Goal: Task Accomplishment & Management: Manage account settings

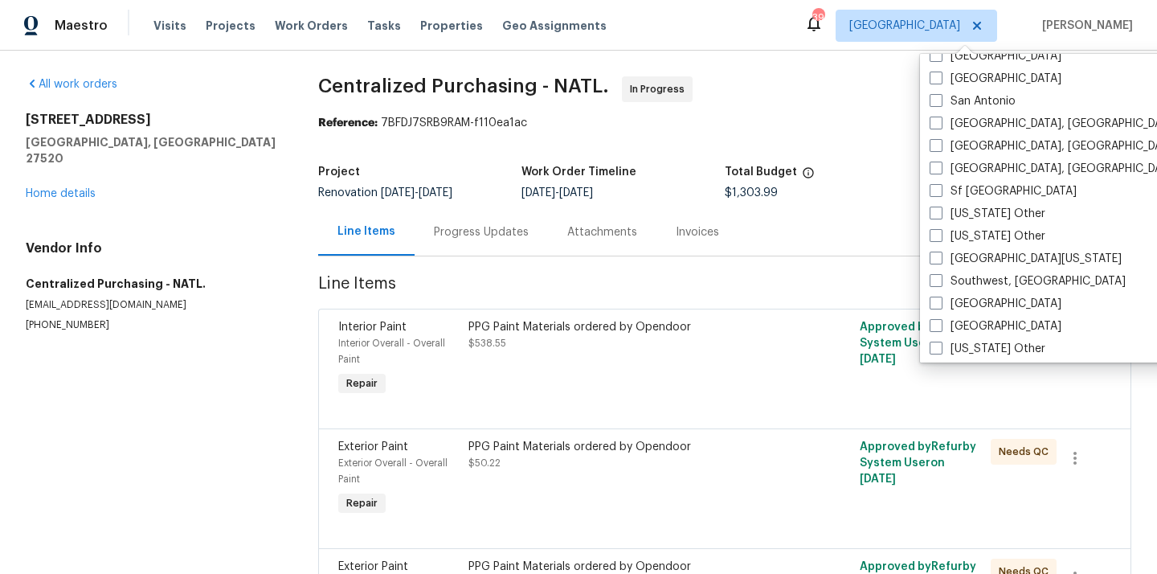
scroll to position [2129, 0]
click at [966, 132] on label "[GEOGRAPHIC_DATA], [GEOGRAPHIC_DATA]" at bounding box center [1053, 124] width 249 height 16
click at [940, 127] on input "[GEOGRAPHIC_DATA], [GEOGRAPHIC_DATA]" at bounding box center [934, 121] width 10 height 10
checkbox input "true"
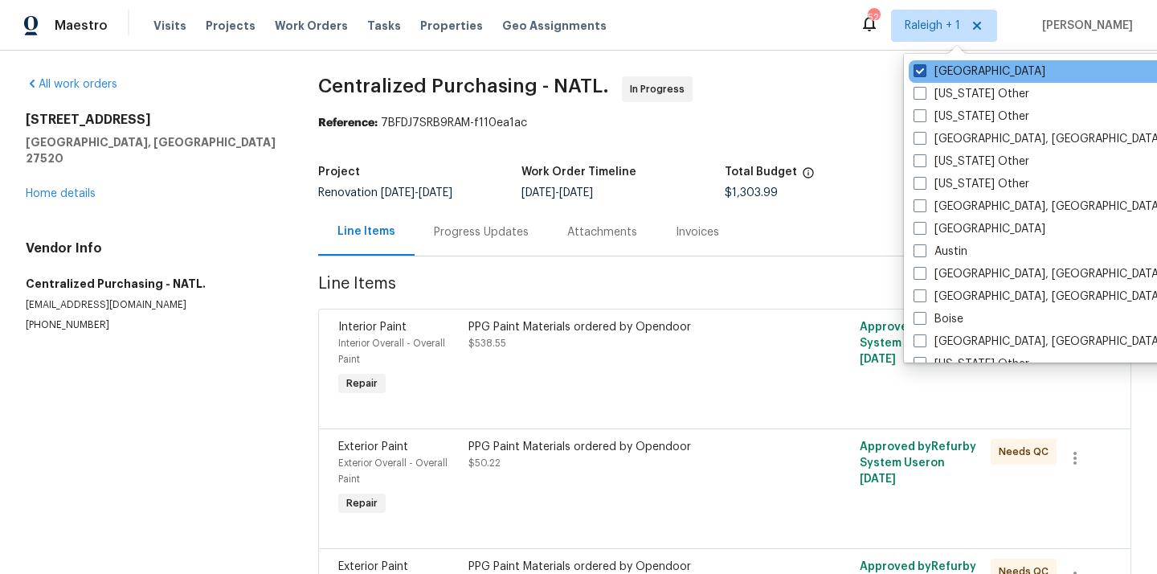
click at [947, 71] on label "[GEOGRAPHIC_DATA]" at bounding box center [979, 71] width 132 height 16
click at [924, 71] on input "[GEOGRAPHIC_DATA]" at bounding box center [918, 68] width 10 height 10
checkbox input "false"
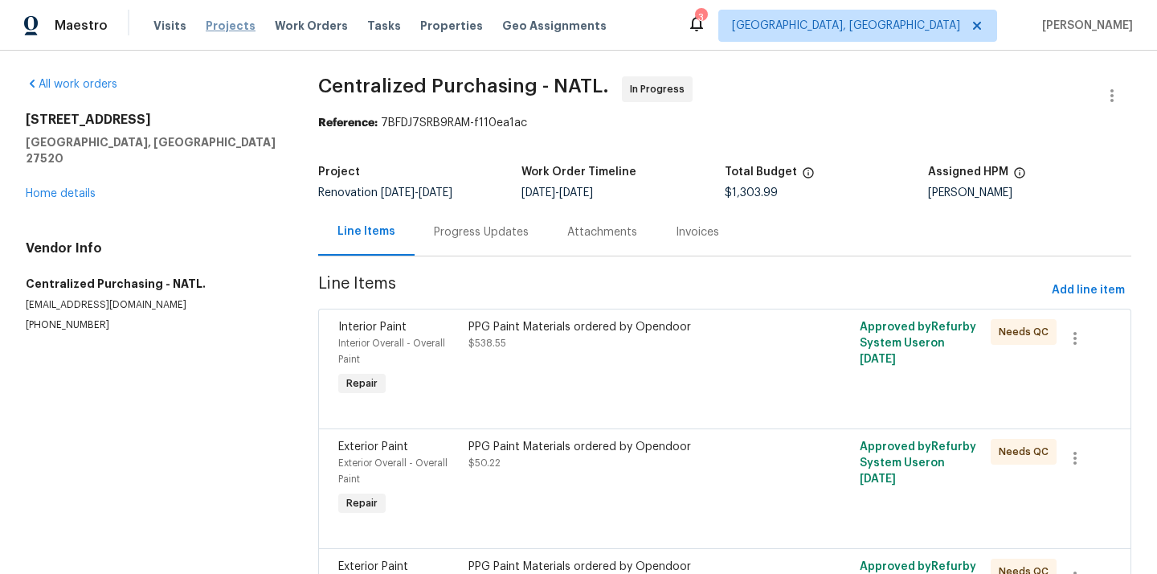
click at [227, 19] on span "Projects" at bounding box center [231, 26] width 50 height 16
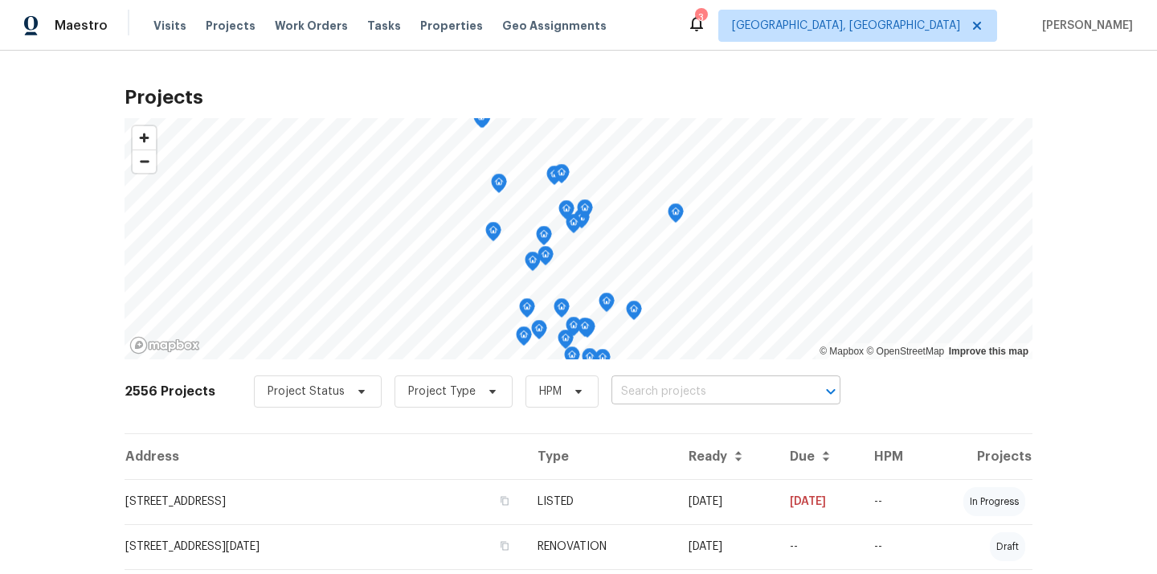
click at [715, 395] on input "text" at bounding box center [703, 391] width 184 height 25
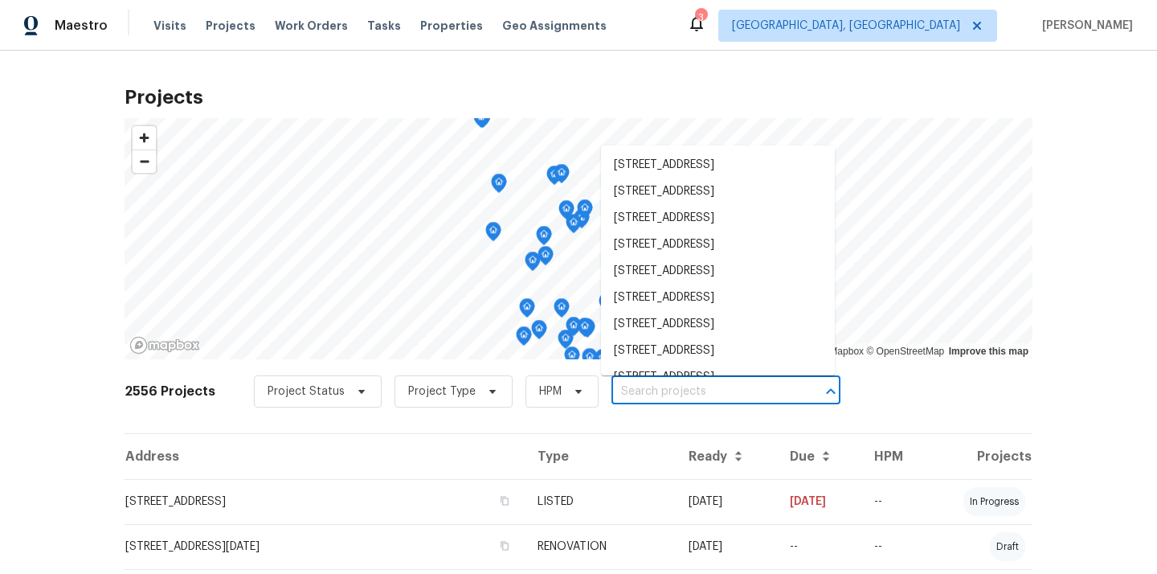
paste input "[STREET_ADDRESS][PERSON_NAME]"
type input "[STREET_ADDRESS][PERSON_NAME]"
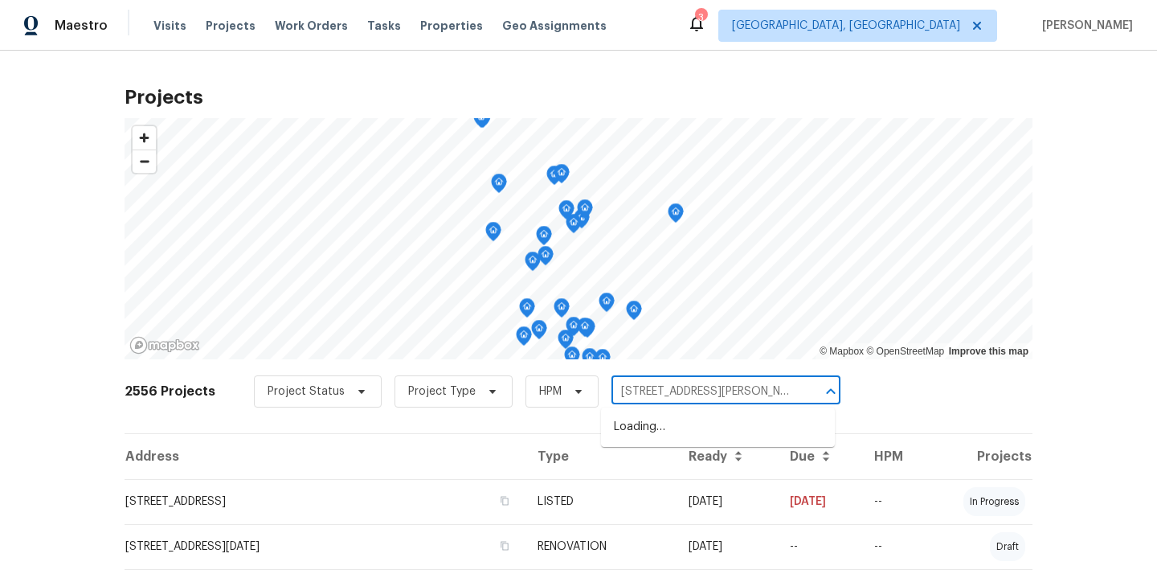
scroll to position [0, 31]
click at [698, 427] on li "[STREET_ADDRESS][PERSON_NAME]" at bounding box center [718, 427] width 234 height 27
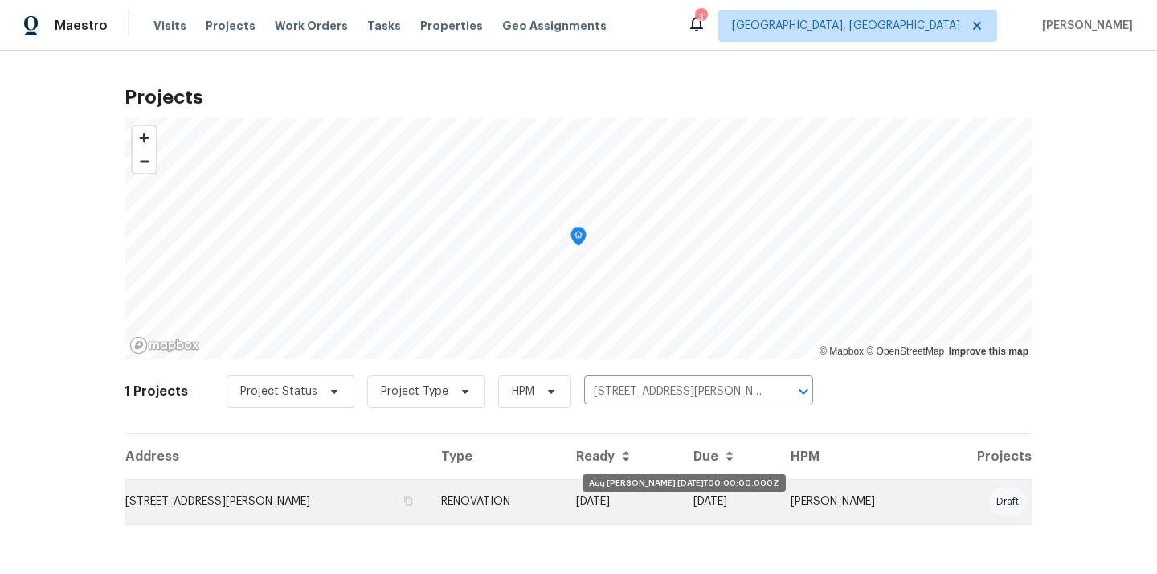
click at [649, 492] on td "[DATE]" at bounding box center [621, 501] width 117 height 45
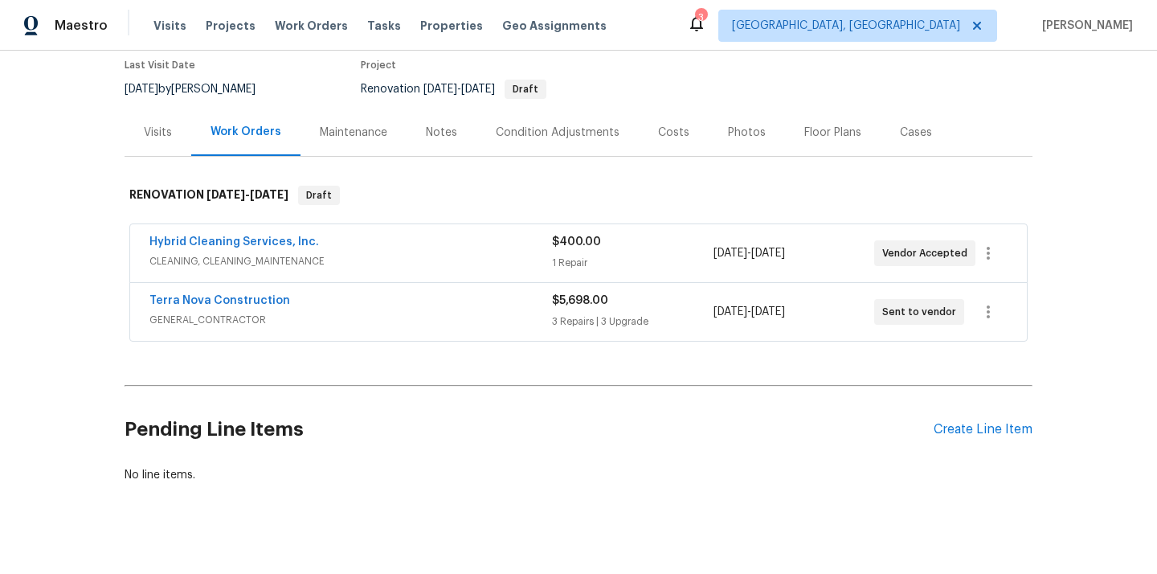
scroll to position [153, 0]
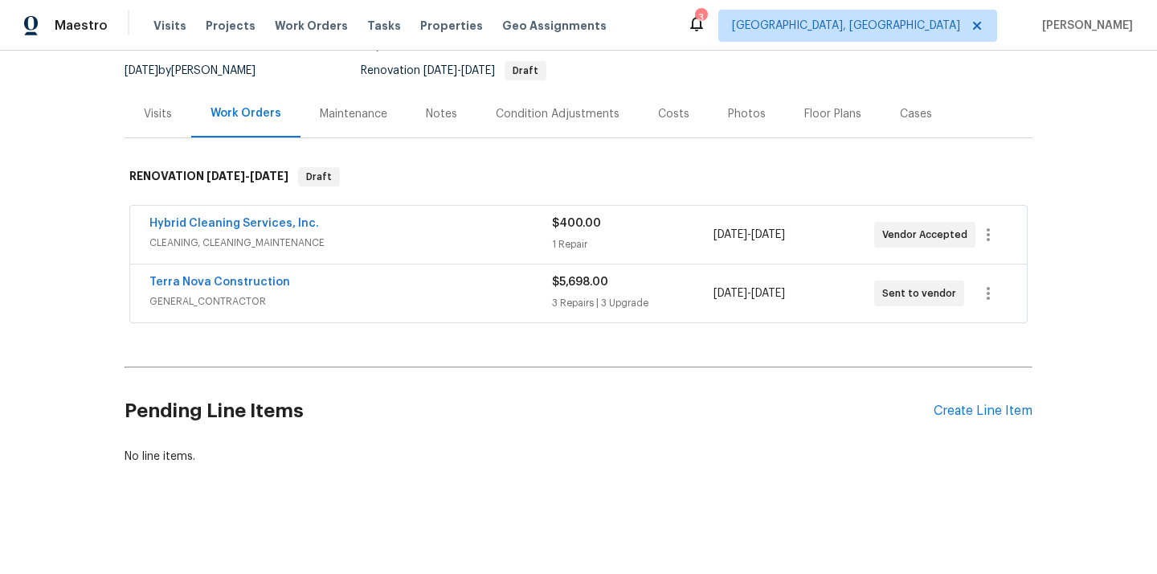
click at [947, 419] on div "Pending Line Items Create Line Item" at bounding box center [579, 411] width 908 height 75
click at [951, 398] on div "Pending Line Items Create Line Item" at bounding box center [579, 411] width 908 height 75
click at [943, 407] on div "Create Line Item" at bounding box center [983, 410] width 99 height 15
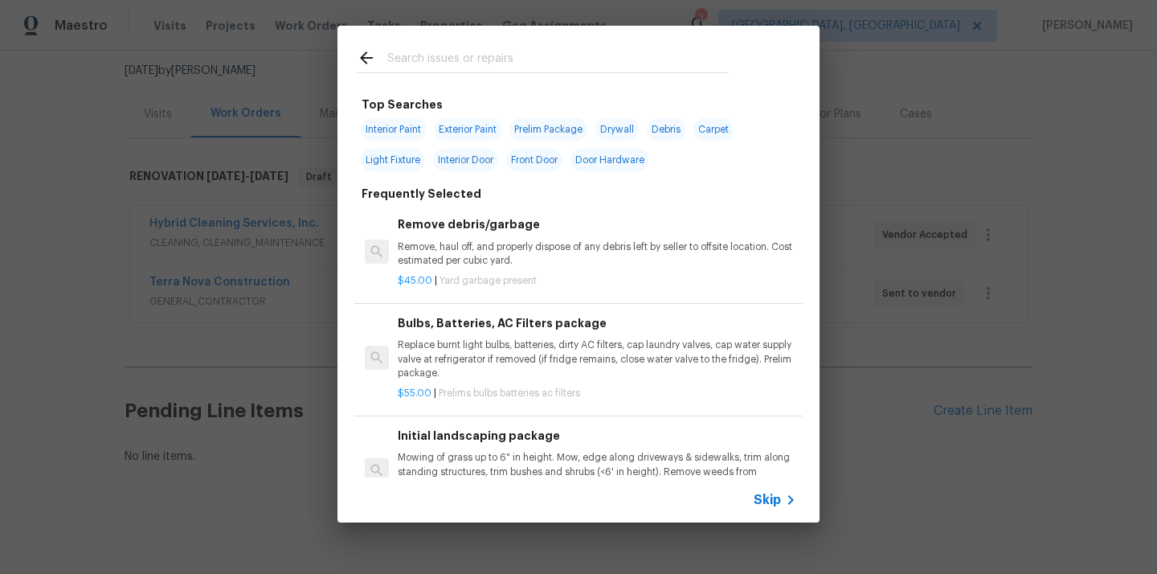
click at [557, 72] on div at bounding box center [542, 72] width 371 height 1
click at [550, 66] on input "text" at bounding box center [557, 60] width 341 height 24
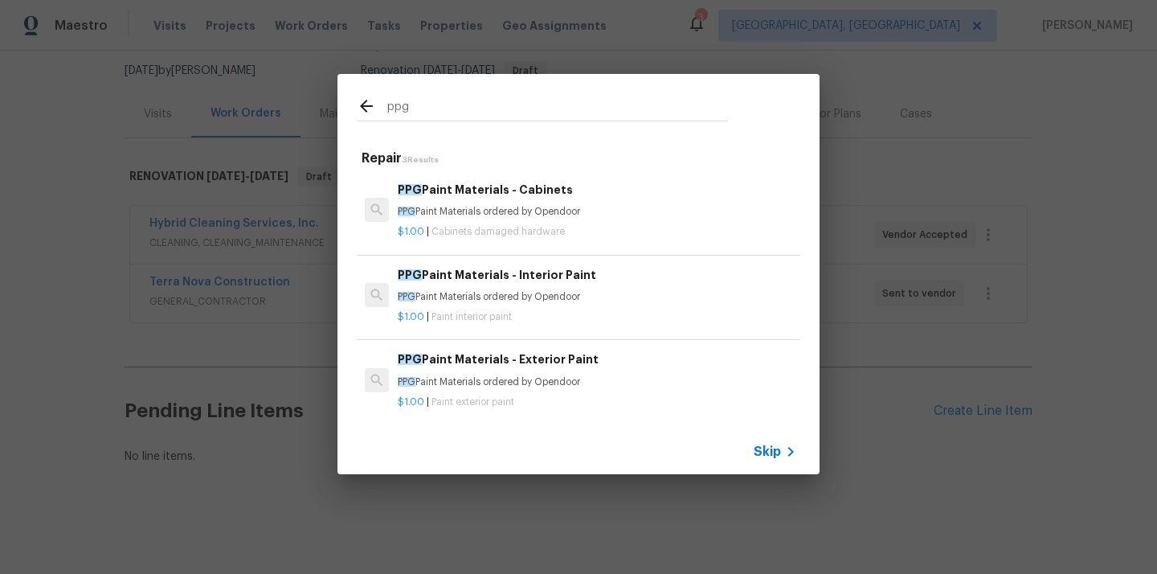
type input "ppg"
click at [493, 306] on div "$1.00 | Paint interior paint" at bounding box center [597, 314] width 398 height 20
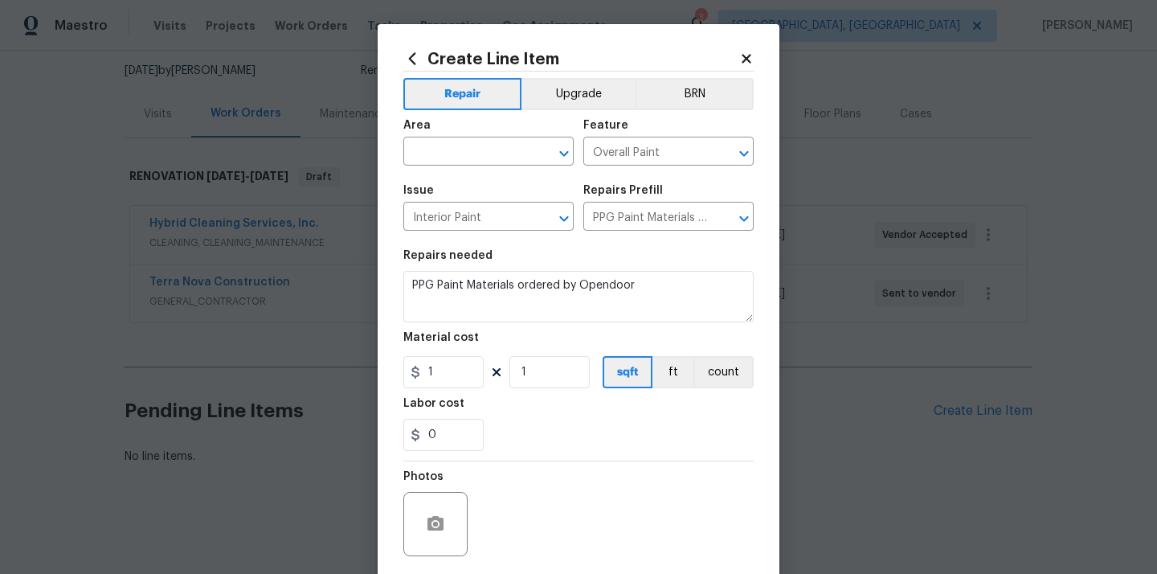
click at [485, 166] on span "Area ​" at bounding box center [488, 142] width 170 height 65
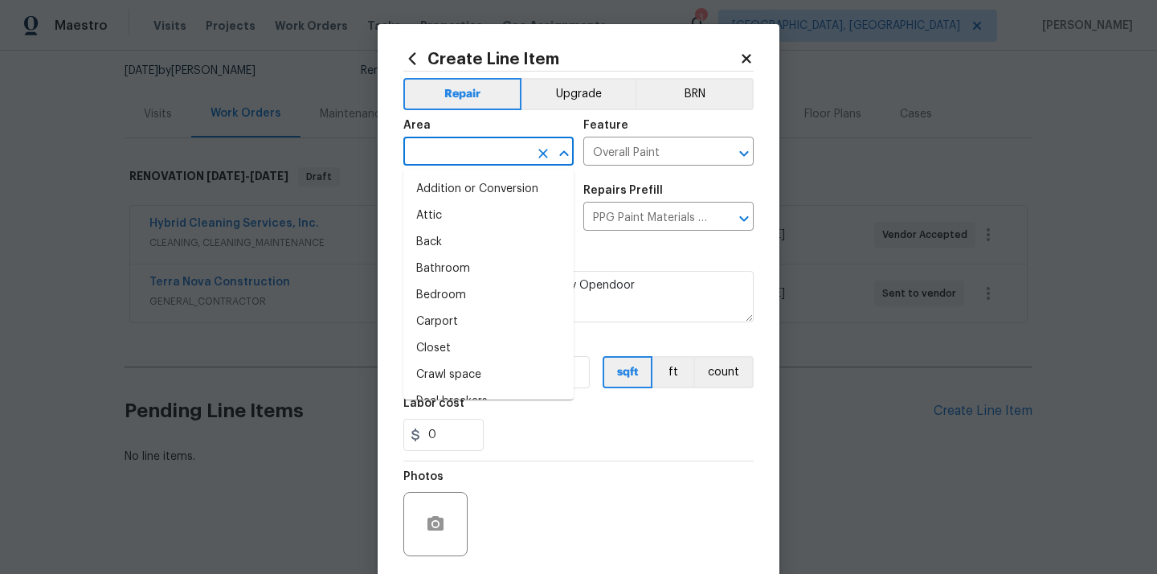
click at [480, 151] on input "text" at bounding box center [465, 153] width 125 height 25
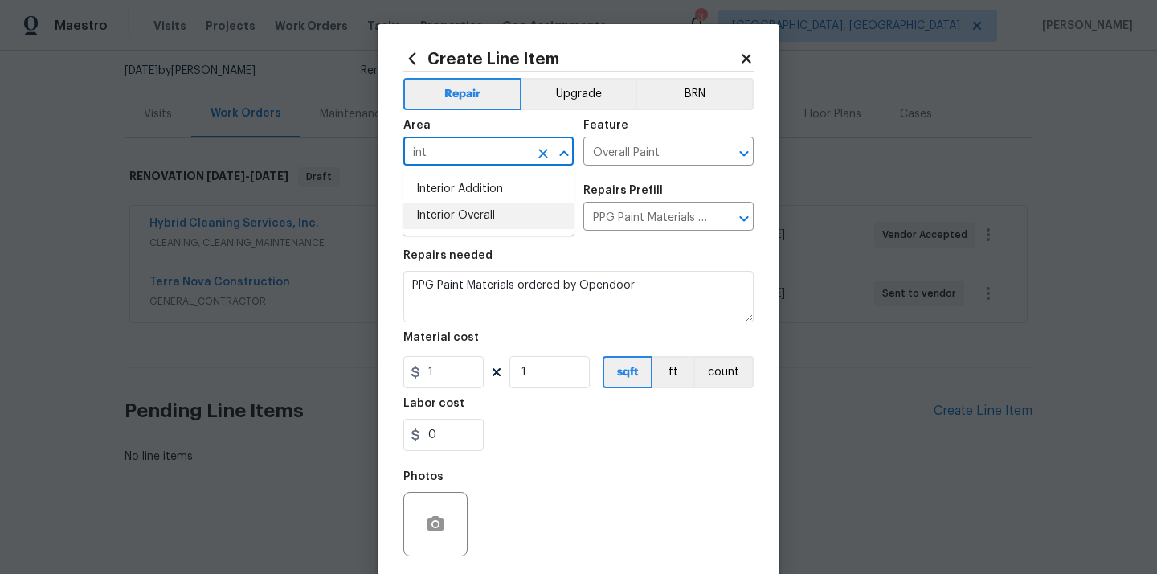
click at [479, 224] on li "Interior Overall" at bounding box center [488, 215] width 170 height 27
type input "Interior Overall"
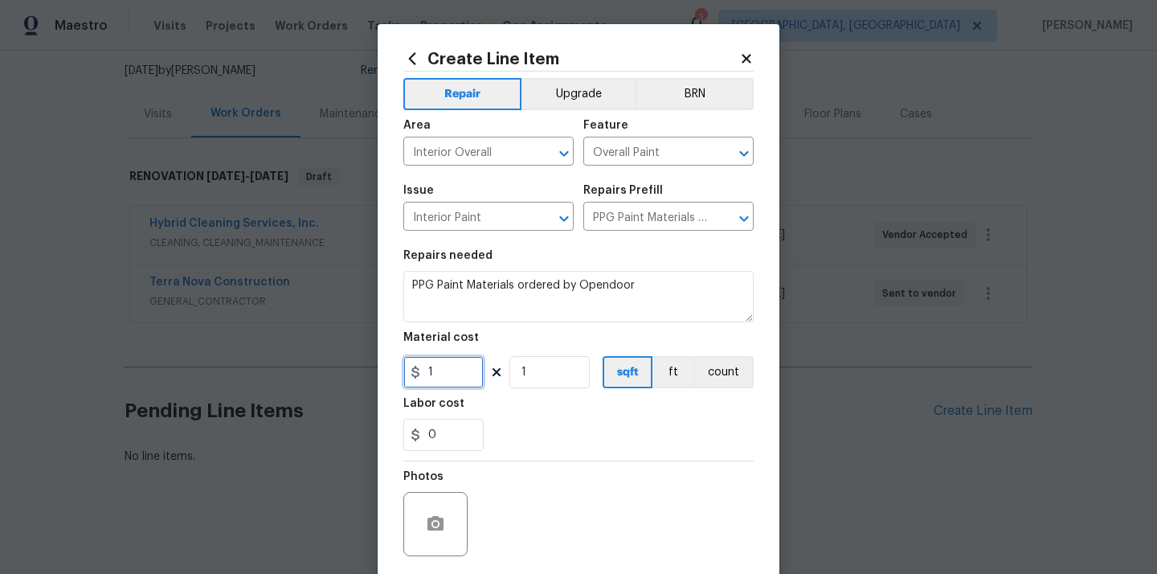
drag, startPoint x: 451, startPoint y: 374, endPoint x: 389, endPoint y: 374, distance: 61.9
click at [389, 374] on div "Create Line Item Repair Upgrade BRN Area Interior Overall ​ Feature Overall Pai…" at bounding box center [579, 345] width 402 height 643
paste input "461.78"
type input "461.78"
click at [541, 425] on div "0" at bounding box center [578, 435] width 350 height 32
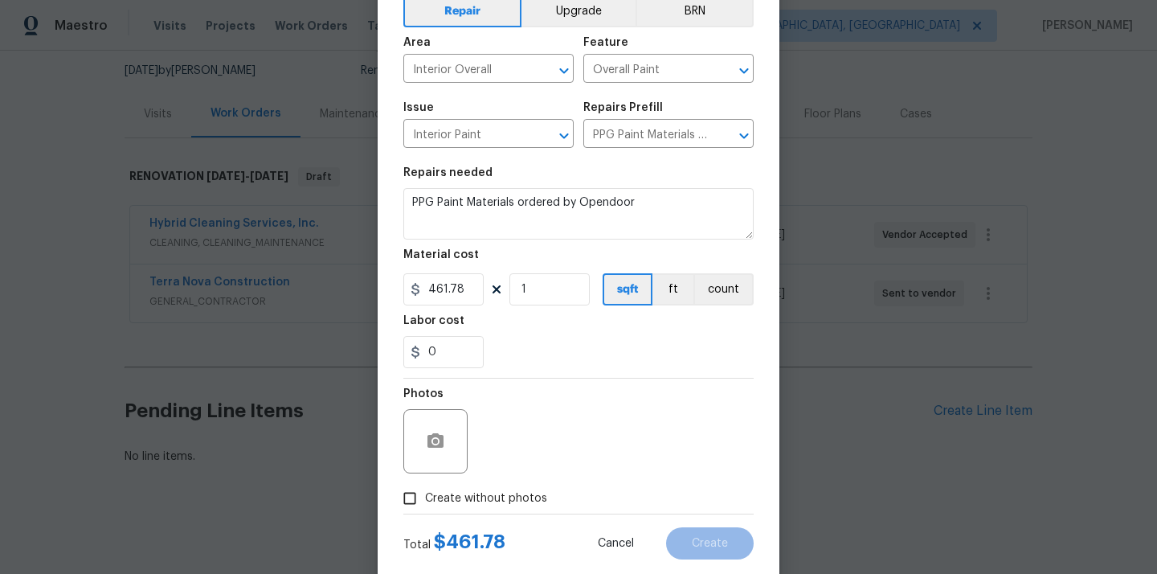
scroll to position [119, 0]
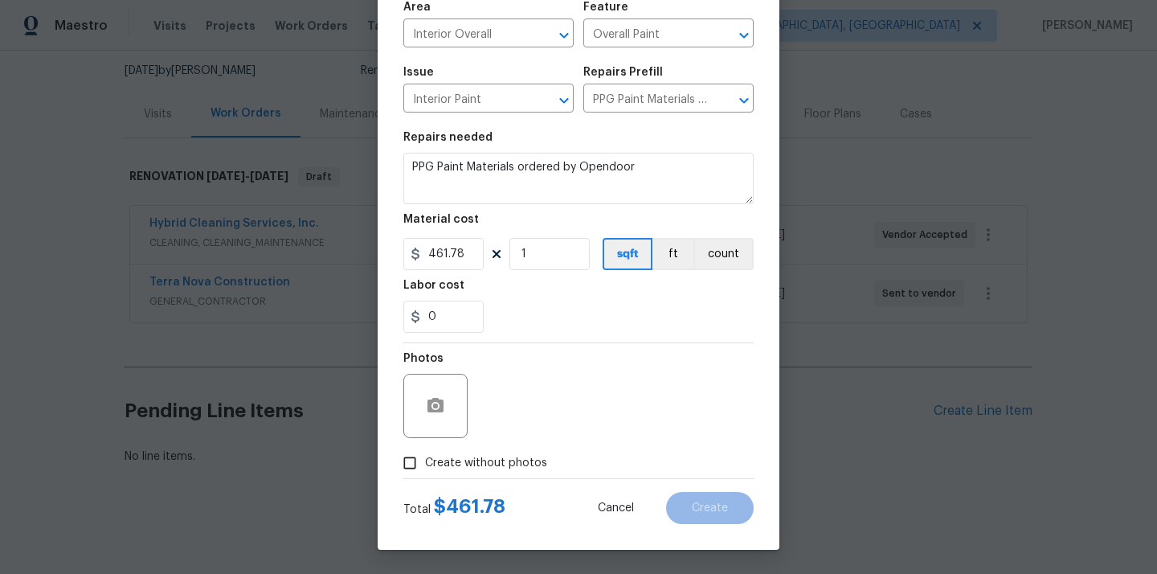
click at [498, 469] on span "Create without photos" at bounding box center [486, 463] width 122 height 17
click at [425, 469] on input "Create without photos" at bounding box center [409, 462] width 31 height 31
checkbox input "true"
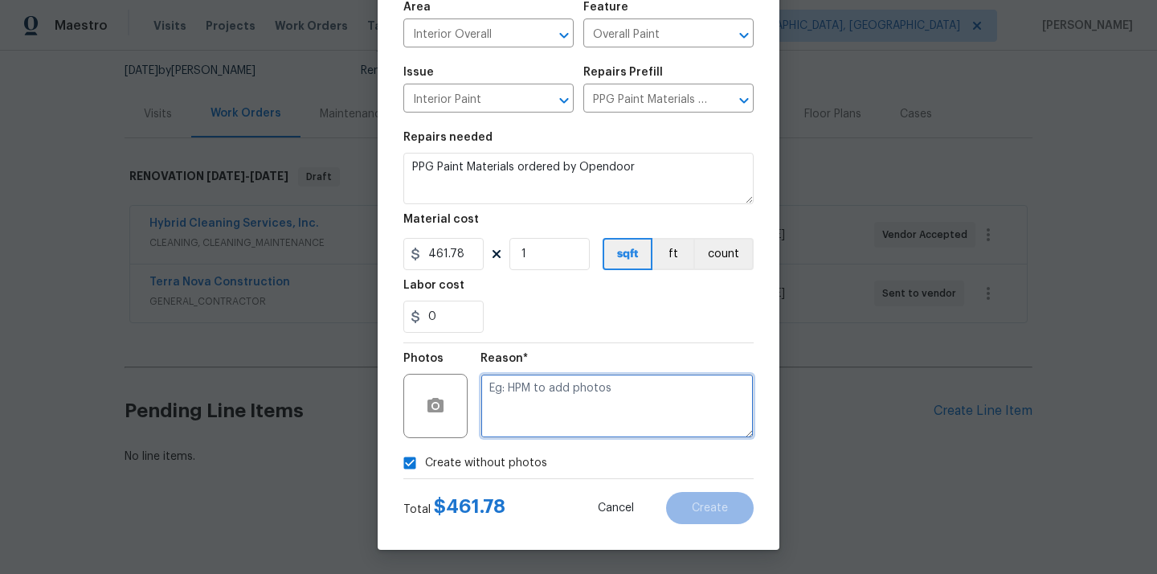
click at [539, 411] on textarea at bounding box center [616, 406] width 273 height 64
type textarea "N/A"
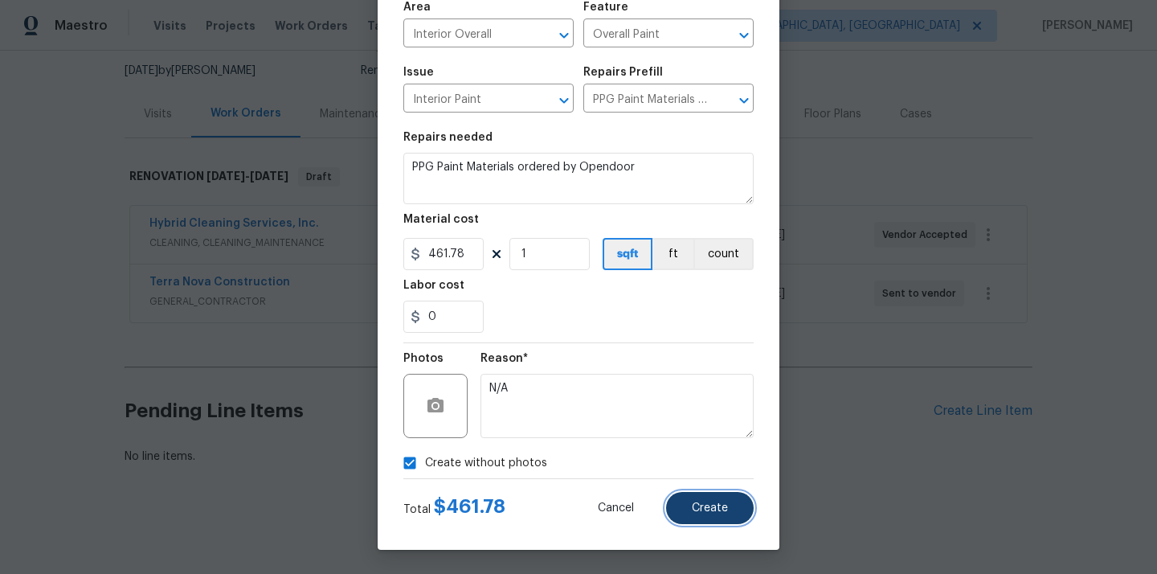
click at [707, 509] on span "Create" at bounding box center [710, 508] width 36 height 12
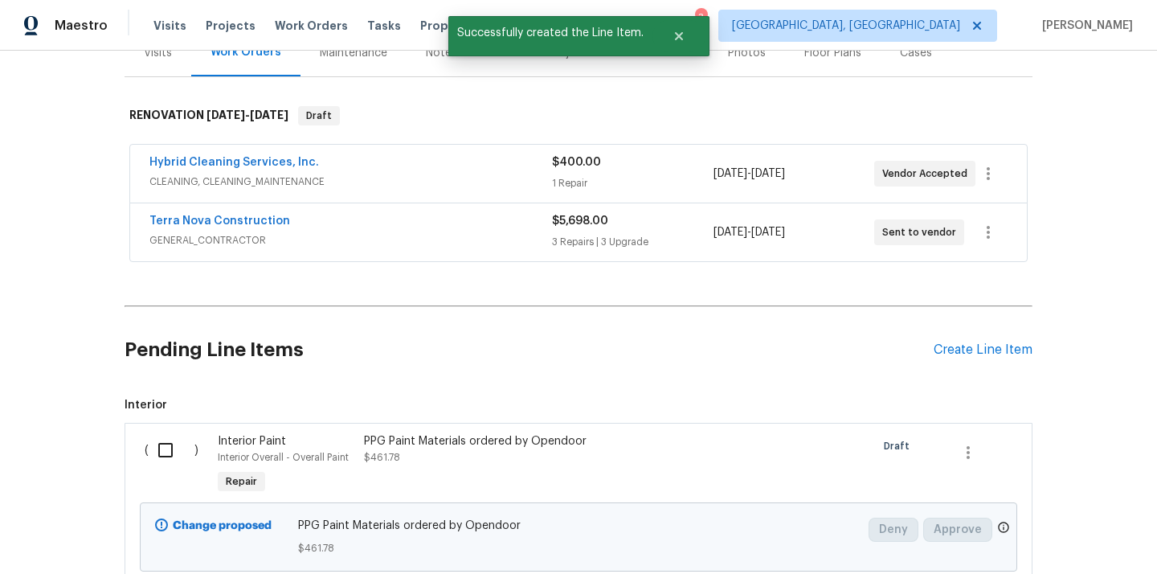
scroll to position [337, 0]
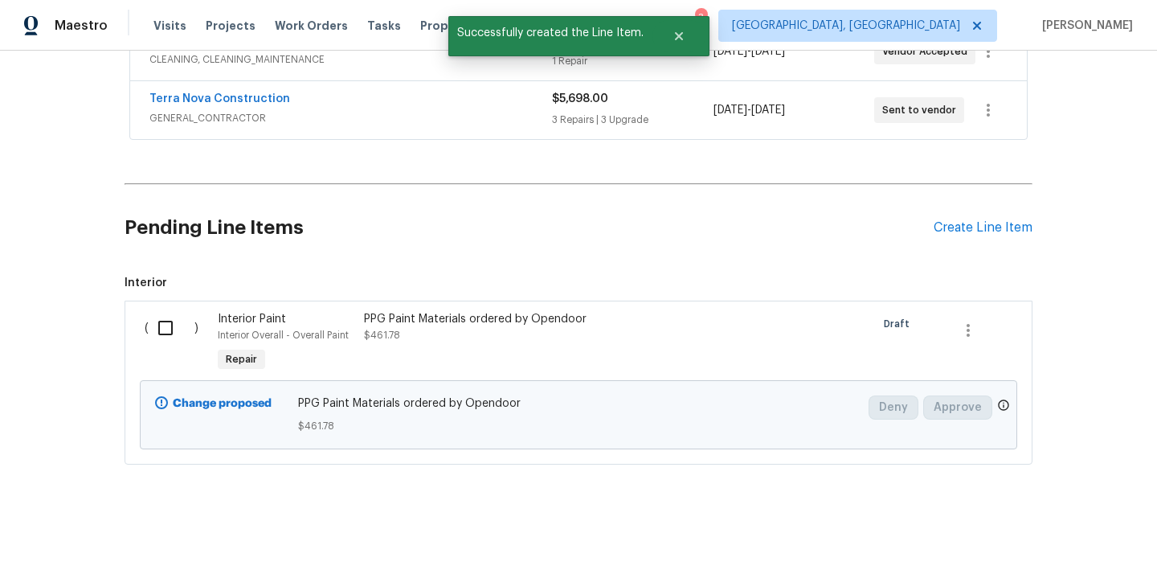
click at [159, 330] on input "checkbox" at bounding box center [172, 328] width 46 height 34
checkbox input "true"
click at [1040, 526] on span "Create Work Order" at bounding box center [1064, 534] width 107 height 20
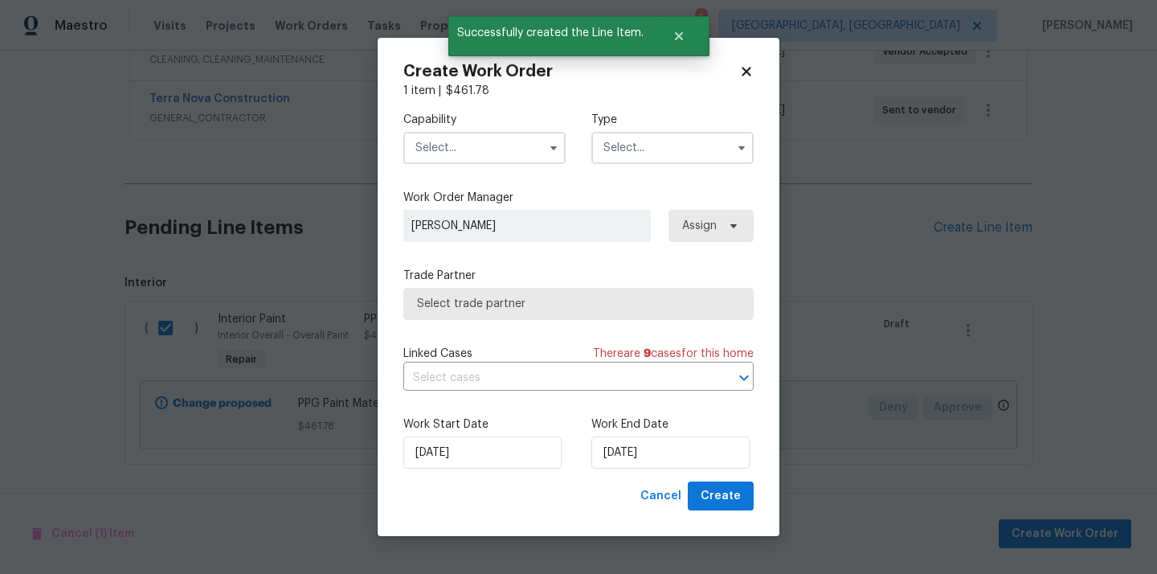
click at [485, 147] on input "text" at bounding box center [484, 148] width 162 height 32
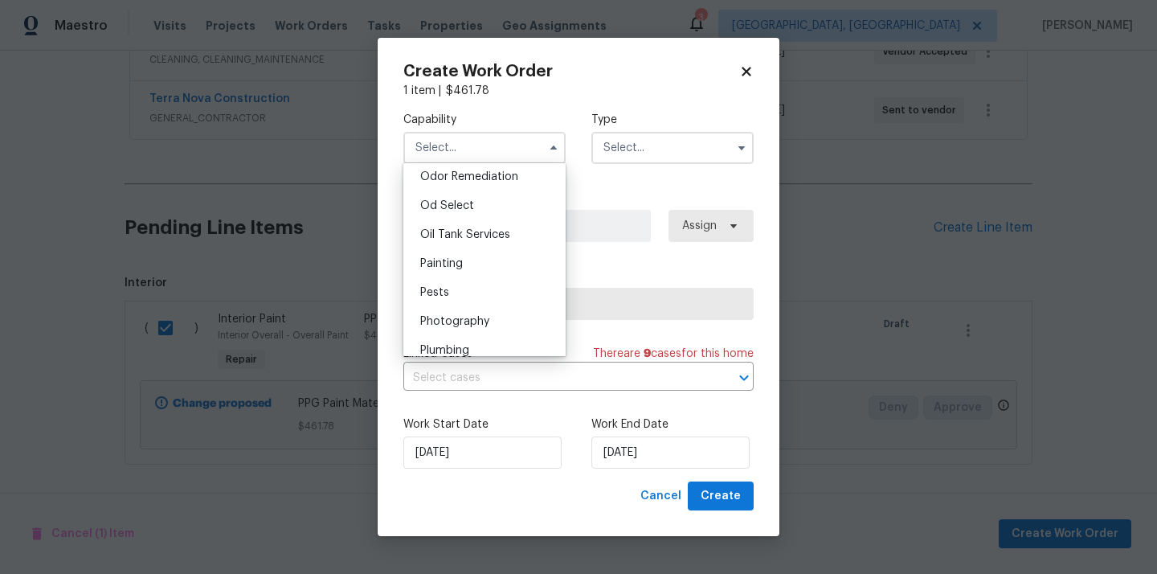
scroll to position [1326, 0]
click at [481, 201] on div "Painting" at bounding box center [484, 204] width 154 height 29
type input "Painting"
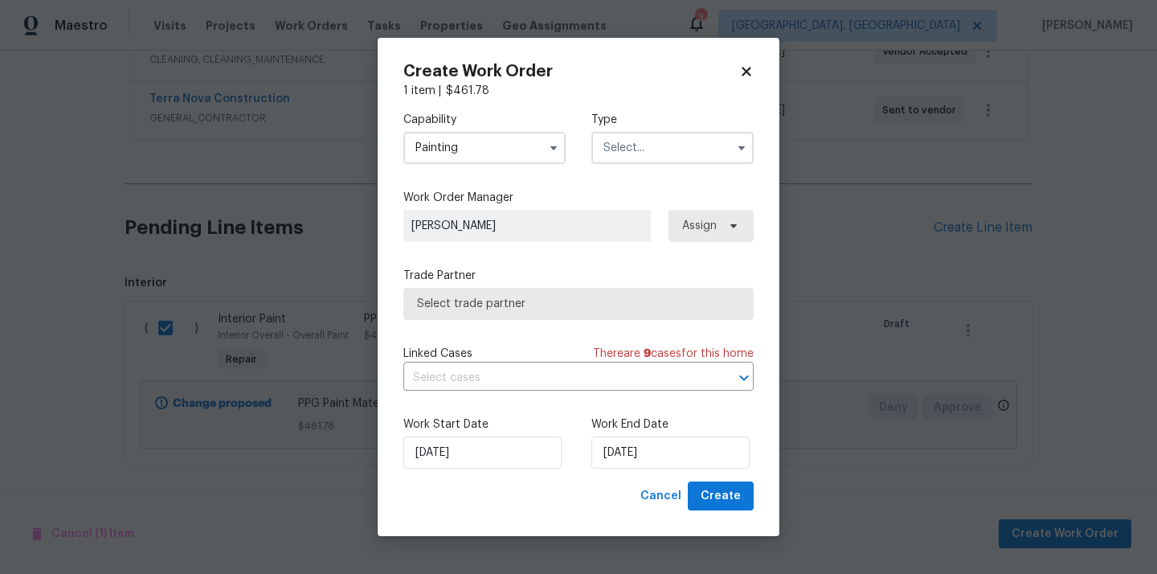
click at [685, 141] on input "text" at bounding box center [672, 148] width 162 height 32
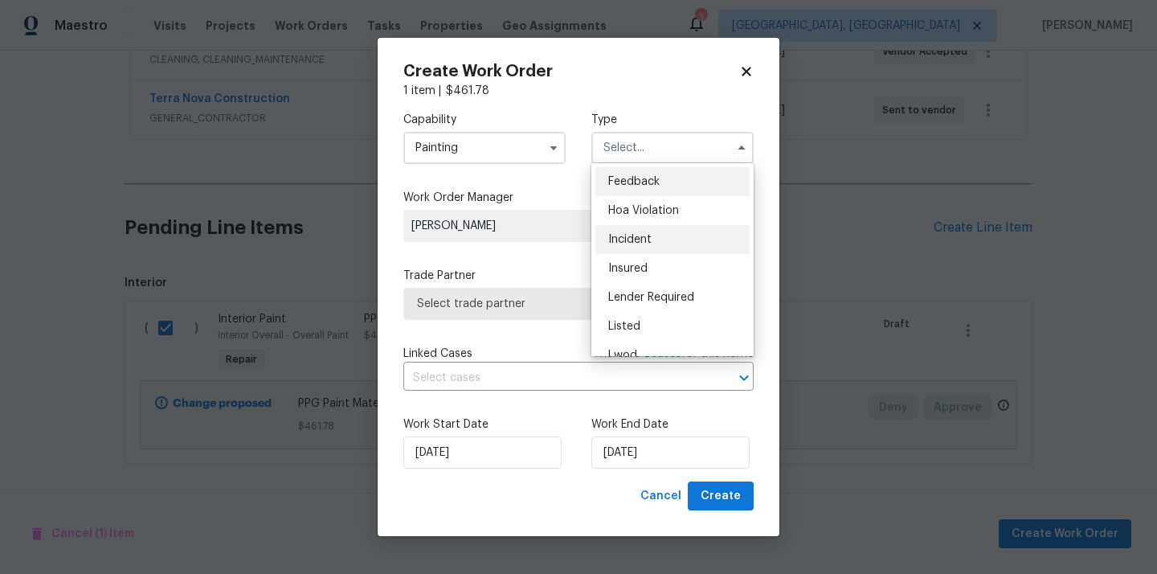
scroll to position [191, 0]
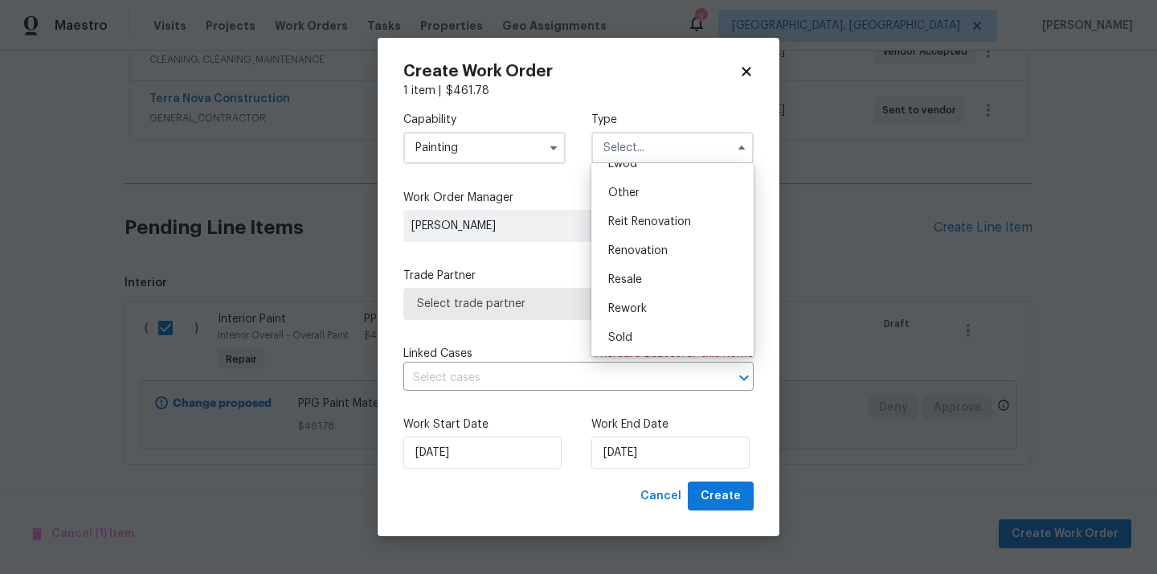
click at [678, 249] on div "Renovation" at bounding box center [672, 250] width 154 height 29
type input "Renovation"
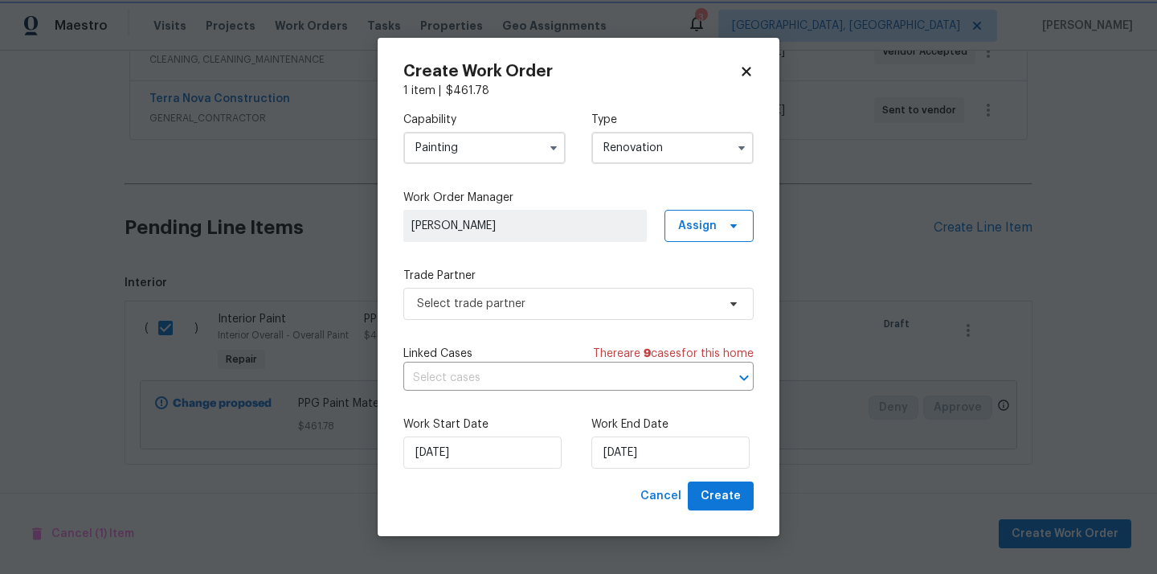
scroll to position [0, 0]
click at [717, 223] on span "Assign" at bounding box center [708, 226] width 89 height 32
click at [701, 300] on div "Assign to me" at bounding box center [711, 293] width 70 height 16
click at [574, 292] on span "Select trade partner" at bounding box center [578, 304] width 350 height 32
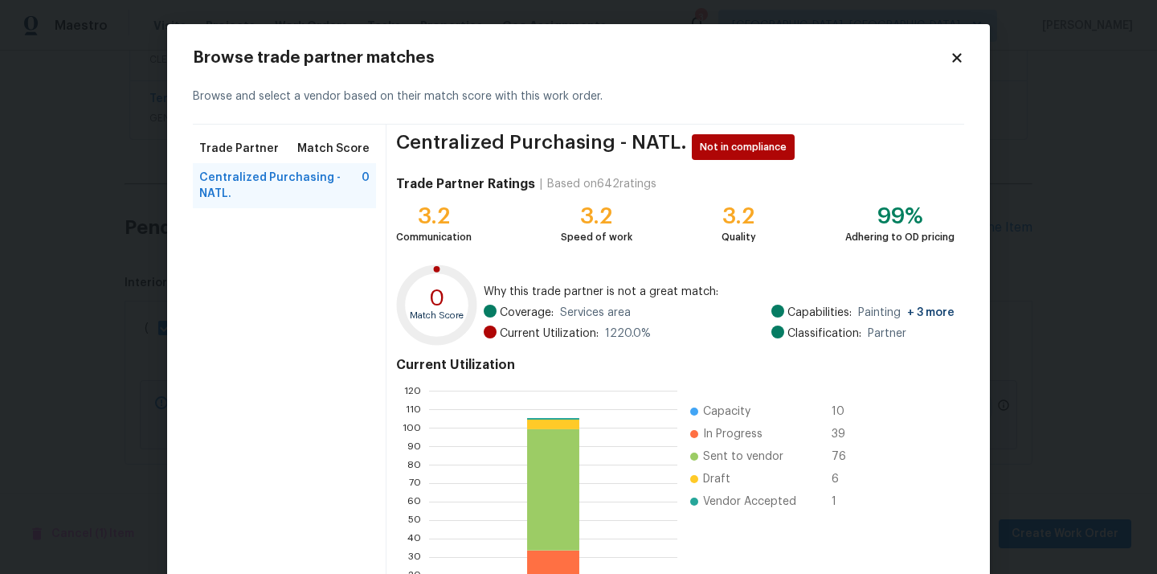
scroll to position [135, 0]
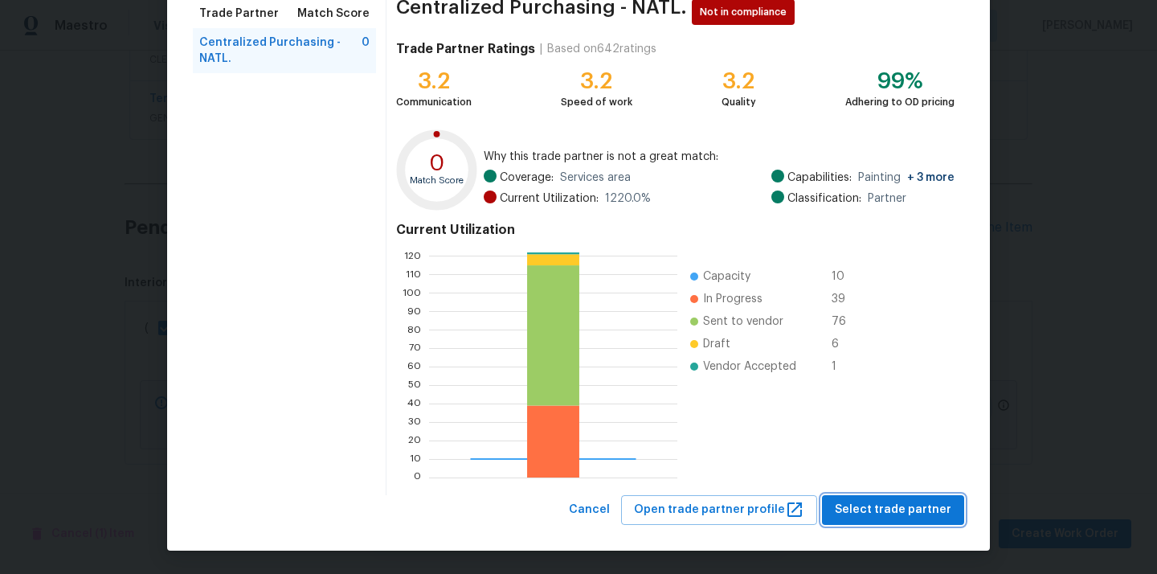
click at [880, 500] on span "Select trade partner" at bounding box center [893, 510] width 116 height 20
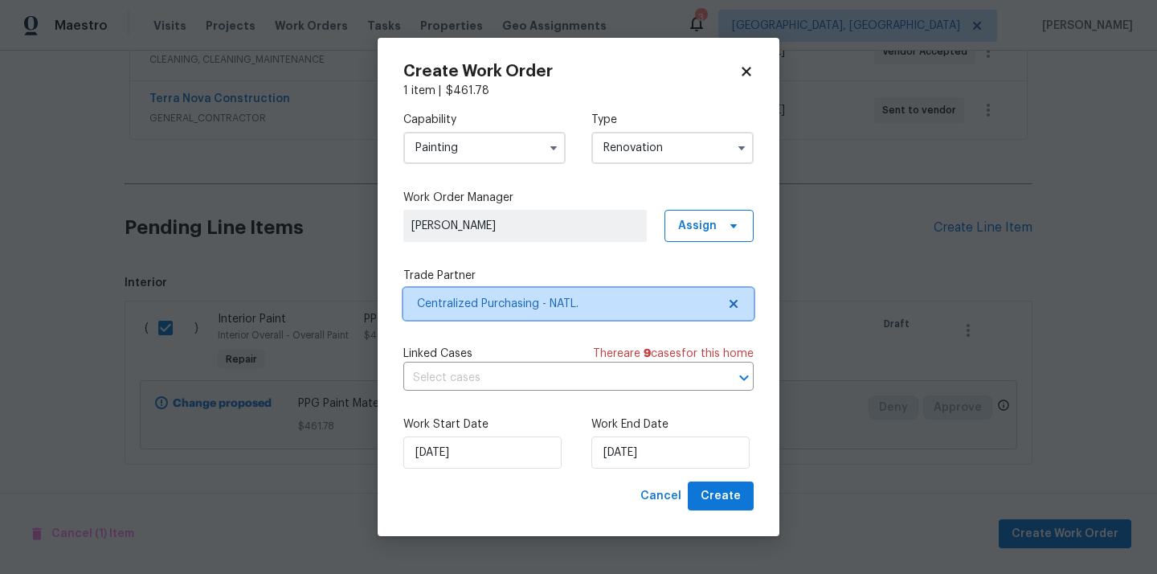
scroll to position [0, 0]
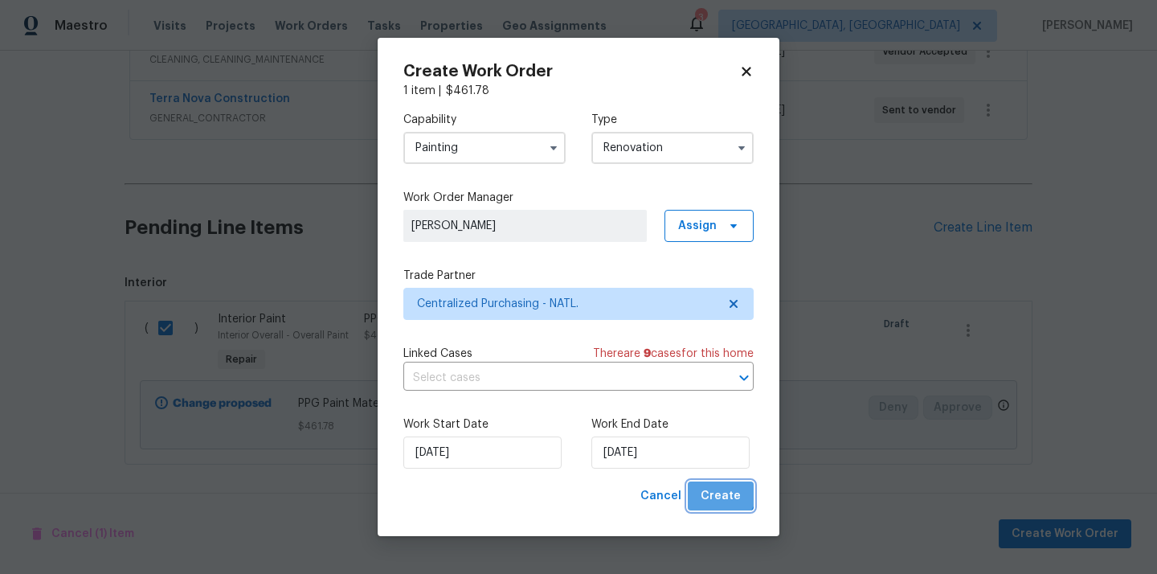
click at [721, 488] on span "Create" at bounding box center [721, 496] width 40 height 20
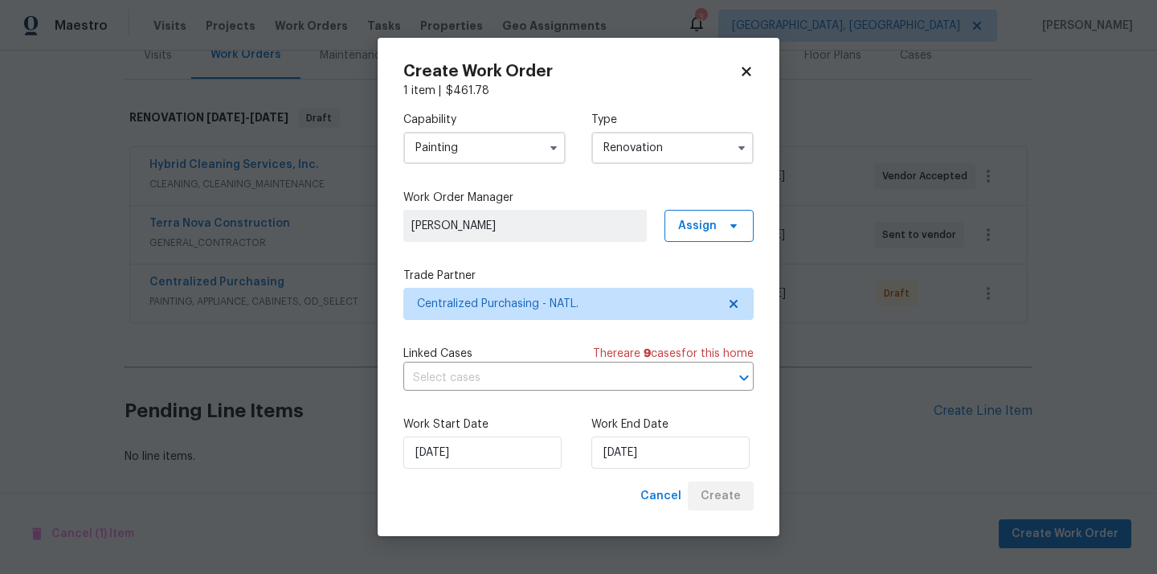
scroll to position [212, 0]
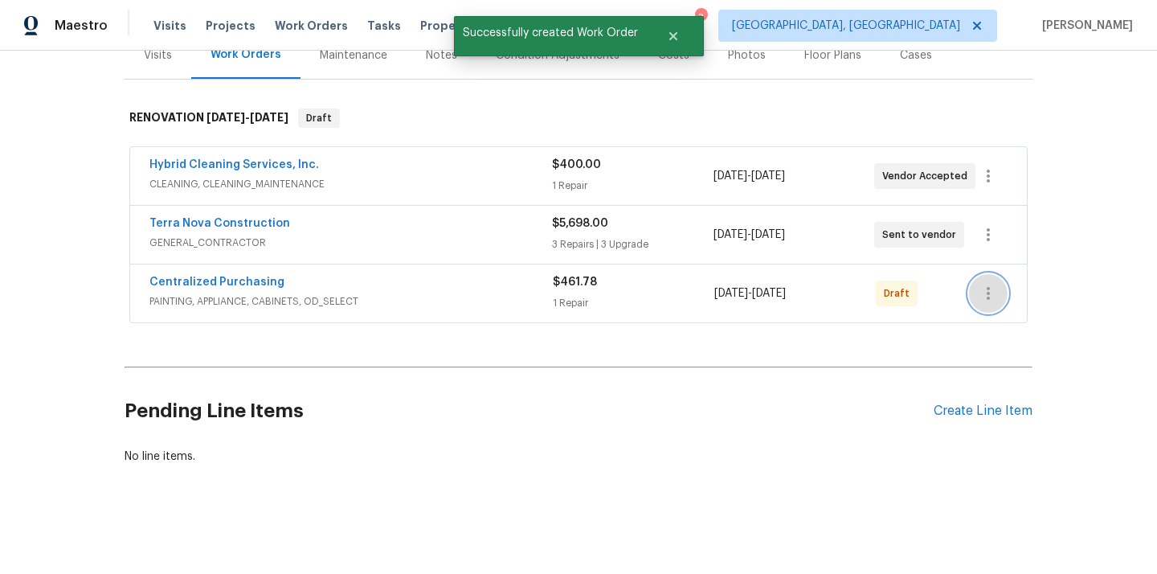
click at [985, 281] on button "button" at bounding box center [988, 293] width 39 height 39
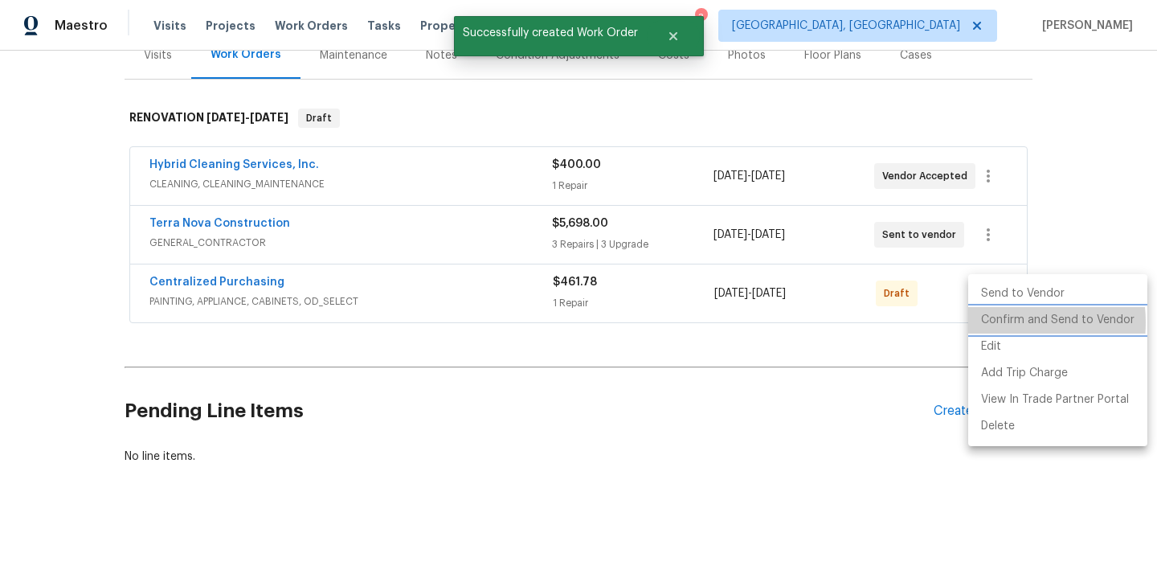
click at [993, 322] on li "Confirm and Send to Vendor" at bounding box center [1057, 320] width 179 height 27
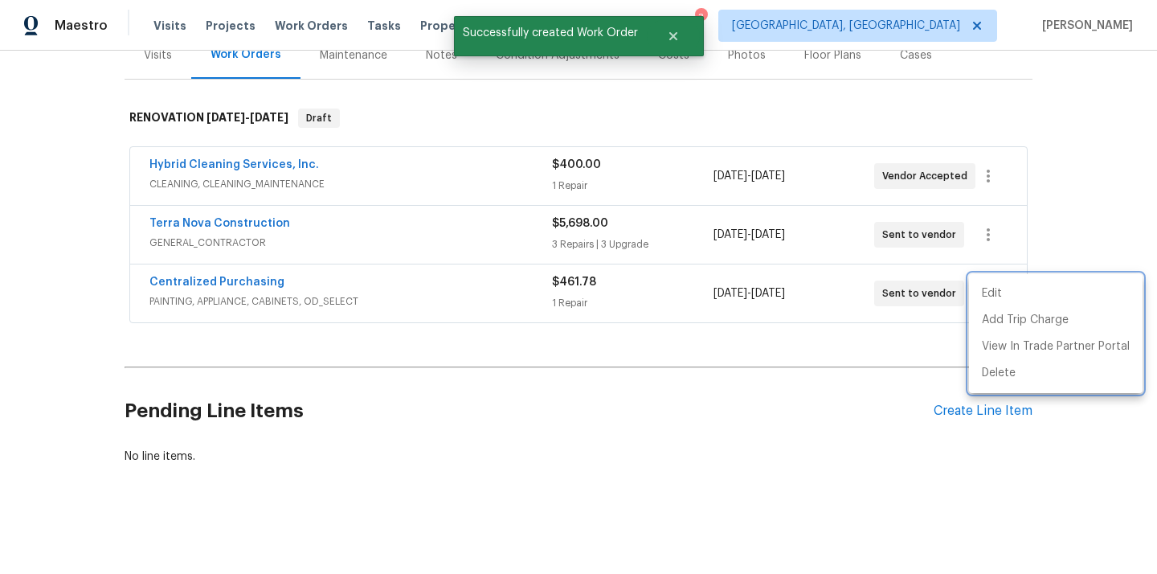
click at [244, 280] on div at bounding box center [578, 287] width 1157 height 574
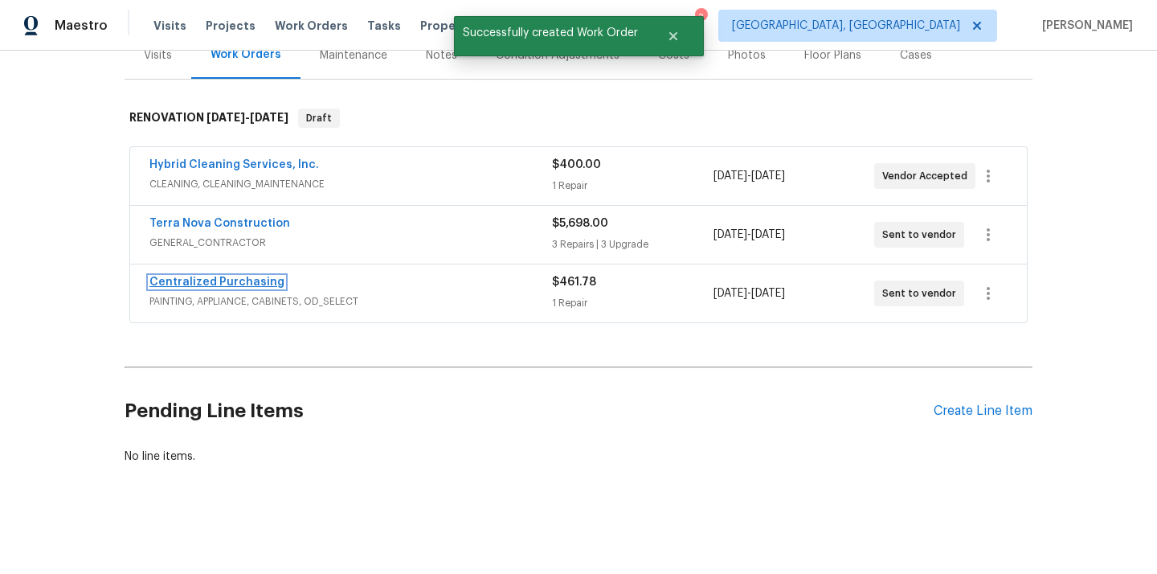
click at [219, 284] on link "Centralized Purchasing" at bounding box center [216, 281] width 135 height 11
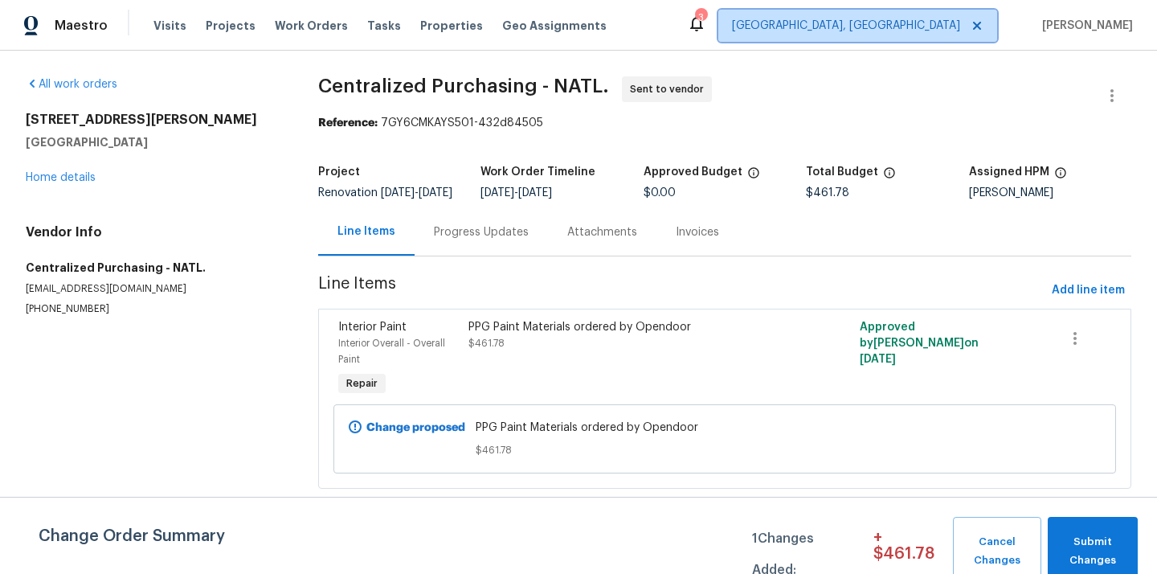
click at [997, 19] on span "San Diego, CA" at bounding box center [857, 26] width 279 height 32
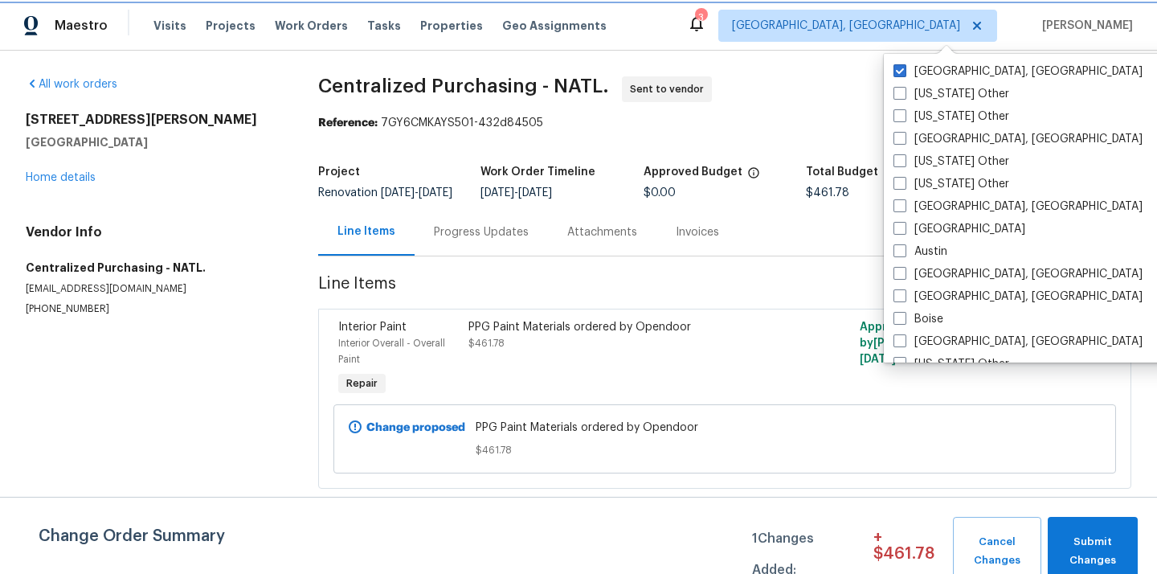
click at [996, 22] on span "San Diego, CA" at bounding box center [857, 26] width 279 height 32
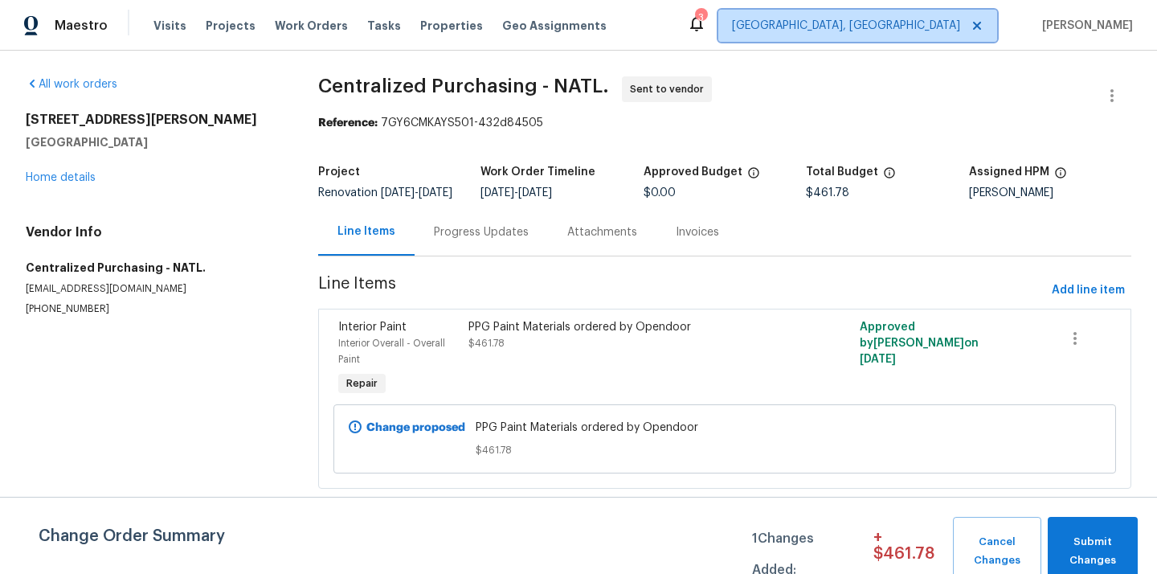
click at [996, 22] on span "San Diego, CA" at bounding box center [857, 26] width 279 height 32
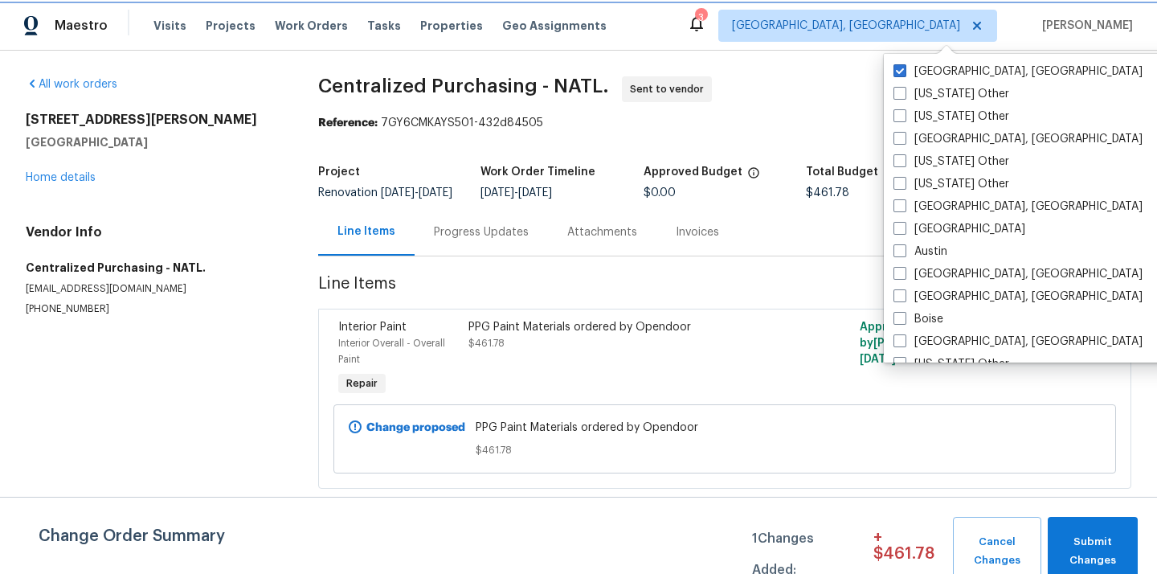
click at [983, 24] on icon at bounding box center [976, 25] width 13 height 13
checkbox input "false"
checkbox input "true"
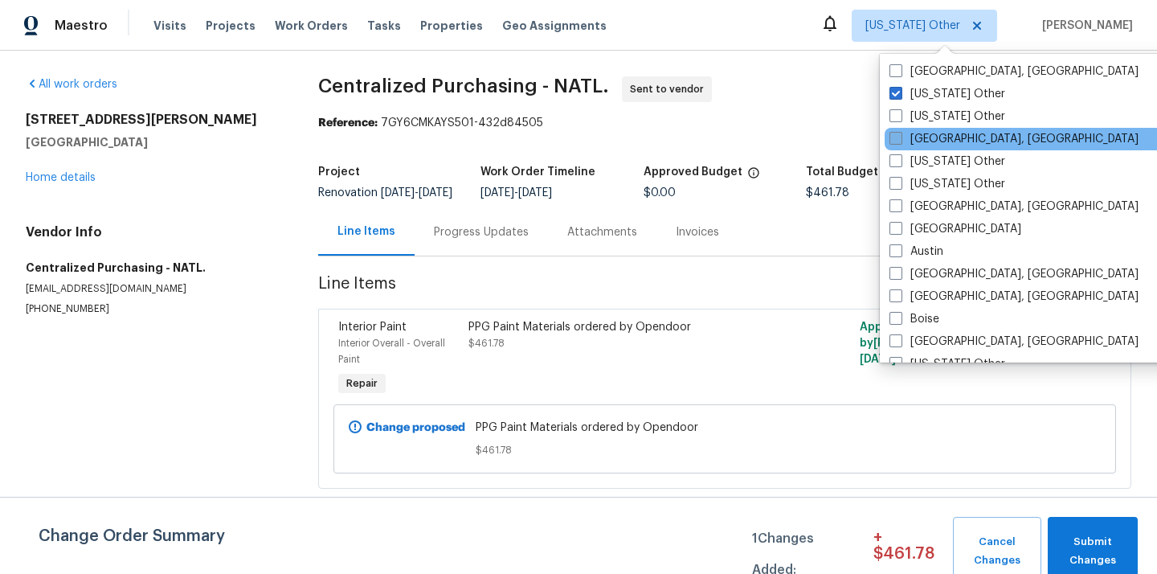
click at [954, 139] on label "Albuquerque, NM" at bounding box center [1013, 139] width 249 height 16
click at [900, 139] on input "Albuquerque, NM" at bounding box center [894, 136] width 10 height 10
checkbox input "true"
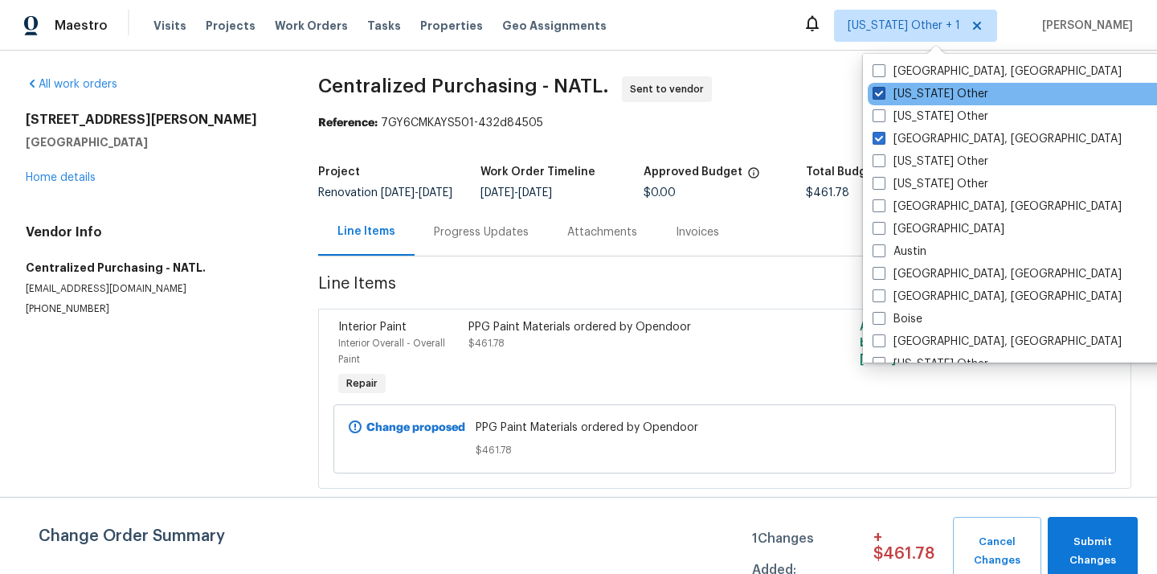
click at [913, 87] on label "Alabama Other" at bounding box center [930, 94] width 116 height 16
click at [883, 87] on input "Alabama Other" at bounding box center [877, 91] width 10 height 10
checkbox input "false"
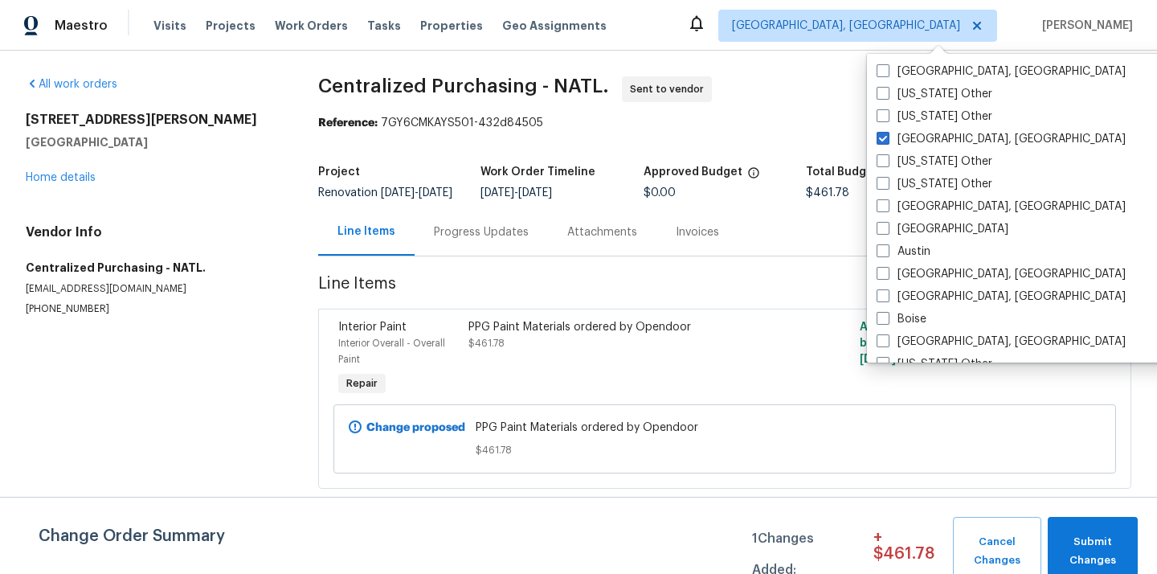
click at [215, 34] on div "Visits Projects Work Orders Tasks Properties Geo Assignments" at bounding box center [389, 26] width 472 height 32
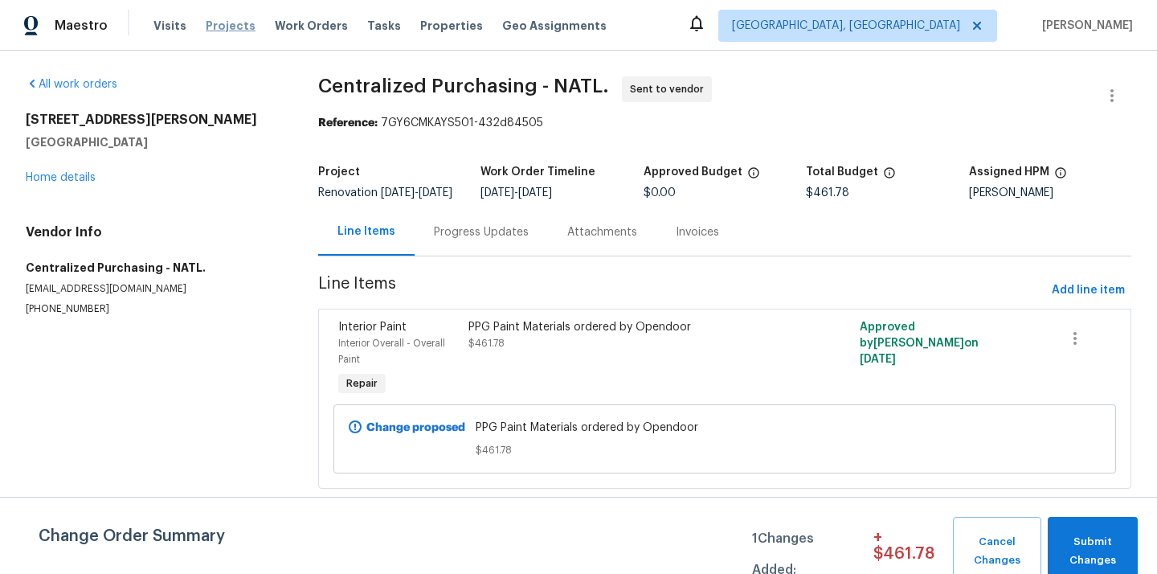
click at [219, 25] on span "Projects" at bounding box center [231, 26] width 50 height 16
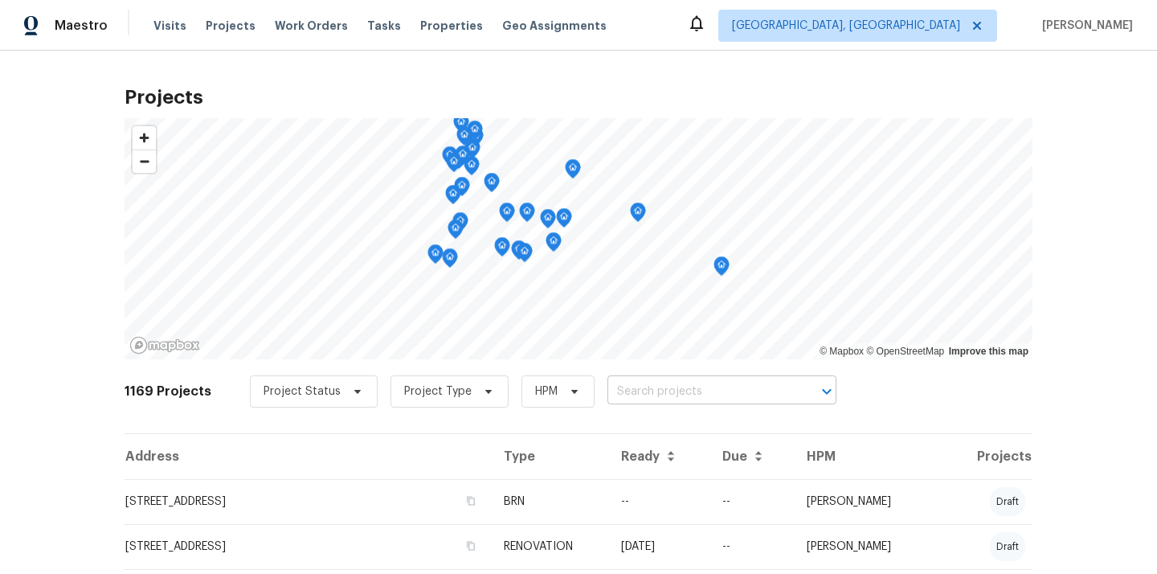
click at [645, 382] on input "text" at bounding box center [699, 391] width 184 height 25
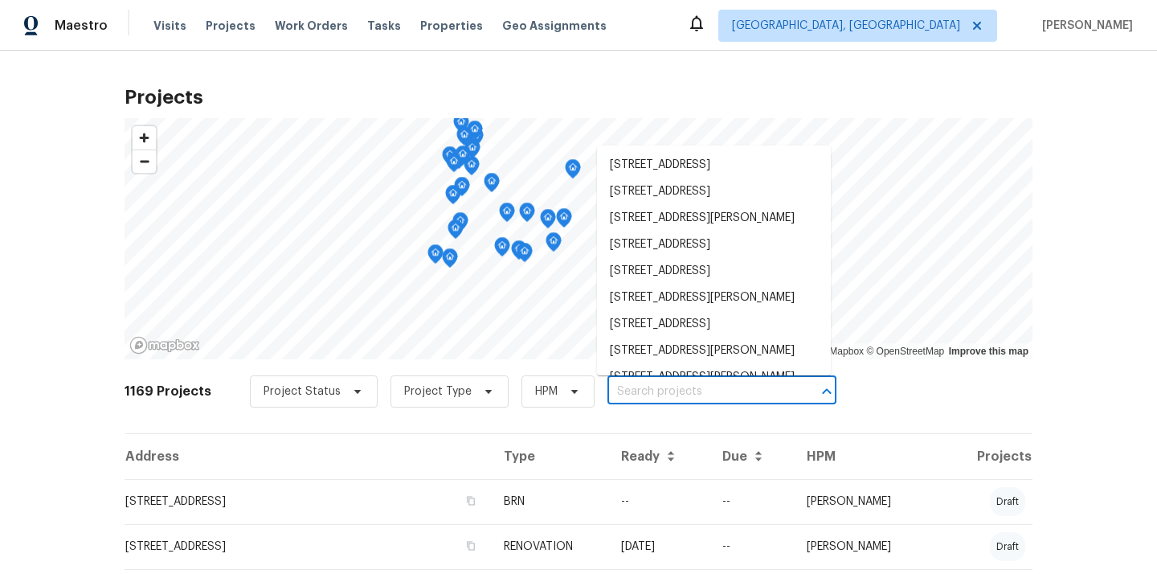
paste input "11632 Copper Ave NE Albuquerque NM 87123"
type input "11632 Copper Ave NE Albuquerque NM 87123"
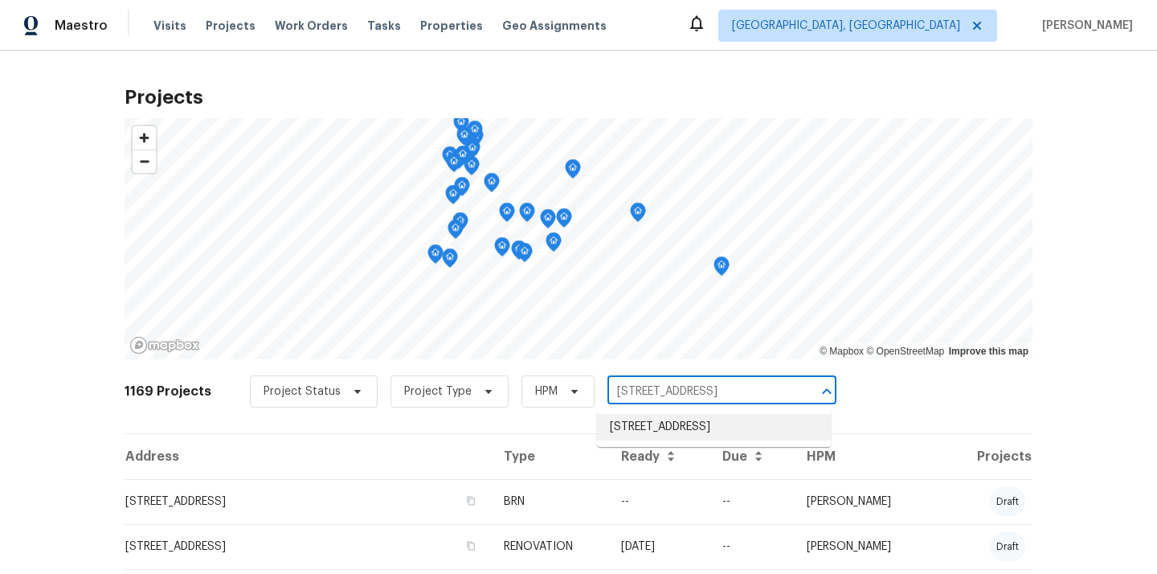
click at [675, 431] on li "11632 Copper Ave NE, Albuquerque, NM 87123" at bounding box center [714, 427] width 234 height 27
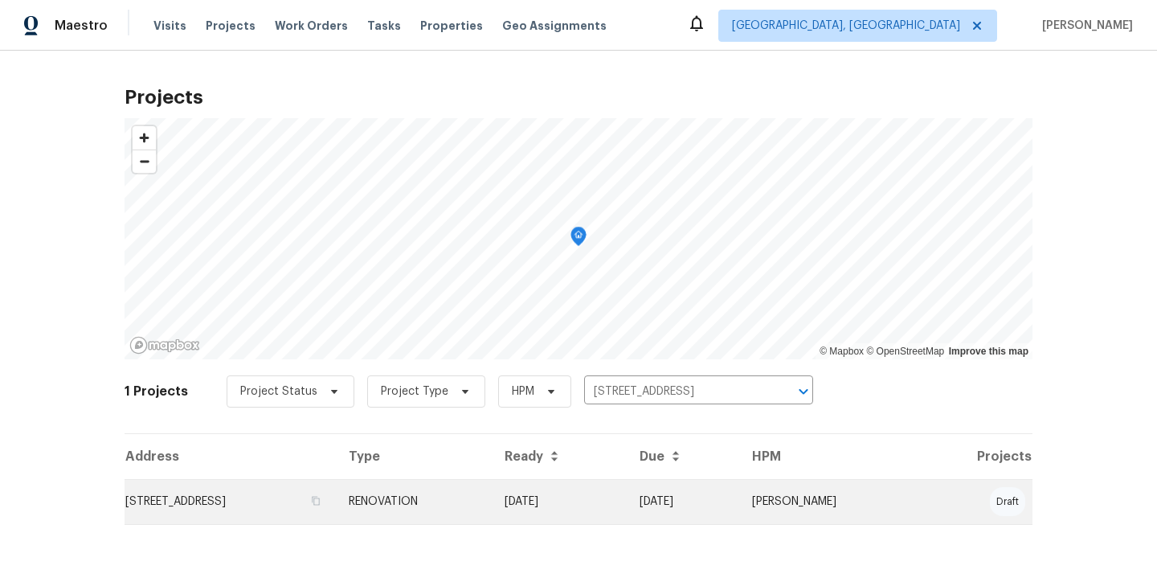
click at [336, 515] on td "11632 Copper Ave NE, Albuquerque, NM 87123" at bounding box center [230, 501] width 211 height 45
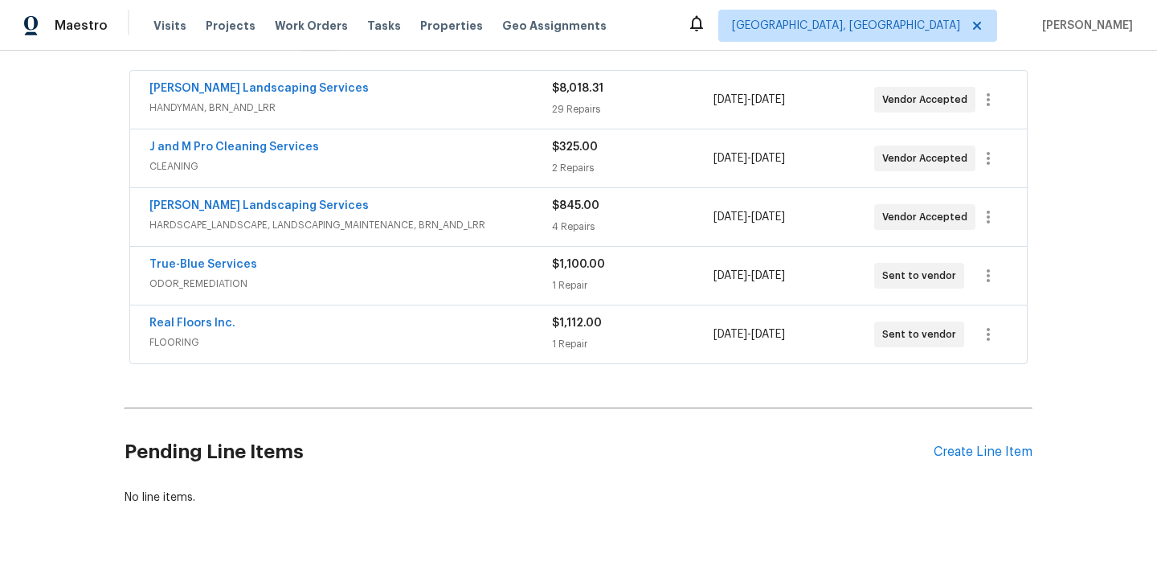
scroll to position [329, 0]
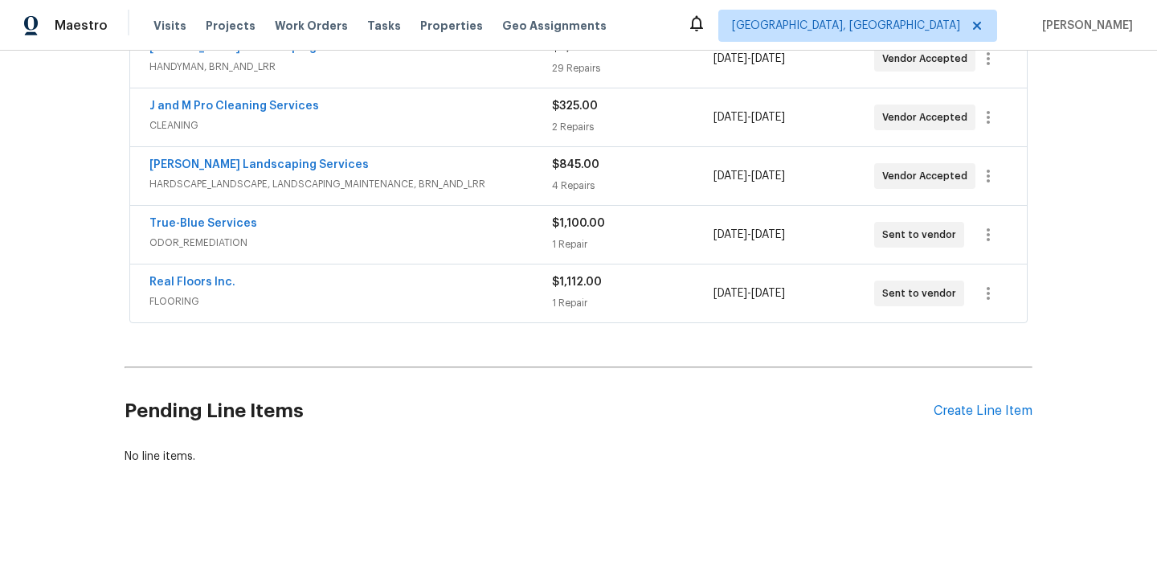
click at [970, 400] on div "Pending Line Items Create Line Item" at bounding box center [579, 411] width 908 height 75
click at [953, 414] on div "Create Line Item" at bounding box center [983, 410] width 99 height 15
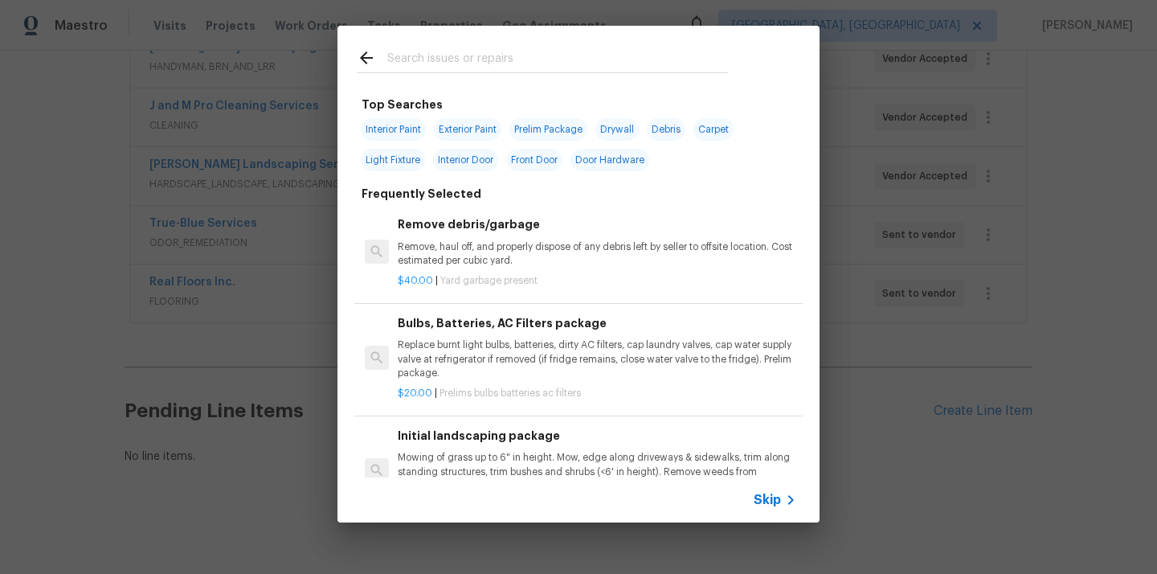
click at [618, 56] on input "text" at bounding box center [557, 60] width 341 height 24
type input ";"
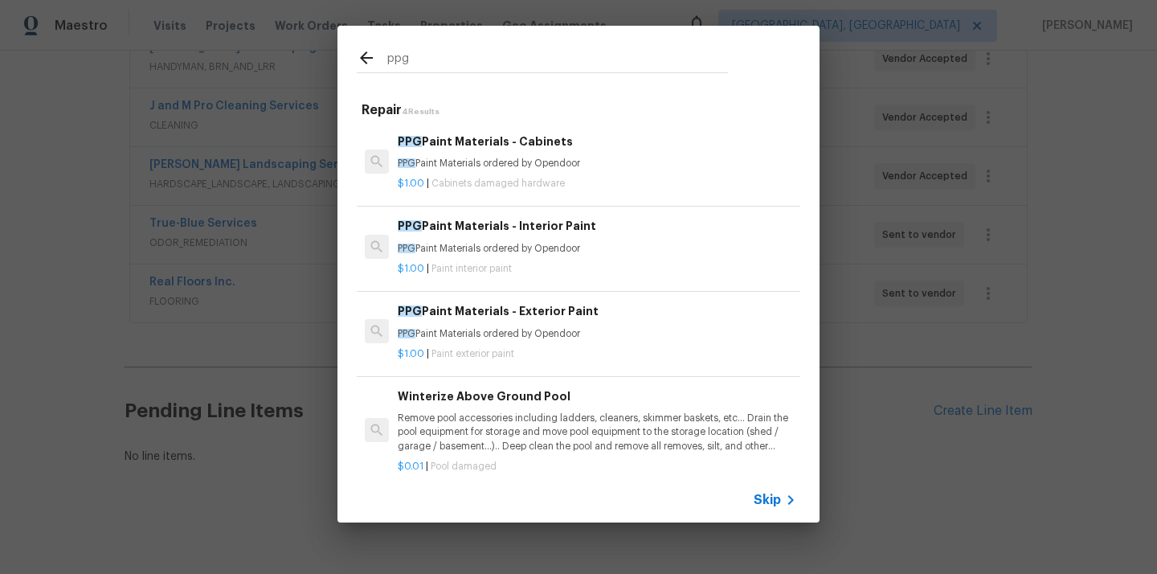
type input "ppg"
click at [513, 227] on h6 "PPG Paint Materials - Interior Paint" at bounding box center [597, 226] width 398 height 18
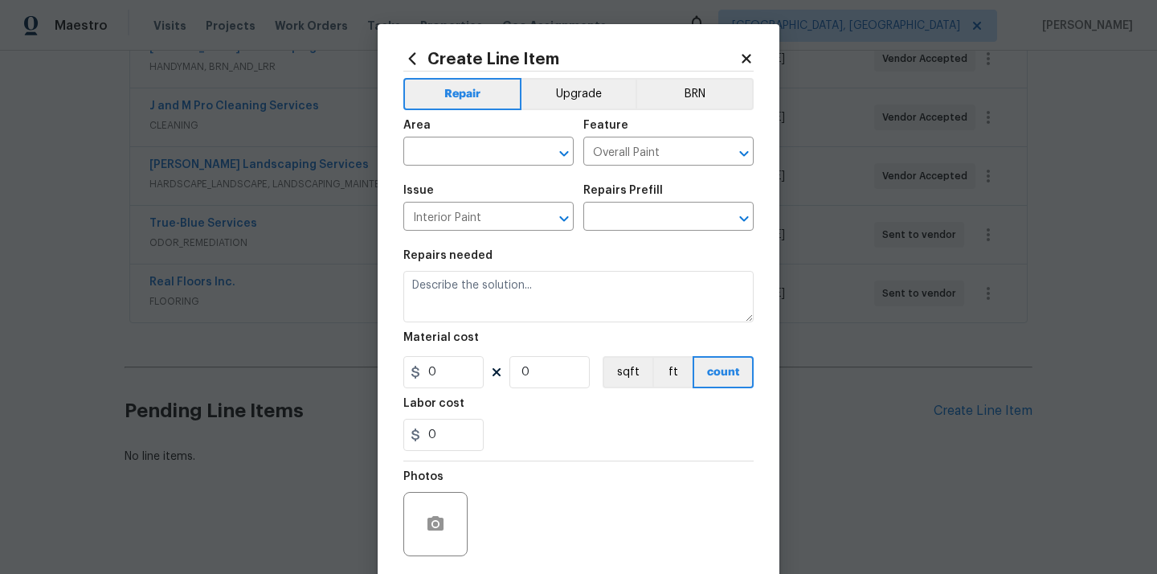
type textarea "PPG Paint Materials ordered by Opendoor"
type input "1"
type input "PPG Paint Materials - Interior Paint $1.00"
type input "1"
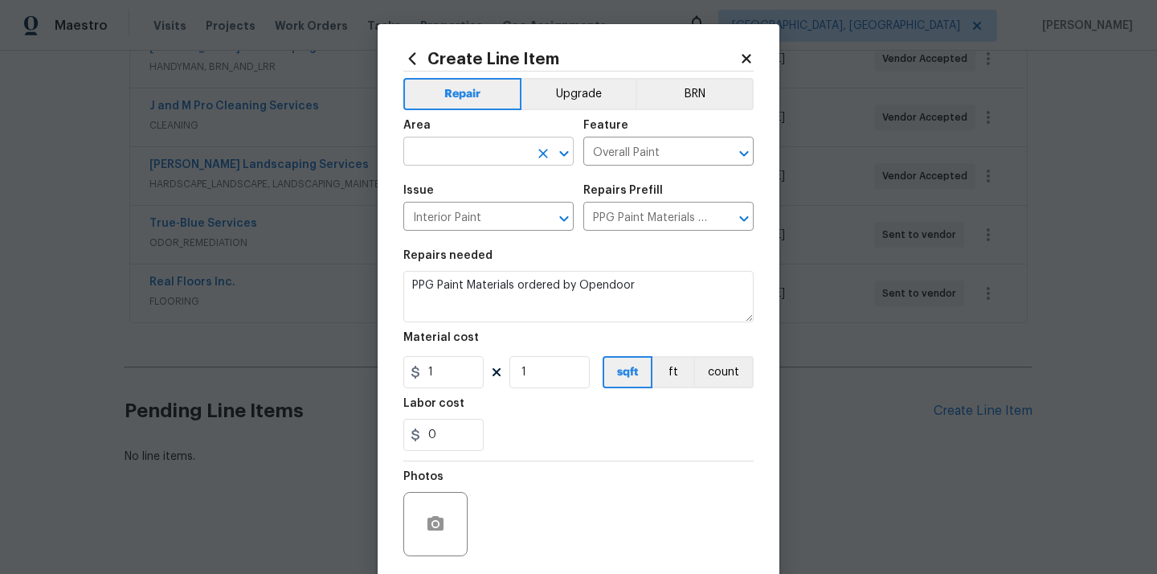
click at [463, 144] on input "text" at bounding box center [465, 153] width 125 height 25
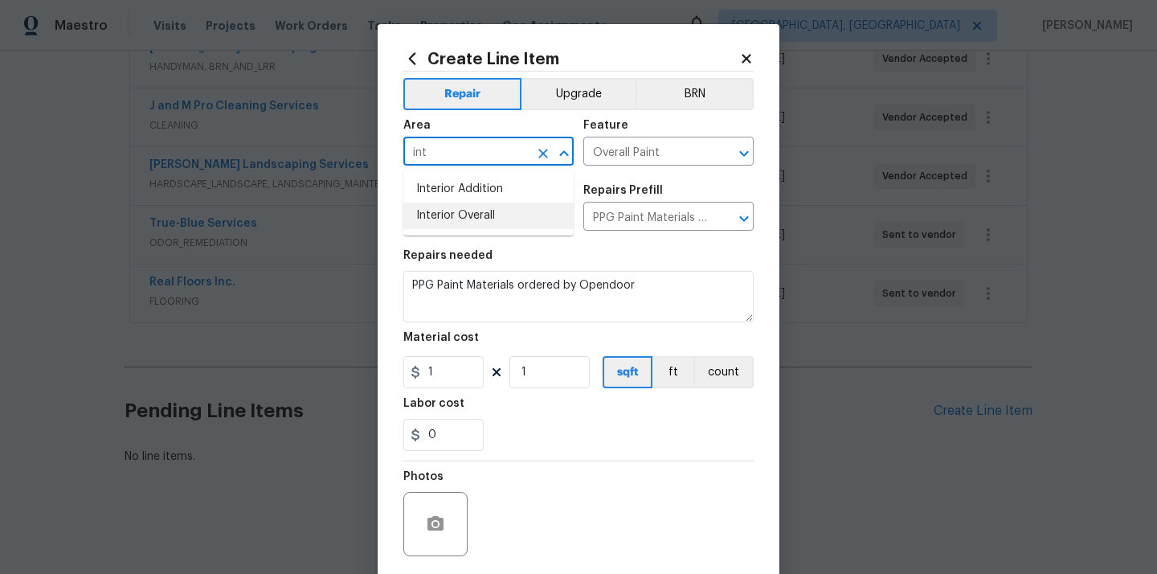
click at [460, 220] on li "Interior Overall" at bounding box center [488, 215] width 170 height 27
type input "Interior Overall"
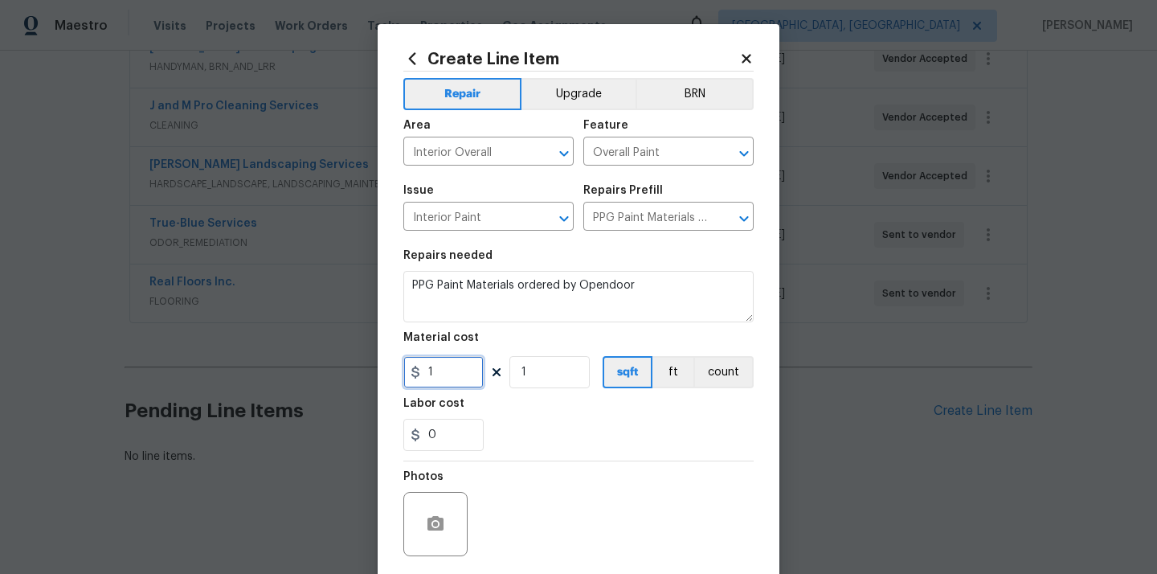
drag, startPoint x: 453, startPoint y: 374, endPoint x: 390, endPoint y: 380, distance: 63.8
click at [390, 380] on div "Create Line Item Repair Upgrade BRN Area Interior Overall ​ Feature Overall Pai…" at bounding box center [579, 345] width 402 height 643
paste input "281.9"
type input "281.9"
click at [550, 423] on div "0" at bounding box center [578, 435] width 350 height 32
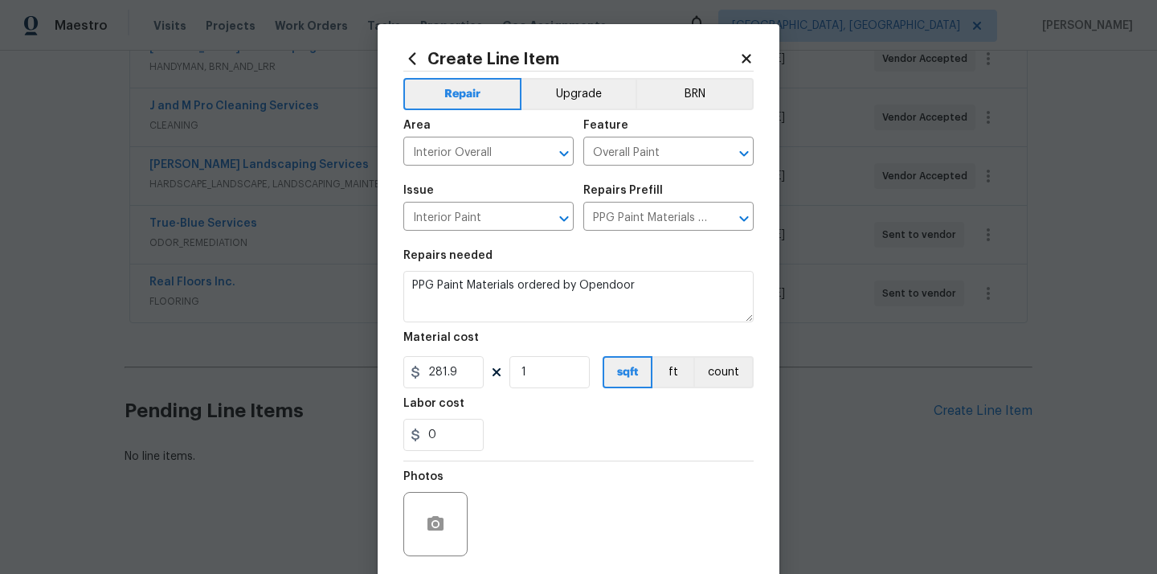
scroll to position [119, 0]
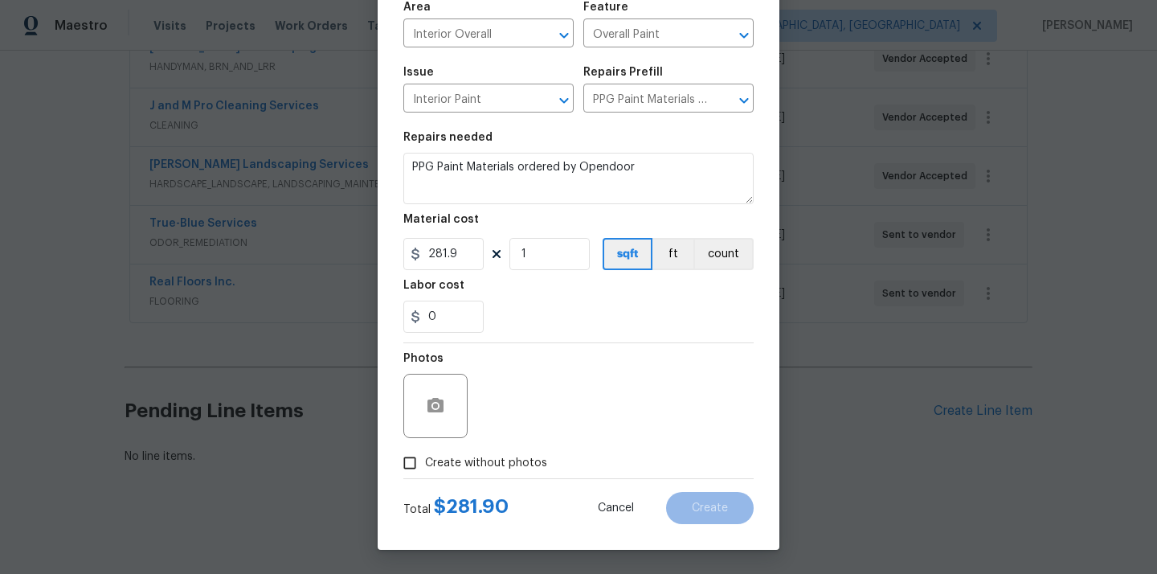
click at [506, 464] on span "Create without photos" at bounding box center [486, 463] width 122 height 17
click at [425, 464] on input "Create without photos" at bounding box center [409, 462] width 31 height 31
checkbox input "true"
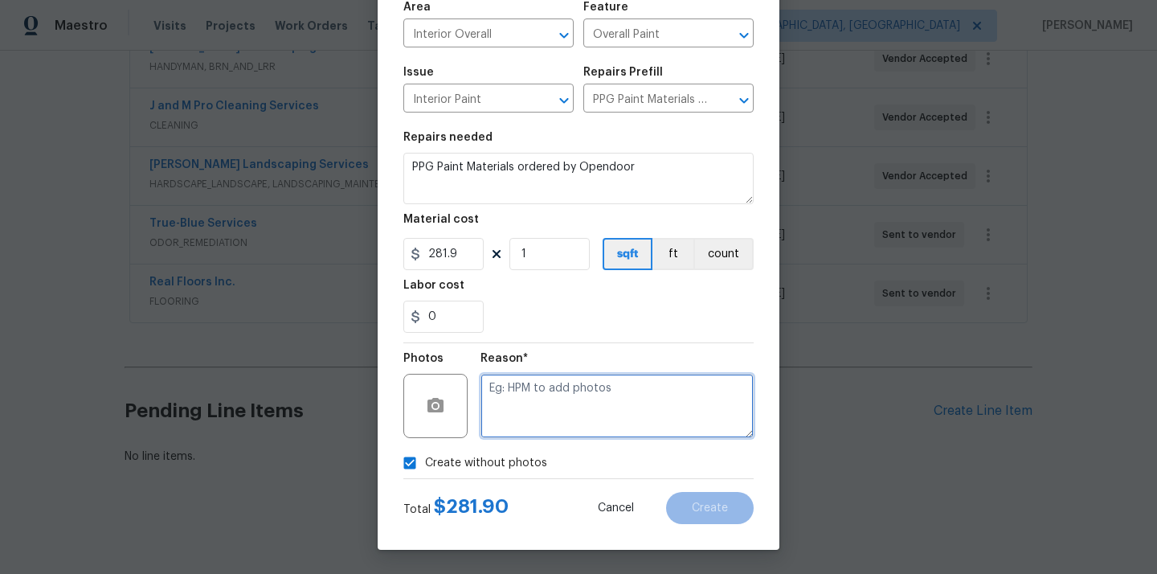
click at [539, 386] on textarea at bounding box center [616, 406] width 273 height 64
type textarea "N/A"
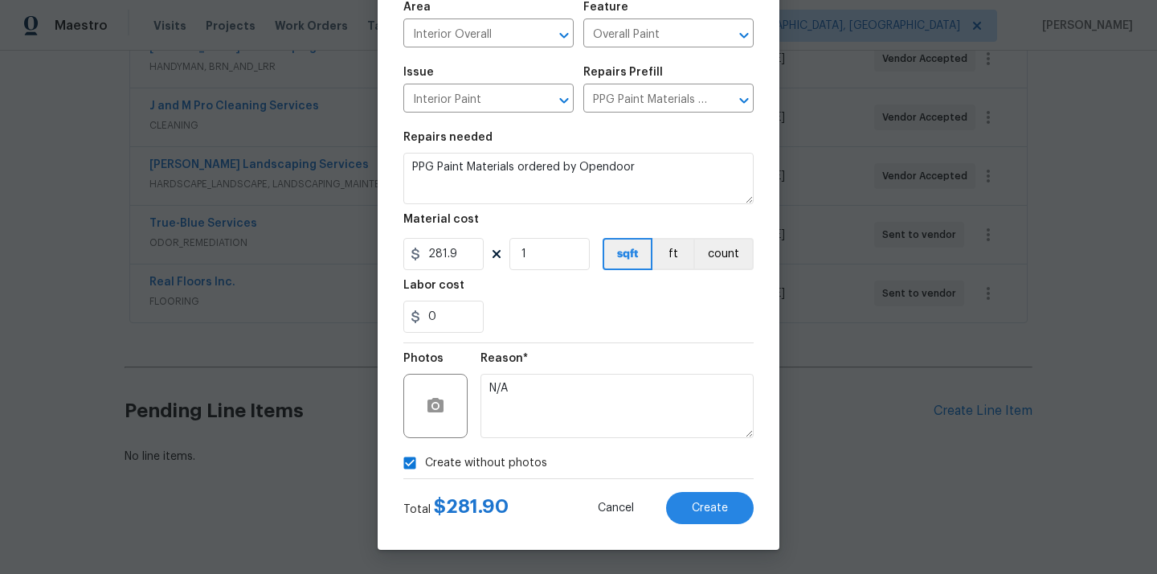
click at [704, 525] on div "Create Line Item Repair Upgrade BRN Area Interior Overall ​ Feature Overall Pai…" at bounding box center [579, 227] width 402 height 643
click at [709, 509] on span "Create" at bounding box center [710, 508] width 36 height 12
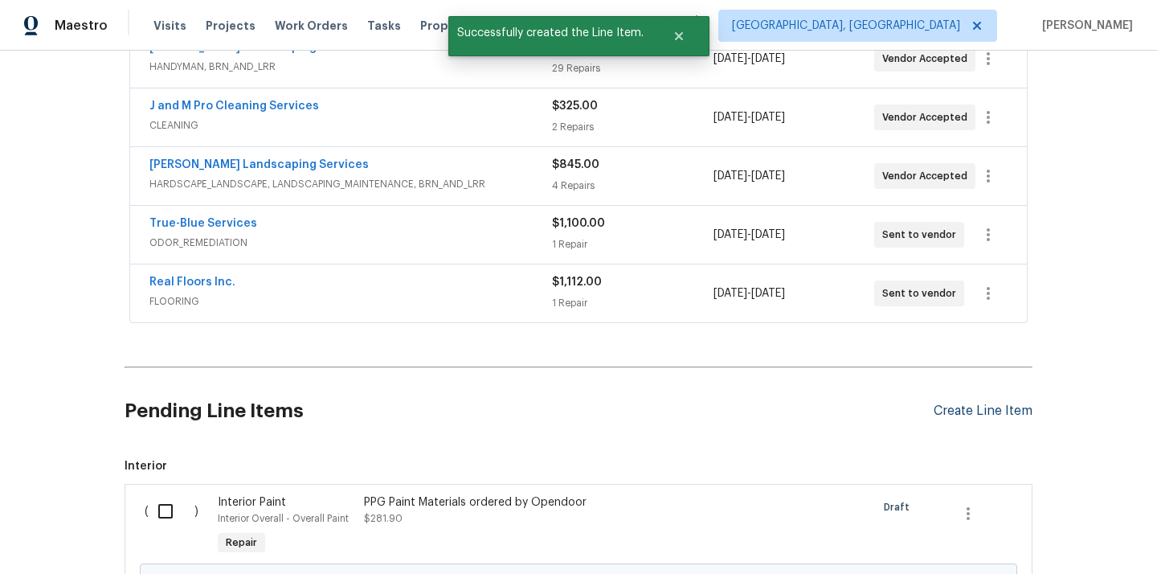
click at [974, 406] on div "Create Line Item" at bounding box center [983, 410] width 99 height 15
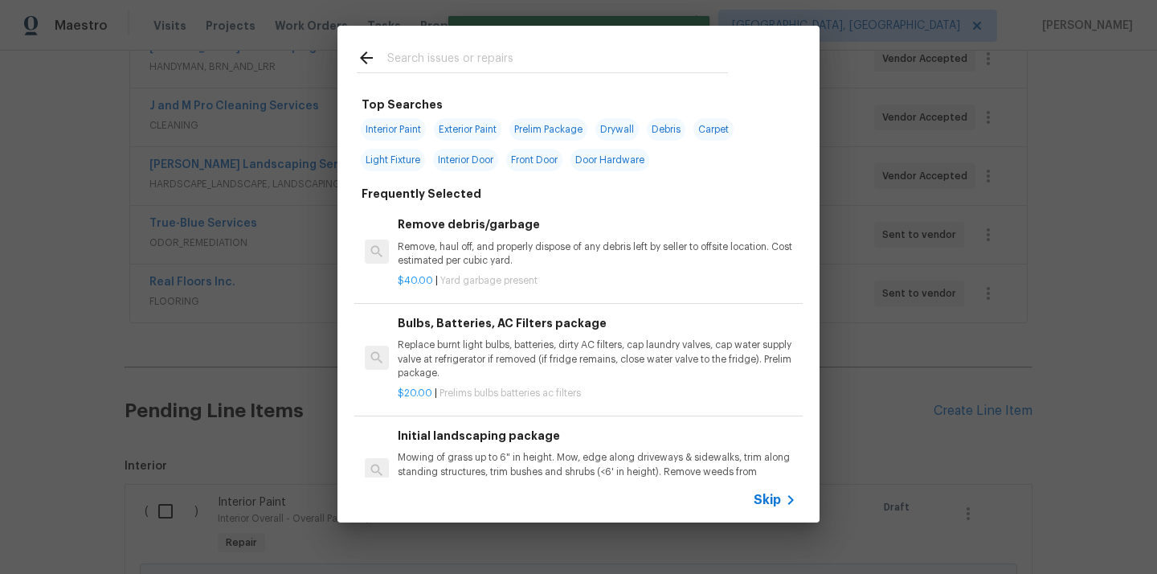
click at [588, 72] on div at bounding box center [542, 72] width 371 height 1
click at [581, 60] on input "text" at bounding box center [557, 60] width 341 height 24
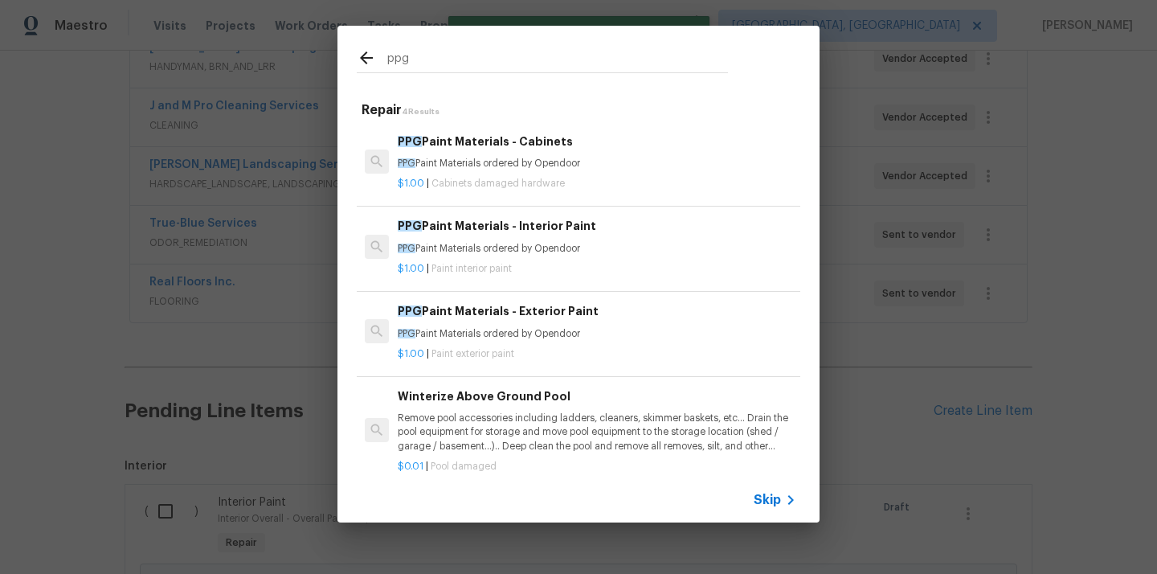
type input "ppg"
click at [499, 352] on span "Paint exterior paint" at bounding box center [472, 354] width 83 height 10
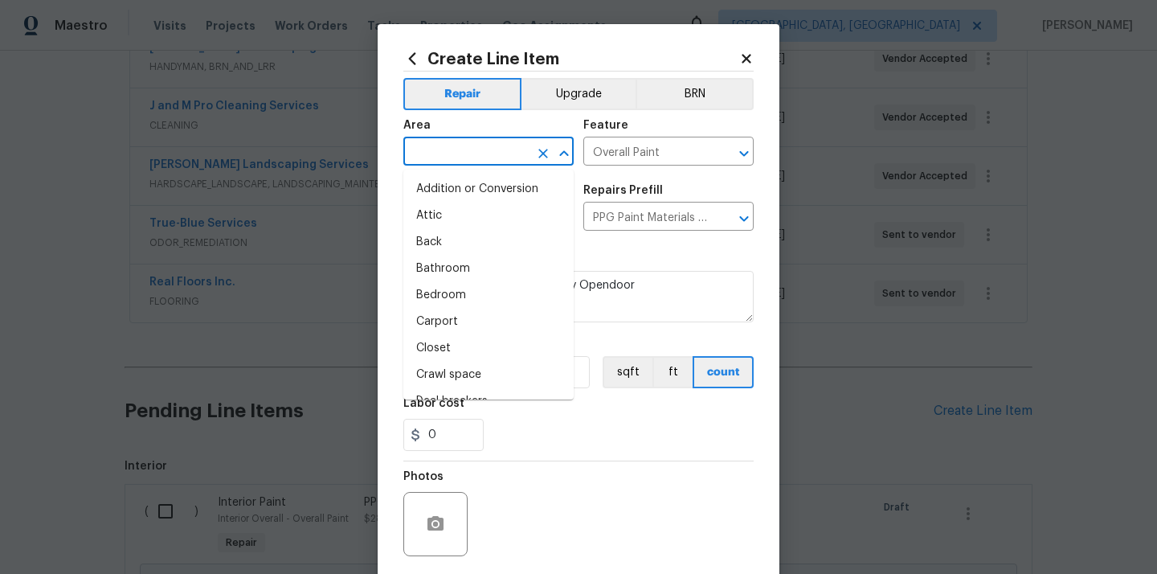
click at [480, 153] on input "text" at bounding box center [465, 153] width 125 height 25
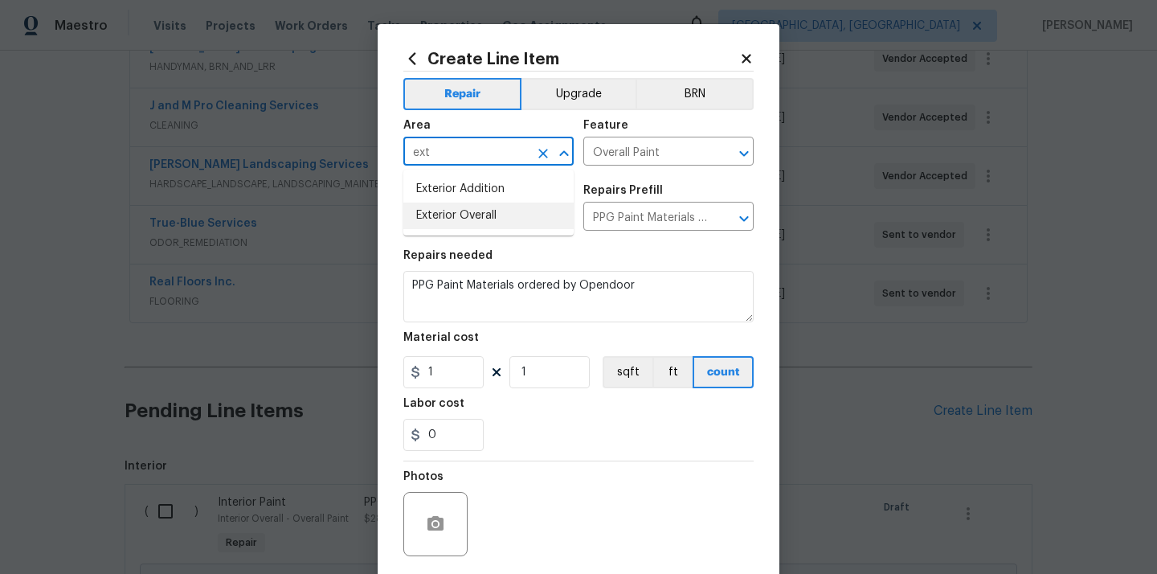
click at [469, 202] on li "Exterior Overall" at bounding box center [488, 215] width 170 height 27
type input "Exterior Overall"
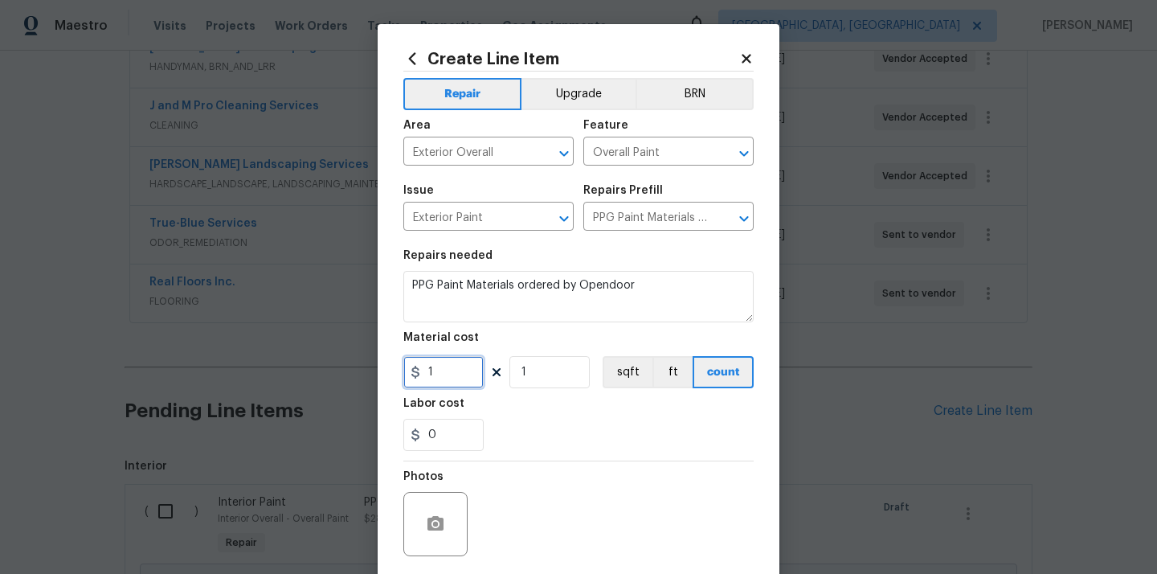
drag, startPoint x: 432, startPoint y: 376, endPoint x: 393, endPoint y: 376, distance: 39.4
click at [393, 376] on div "Create Line Item Repair Upgrade BRN Area Exterior Overall ​ Feature Overall Pai…" at bounding box center [579, 345] width 402 height 643
paste input "494.3"
type input "494.3"
click at [512, 453] on section "Repairs needed PPG Paint Materials ordered by Opendoor Material cost 494.3 1 sq…" at bounding box center [578, 350] width 350 height 220
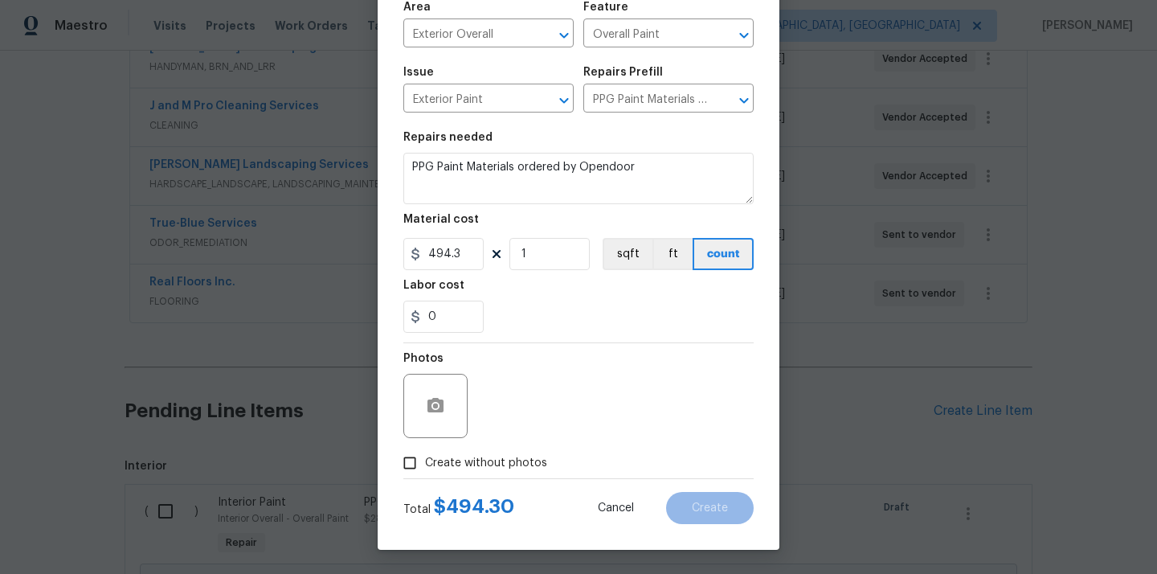
click at [502, 468] on span "Create without photos" at bounding box center [486, 463] width 122 height 17
click at [425, 468] on input "Create without photos" at bounding box center [409, 462] width 31 height 31
checkbox input "true"
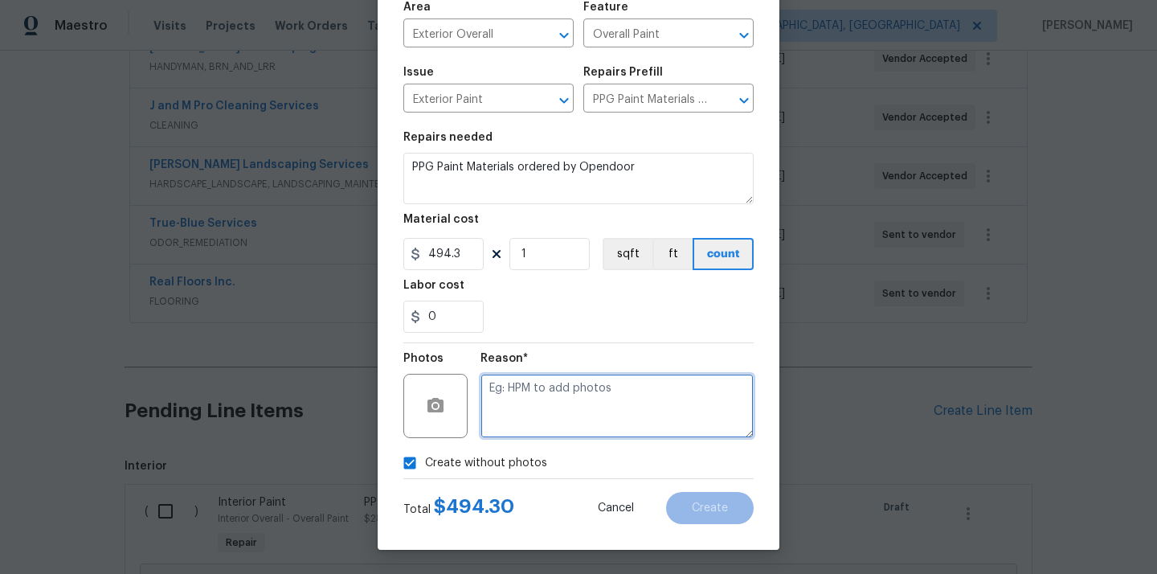
click at [542, 397] on textarea at bounding box center [616, 406] width 273 height 64
type textarea "N/A"
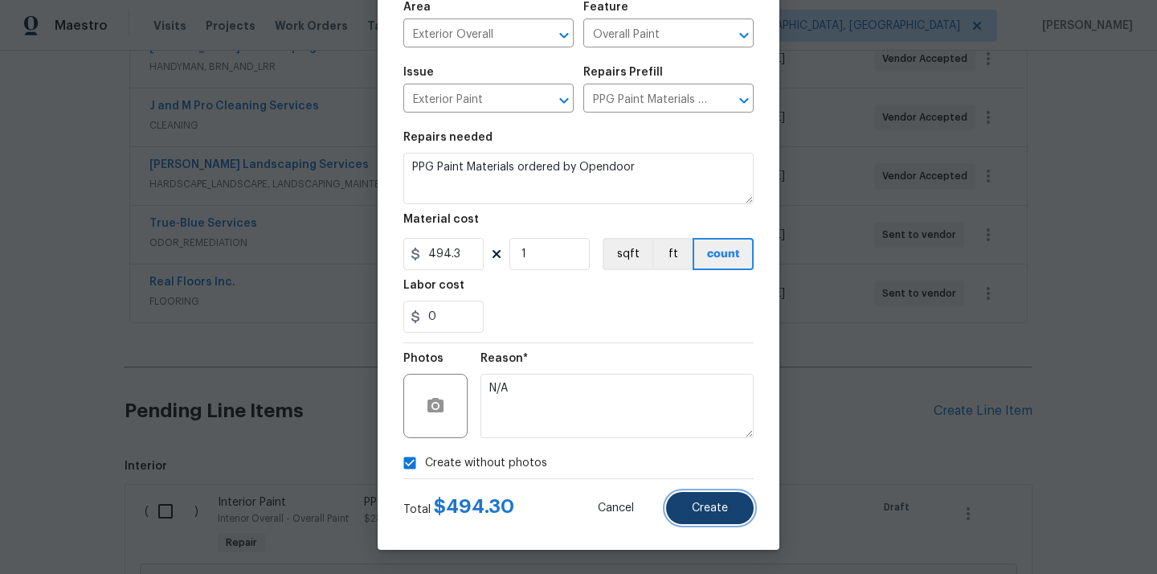
click at [711, 502] on span "Create" at bounding box center [710, 508] width 36 height 12
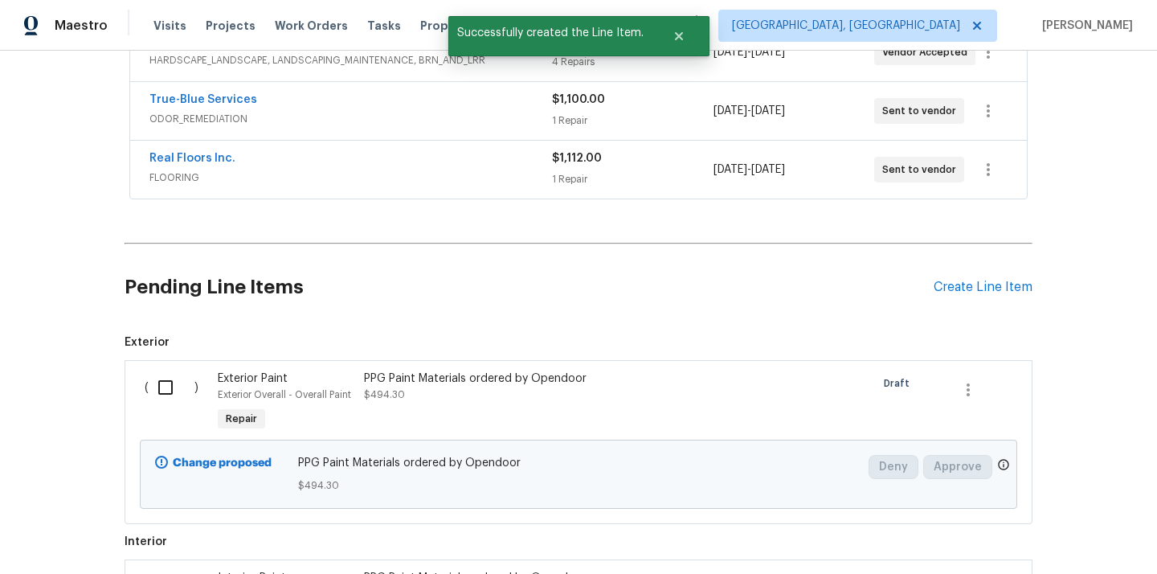
scroll to position [530, 0]
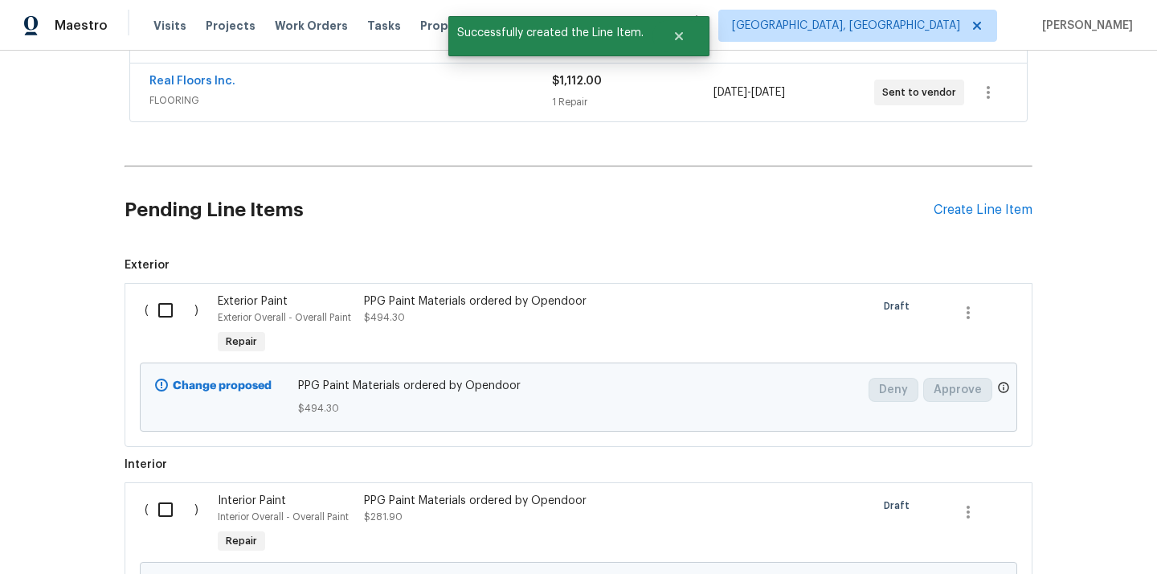
click at [169, 293] on input "checkbox" at bounding box center [172, 310] width 46 height 34
checkbox input "true"
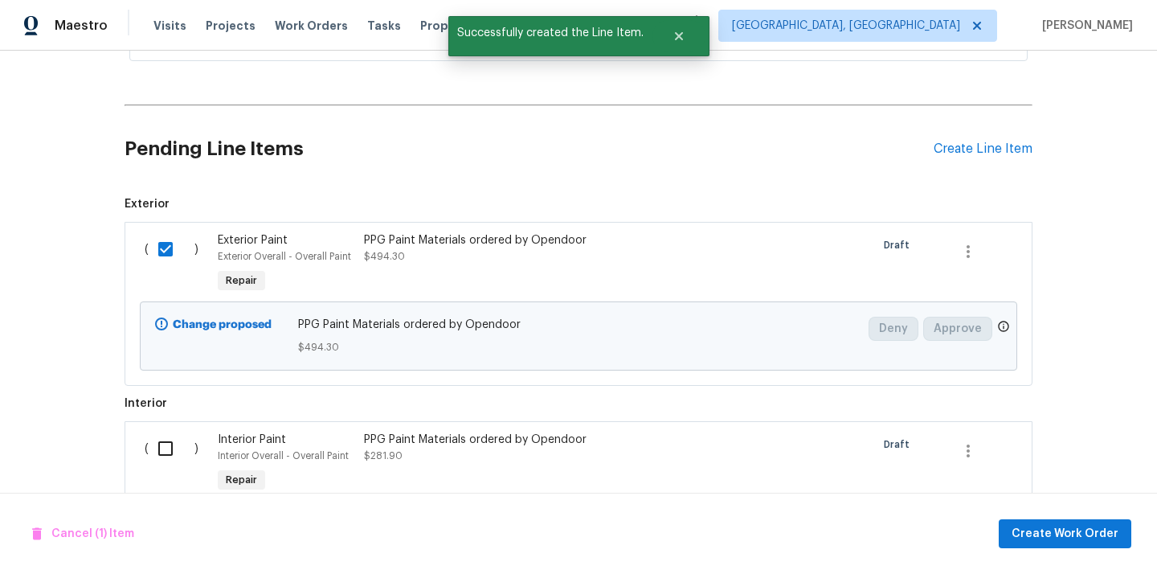
scroll to position [713, 0]
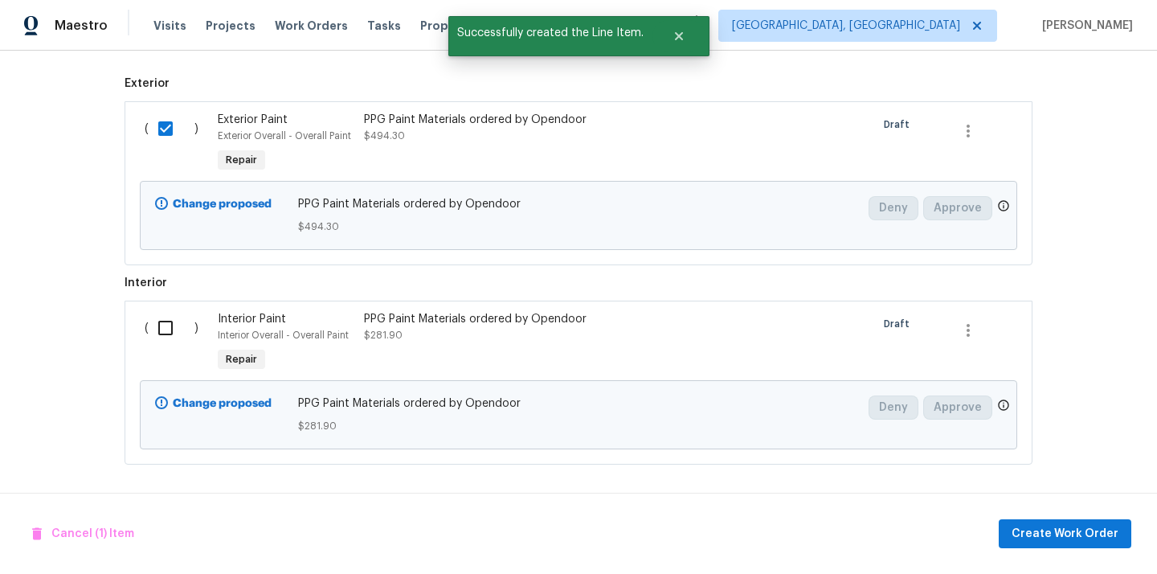
click at [167, 330] on input "checkbox" at bounding box center [172, 328] width 46 height 34
checkbox input "true"
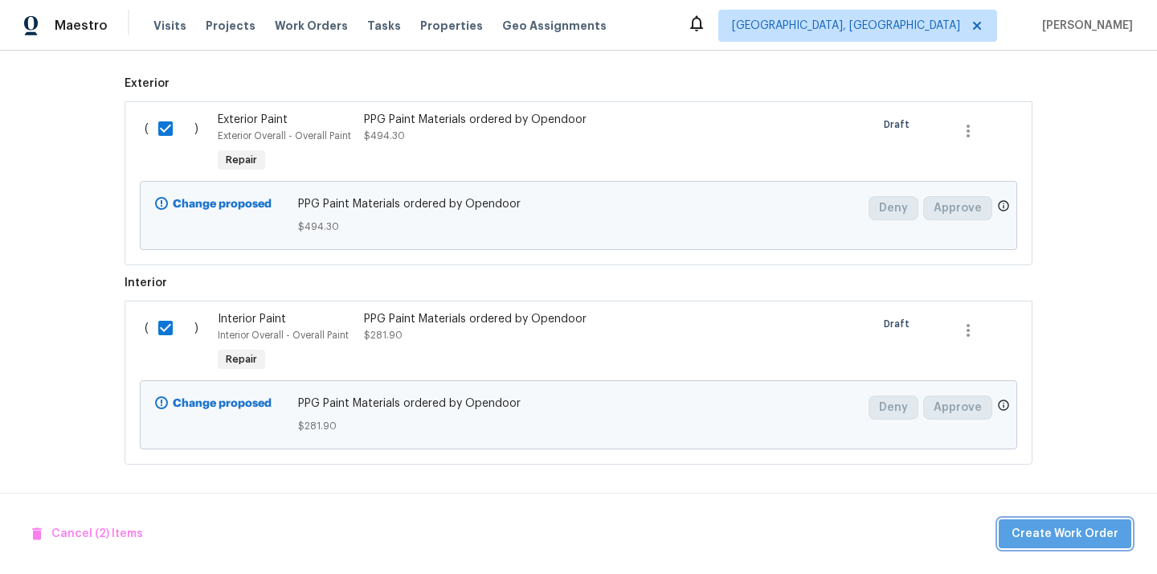
click at [1085, 524] on span "Create Work Order" at bounding box center [1064, 534] width 107 height 20
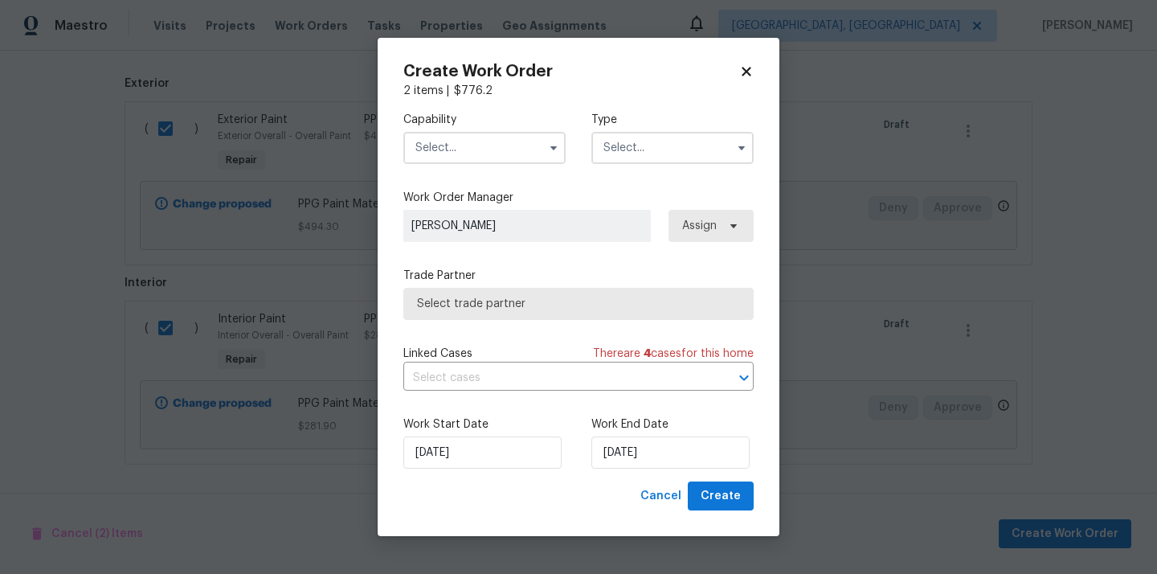
click at [500, 133] on input "text" at bounding box center [484, 148] width 162 height 32
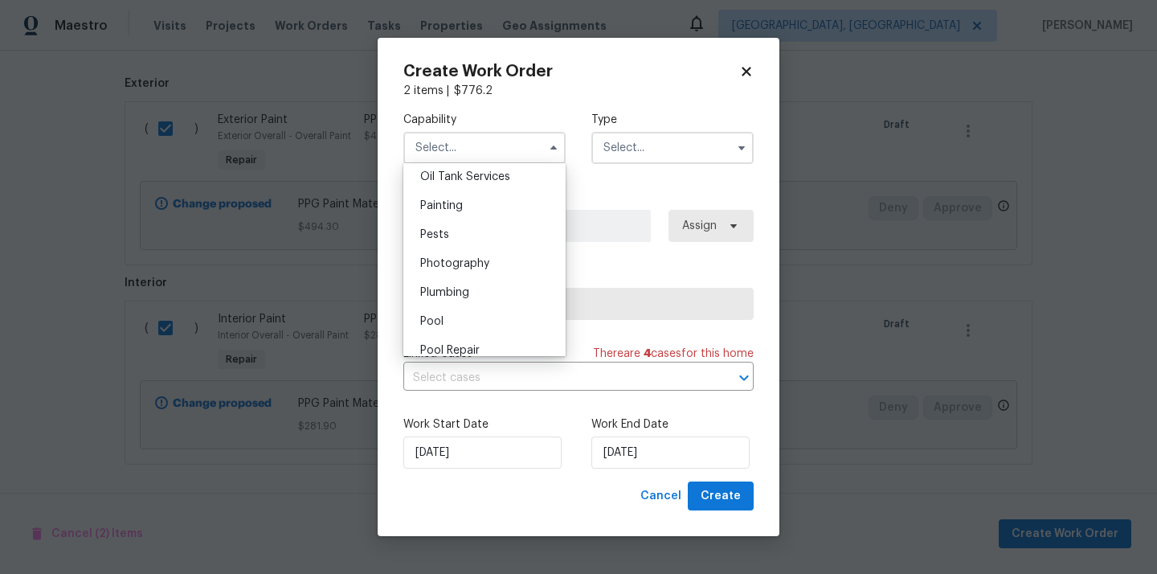
scroll to position [1308, 0]
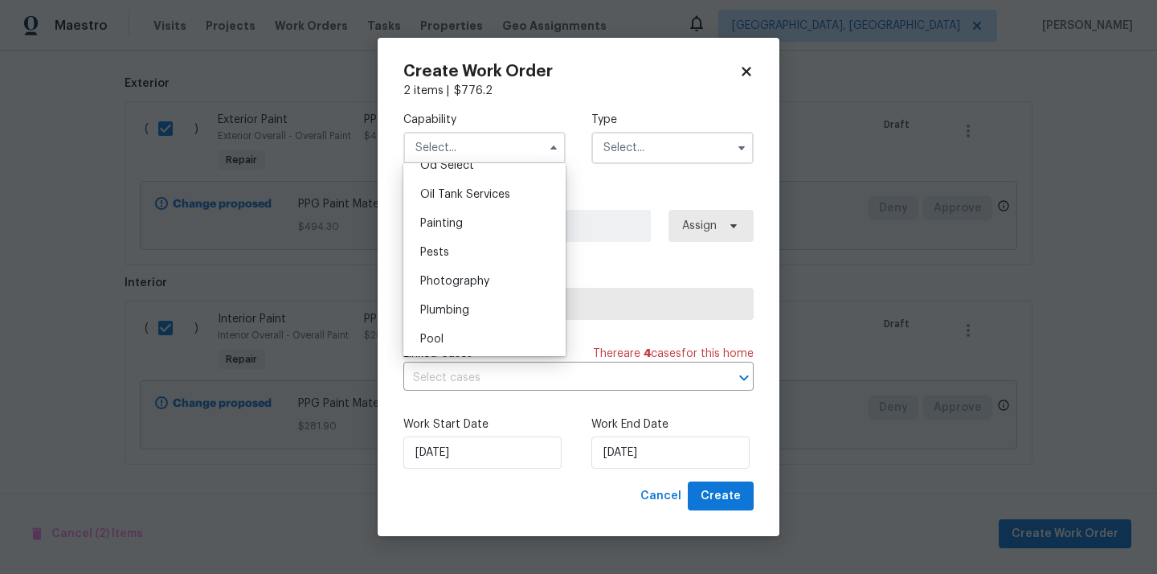
click at [497, 233] on div "Painting" at bounding box center [484, 223] width 154 height 29
type input "Painting"
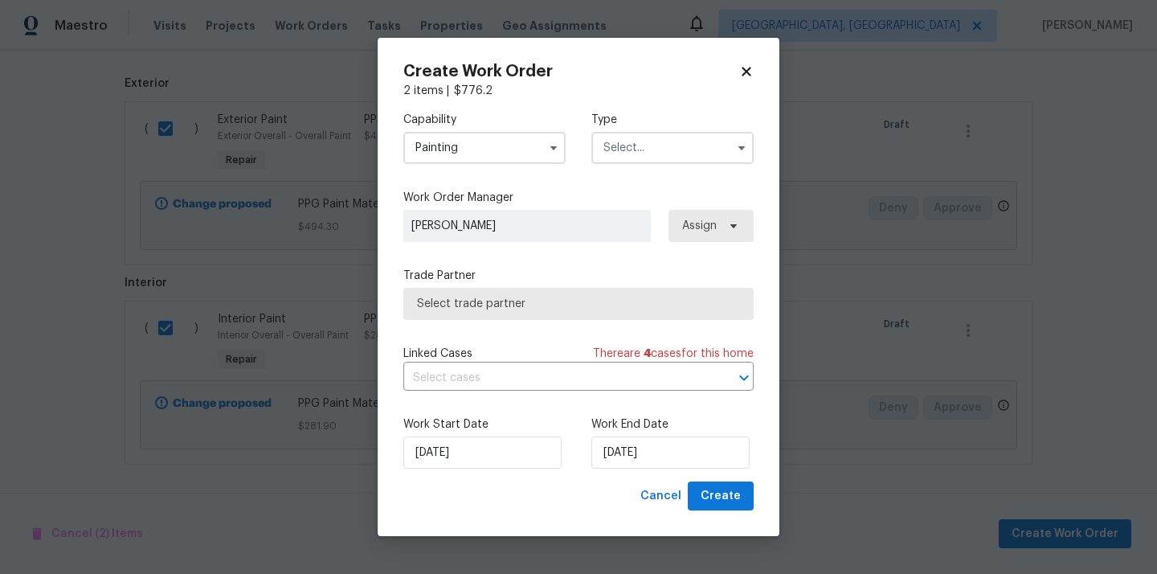
click at [652, 137] on input "text" at bounding box center [672, 148] width 162 height 32
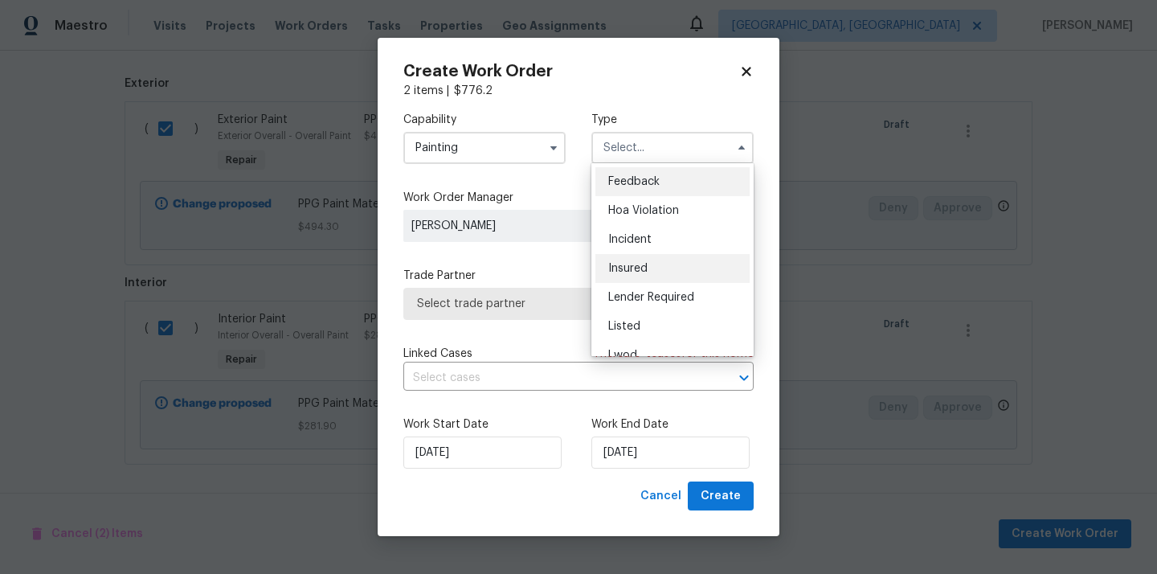
scroll to position [191, 0]
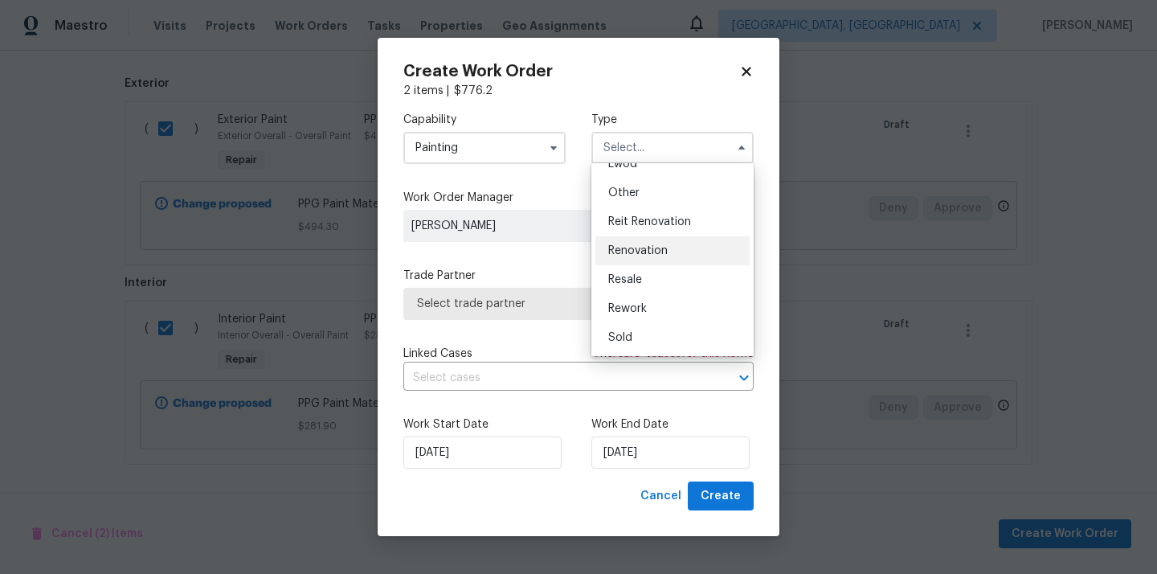
click at [661, 247] on span "Renovation" at bounding box center [637, 250] width 59 height 11
type input "Renovation"
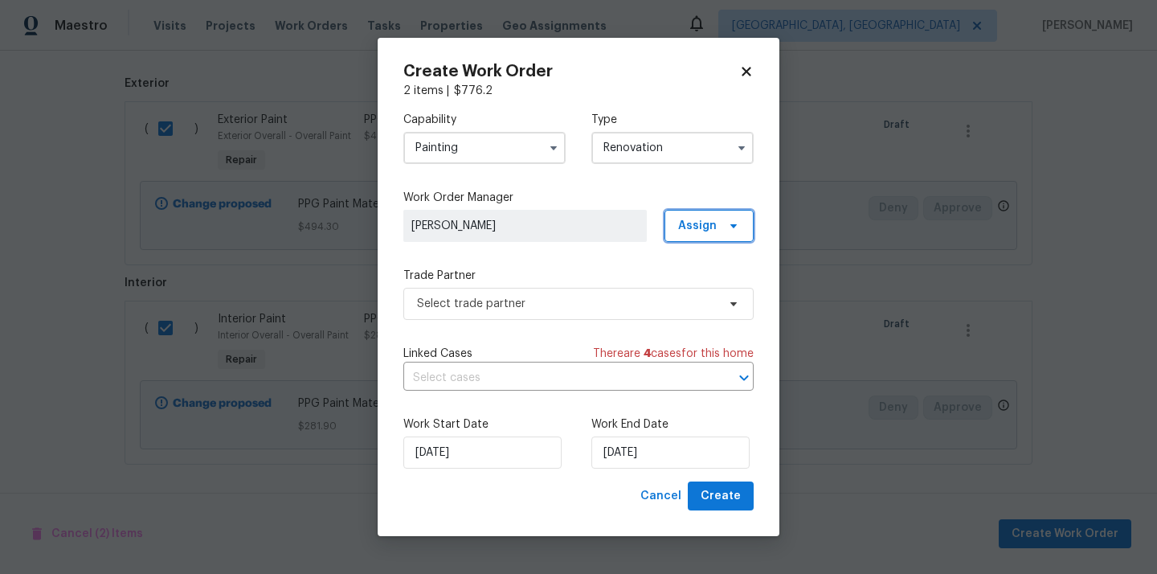
click at [693, 223] on span "Assign" at bounding box center [697, 226] width 39 height 16
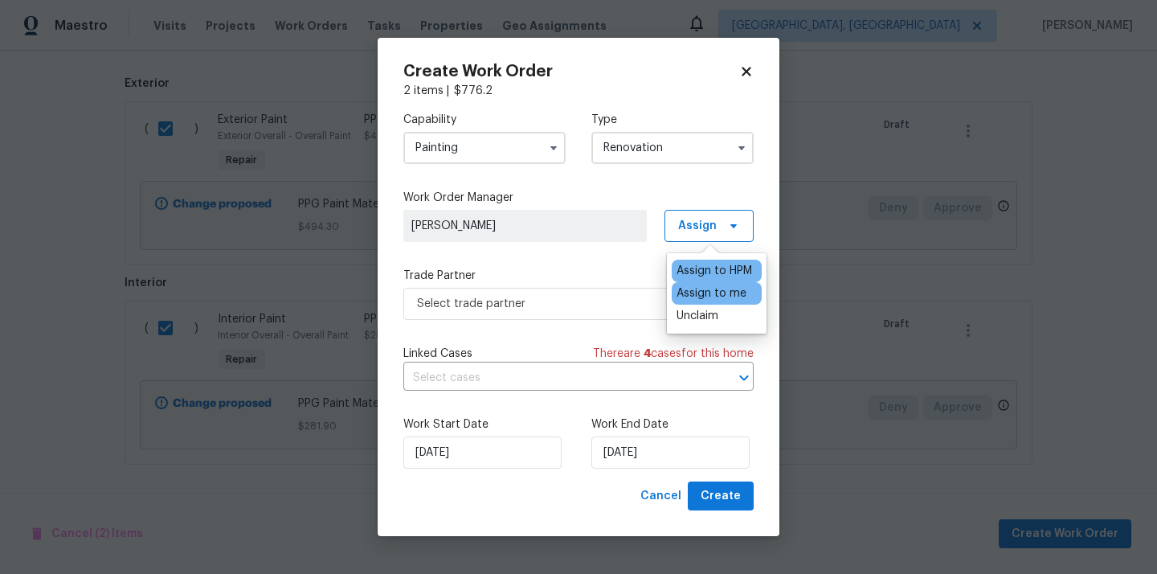
click at [688, 288] on div "Assign to me" at bounding box center [711, 293] width 70 height 16
click at [629, 289] on span "Select trade partner" at bounding box center [578, 304] width 350 height 32
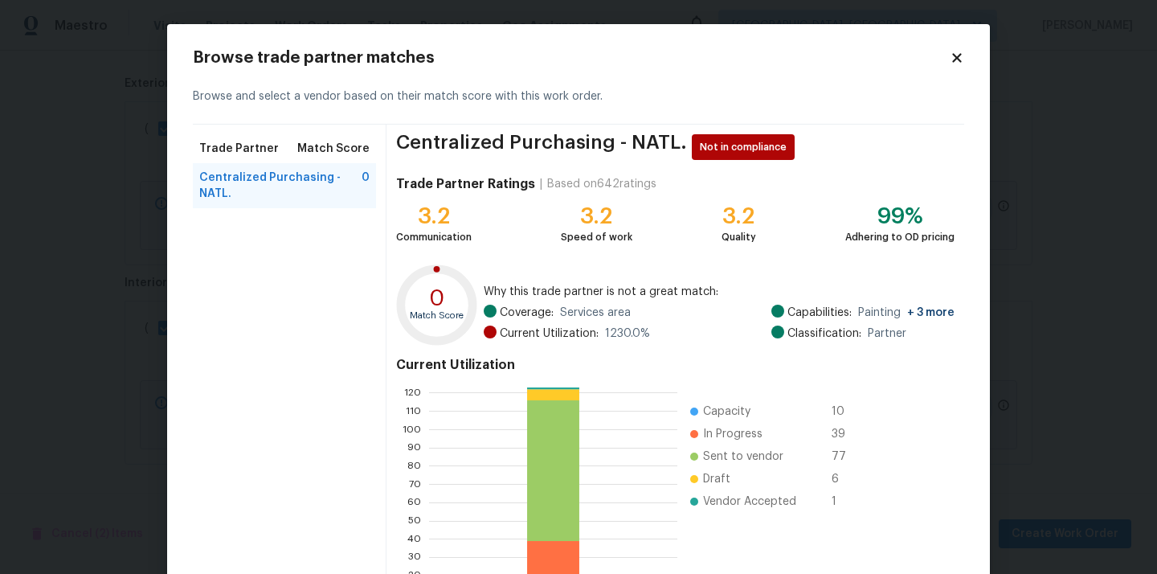
scroll to position [135, 0]
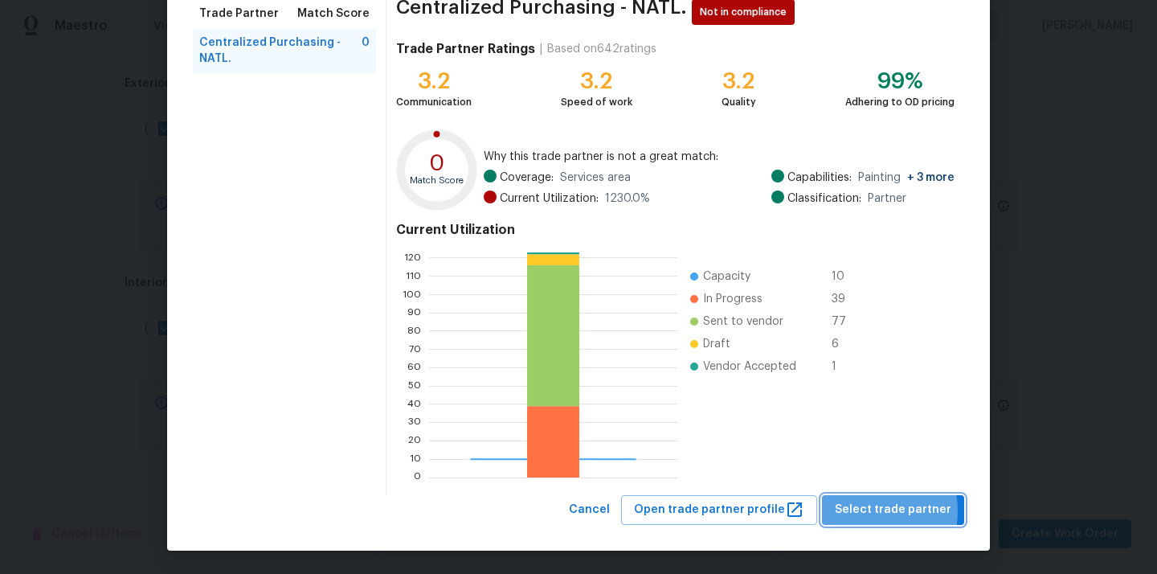
click at [866, 510] on span "Select trade partner" at bounding box center [893, 510] width 116 height 20
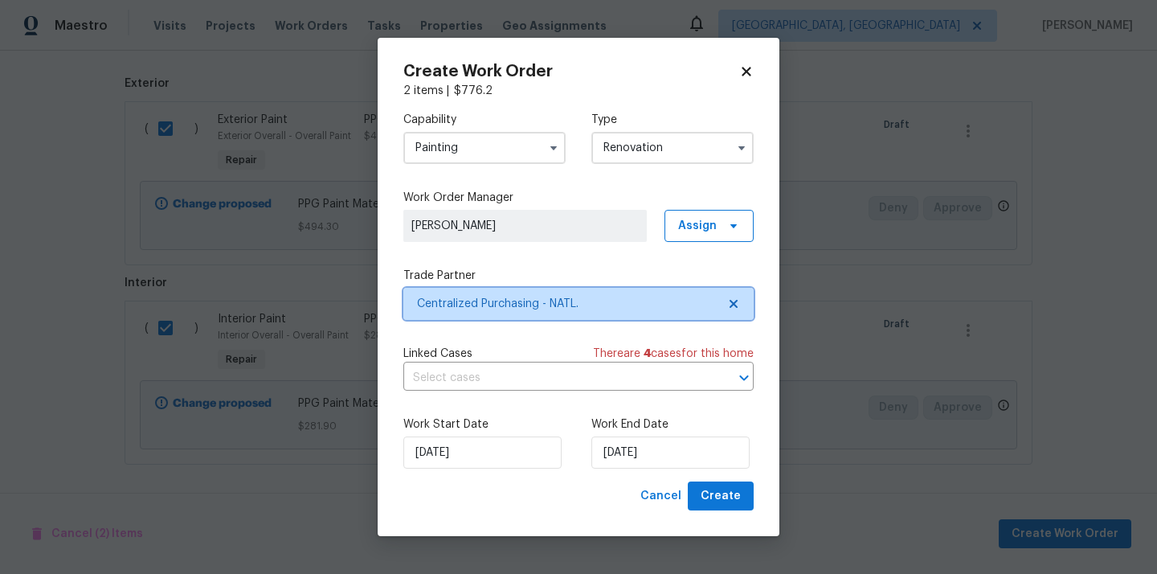
scroll to position [0, 0]
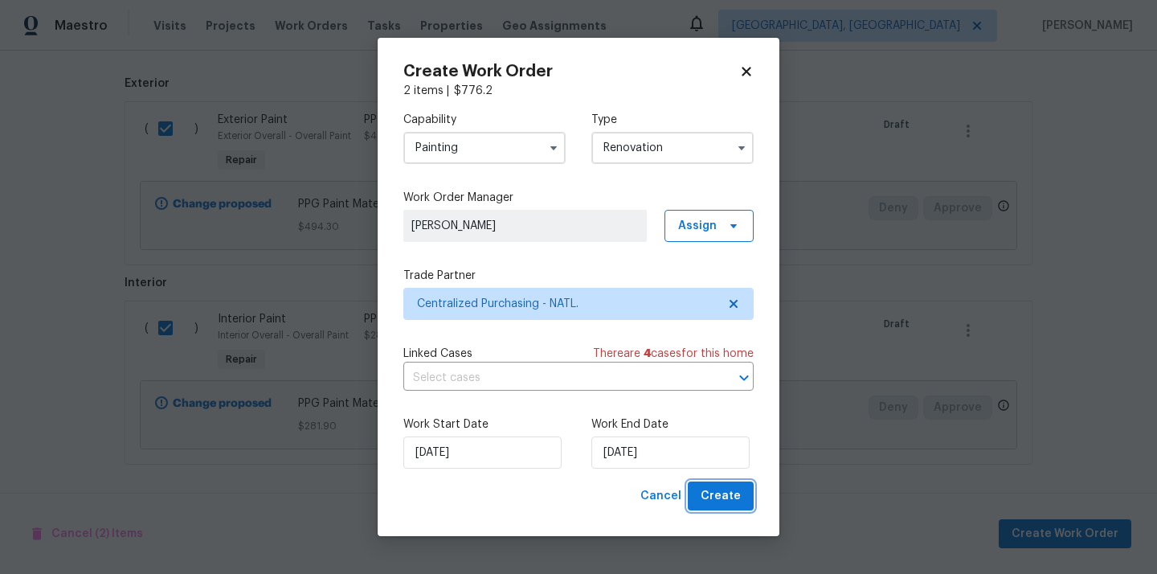
click at [731, 503] on span "Create" at bounding box center [721, 496] width 40 height 20
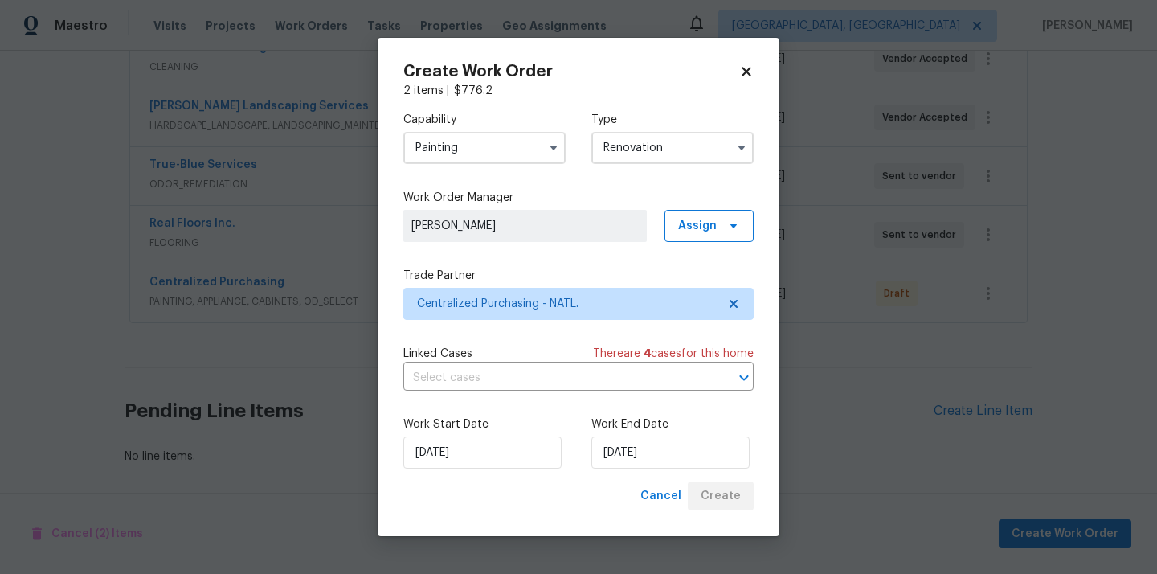
scroll to position [388, 0]
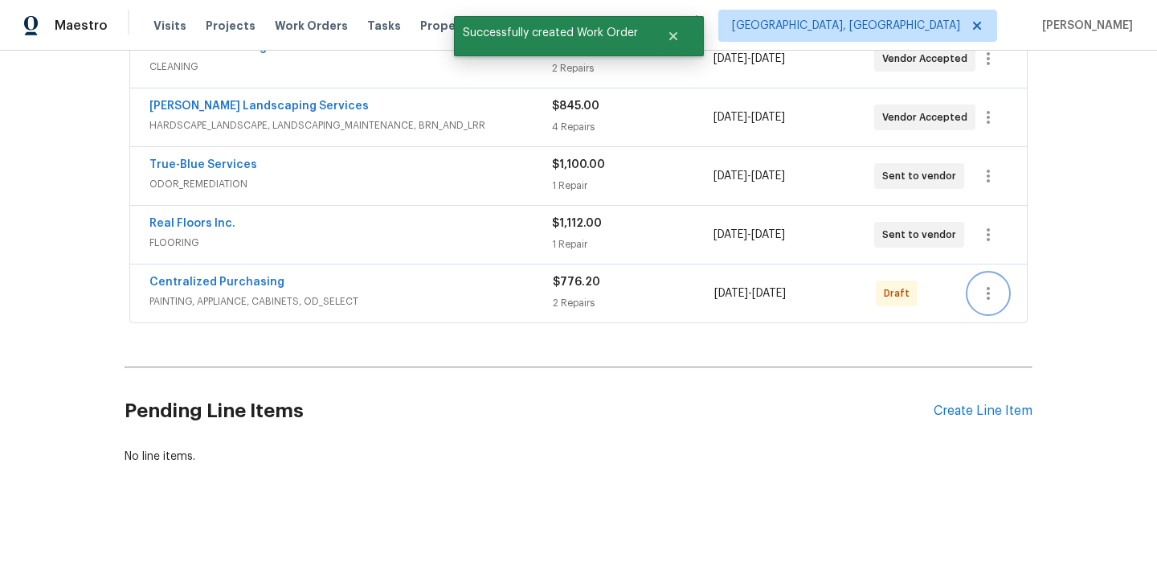
click at [979, 290] on icon "button" at bounding box center [987, 293] width 19 height 19
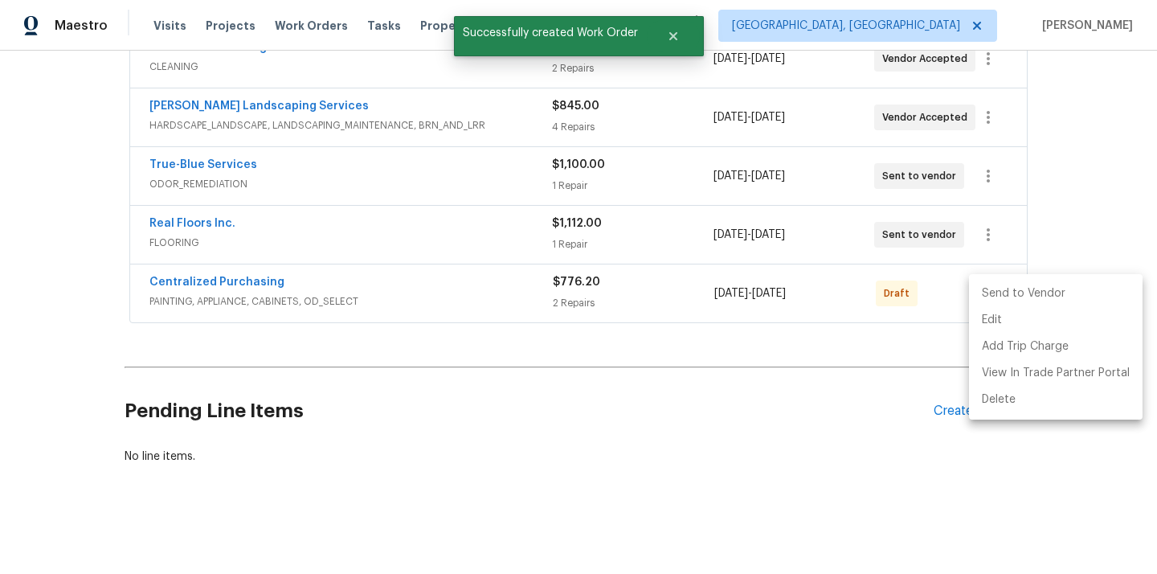
click at [986, 288] on li "Send to Vendor" at bounding box center [1056, 293] width 174 height 27
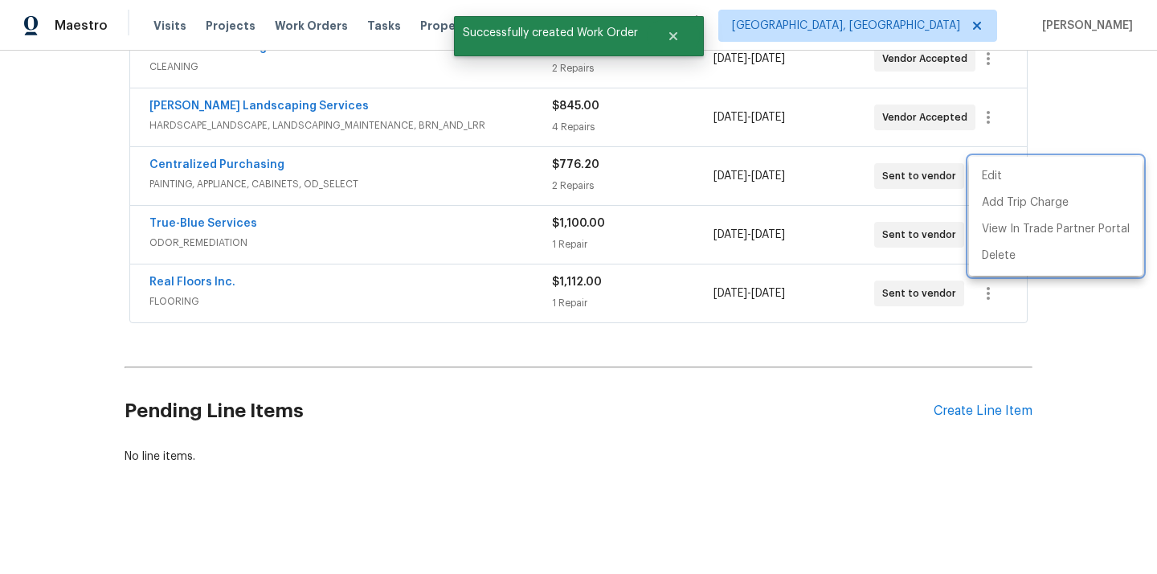
click at [450, 242] on div at bounding box center [578, 287] width 1157 height 574
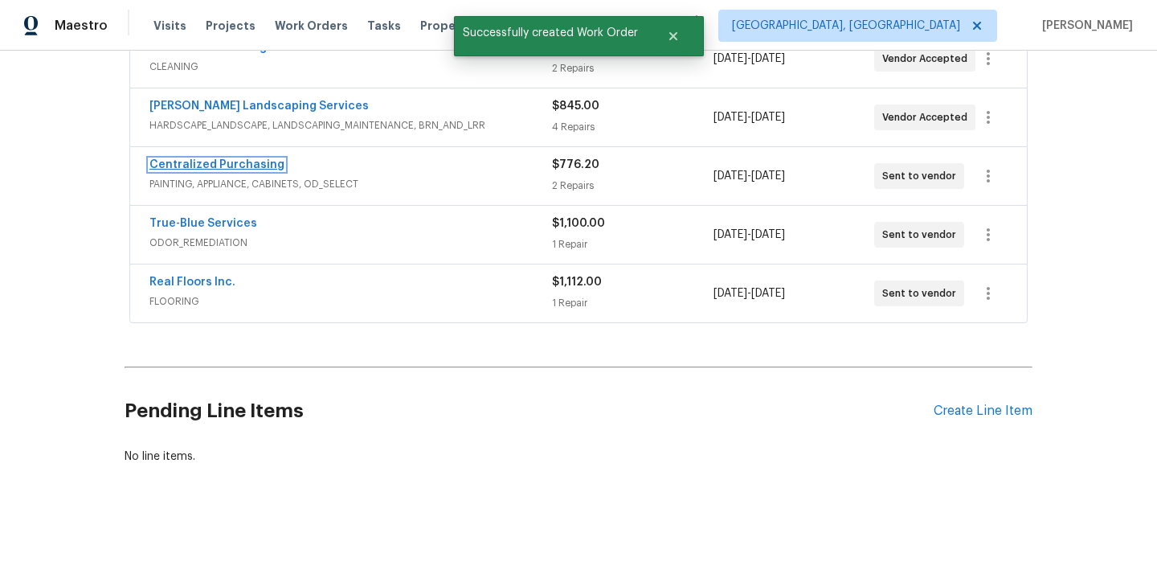
click at [260, 163] on link "Centralized Purchasing" at bounding box center [216, 164] width 135 height 11
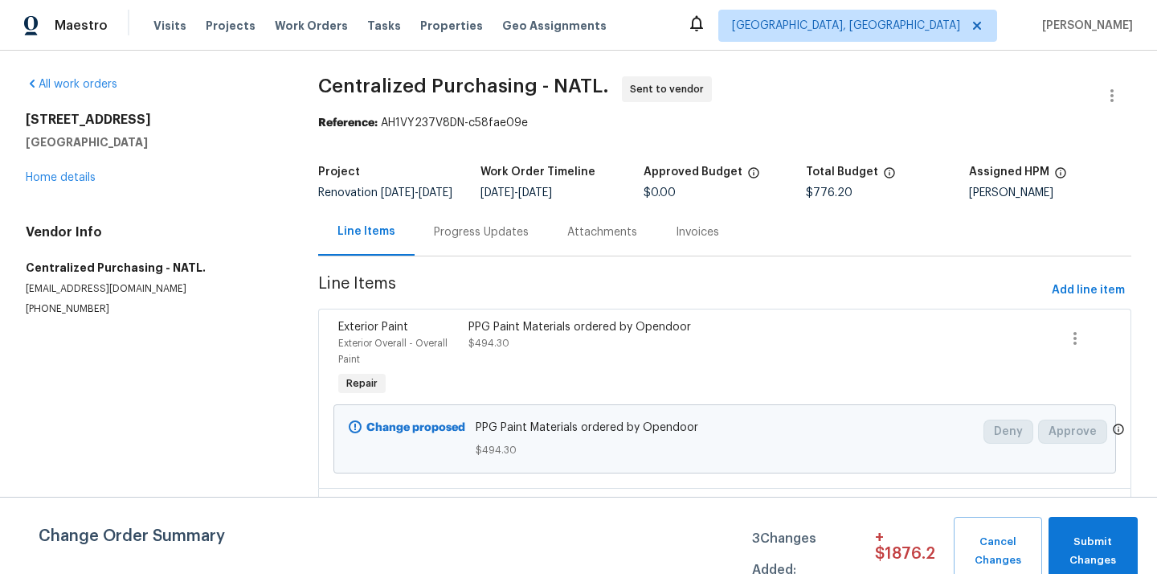
click at [912, 9] on div "Maestro Visits Projects Work Orders Tasks Properties Geo Assignments Albuquerqu…" at bounding box center [578, 25] width 1157 height 51
click at [901, 18] on span "Albuquerque, NM" at bounding box center [846, 26] width 228 height 16
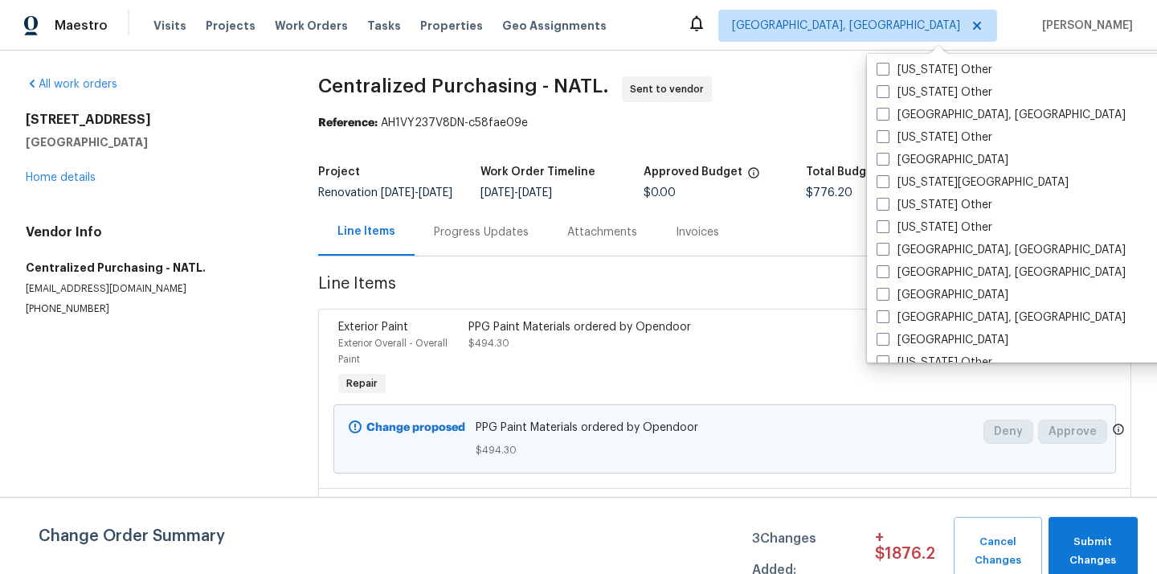
scroll to position [878, 0]
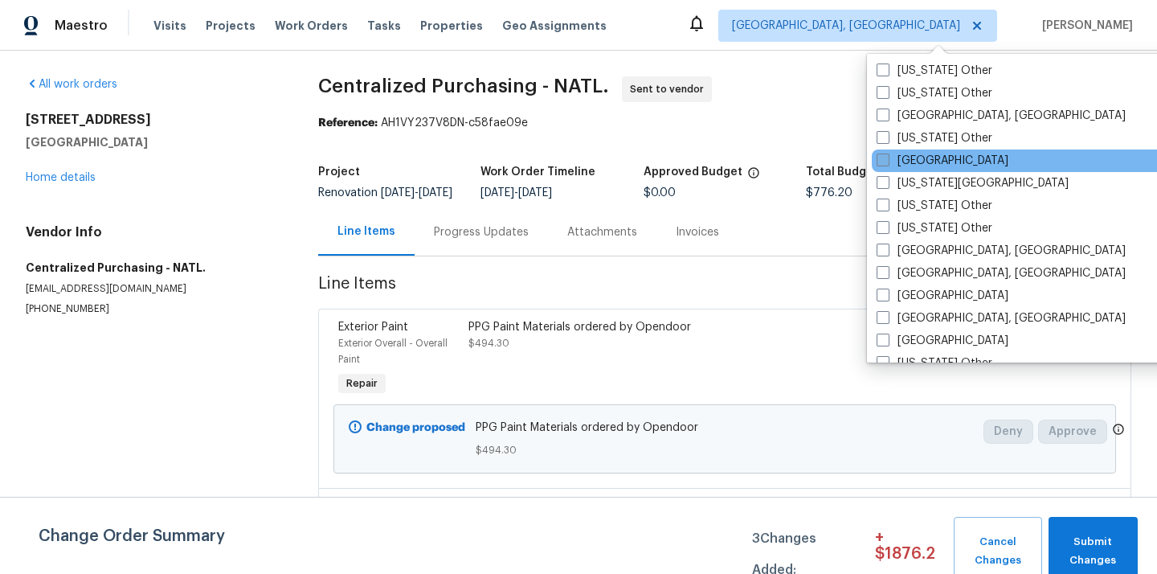
click at [891, 163] on label "[GEOGRAPHIC_DATA]" at bounding box center [942, 161] width 132 height 16
click at [887, 163] on input "[GEOGRAPHIC_DATA]" at bounding box center [881, 158] width 10 height 10
checkbox input "true"
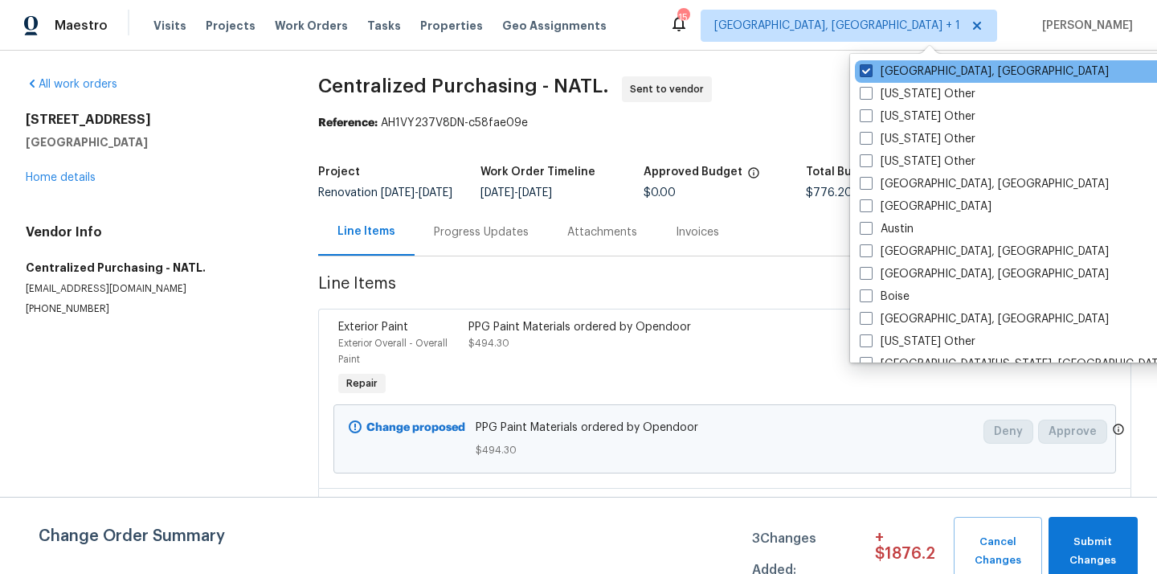
click at [894, 75] on label "Albuquerque, NM" at bounding box center [984, 71] width 249 height 16
click at [870, 74] on input "Albuquerque, NM" at bounding box center [865, 68] width 10 height 10
checkbox input "false"
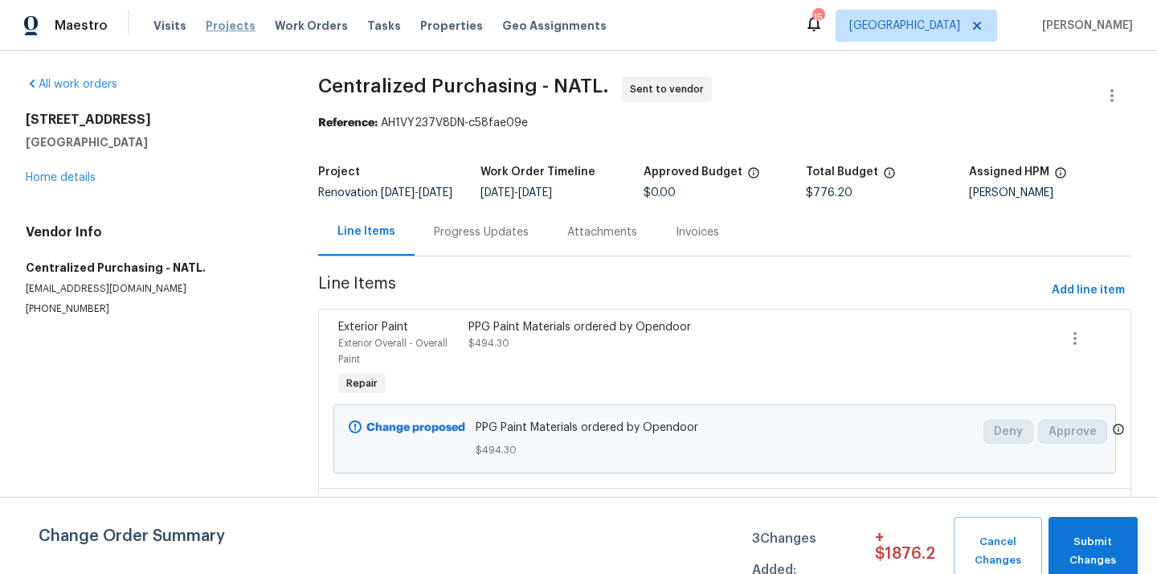
click at [211, 27] on span "Projects" at bounding box center [231, 26] width 50 height 16
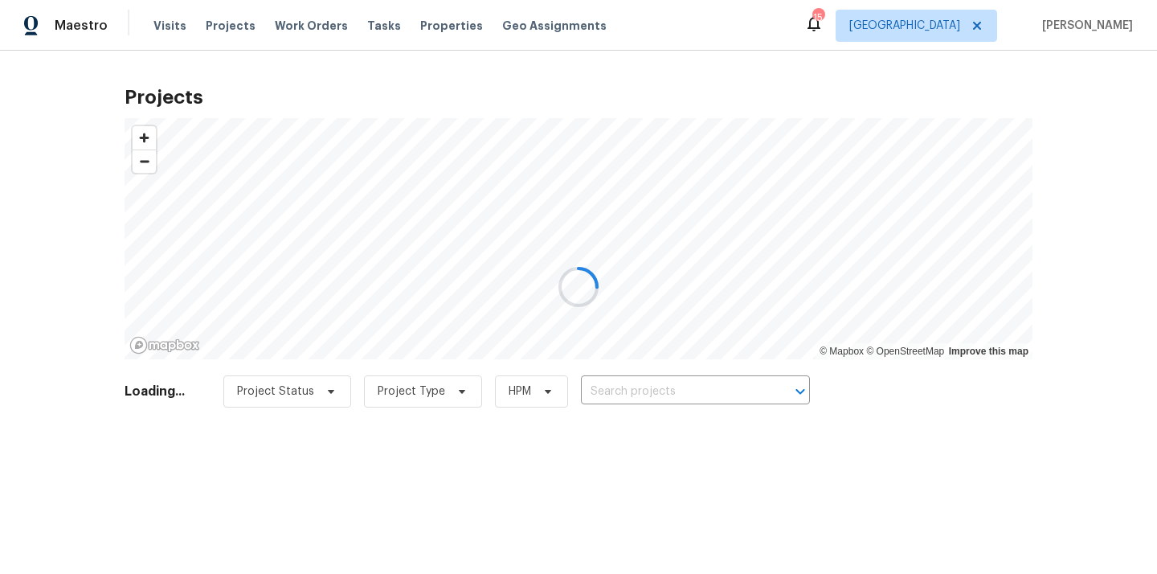
click at [618, 403] on div at bounding box center [578, 287] width 1157 height 574
click at [627, 392] on div at bounding box center [578, 287] width 1157 height 574
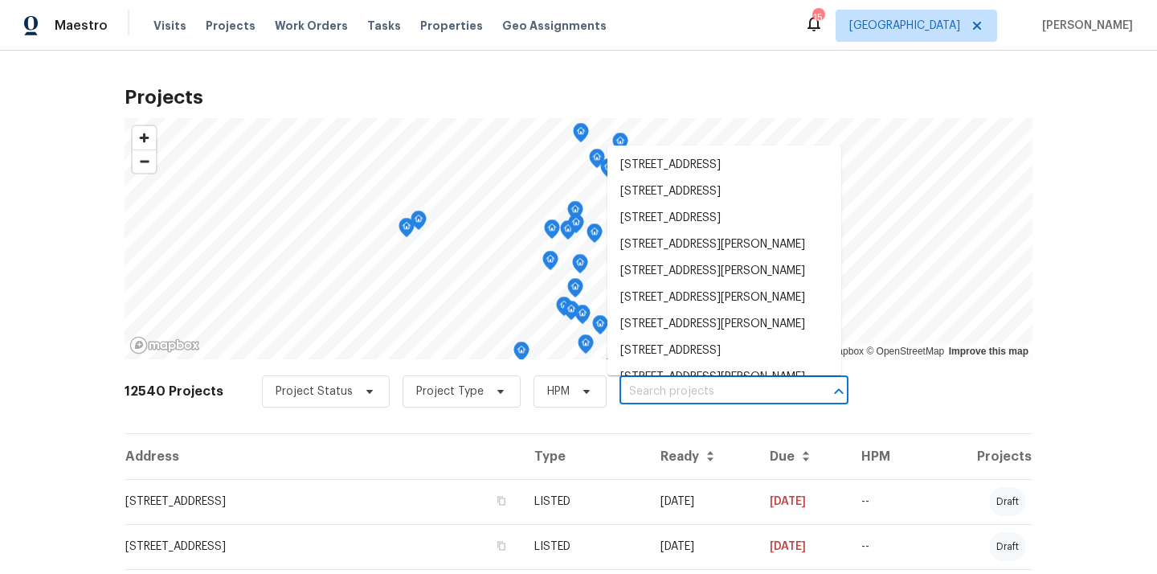
click at [627, 392] on input "text" at bounding box center [711, 391] width 184 height 25
paste input "4145 Hunt St, Jacksonville, FL 32254"
type input "4145 Hunt St, Jacksonville, FL 32254"
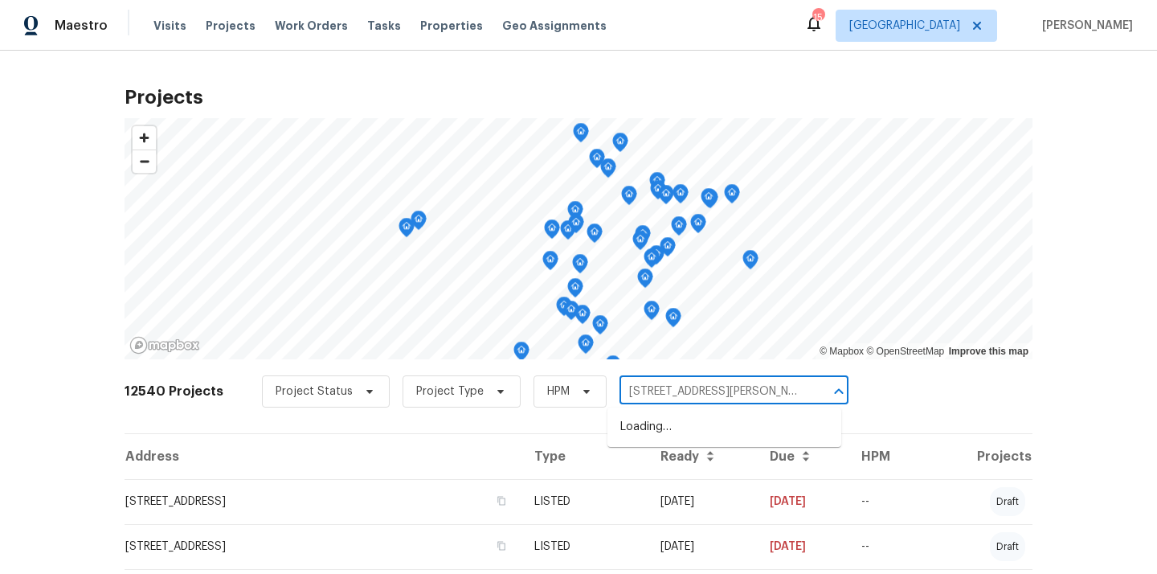
scroll to position [0, 10]
click at [633, 432] on li "4145 Hunt St, Jacksonville, FL 32254" at bounding box center [724, 427] width 234 height 27
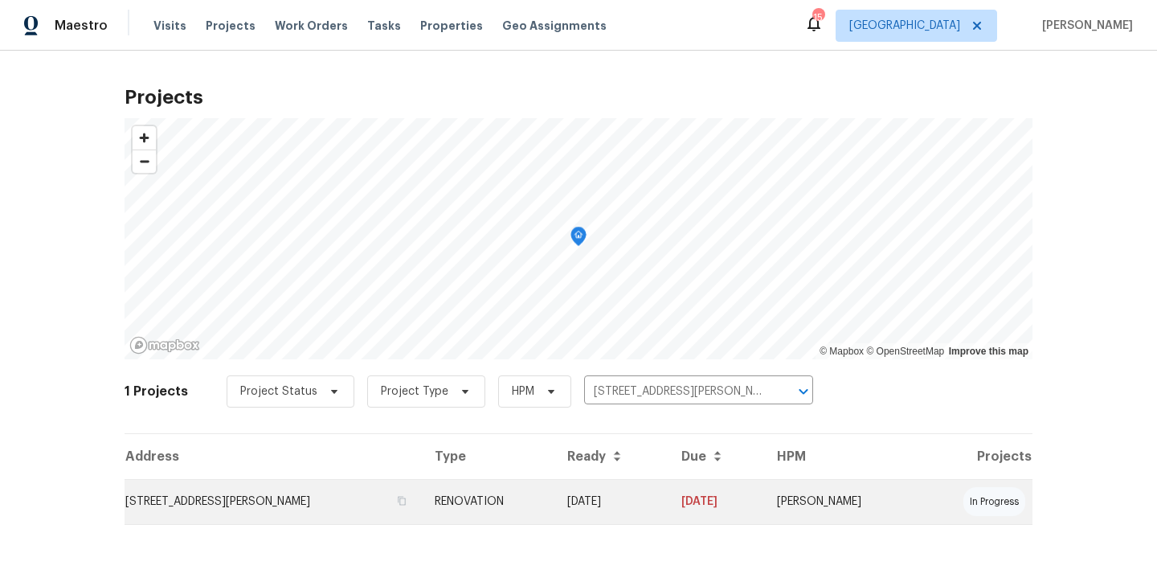
click at [500, 502] on td "RENOVATION" at bounding box center [488, 501] width 133 height 45
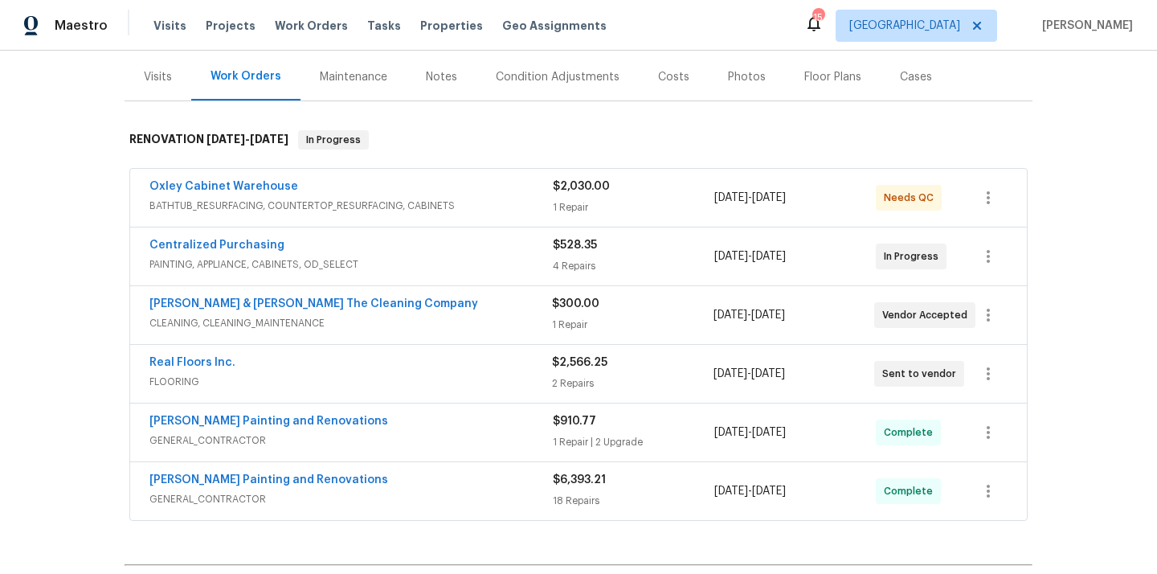
scroll to position [199, 0]
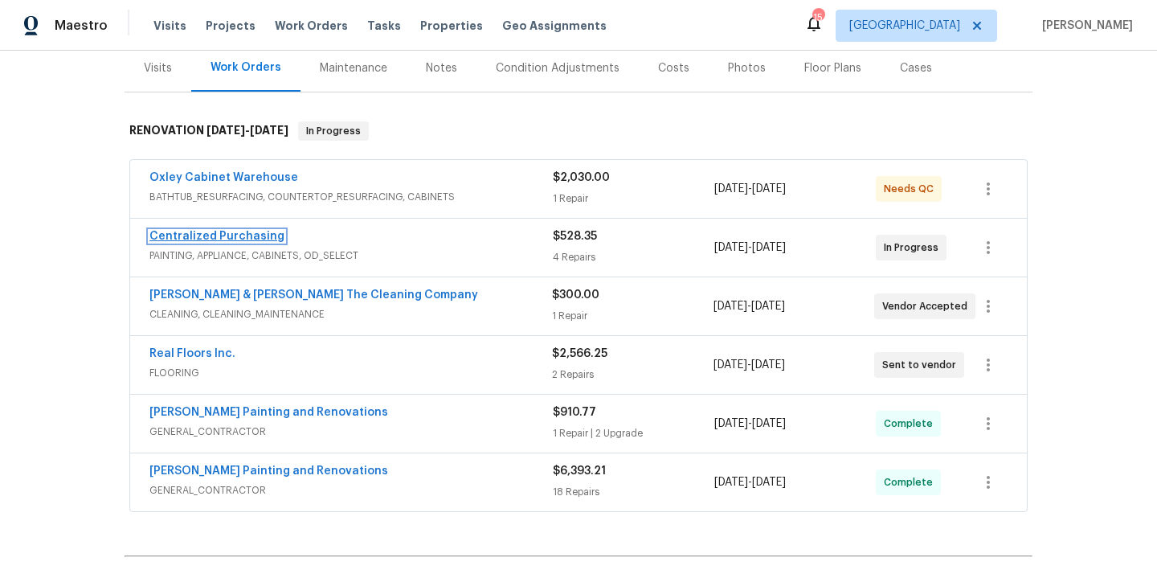
click at [243, 233] on link "Centralized Purchasing" at bounding box center [216, 236] width 135 height 11
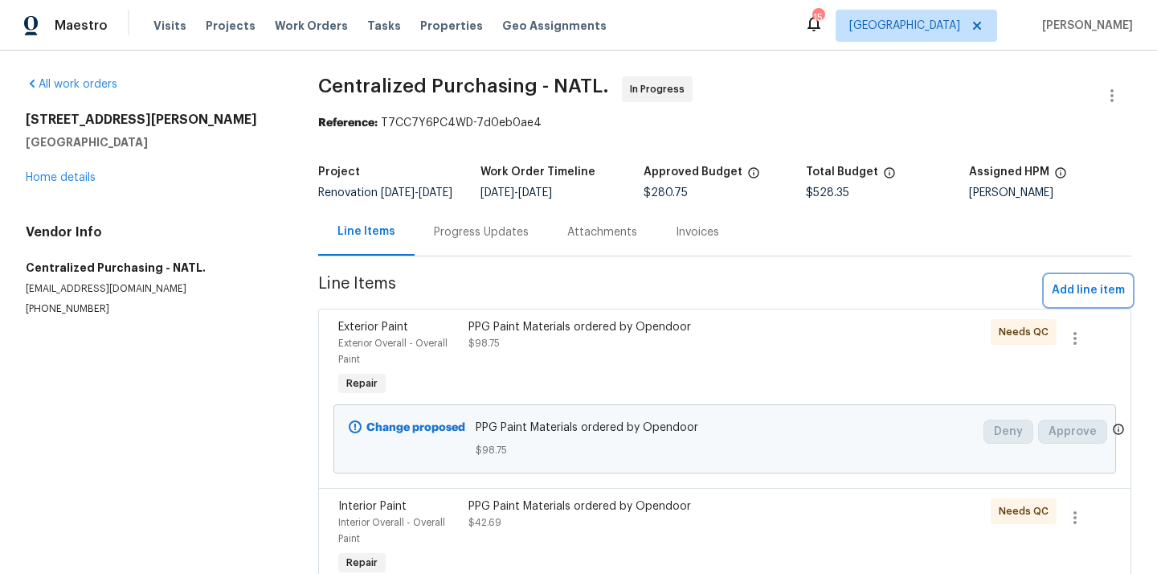
click at [1096, 300] on span "Add line item" at bounding box center [1088, 290] width 73 height 20
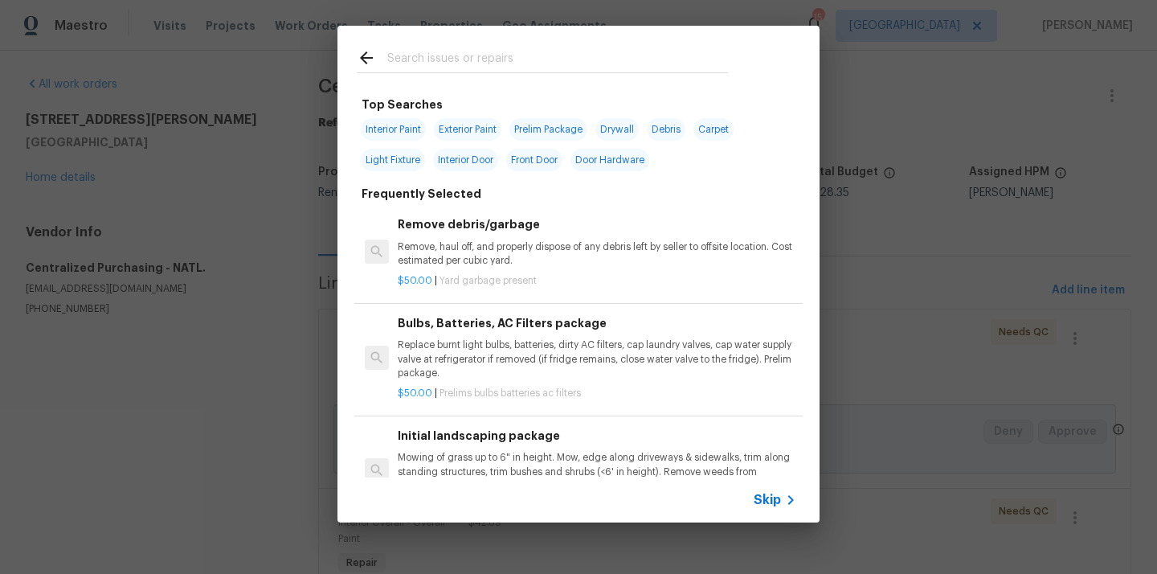
click at [598, 61] on input "text" at bounding box center [557, 60] width 341 height 24
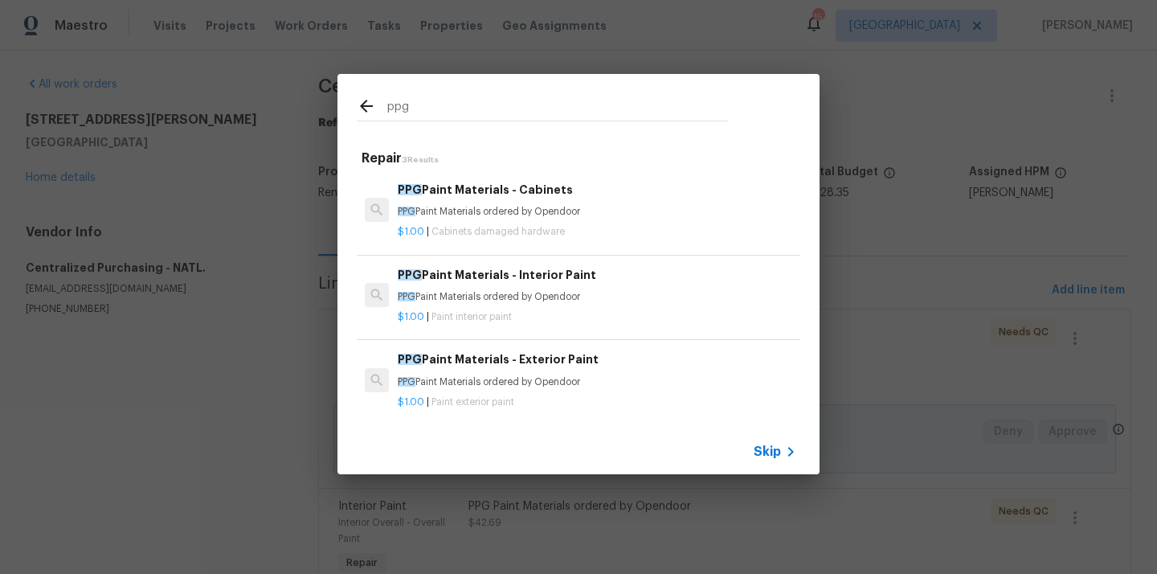
type input "ppg"
click at [576, 211] on p "PPG Paint Materials ordered by Opendoor" at bounding box center [597, 212] width 398 height 14
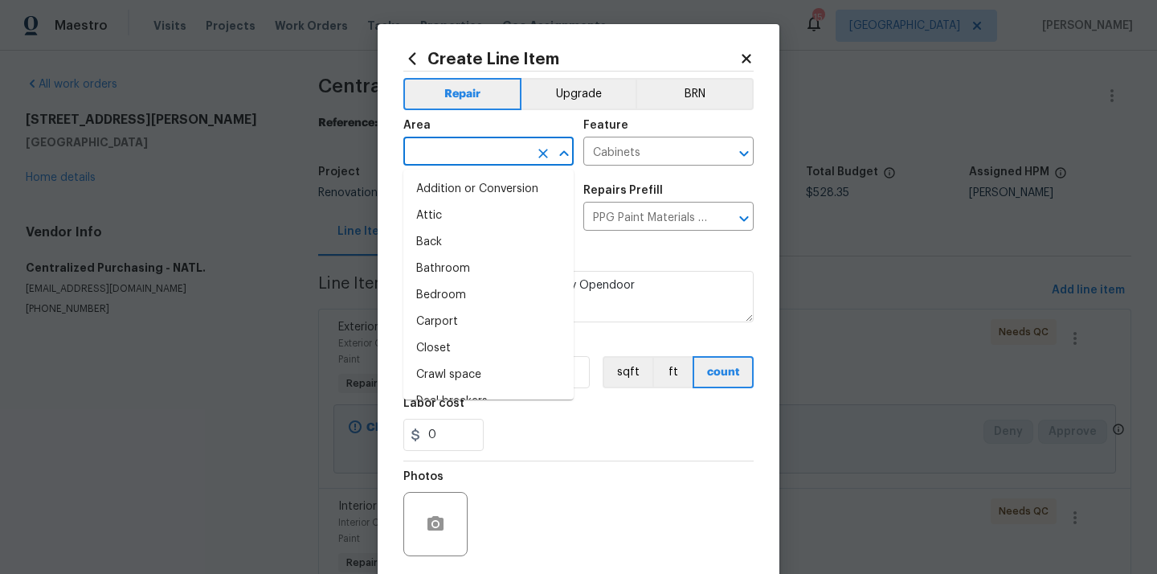
click at [500, 165] on input "text" at bounding box center [465, 153] width 125 height 25
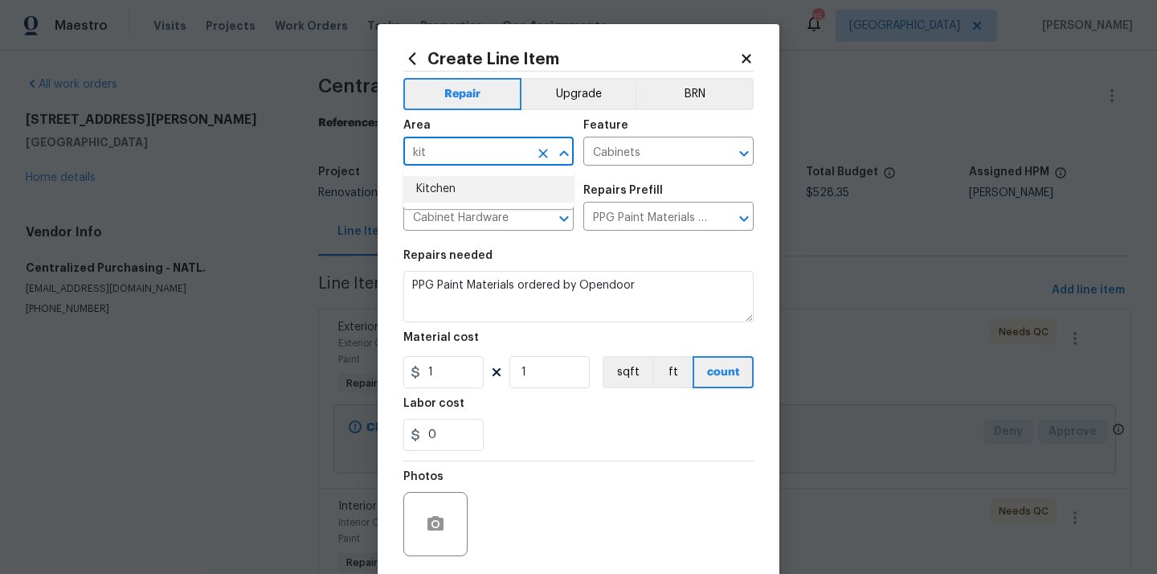
click at [480, 186] on li "Kitchen" at bounding box center [488, 189] width 170 height 27
type input "Kitchen"
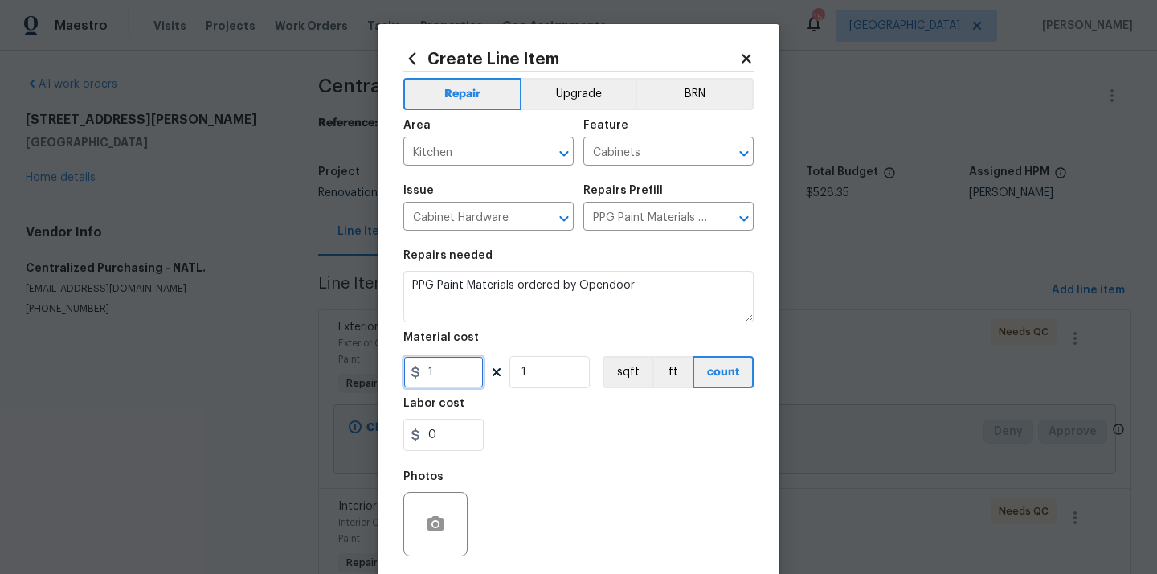
drag, startPoint x: 458, startPoint y: 371, endPoint x: 391, endPoint y: 373, distance: 66.7
click at [391, 373] on div "Create Line Item Repair Upgrade BRN Area Kitchen ​ Feature Cabinets ​ Issue Cab…" at bounding box center [579, 345] width 402 height 643
paste input "73.54"
type input "173.54"
click at [585, 431] on div "0" at bounding box center [578, 435] width 350 height 32
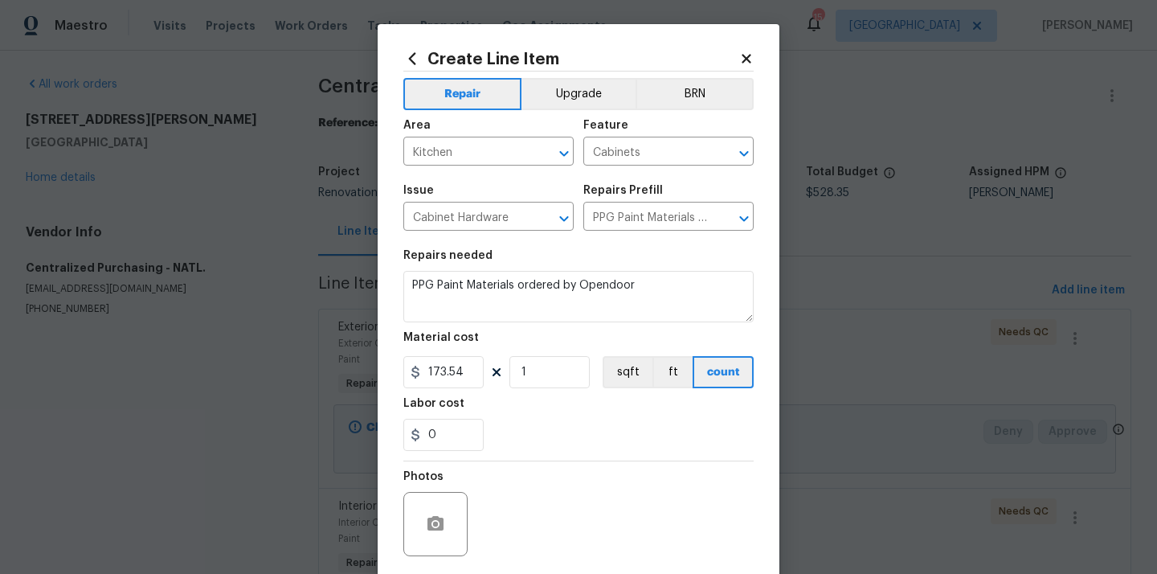
scroll to position [119, 0]
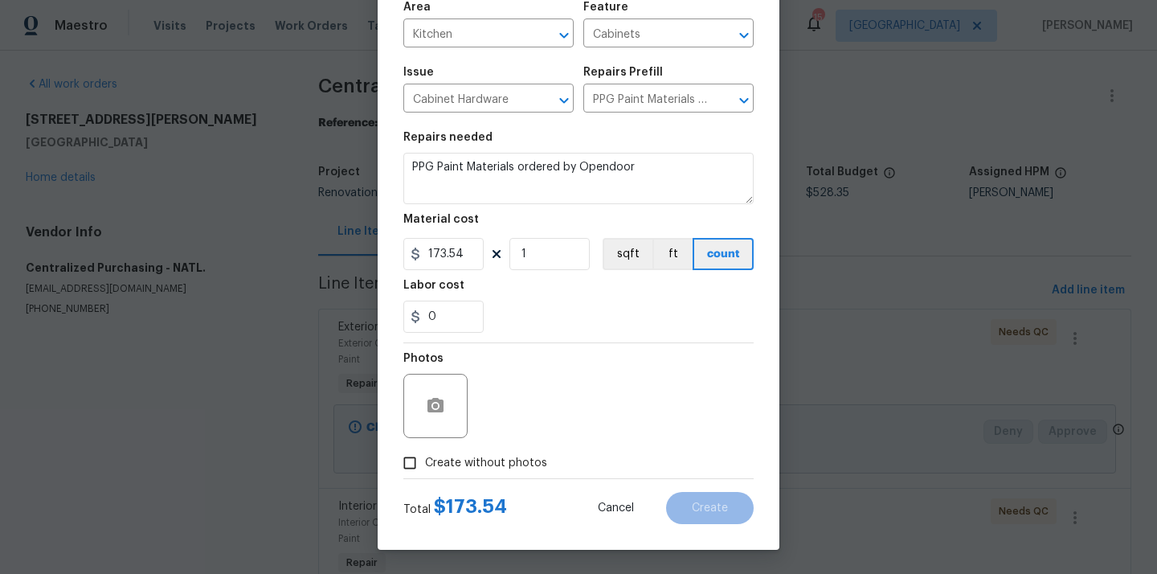
click at [521, 459] on span "Create without photos" at bounding box center [486, 463] width 122 height 17
click at [425, 459] on input "Create without photos" at bounding box center [409, 462] width 31 height 31
checkbox input "true"
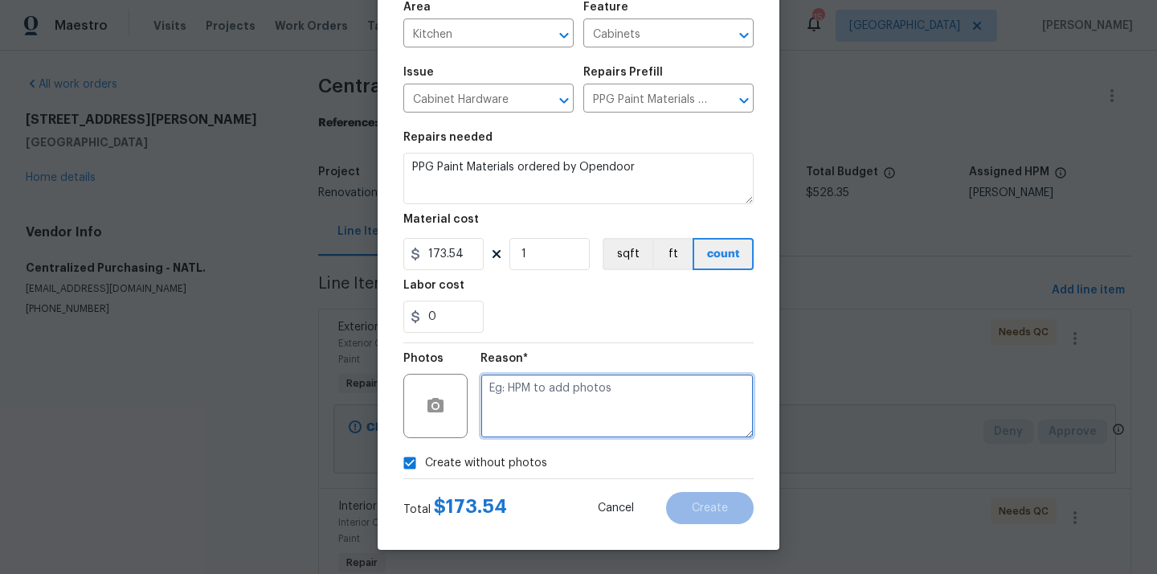
click at [554, 427] on textarea at bounding box center [616, 406] width 273 height 64
type textarea "N/A"
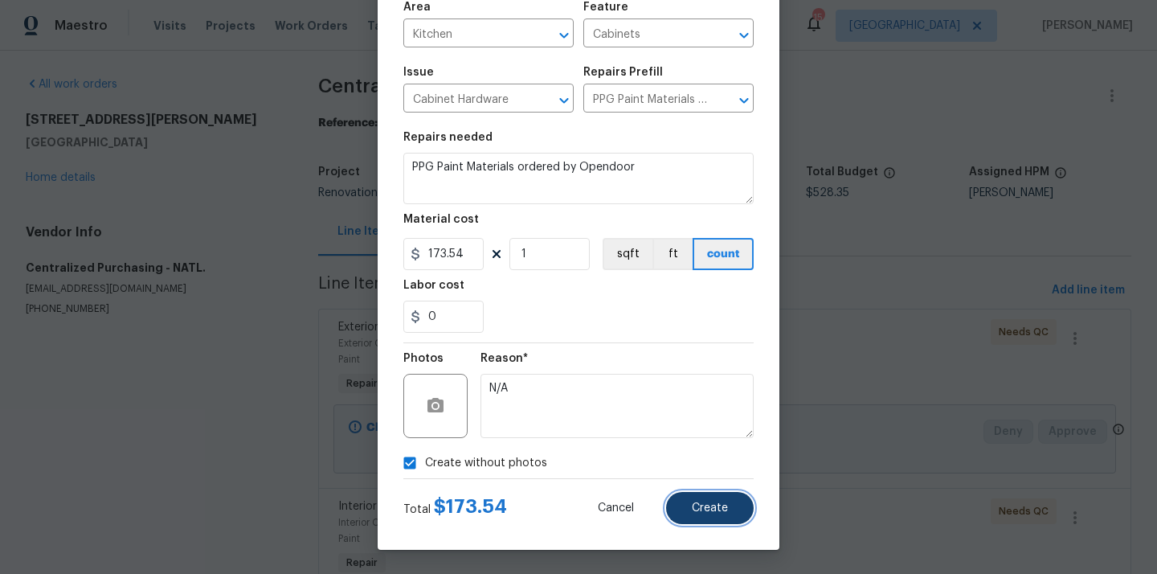
click at [717, 514] on button "Create" at bounding box center [710, 508] width 88 height 32
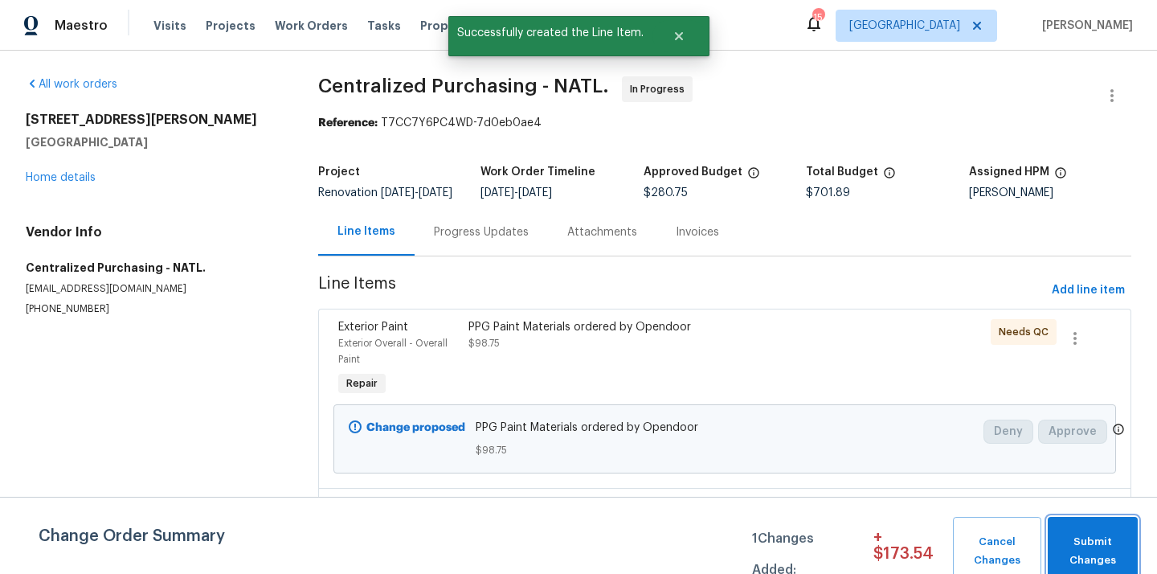
click at [1101, 556] on span "Submit Changes" at bounding box center [1093, 551] width 74 height 37
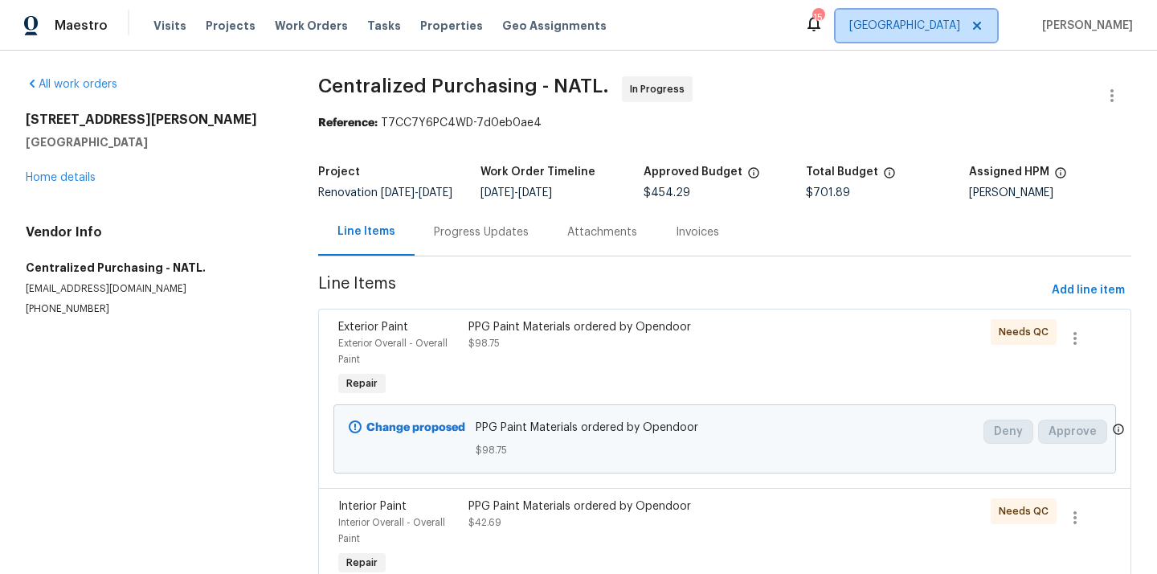
click at [914, 32] on span "[GEOGRAPHIC_DATA]" at bounding box center [904, 26] width 111 height 16
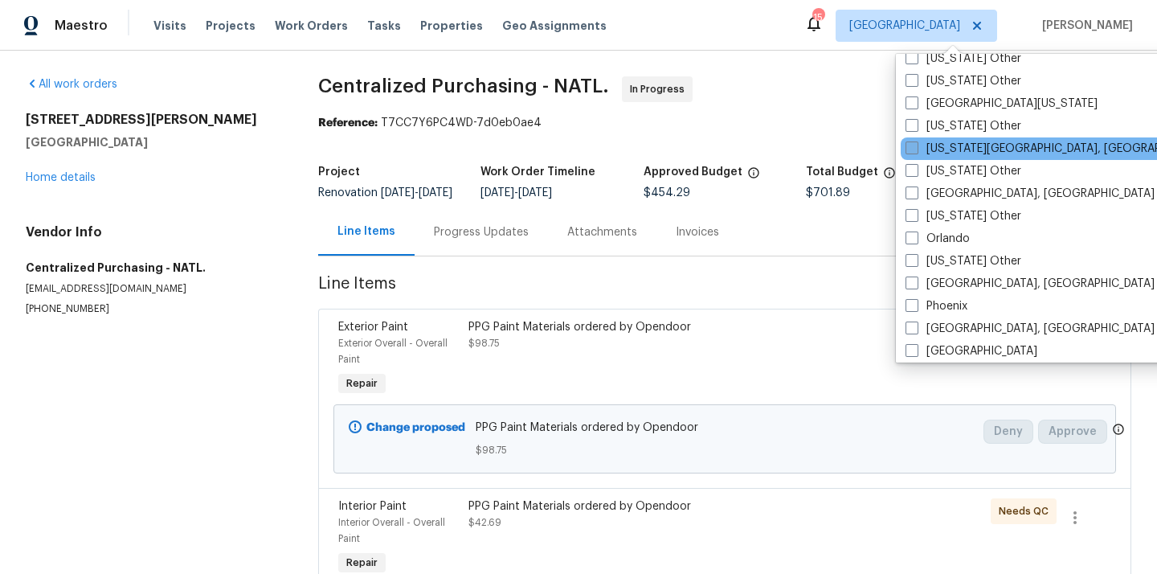
scroll to position [1673, 0]
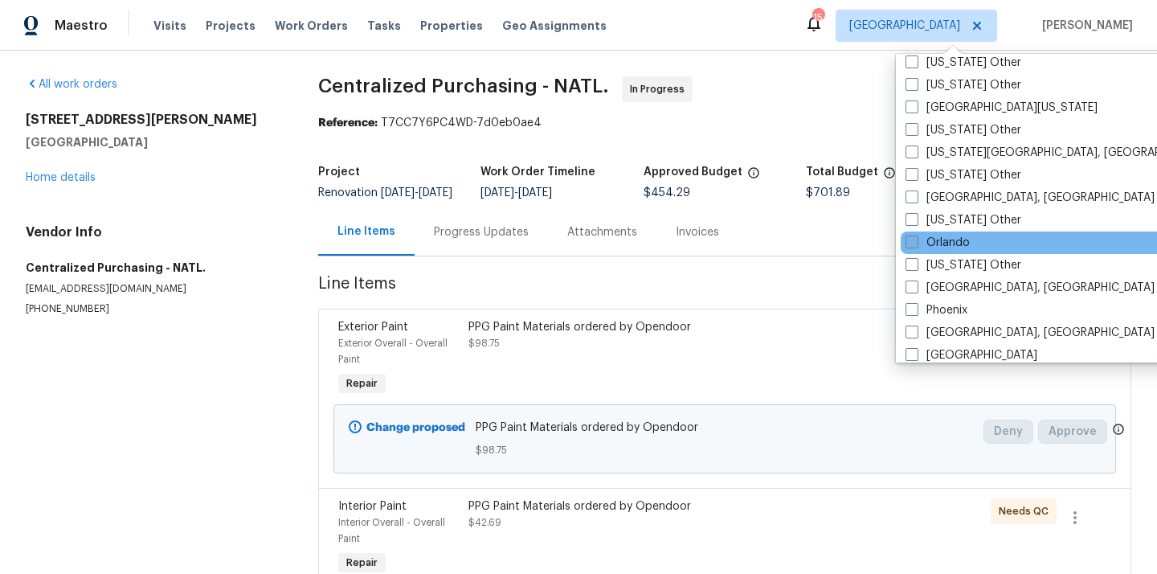
click at [919, 240] on label "Orlando" at bounding box center [937, 243] width 64 height 16
click at [916, 240] on input "Orlando" at bounding box center [910, 240] width 10 height 10
checkbox input "true"
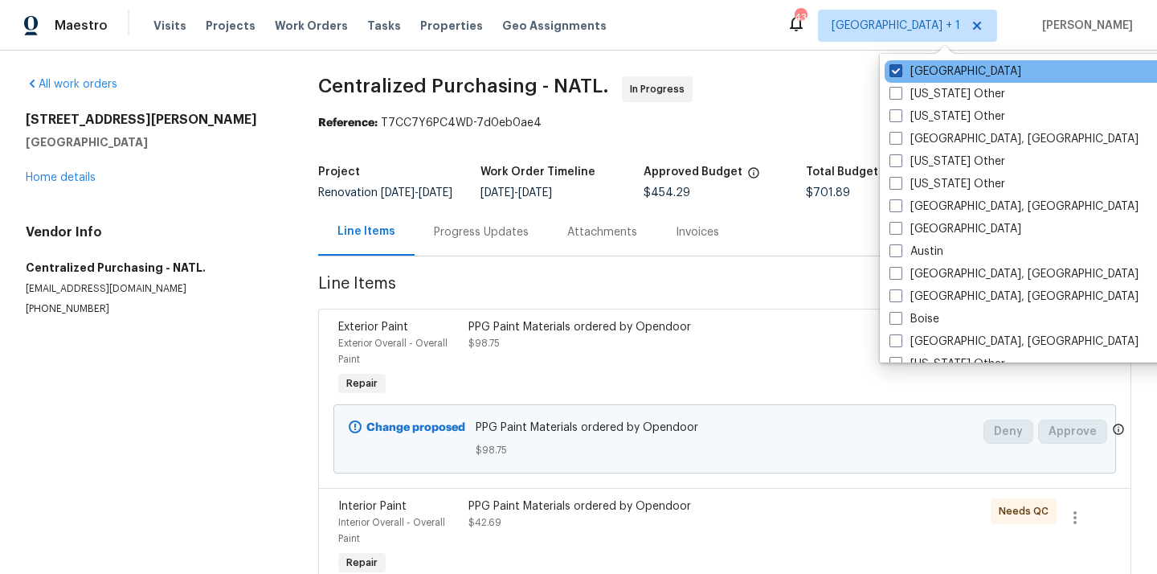
click at [921, 76] on label "[GEOGRAPHIC_DATA]" at bounding box center [955, 71] width 132 height 16
click at [900, 74] on input "[GEOGRAPHIC_DATA]" at bounding box center [894, 68] width 10 height 10
checkbox input "false"
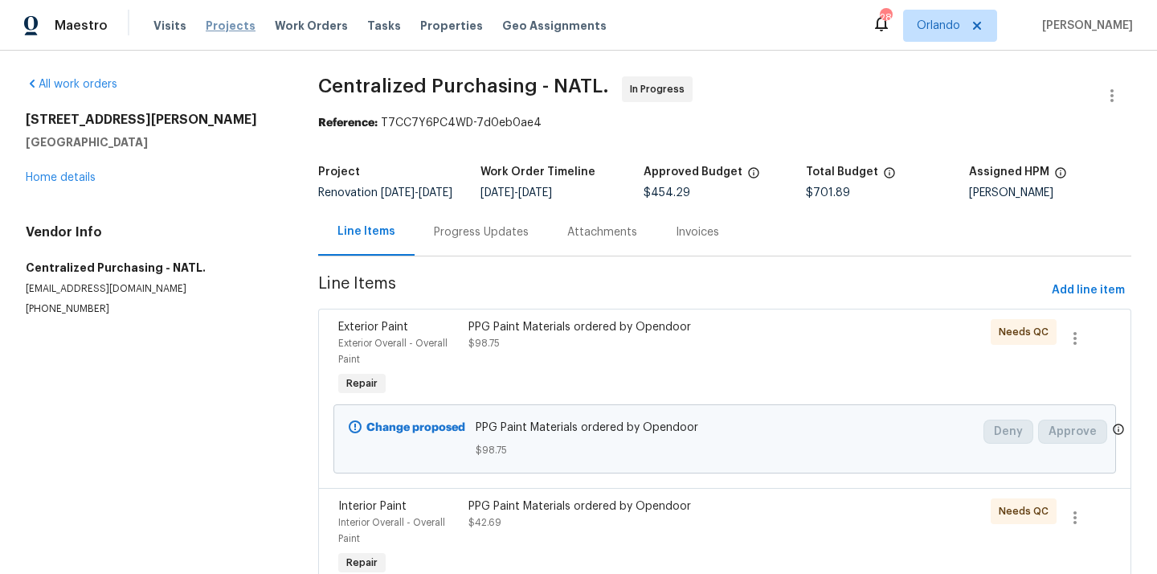
click at [233, 22] on span "Projects" at bounding box center [231, 26] width 50 height 16
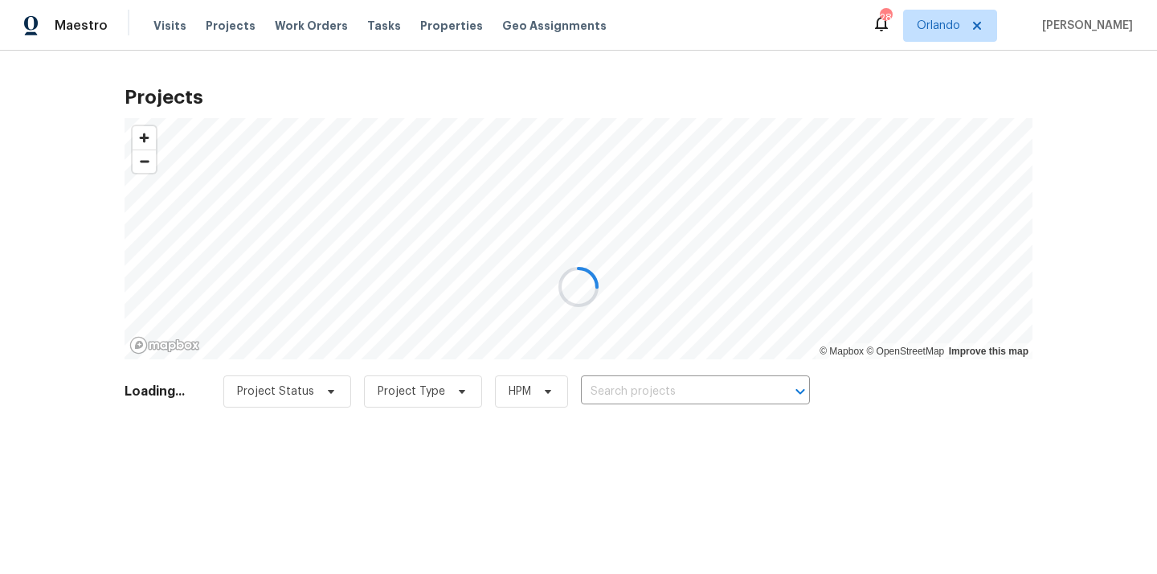
click at [649, 397] on div at bounding box center [578, 287] width 1157 height 574
click at [649, 386] on div at bounding box center [578, 287] width 1157 height 574
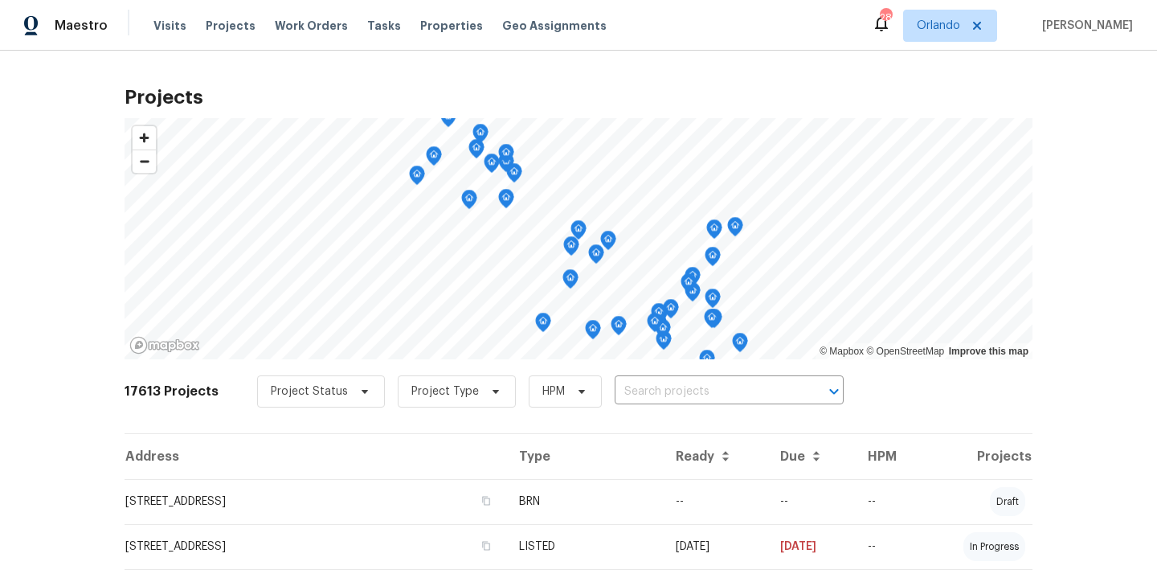
click at [649, 386] on input "text" at bounding box center [707, 391] width 184 height 25
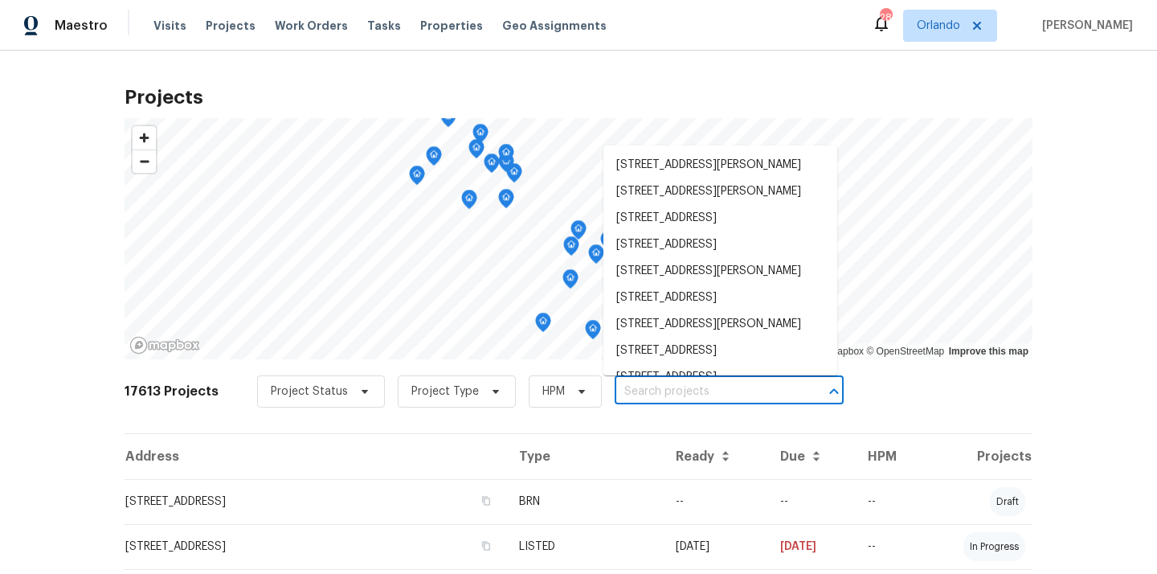
paste input "8265 SE 164th Pl, Summerfield, FL 34491"
type input "8265 SE 164th Pl, Summerfield, FL 34491"
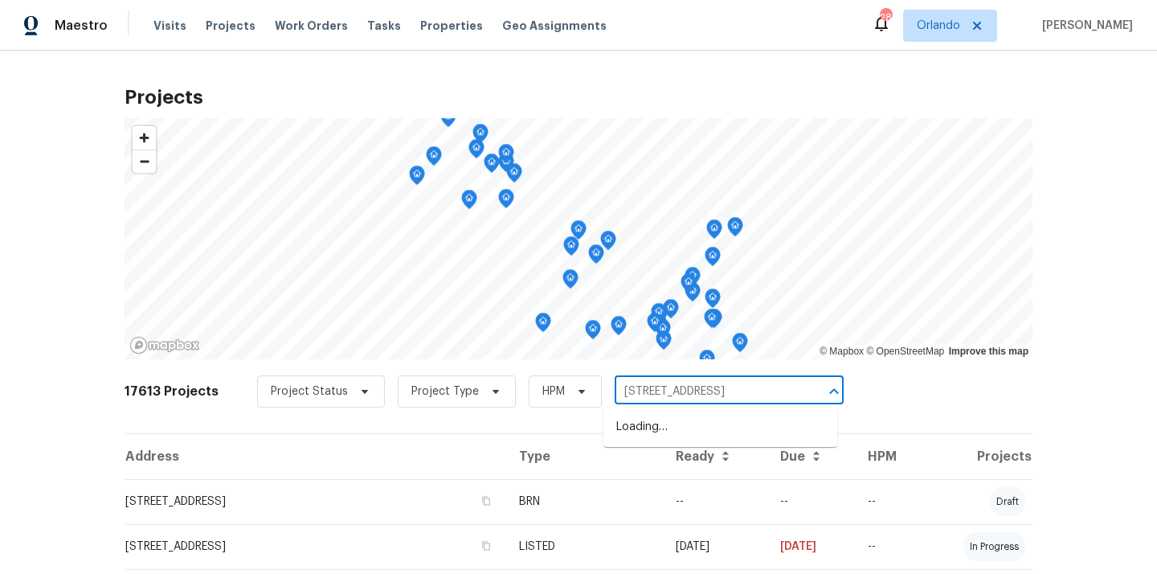
scroll to position [0, 35]
click at [650, 423] on li "8265 SE 164th Pl, Summerfield, FL 34491" at bounding box center [720, 427] width 234 height 27
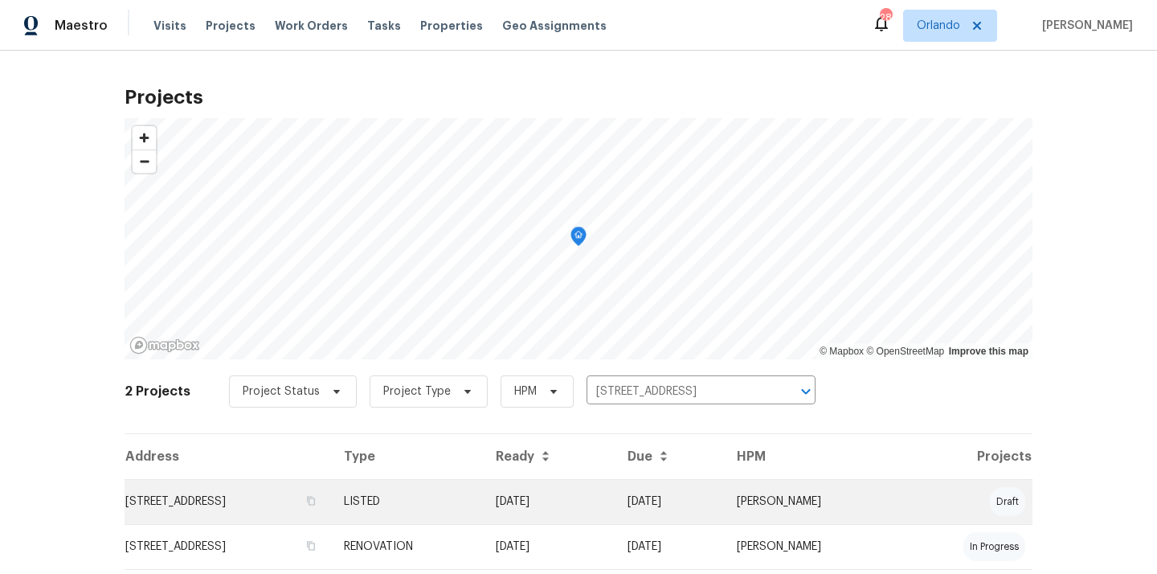
click at [331, 496] on td "8265 SE 164th Pl, Summerfield, FL 34491" at bounding box center [228, 501] width 206 height 45
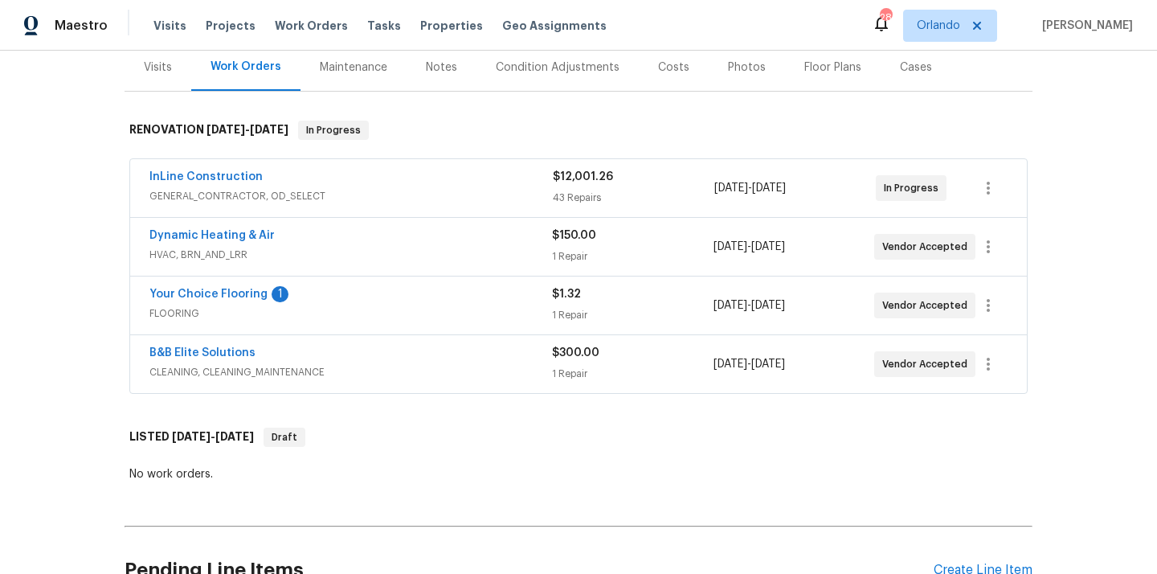
scroll to position [483, 0]
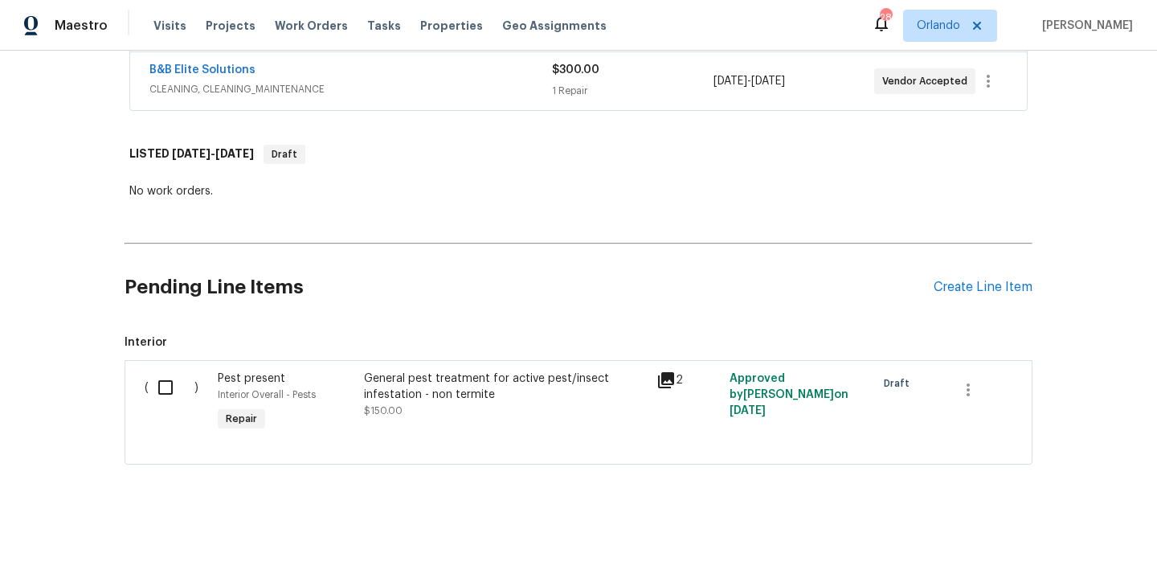
click at [980, 300] on div "Pending Line Items Create Line Item" at bounding box center [579, 287] width 908 height 75
click at [976, 295] on div "Pending Line Items Create Line Item" at bounding box center [579, 287] width 908 height 75
click at [973, 288] on div "Create Line Item" at bounding box center [983, 287] width 99 height 15
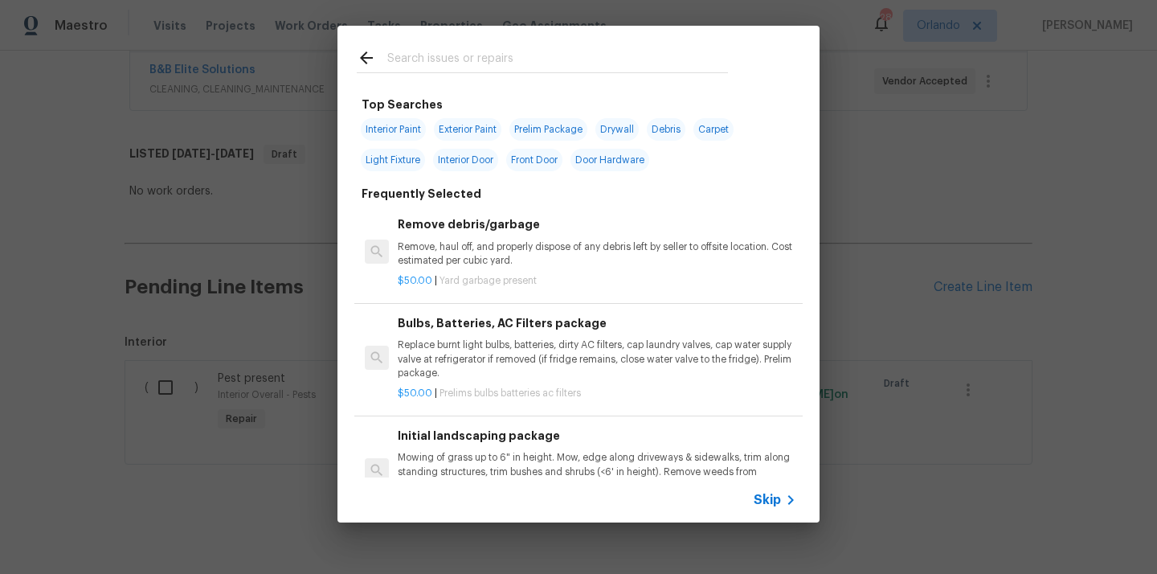
click at [598, 68] on input "text" at bounding box center [557, 60] width 341 height 24
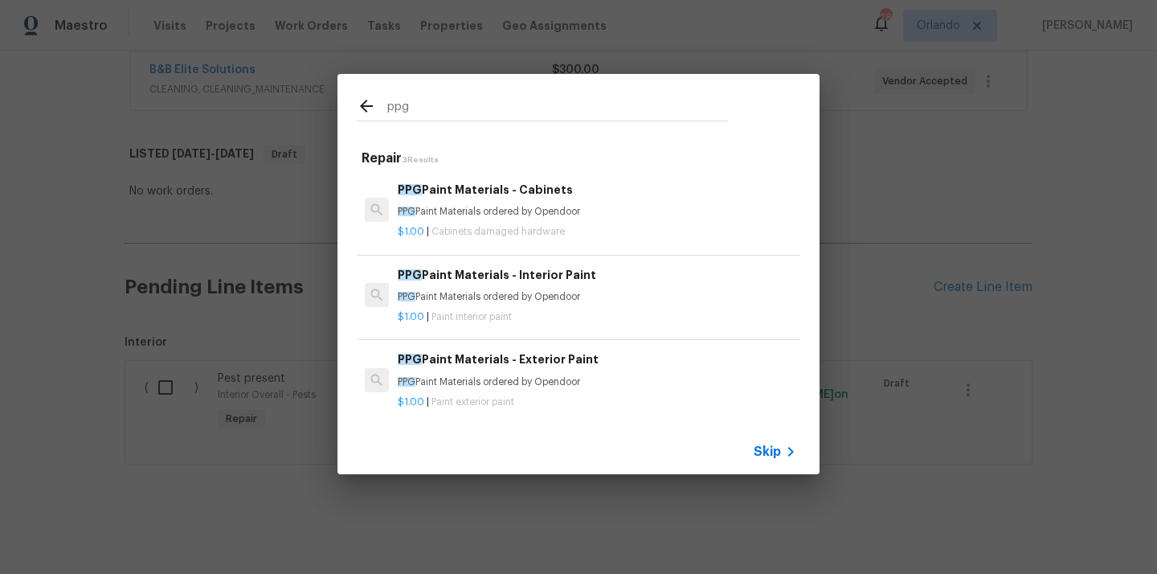
type input "ppg"
click at [525, 317] on p "$1.00 | Paint interior paint" at bounding box center [597, 317] width 398 height 14
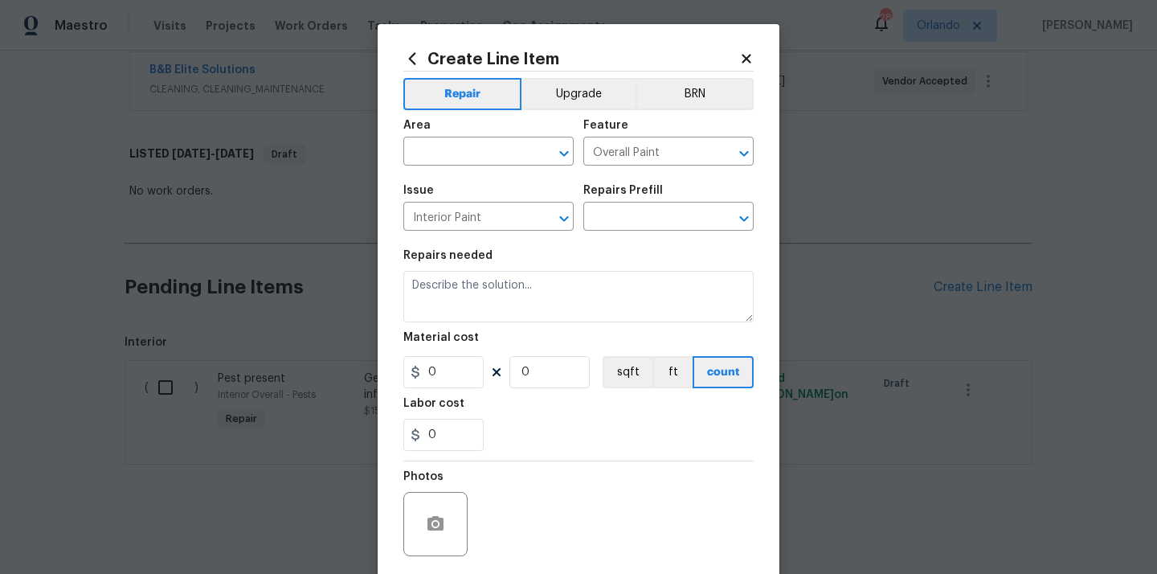
type input "PPG Paint Materials - Interior Paint $1.00"
type textarea "PPG Paint Materials ordered by Opendoor"
type input "1"
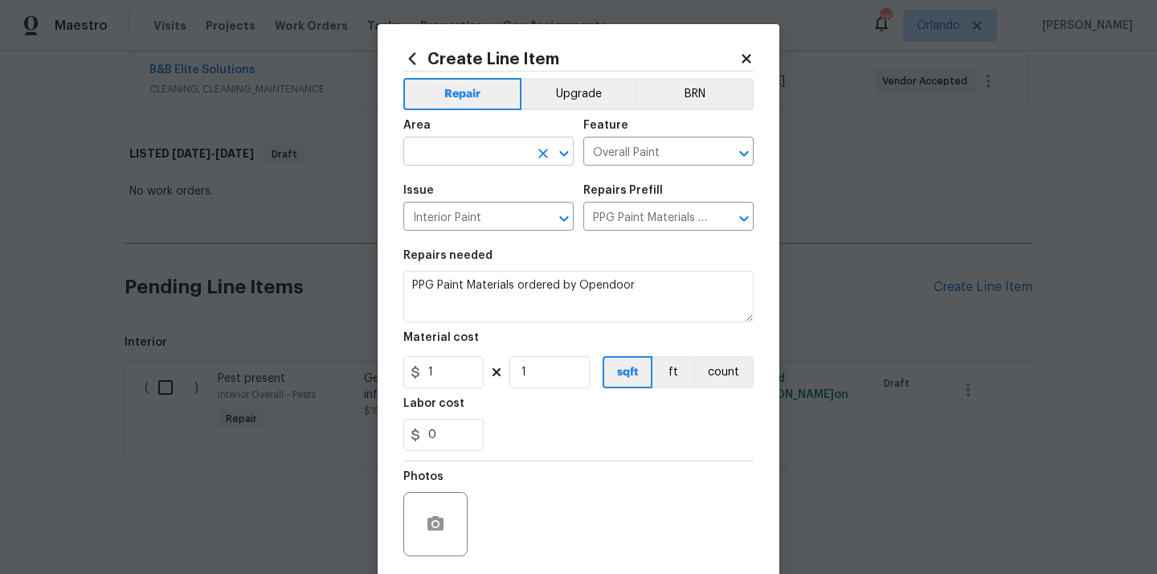
click at [491, 142] on input "text" at bounding box center [465, 153] width 125 height 25
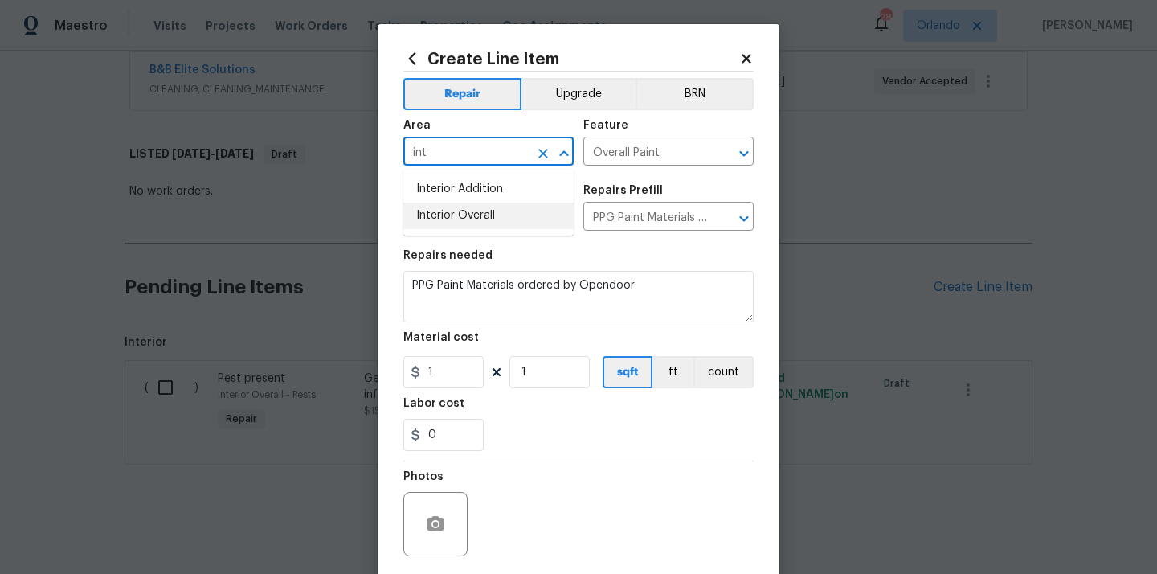
click at [466, 231] on ul "Interior Addition Interior Overall" at bounding box center [488, 203] width 170 height 66
click at [460, 220] on li "Interior Overall" at bounding box center [488, 215] width 170 height 27
type input "Interior Overall"
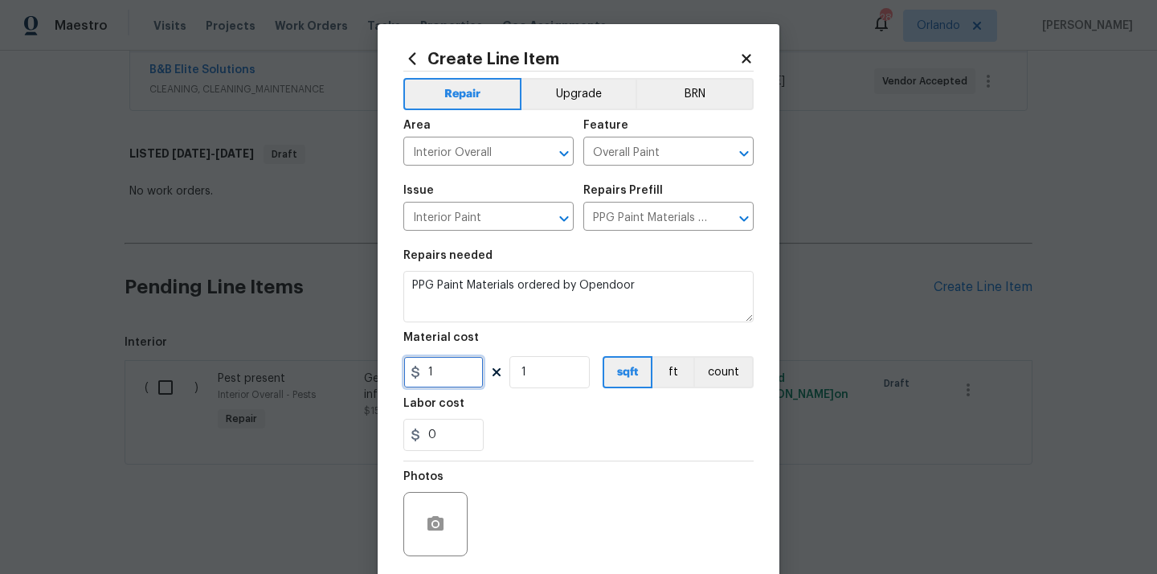
drag, startPoint x: 444, startPoint y: 365, endPoint x: 398, endPoint y: 366, distance: 45.8
click at [398, 366] on div "Create Line Item Repair Upgrade BRN Area Interior Overall ​ Feature Overall Pai…" at bounding box center [579, 345] width 402 height 643
paste input "591.04"
type input "591.04"
click at [549, 468] on div "Photos" at bounding box center [578, 513] width 350 height 104
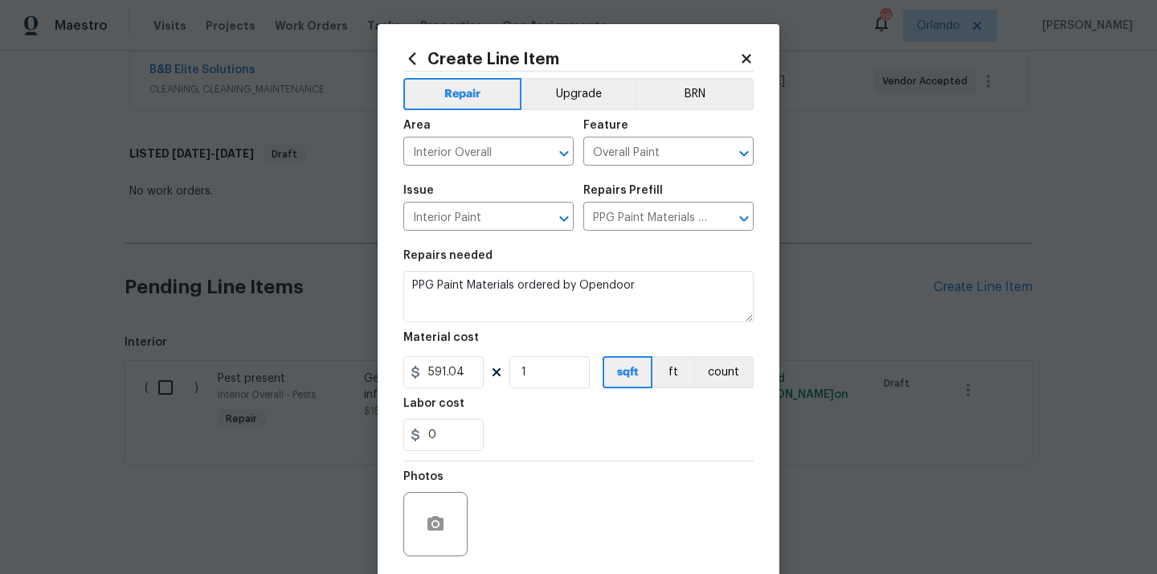
scroll to position [119, 0]
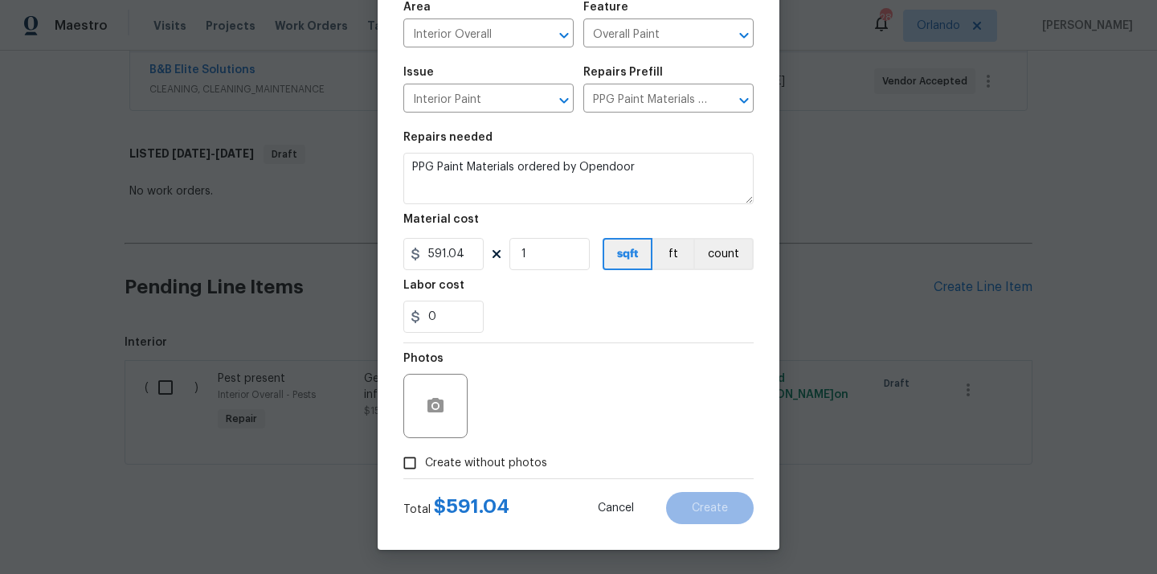
click at [530, 473] on label "Create without photos" at bounding box center [470, 462] width 153 height 31
click at [425, 473] on input "Create without photos" at bounding box center [409, 462] width 31 height 31
checkbox input "true"
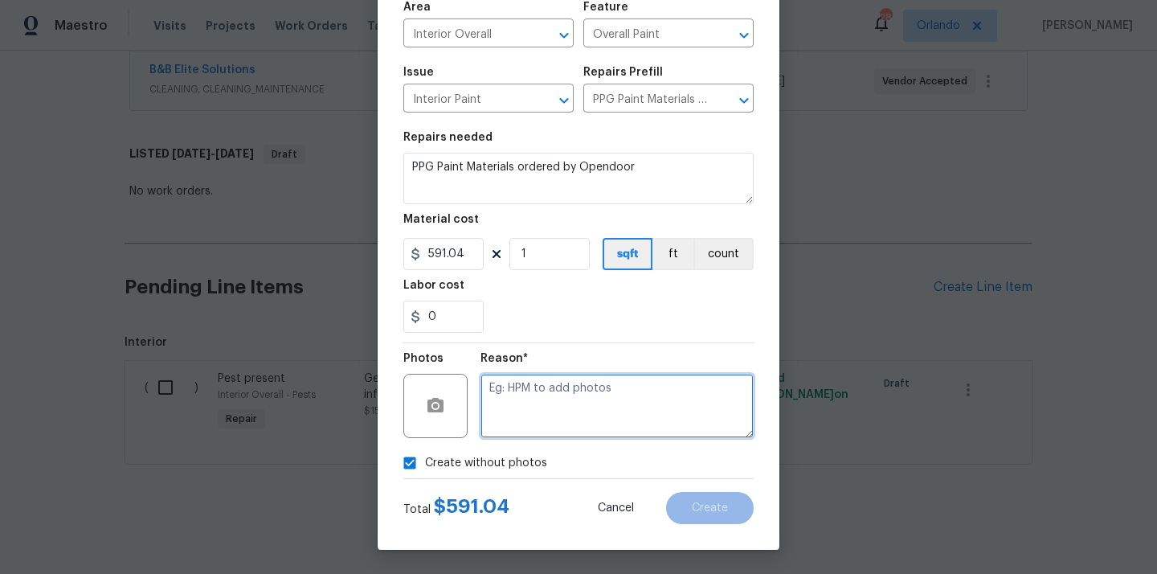
click at [554, 416] on textarea at bounding box center [616, 406] width 273 height 64
type textarea "N/A"
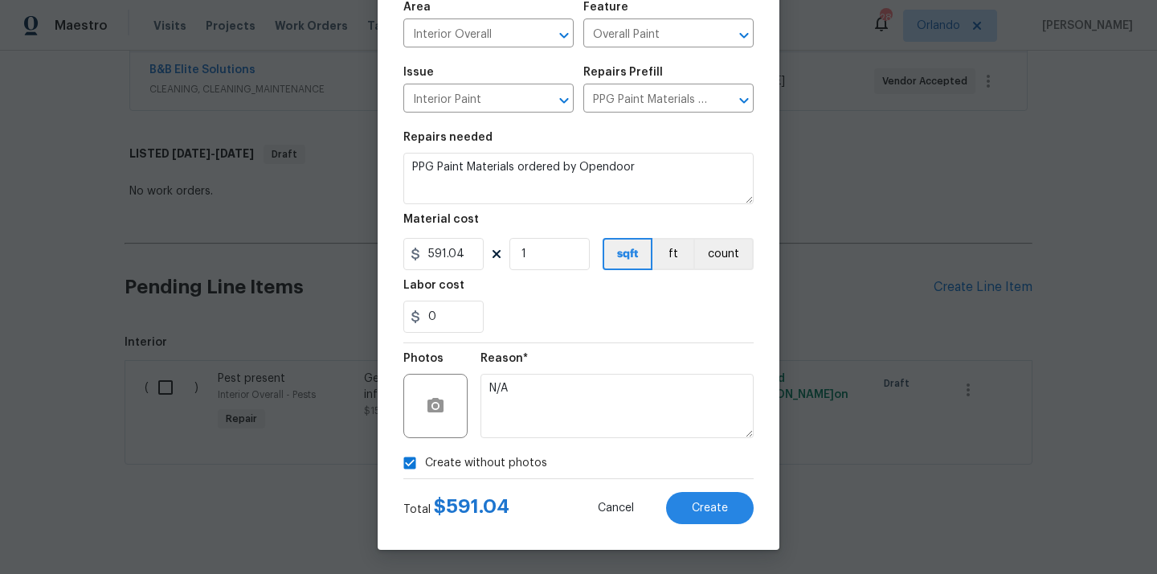
click at [716, 525] on div "Create Line Item Repair Upgrade BRN Area Interior Overall ​ Feature Overall Pai…" at bounding box center [579, 227] width 402 height 643
click at [716, 511] on span "Create" at bounding box center [710, 508] width 36 height 12
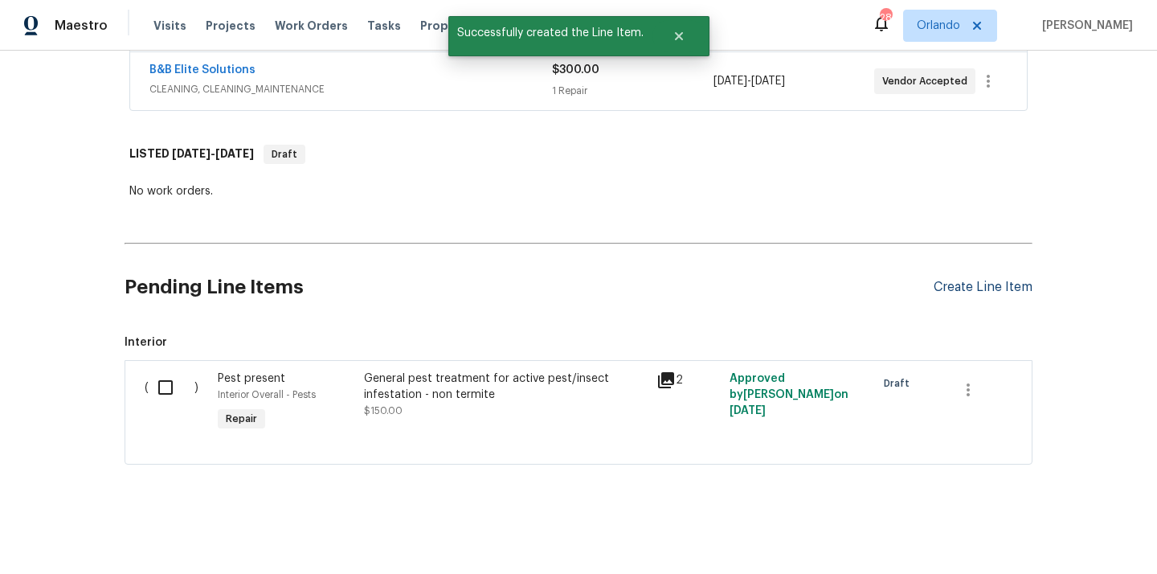
click at [987, 284] on div "Create Line Item" at bounding box center [983, 287] width 99 height 15
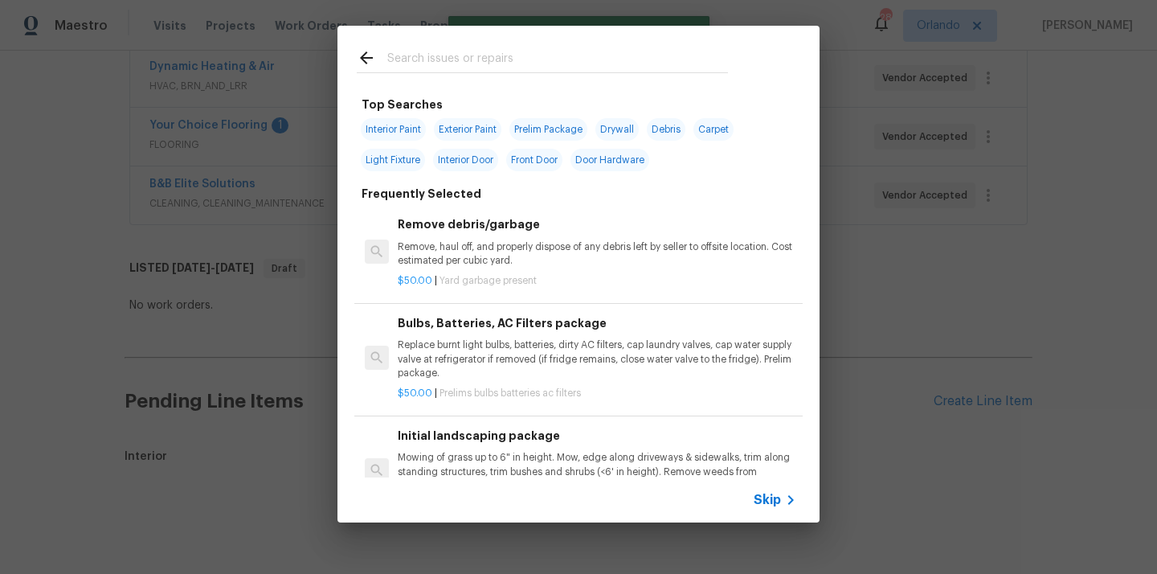
scroll to position [483, 0]
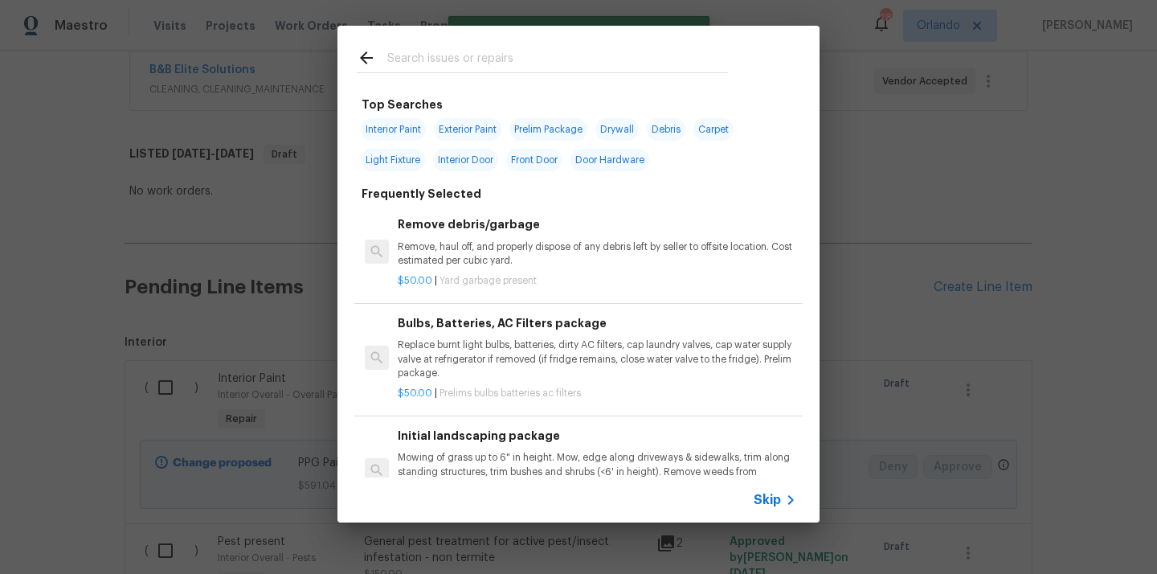
click at [465, 56] on input "text" at bounding box center [557, 60] width 341 height 24
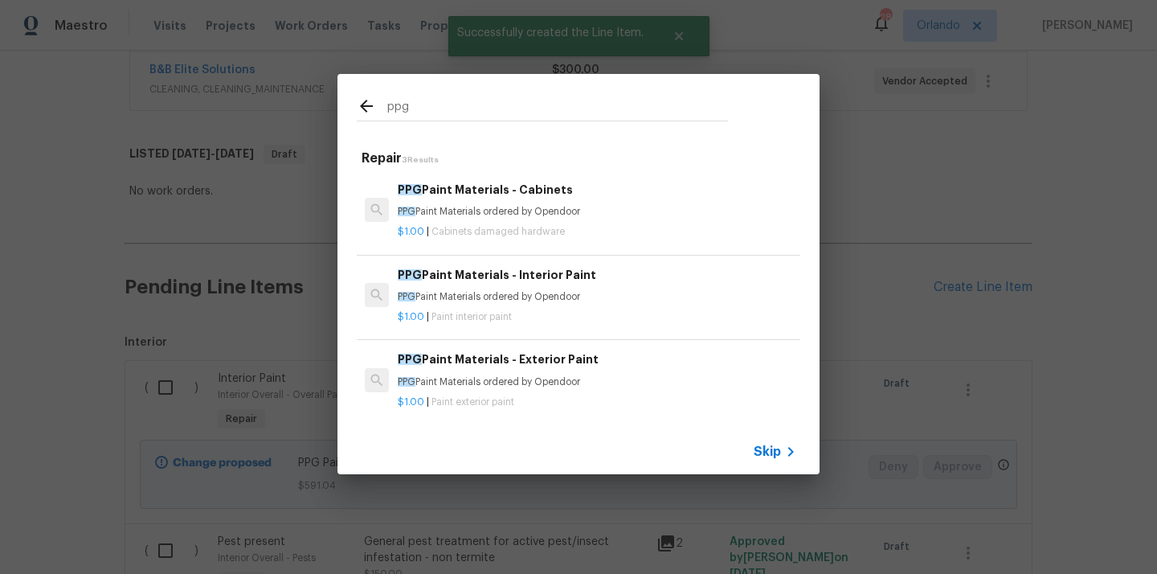
type input "ppg"
click at [479, 362] on h6 "PPG Paint Materials - Exterior Paint" at bounding box center [597, 359] width 398 height 18
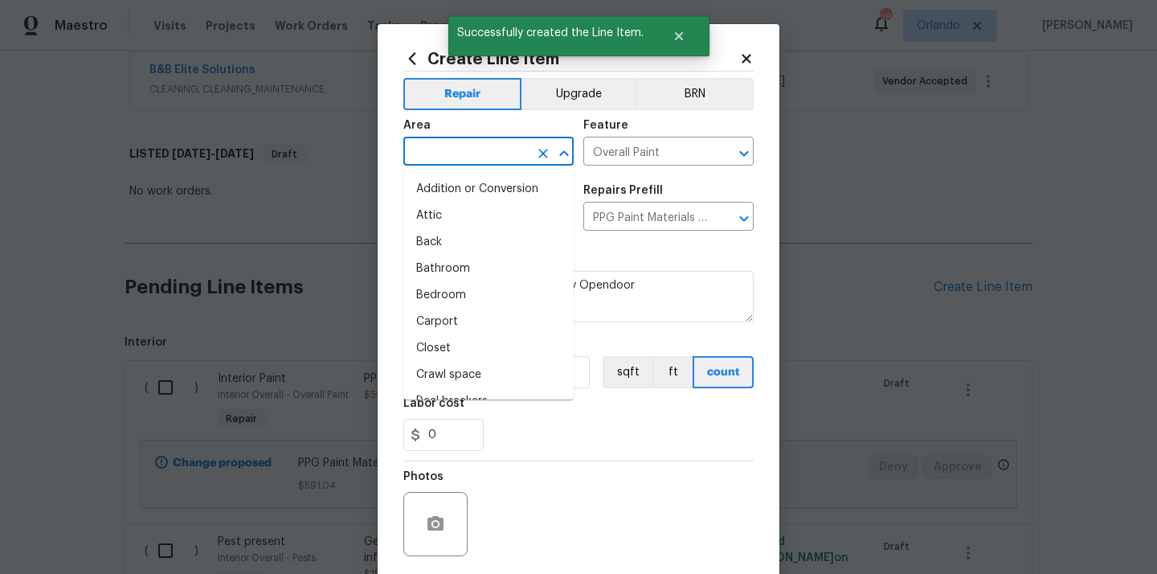
click at [462, 152] on input "text" at bounding box center [465, 153] width 125 height 25
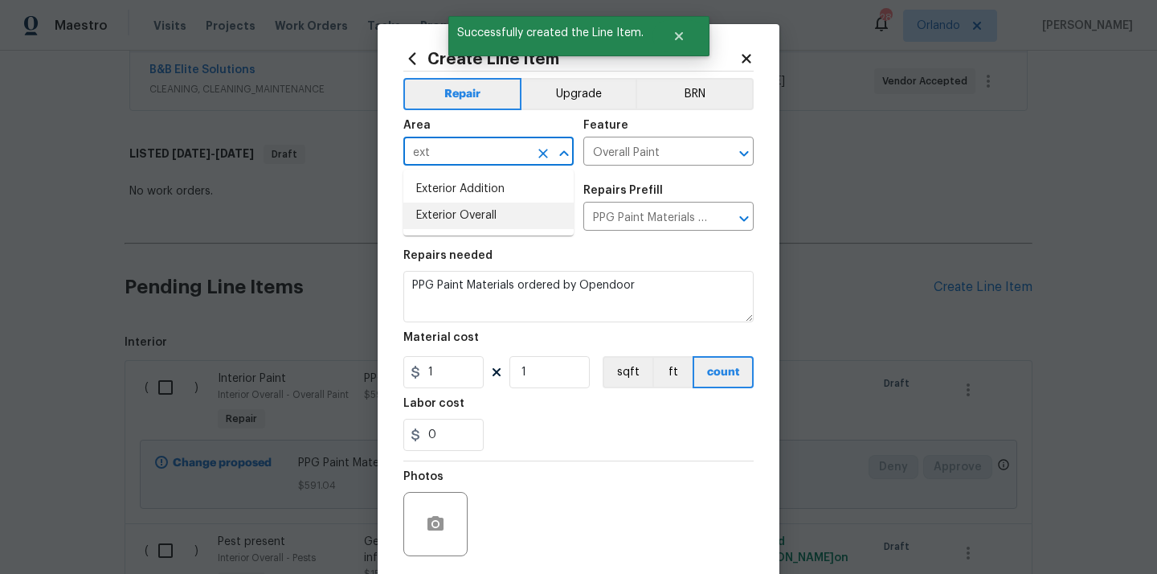
click at [451, 224] on li "Exterior Overall" at bounding box center [488, 215] width 170 height 27
type input "Exterior Overall"
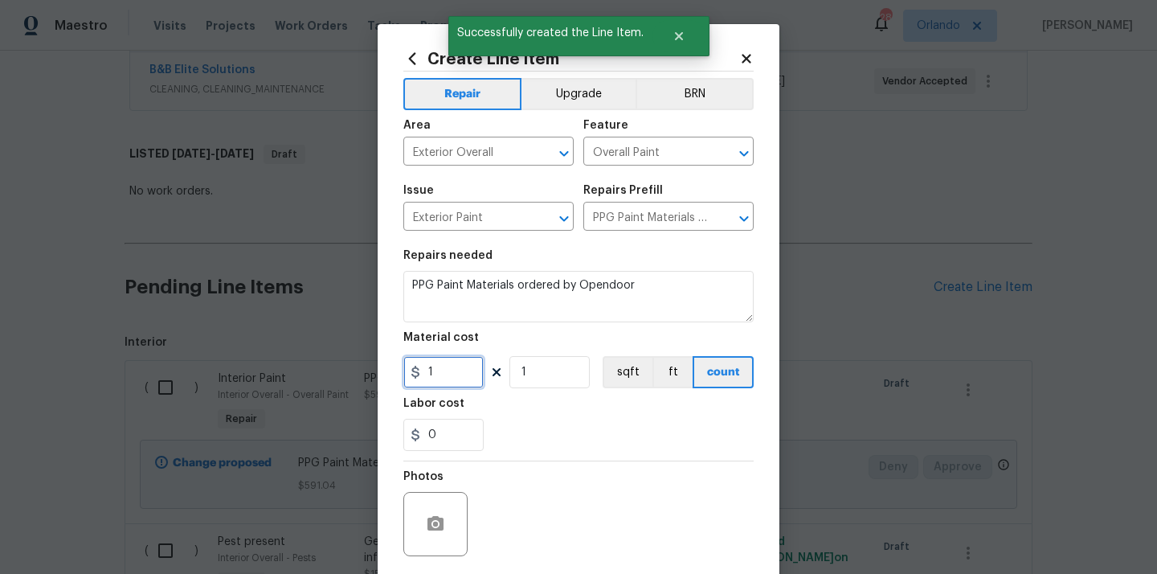
drag, startPoint x: 445, startPoint y: 378, endPoint x: 390, endPoint y: 375, distance: 54.7
click at [391, 375] on div "Create Line Item Repair Upgrade BRN Area Exterior Overall ​ Feature Overall Pai…" at bounding box center [579, 345] width 402 height 643
paste input "630.5"
type input "630.5"
click at [517, 417] on div "Labor cost" at bounding box center [578, 408] width 350 height 21
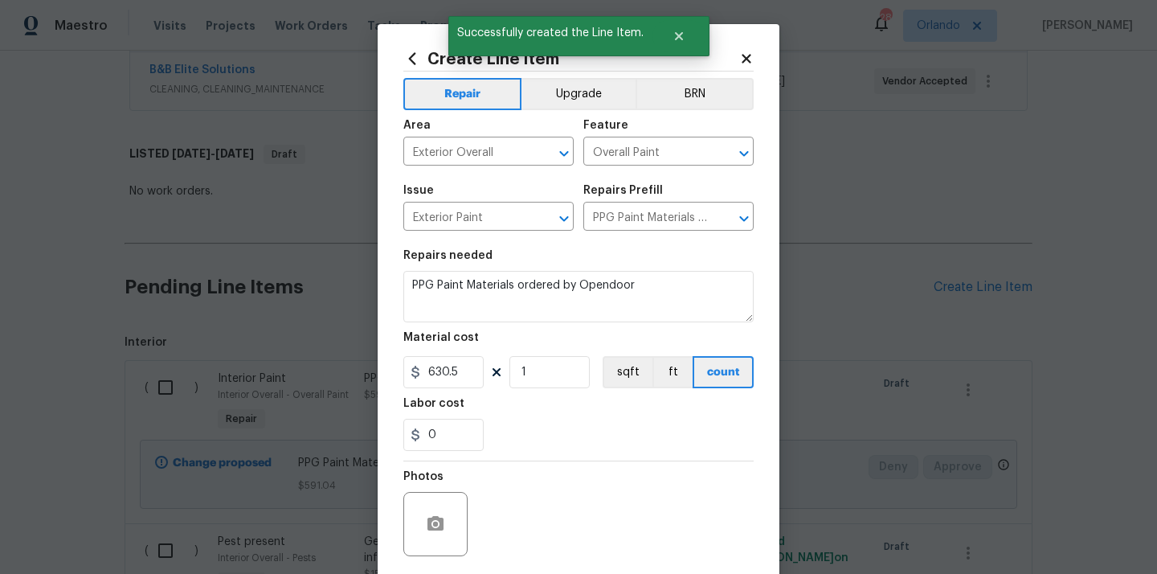
scroll to position [119, 0]
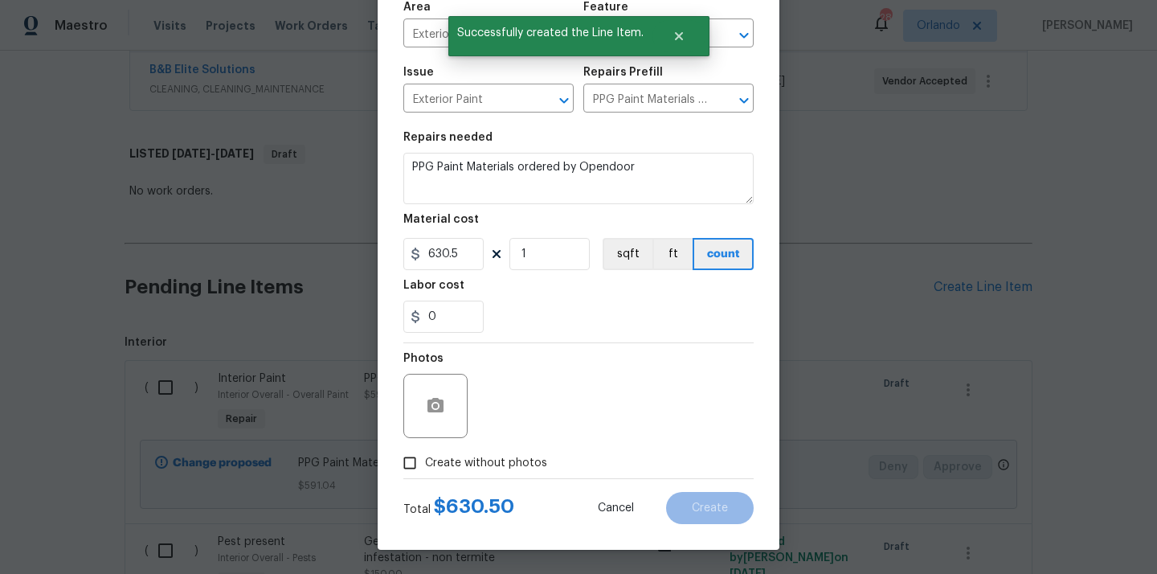
click at [500, 449] on label "Create without photos" at bounding box center [470, 462] width 153 height 31
click at [425, 449] on input "Create without photos" at bounding box center [409, 462] width 31 height 31
checkbox input "true"
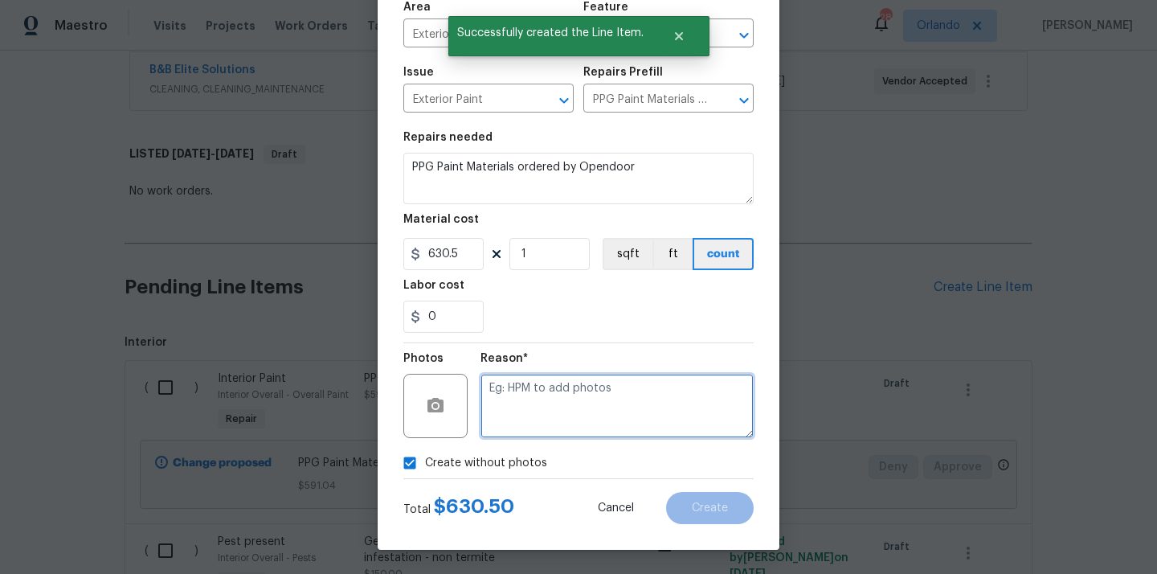
click at [552, 404] on textarea at bounding box center [616, 406] width 273 height 64
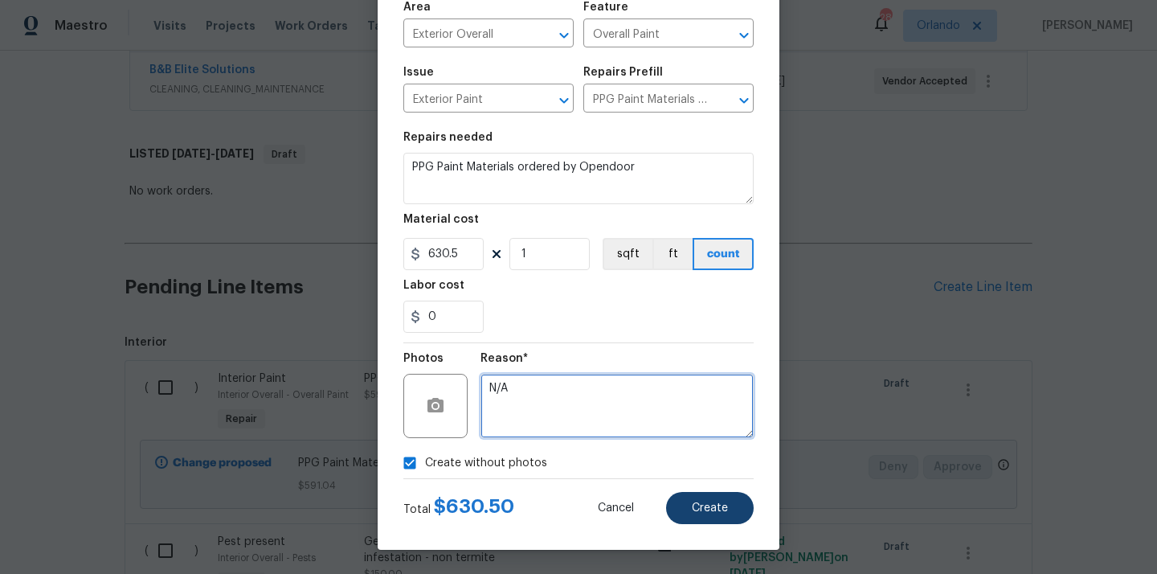
type textarea "N/A"
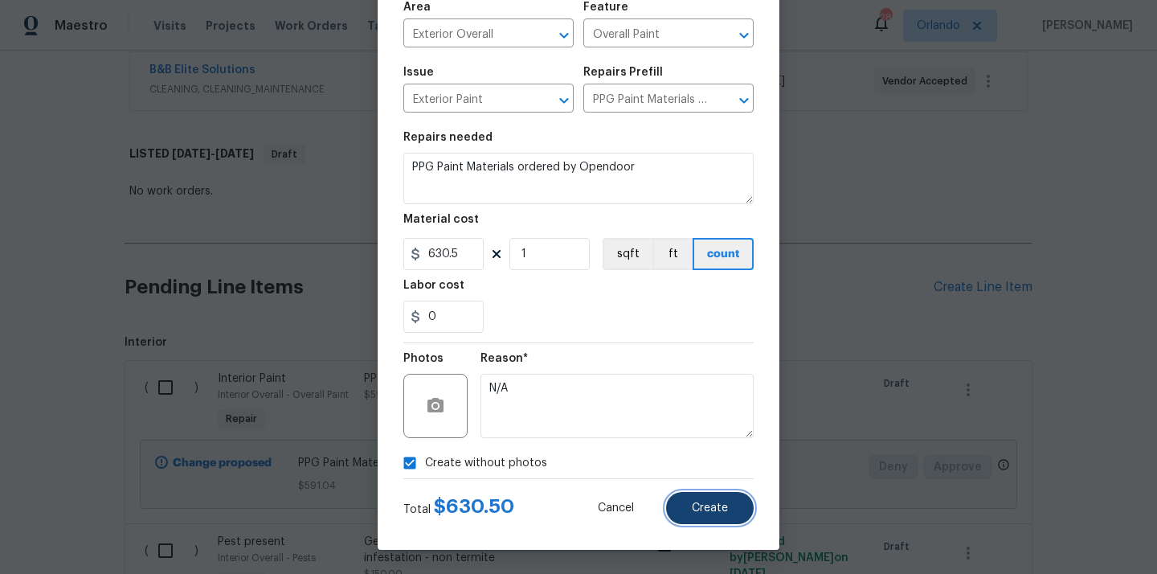
click at [715, 492] on button "Create" at bounding box center [710, 508] width 88 height 32
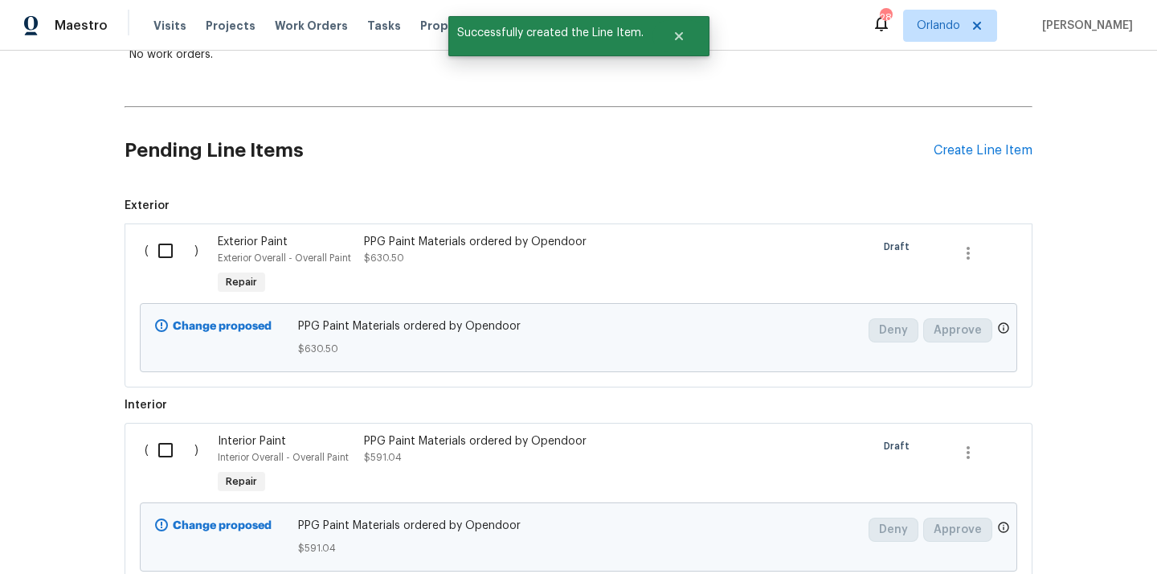
scroll to position [703, 0]
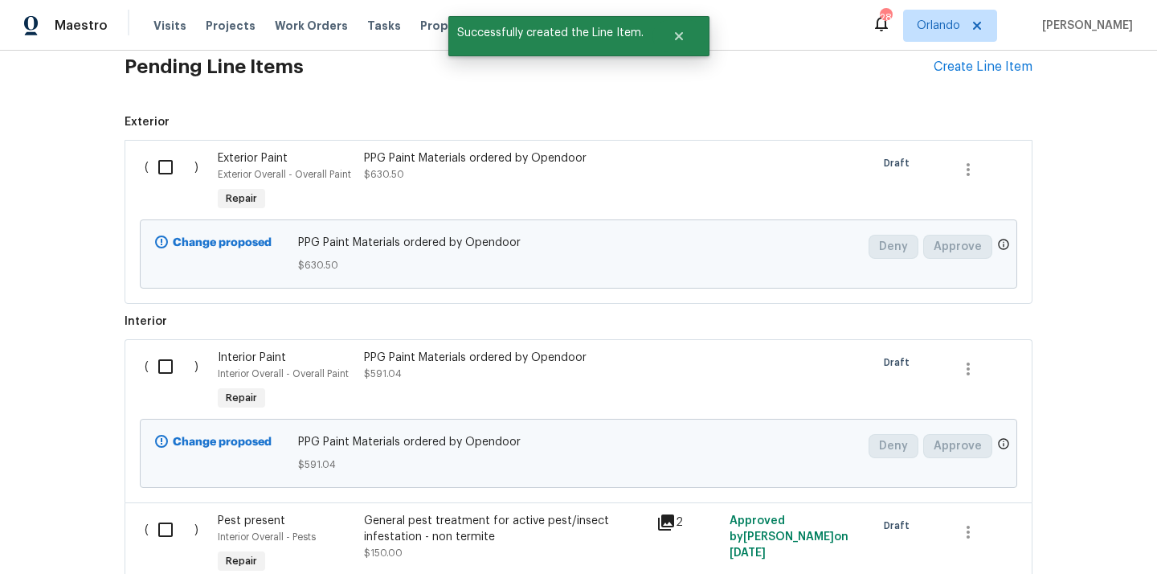
click at [166, 167] on input "checkbox" at bounding box center [172, 167] width 46 height 34
checkbox input "true"
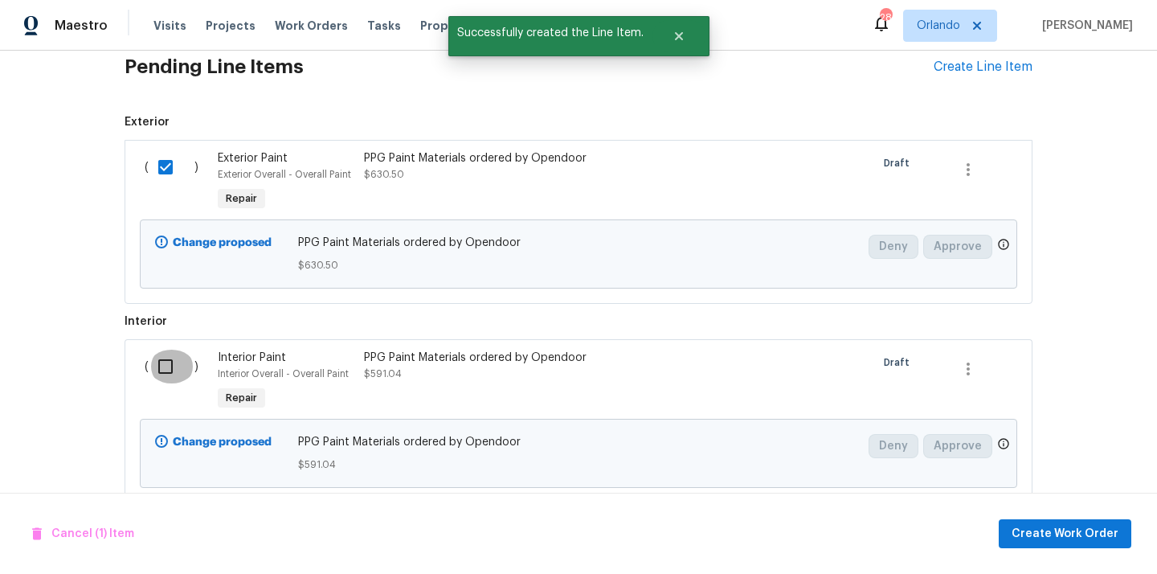
click at [163, 376] on input "checkbox" at bounding box center [172, 366] width 46 height 34
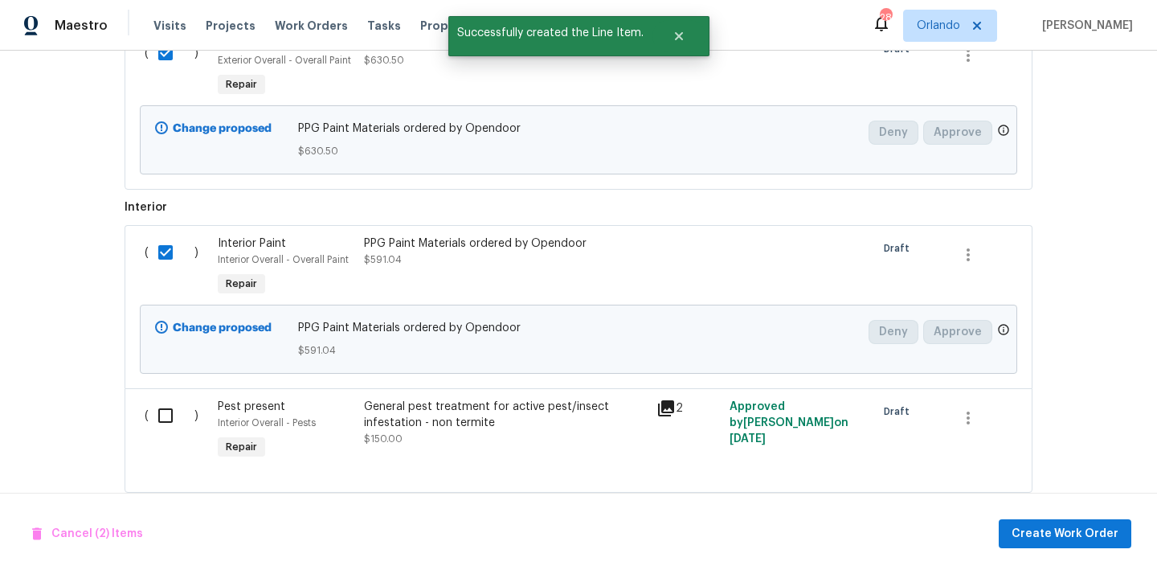
scroll to position [846, 0]
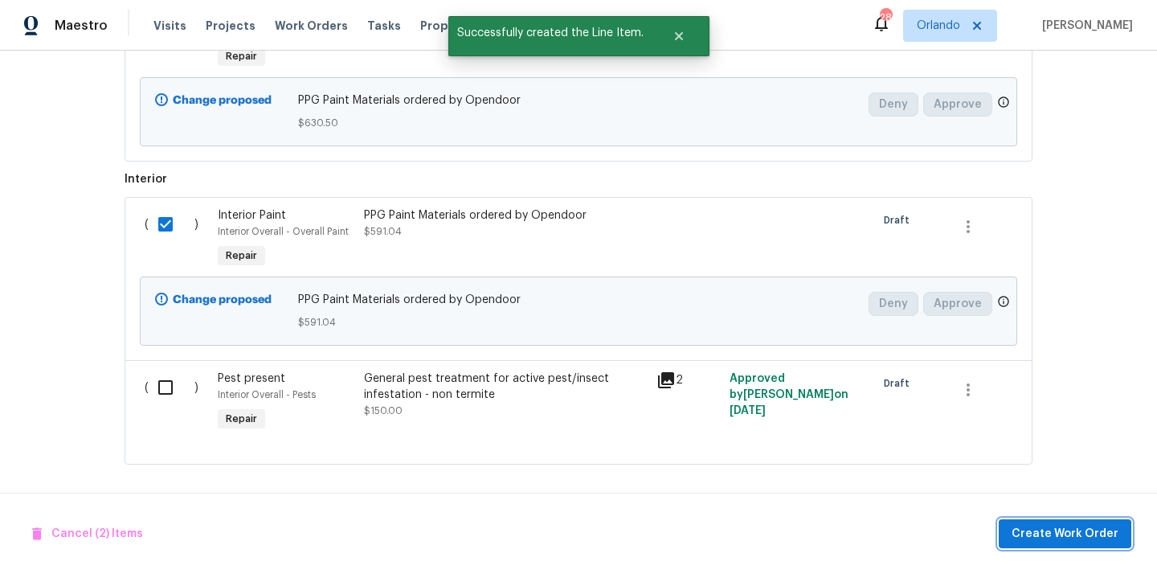
click at [1037, 525] on span "Create Work Order" at bounding box center [1064, 534] width 107 height 20
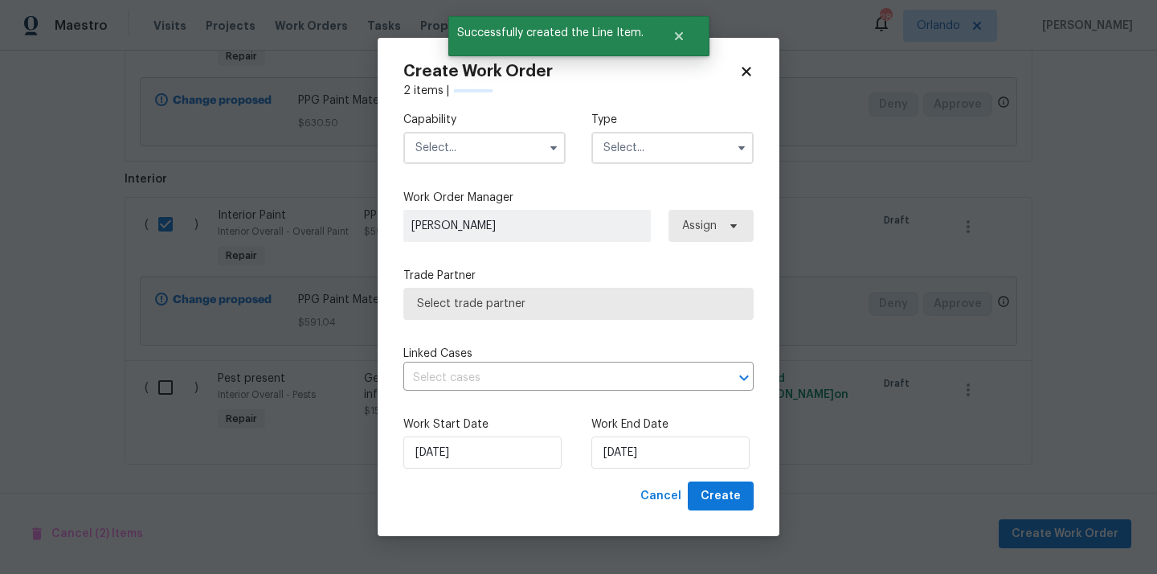
checkbox input "false"
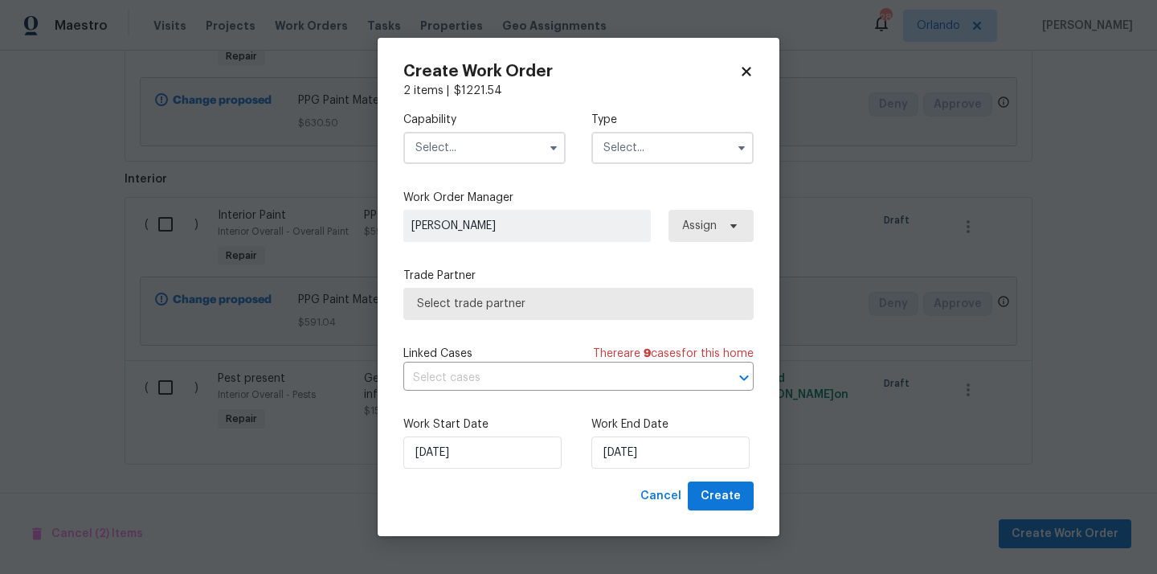
click at [430, 142] on input "text" at bounding box center [484, 148] width 162 height 32
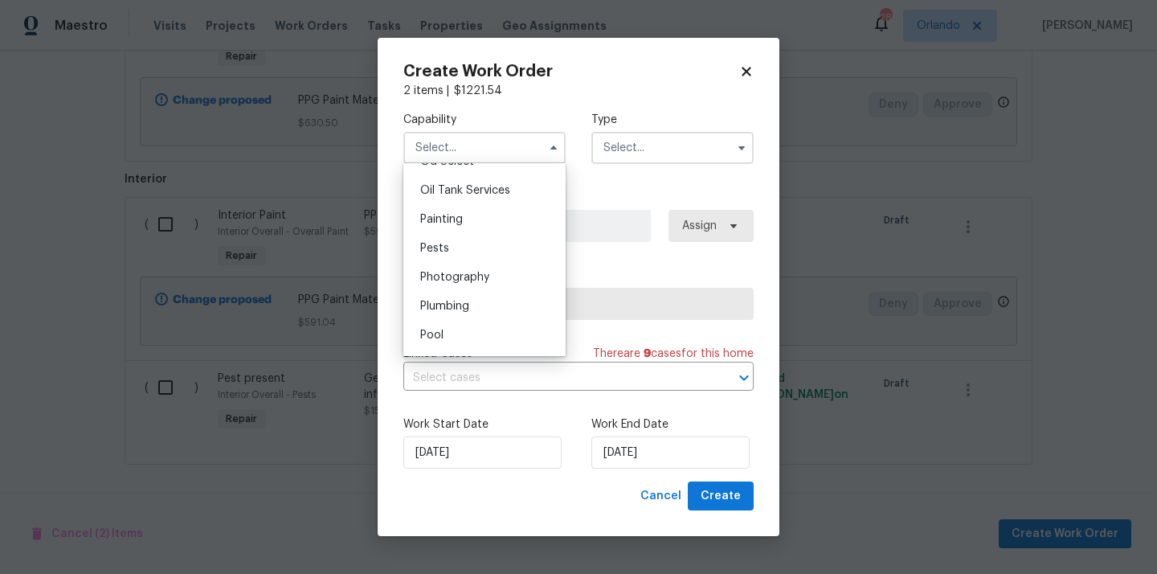
scroll to position [1306, 0]
click at [471, 232] on div "Painting" at bounding box center [484, 224] width 154 height 29
type input "Painting"
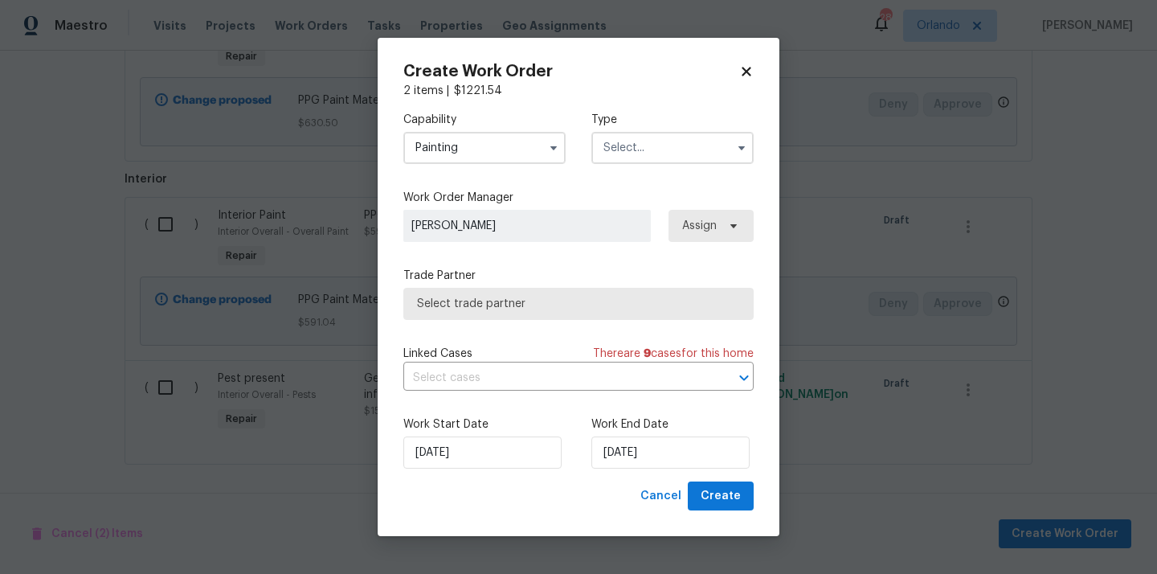
click at [693, 135] on input "text" at bounding box center [672, 148] width 162 height 32
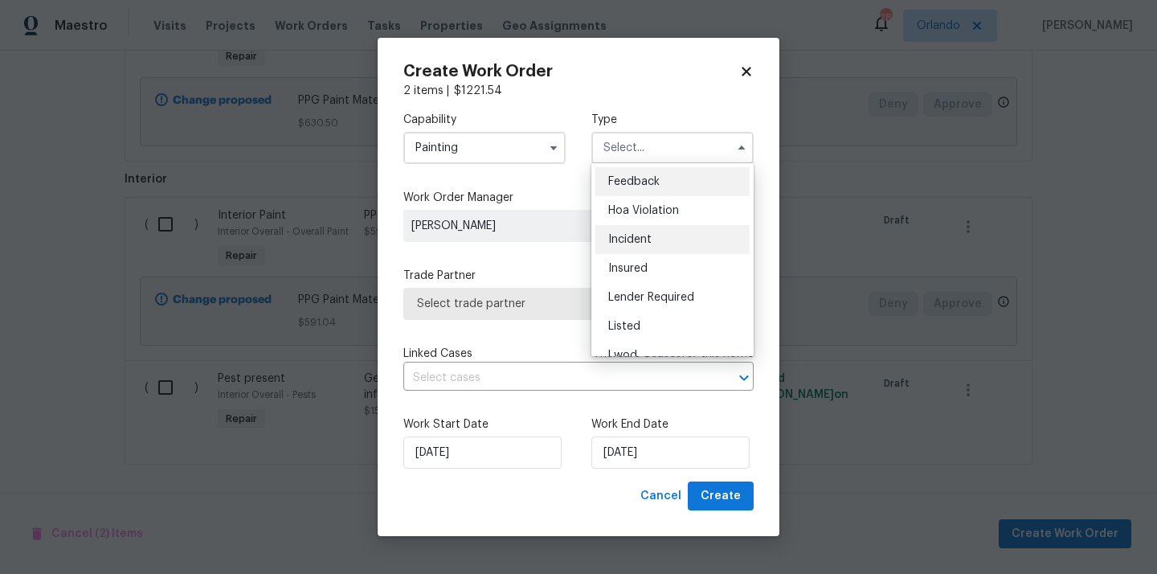
scroll to position [191, 0]
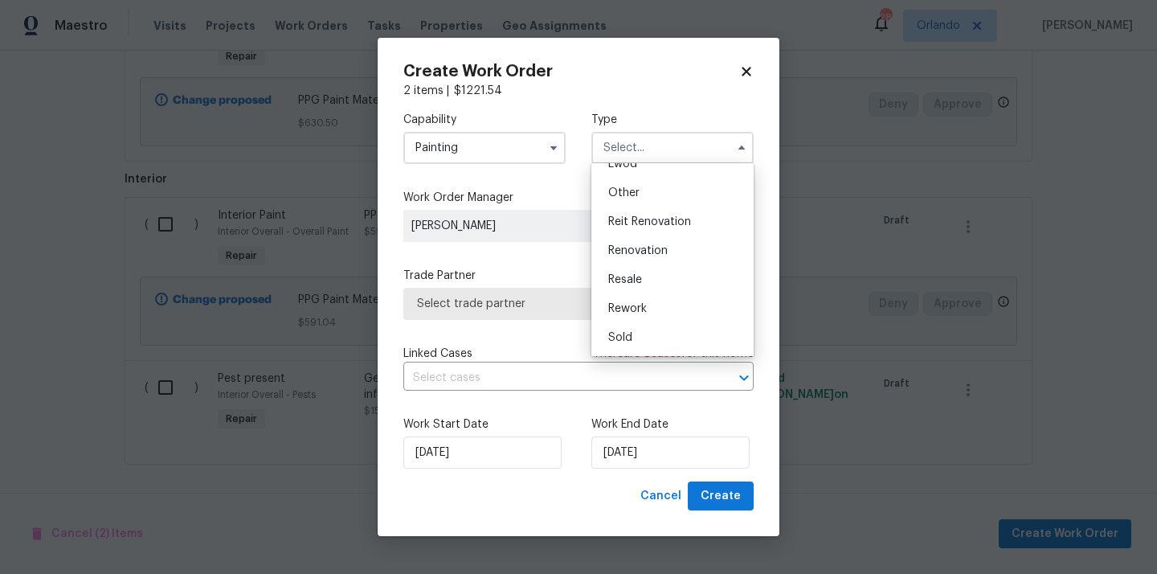
click at [660, 247] on span "Renovation" at bounding box center [637, 250] width 59 height 11
type input "Renovation"
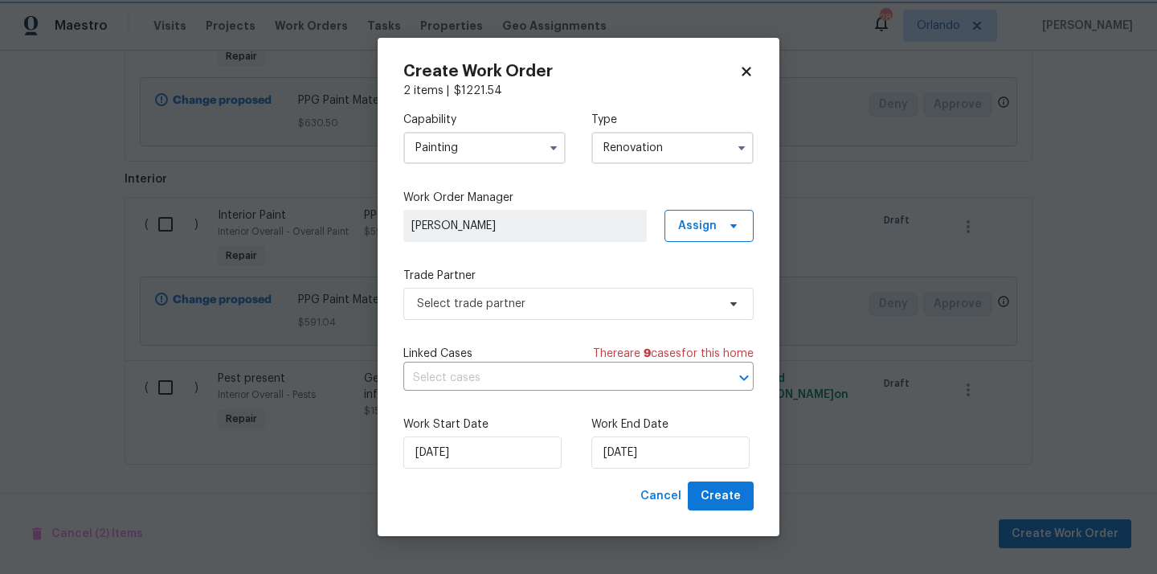
scroll to position [0, 0]
click at [703, 219] on span "Assign" at bounding box center [697, 226] width 39 height 16
click at [696, 292] on div "Assign to me" at bounding box center [711, 293] width 70 height 16
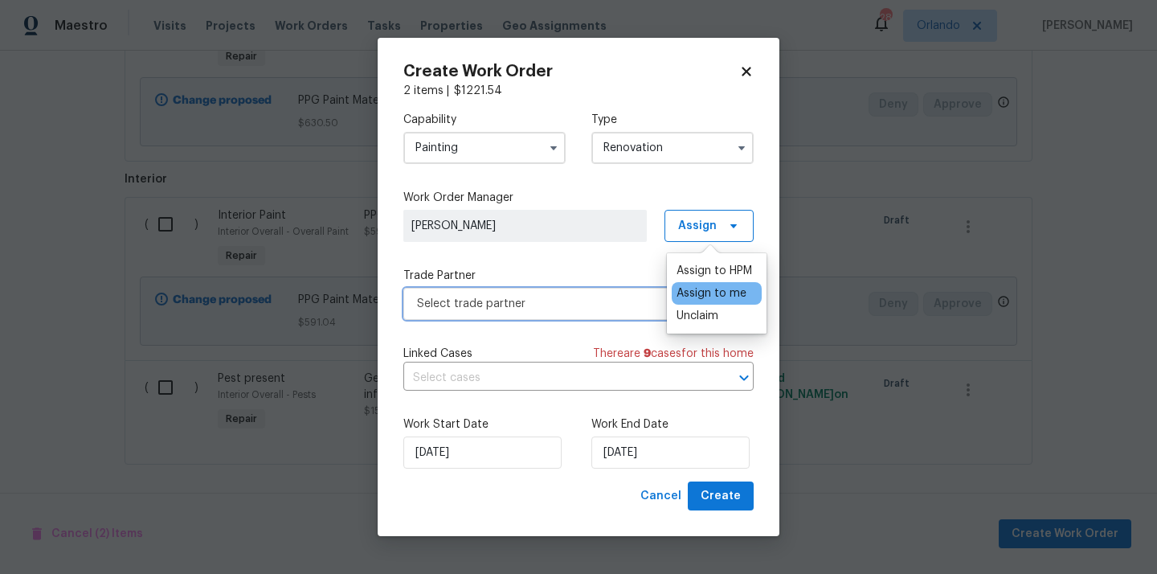
click at [598, 297] on span "Select trade partner" at bounding box center [567, 304] width 300 height 16
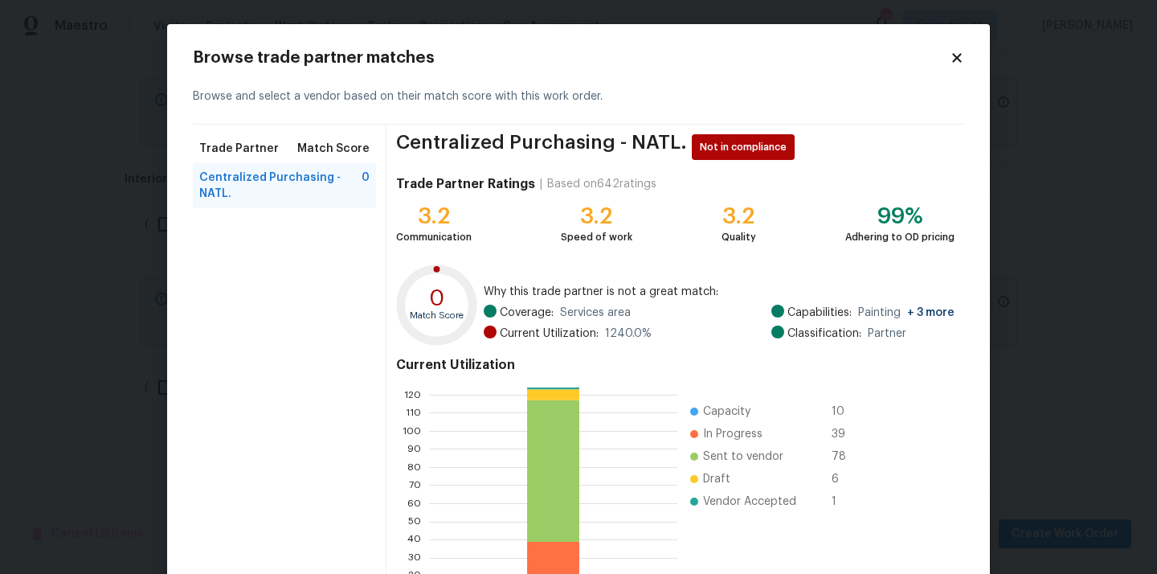
scroll to position [135, 0]
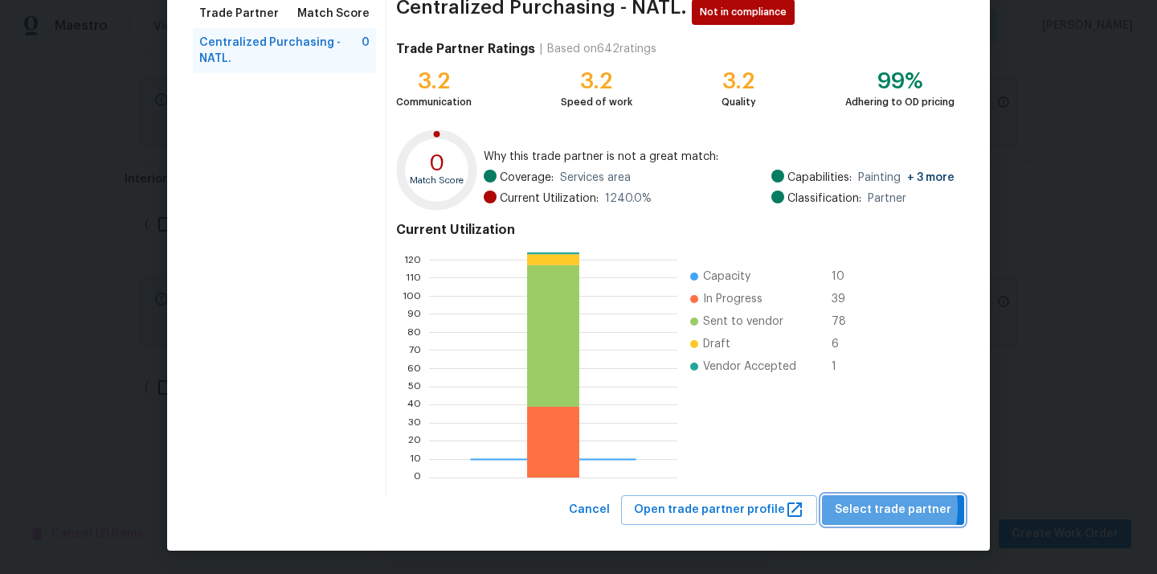
click at [862, 507] on span "Select trade partner" at bounding box center [893, 510] width 116 height 20
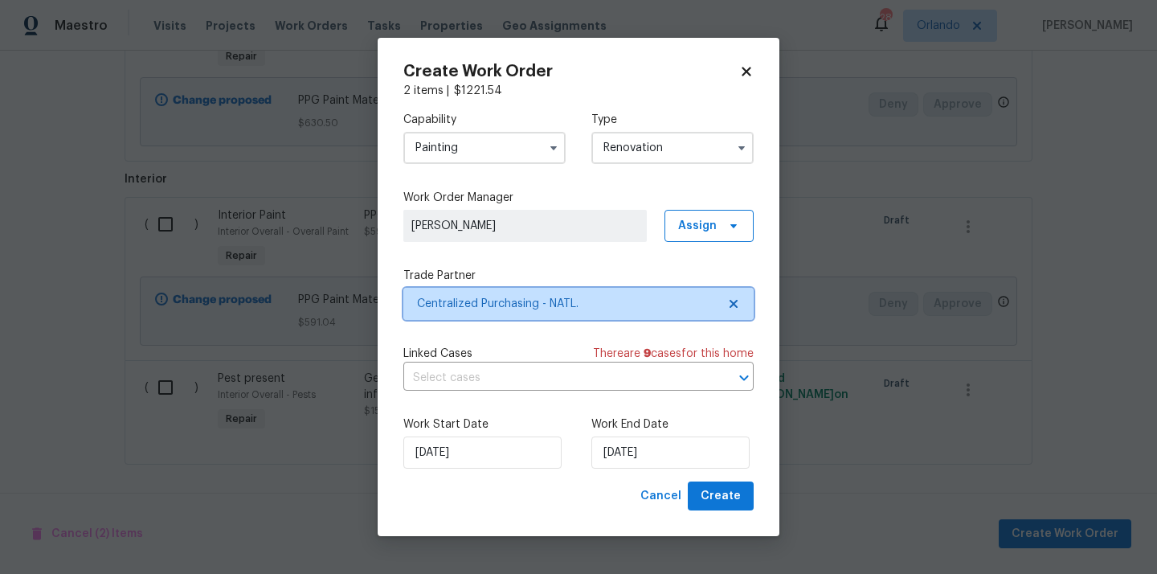
scroll to position [0, 0]
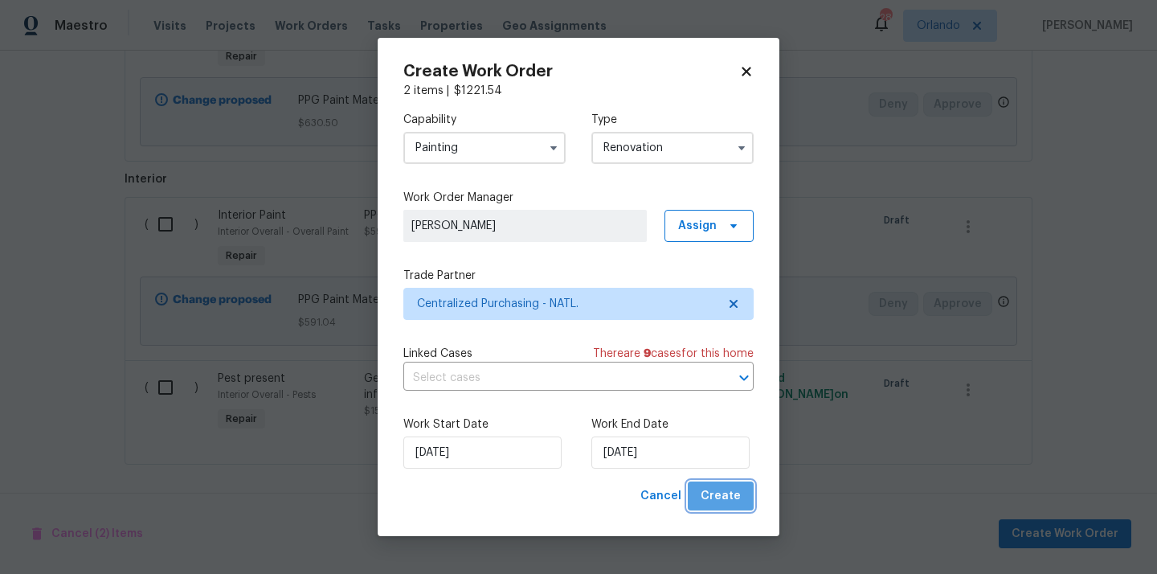
click at [737, 500] on span "Create" at bounding box center [721, 496] width 40 height 20
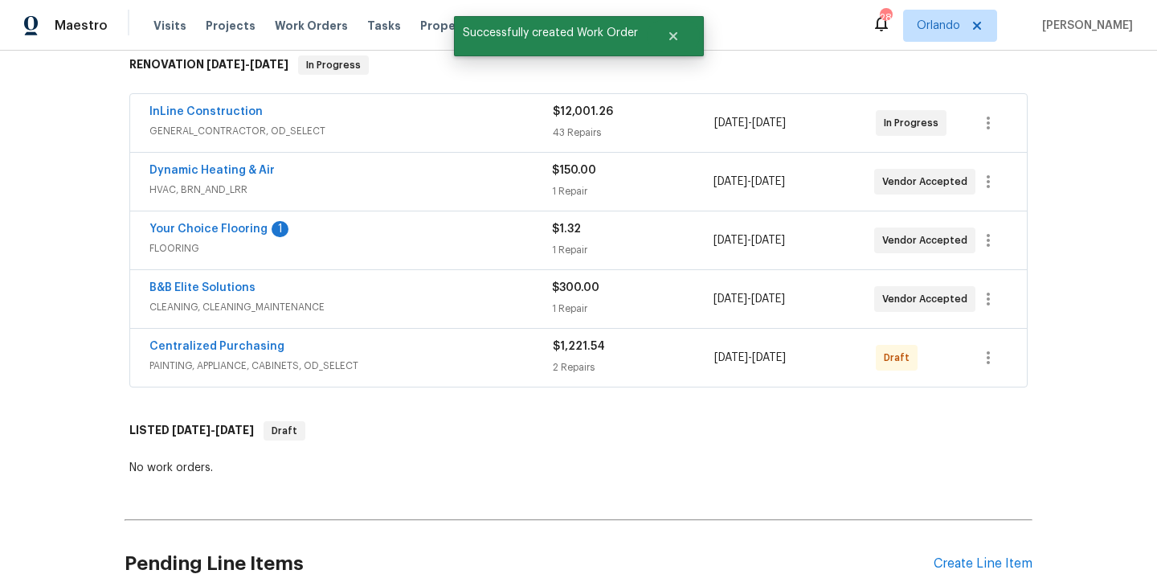
scroll to position [318, 0]
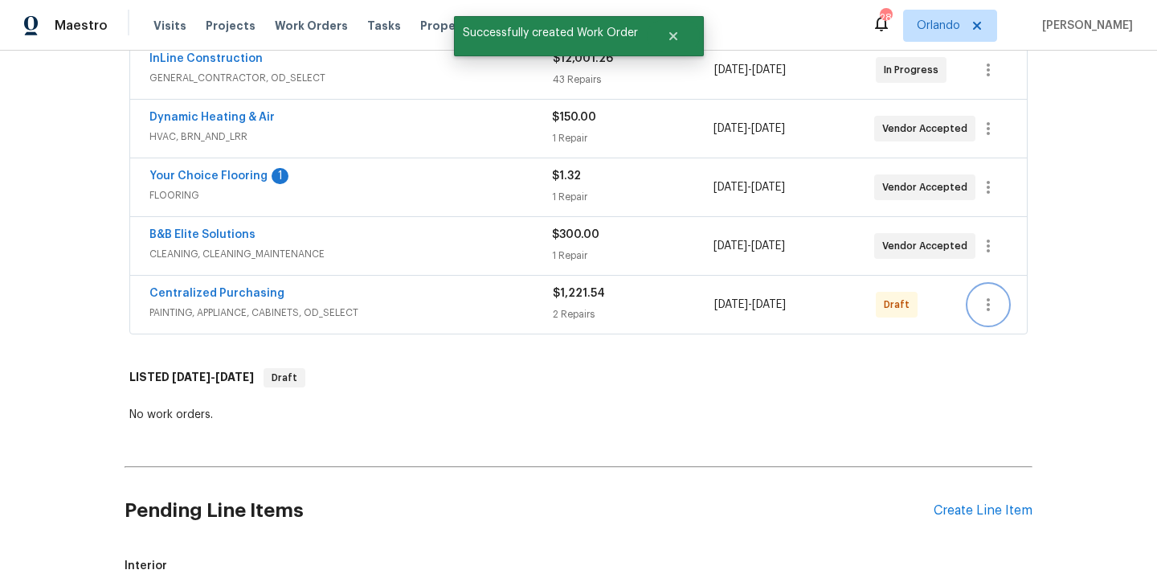
click at [984, 308] on icon "button" at bounding box center [987, 304] width 19 height 19
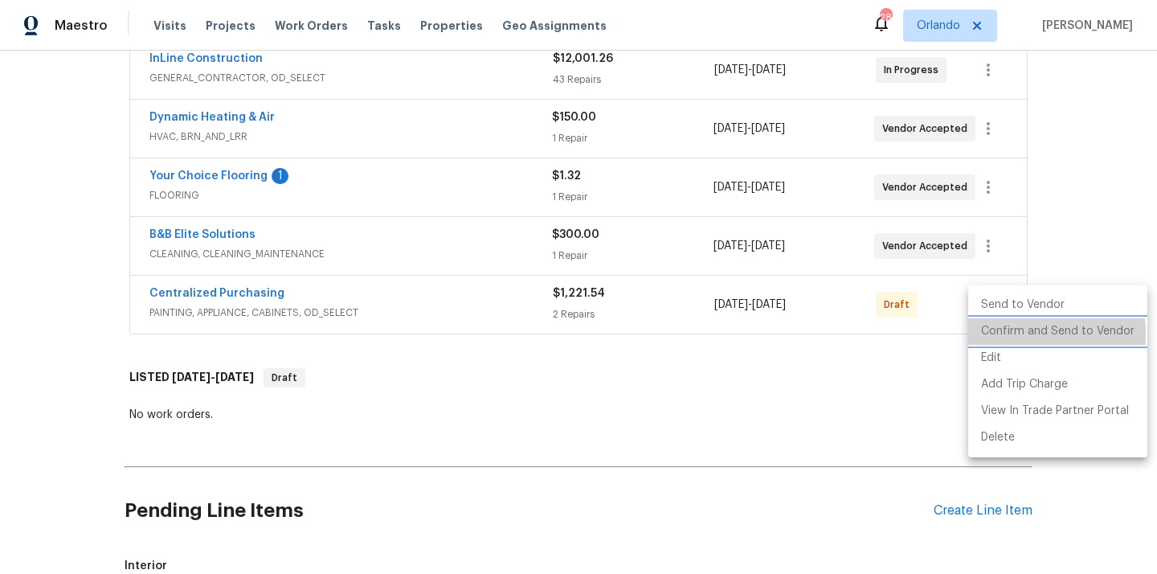
click at [987, 333] on li "Confirm and Send to Vendor" at bounding box center [1057, 331] width 179 height 27
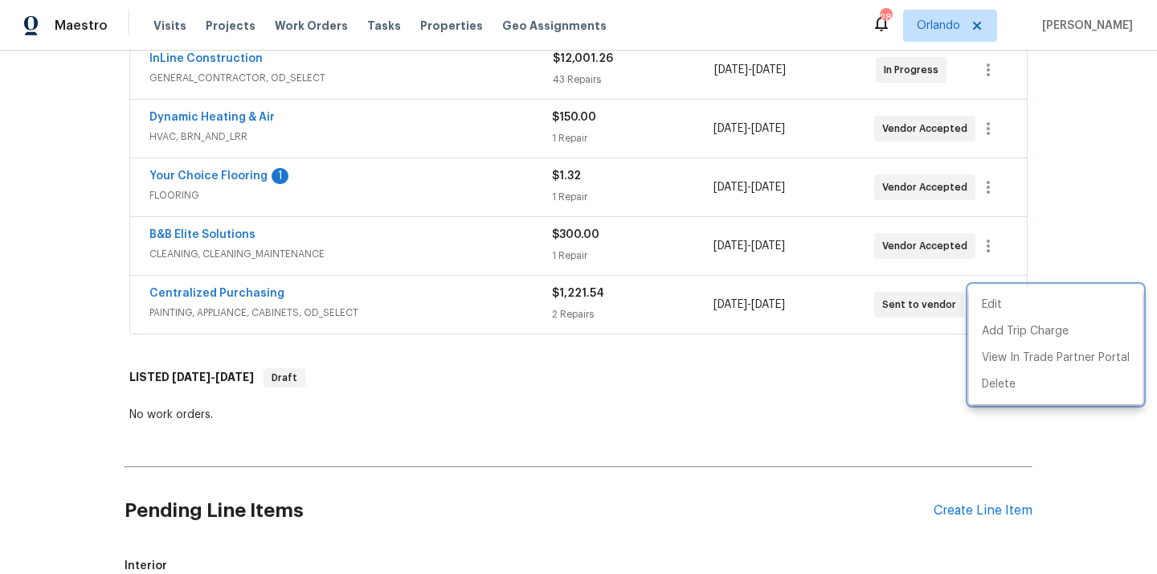
click at [252, 297] on div at bounding box center [578, 287] width 1157 height 574
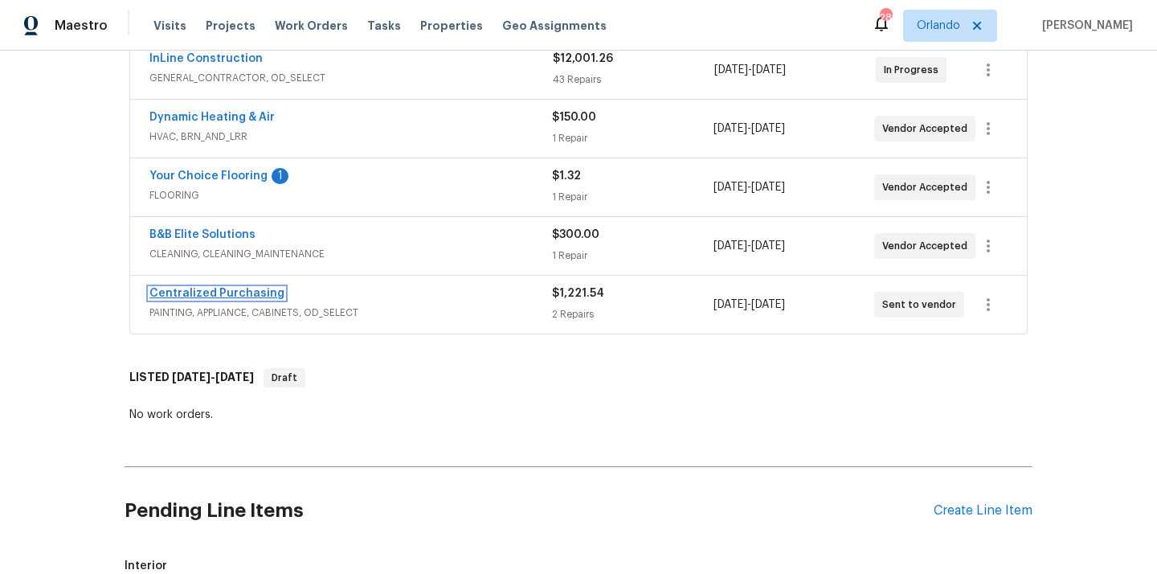
click at [251, 295] on link "Centralized Purchasing" at bounding box center [216, 293] width 135 height 11
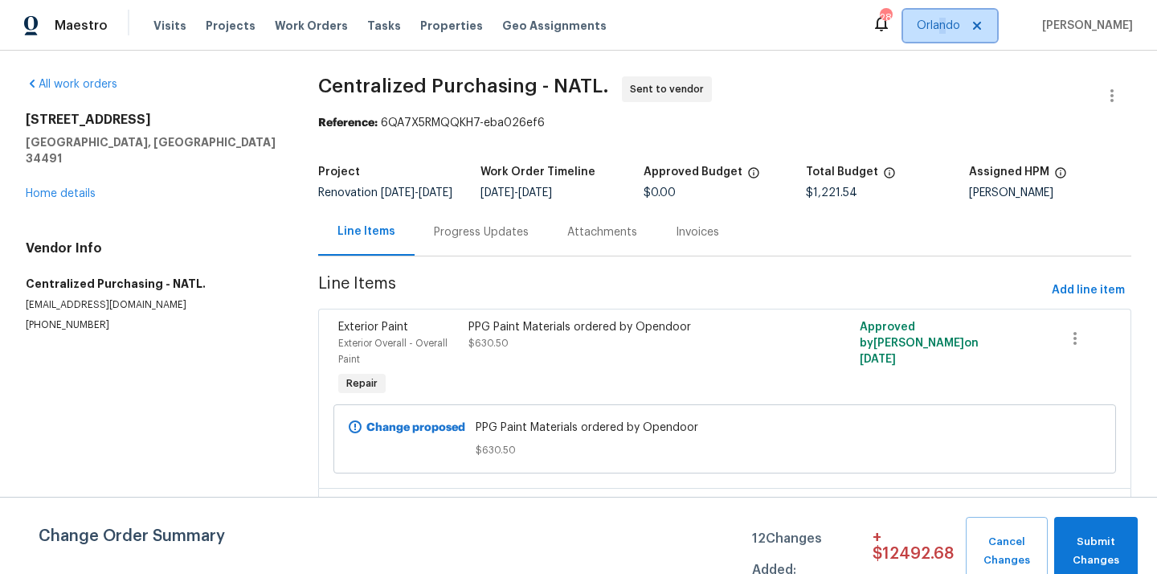
click at [955, 29] on span "Orlando" at bounding box center [938, 26] width 43 height 16
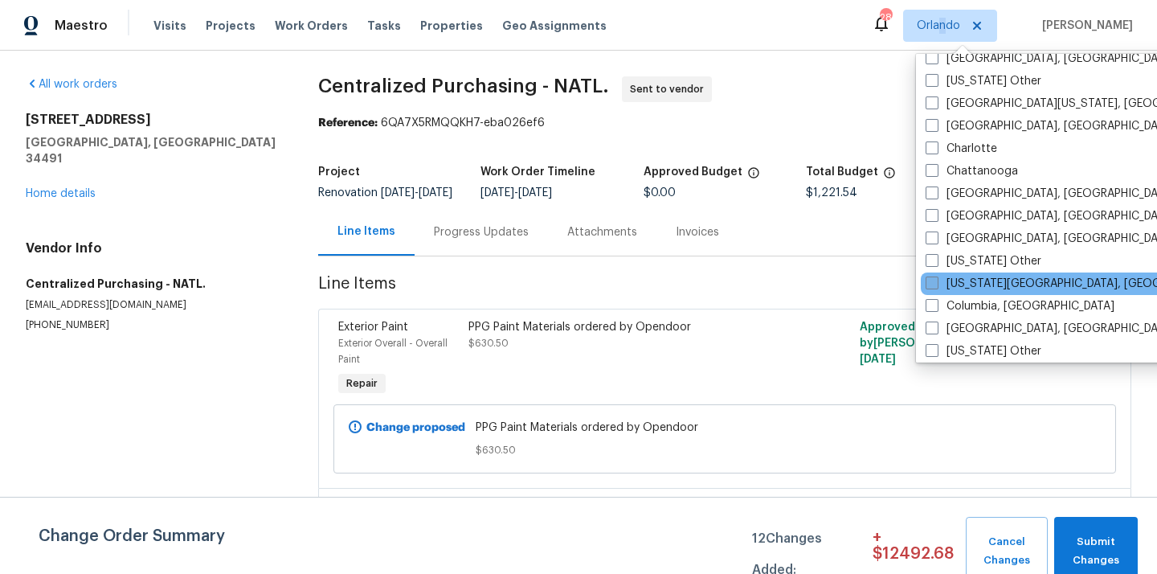
scroll to position [292, 0]
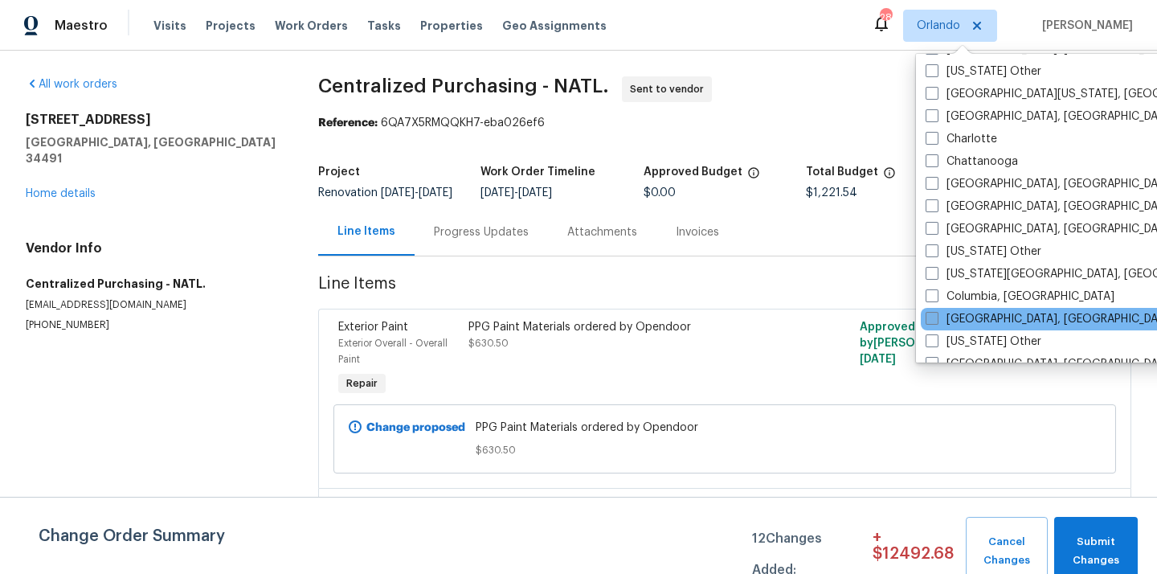
click at [961, 324] on label "Columbus, OH" at bounding box center [1049, 319] width 249 height 16
click at [936, 321] on input "Columbus, OH" at bounding box center [930, 316] width 10 height 10
checkbox input "true"
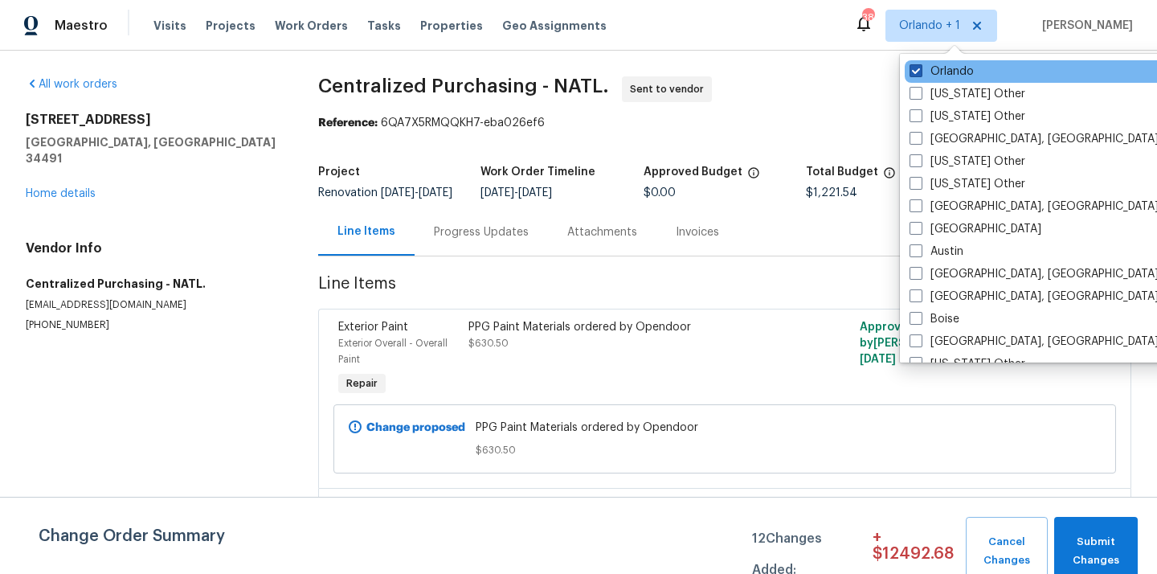
click at [949, 74] on label "Orlando" at bounding box center [941, 71] width 64 height 16
click at [920, 74] on input "Orlando" at bounding box center [914, 68] width 10 height 10
checkbox input "false"
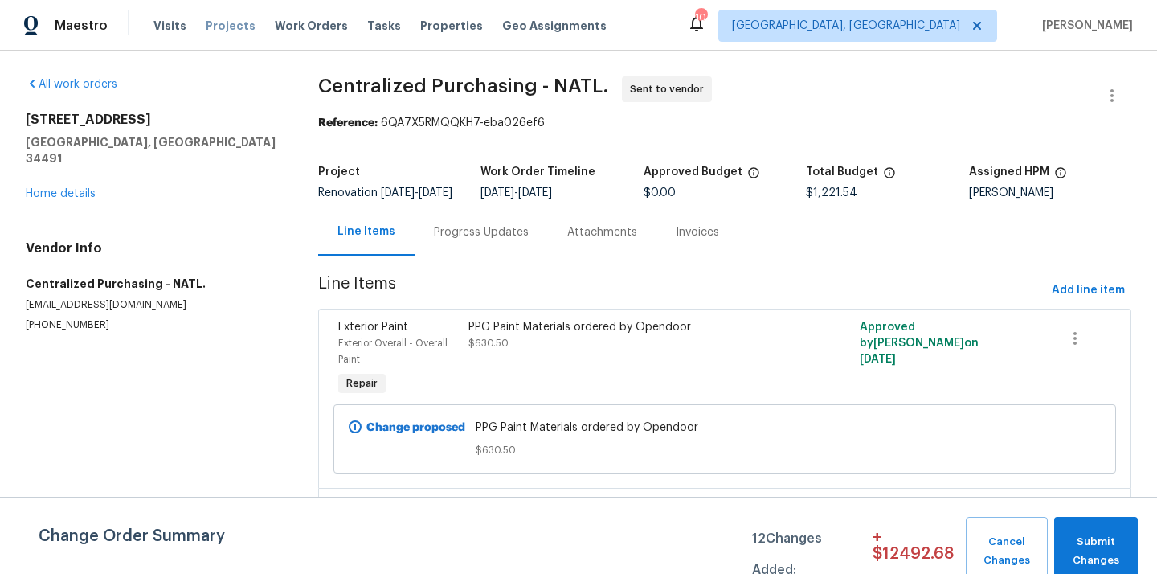
click at [227, 27] on span "Projects" at bounding box center [231, 26] width 50 height 16
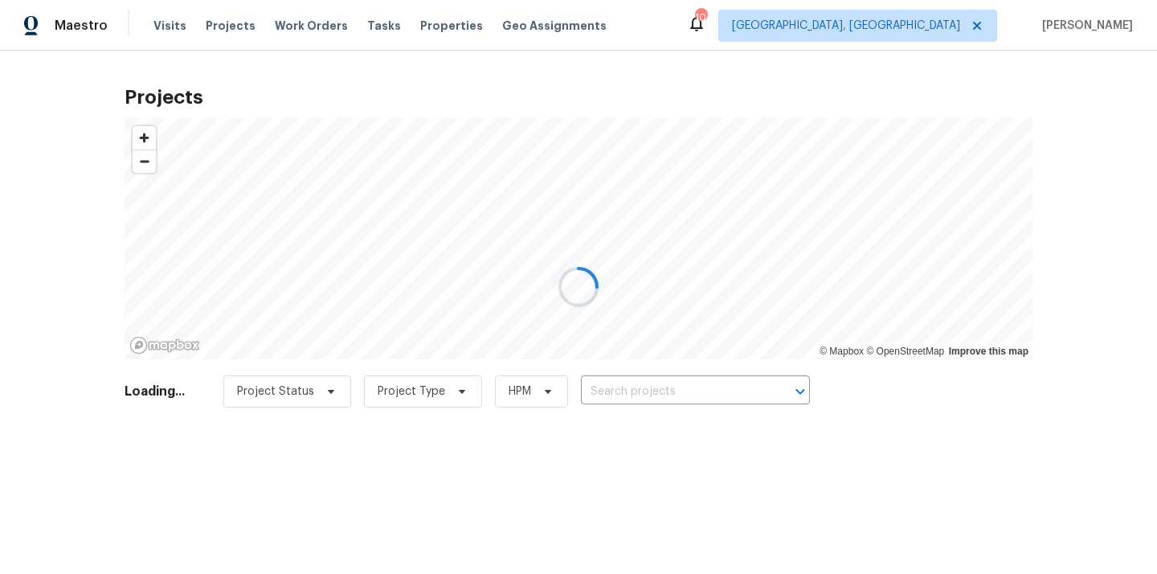
click at [656, 401] on div at bounding box center [578, 287] width 1157 height 574
click at [652, 386] on div at bounding box center [578, 287] width 1157 height 574
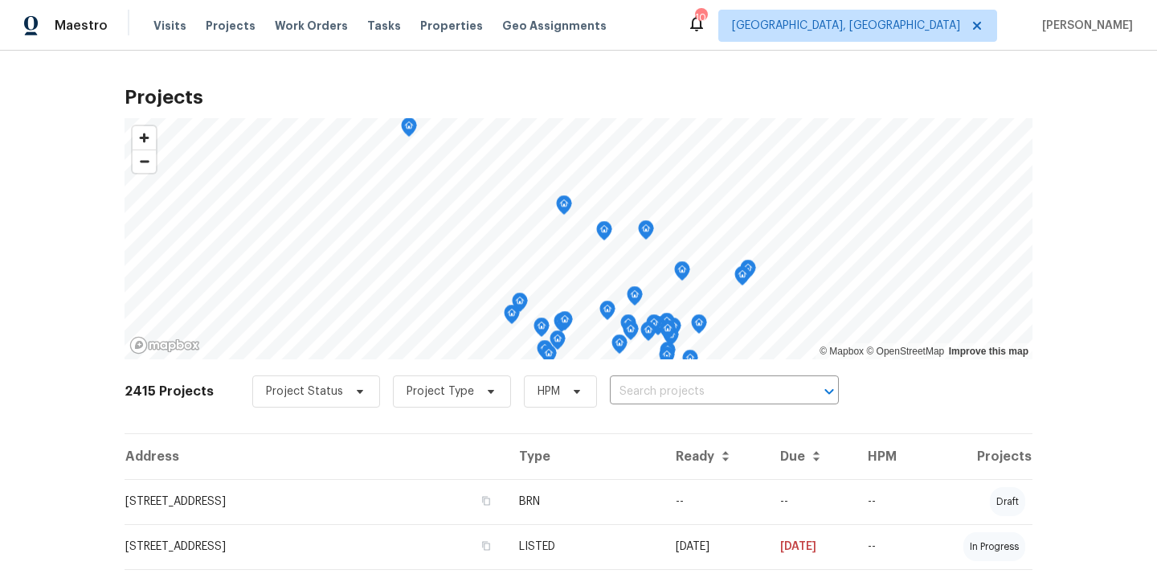
click at [652, 386] on input "text" at bounding box center [702, 391] width 184 height 25
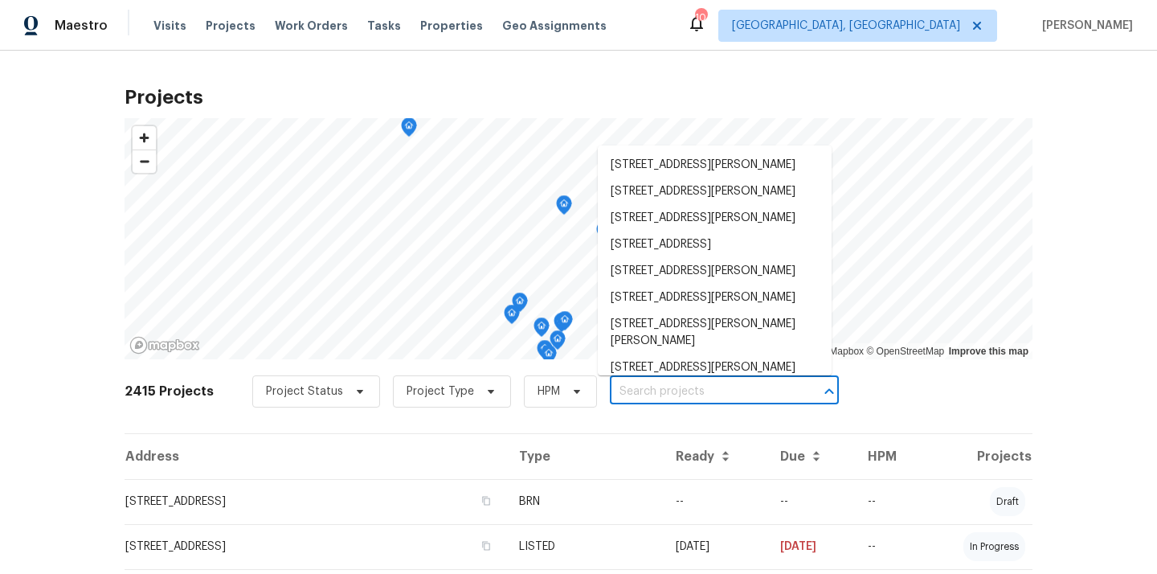
paste input "6800 Barker Dr, Canal Winchester, OH 43110"
type input "6800 Barker Dr, Canal Winchester, OH 43110"
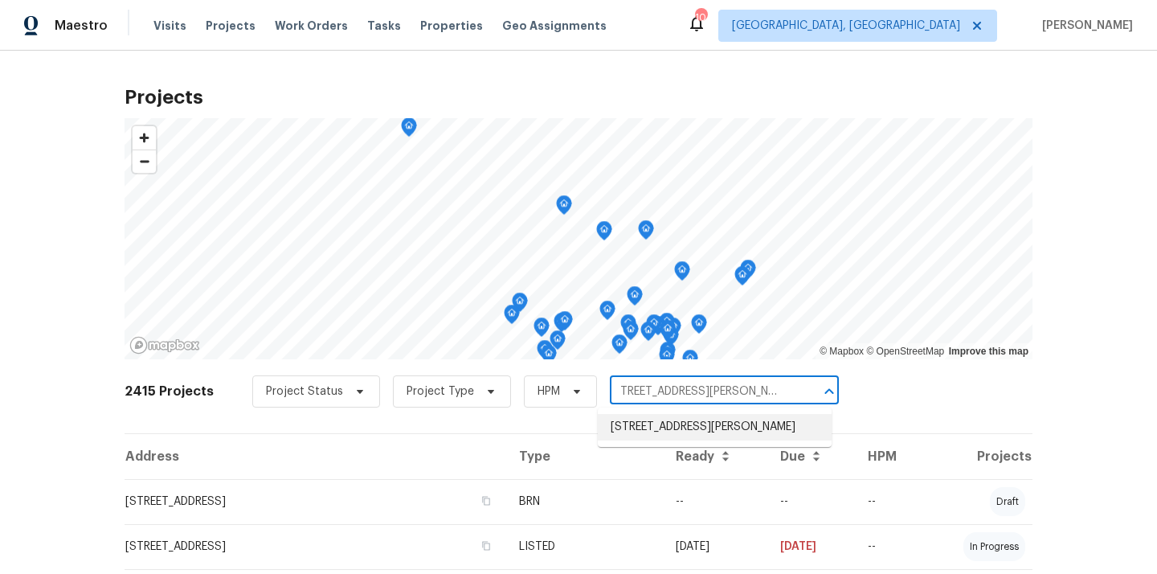
click at [639, 427] on li "6800 Barker Dr, Canal Winchester, OH 43110" at bounding box center [715, 427] width 234 height 27
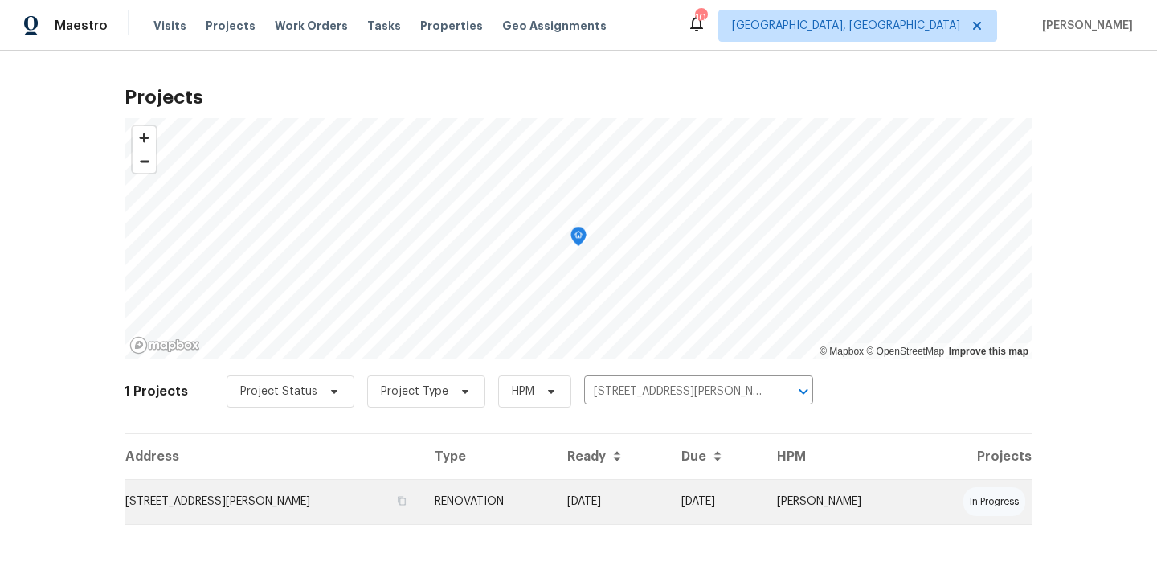
click at [422, 491] on td "6800 Barker Dr, Canal Winchester, OH 43110" at bounding box center [273, 501] width 297 height 45
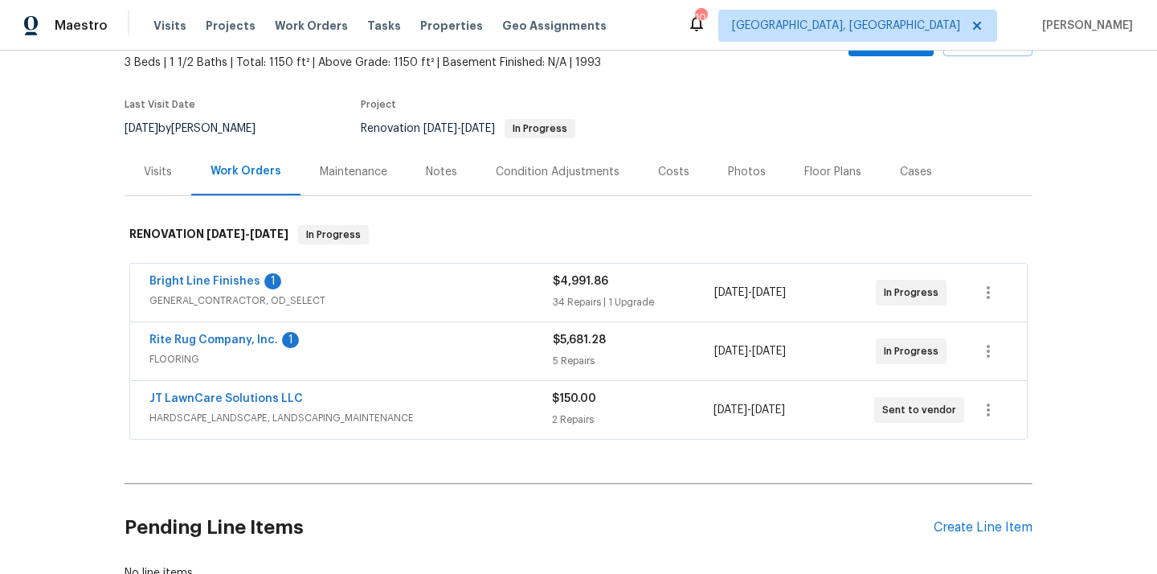
scroll to position [212, 0]
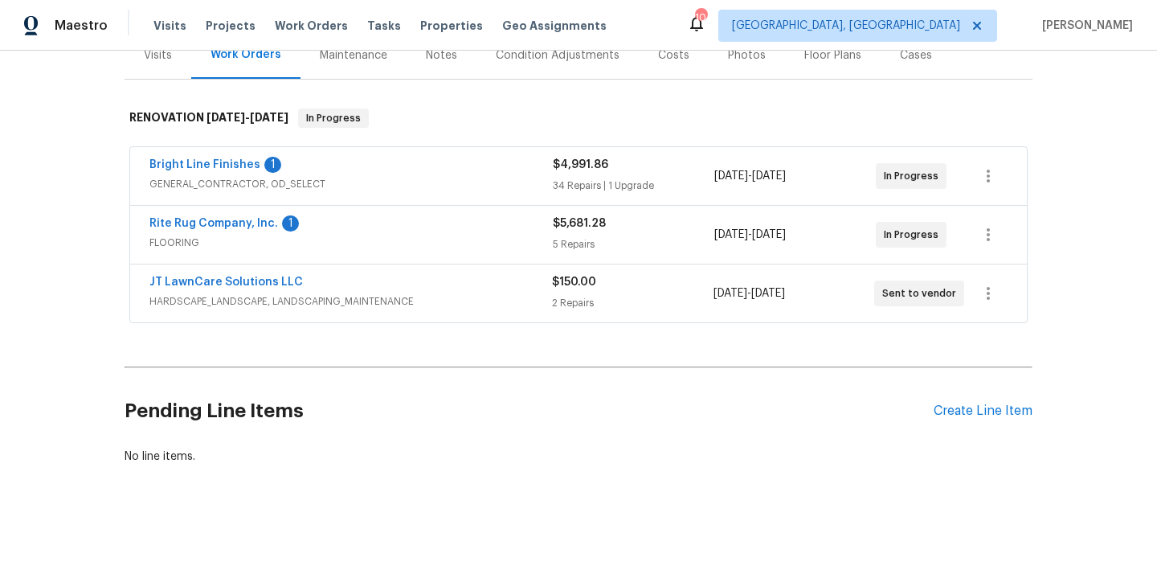
click at [970, 398] on div "Pending Line Items Create Line Item" at bounding box center [579, 411] width 908 height 75
click at [965, 401] on div "Pending Line Items Create Line Item" at bounding box center [579, 411] width 908 height 75
click at [995, 408] on div "Create Line Item" at bounding box center [983, 410] width 99 height 15
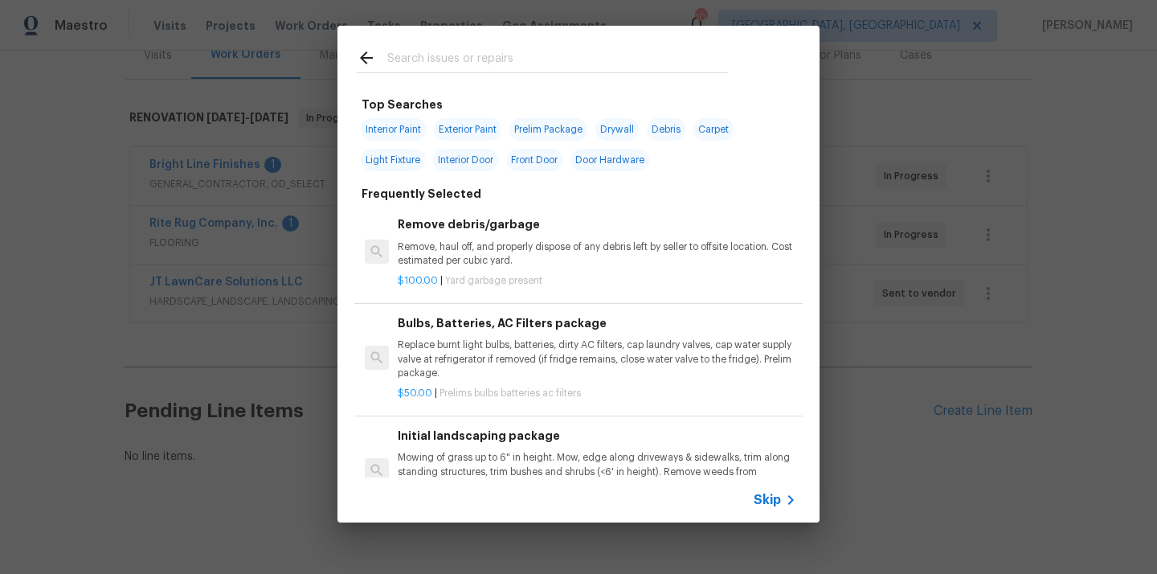
click at [692, 56] on input "text" at bounding box center [557, 60] width 341 height 24
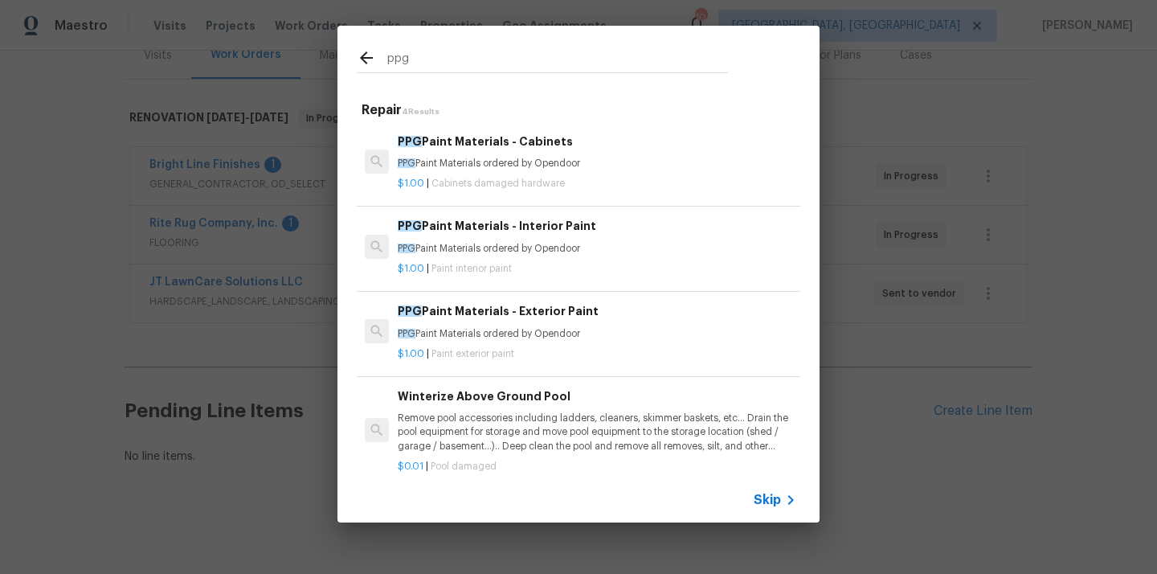
type input "ppg"
click at [506, 251] on p "PPG Paint Materials ordered by Opendoor" at bounding box center [597, 249] width 398 height 14
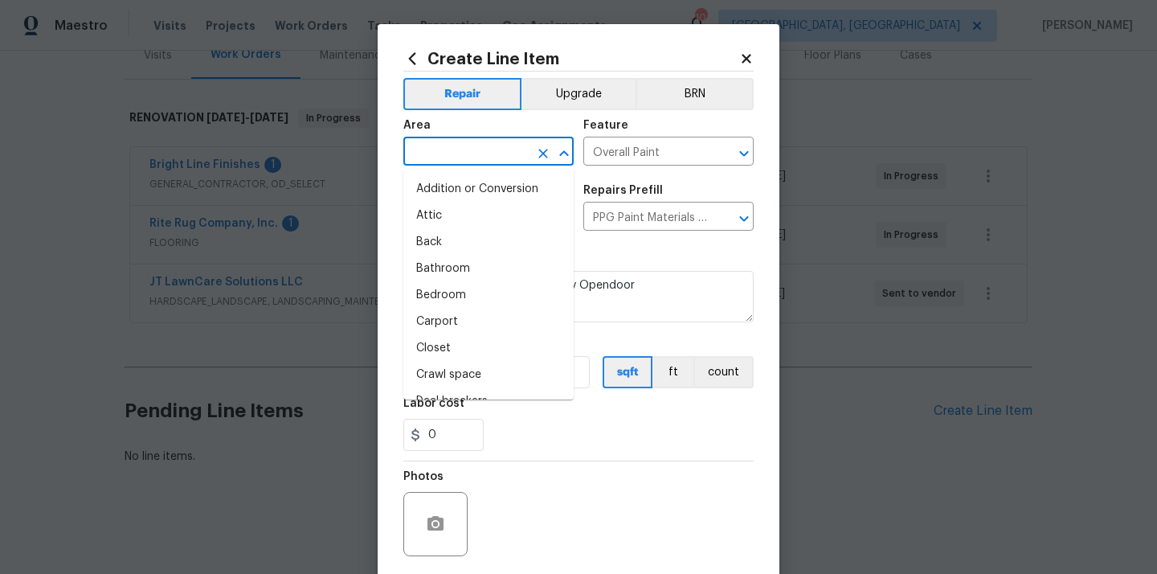
click at [484, 145] on input "text" at bounding box center [465, 153] width 125 height 25
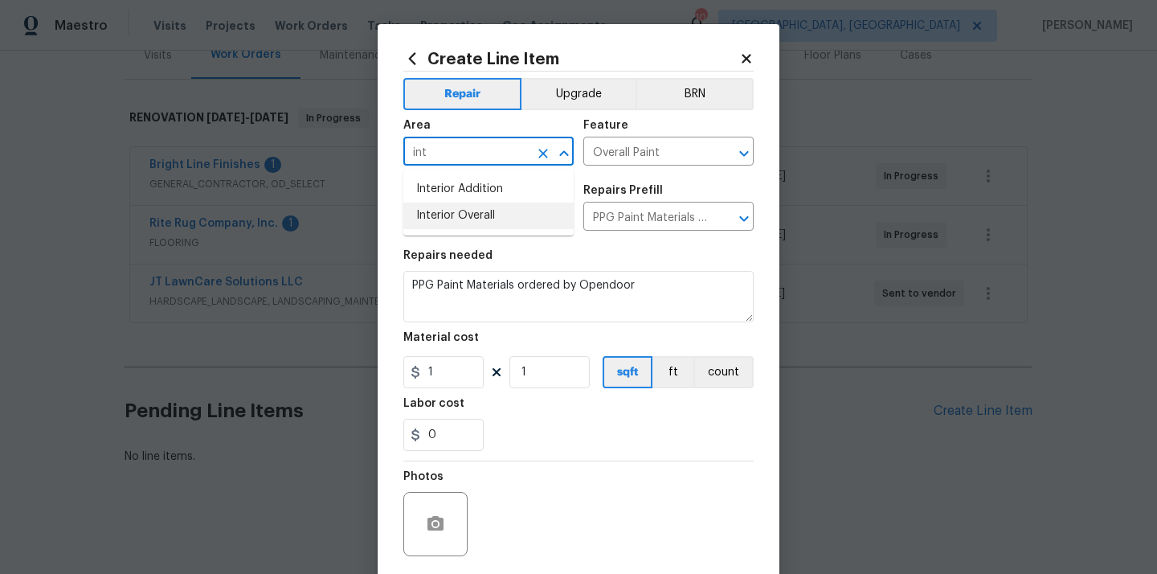
click at [488, 219] on li "Interior Overall" at bounding box center [488, 215] width 170 height 27
type input "Interior Overall"
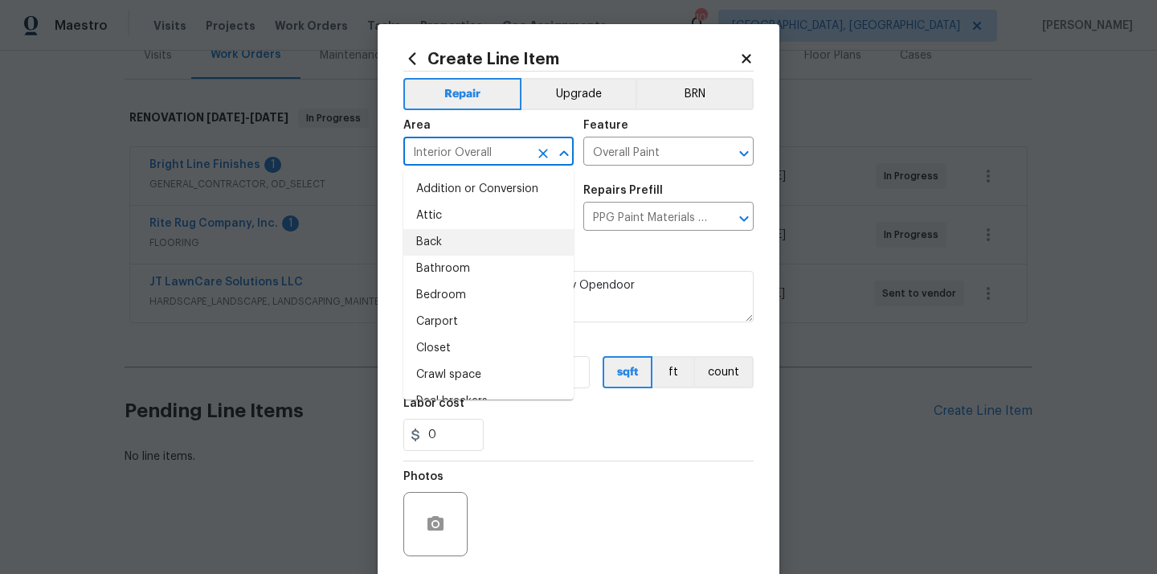
click at [594, 241] on section "Repairs needed PPG Paint Materials ordered by Opendoor Material cost 1 1 sqft f…" at bounding box center [578, 350] width 350 height 220
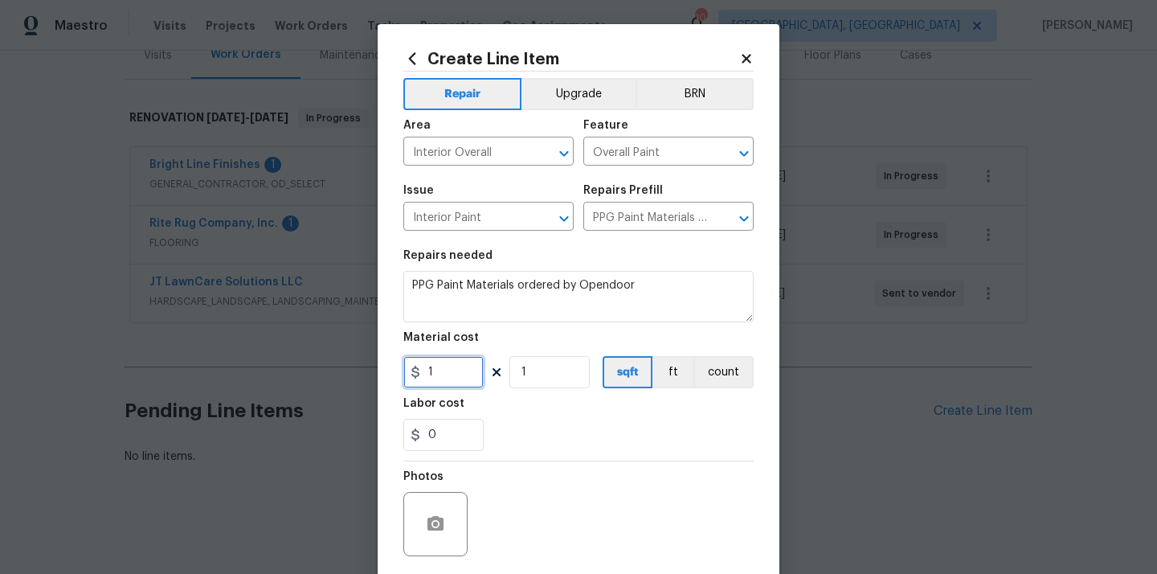
drag, startPoint x: 456, startPoint y: 373, endPoint x: 339, endPoint y: 373, distance: 116.5
click at [339, 373] on div "Create Line Item Repair Upgrade BRN Area Interior Overall ​ Feature Overall Pai…" at bounding box center [578, 287] width 1157 height 574
paste input "312.44"
type input "312.44"
click at [518, 442] on div "0" at bounding box center [578, 435] width 350 height 32
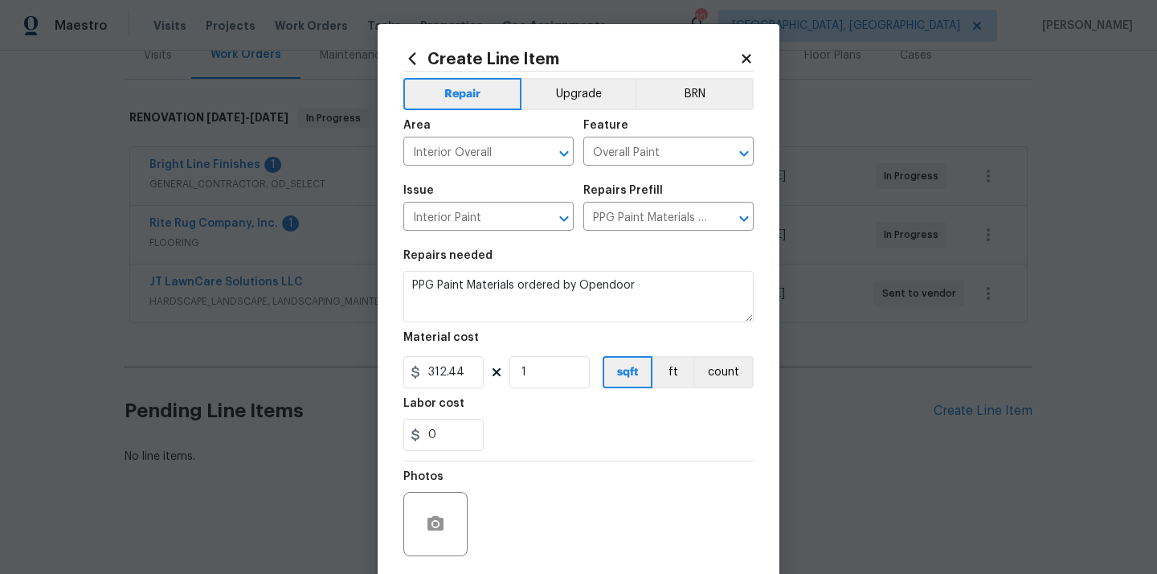
scroll to position [119, 0]
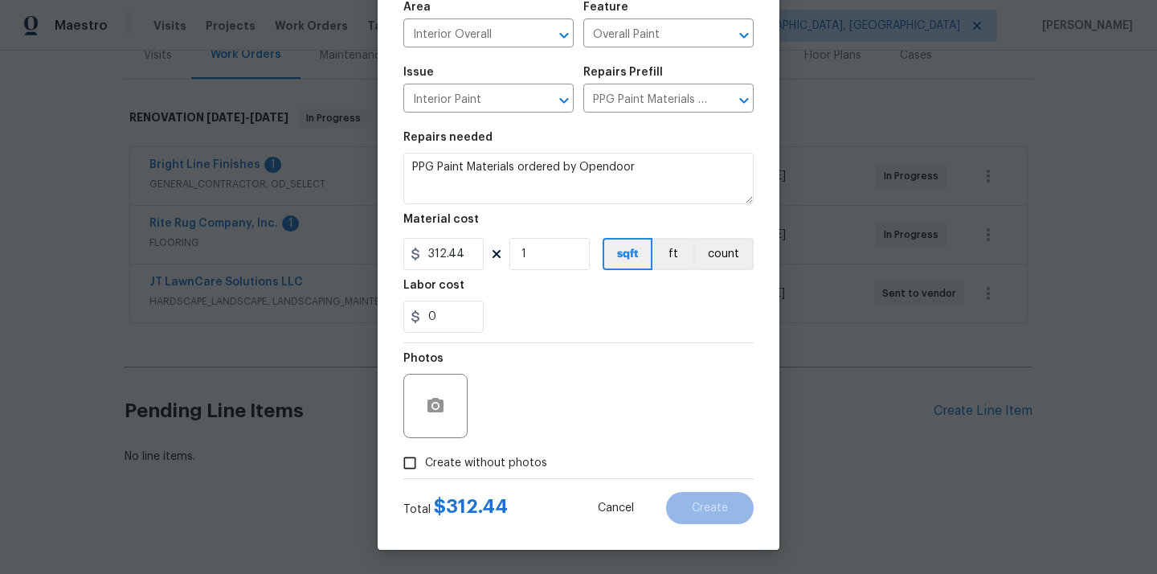
click at [488, 471] on span "Create without photos" at bounding box center [486, 463] width 122 height 17
click at [425, 471] on input "Create without photos" at bounding box center [409, 462] width 31 height 31
checkbox input "true"
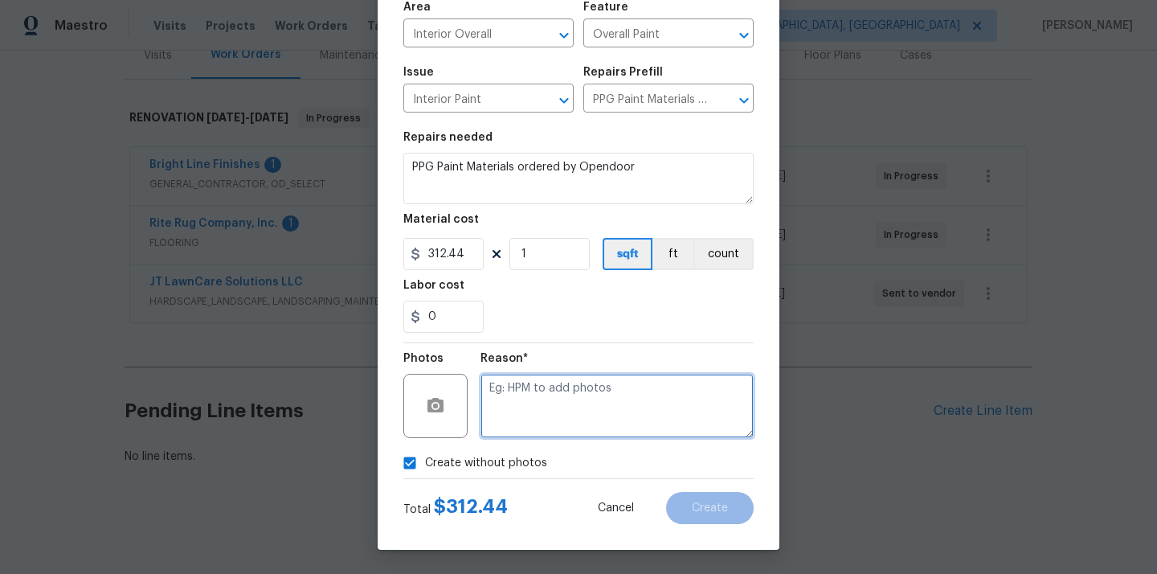
click at [554, 386] on textarea at bounding box center [616, 406] width 273 height 64
type textarea "N/A"
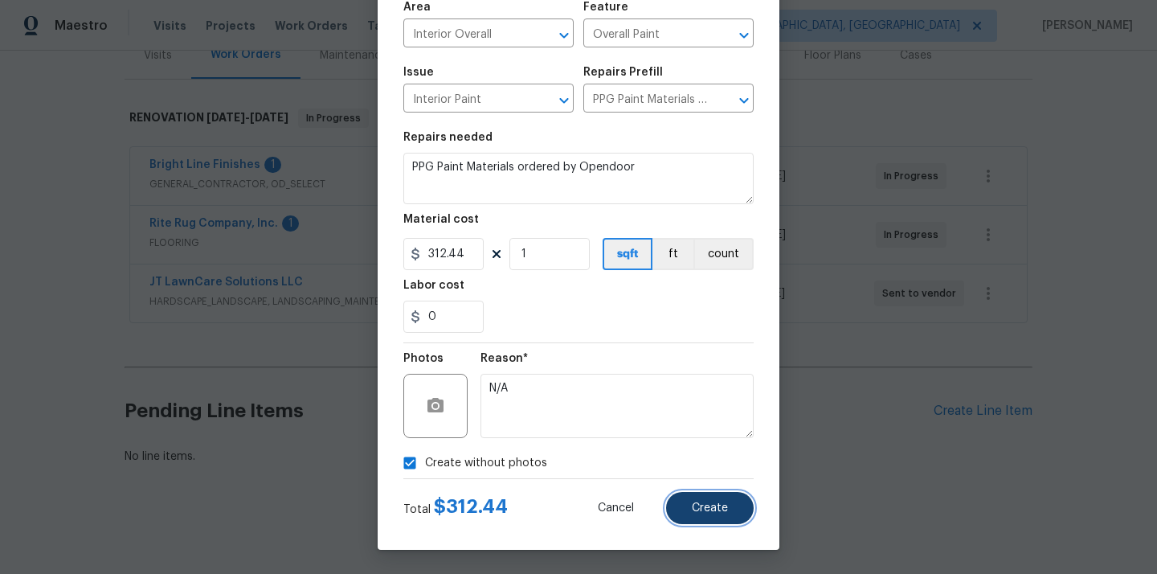
click at [723, 506] on span "Create" at bounding box center [710, 508] width 36 height 12
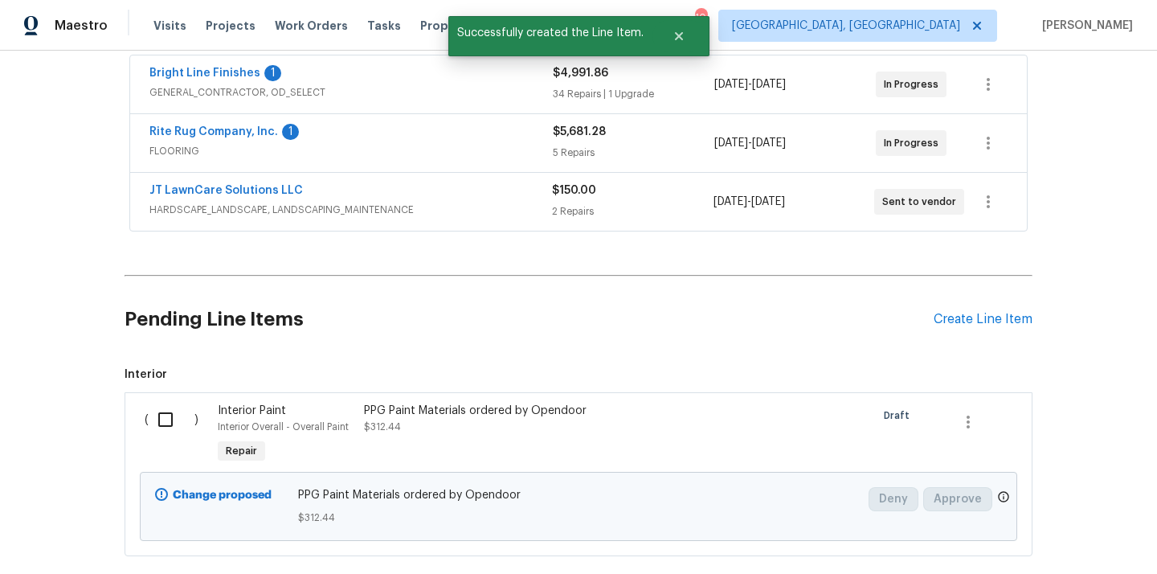
scroll to position [395, 0]
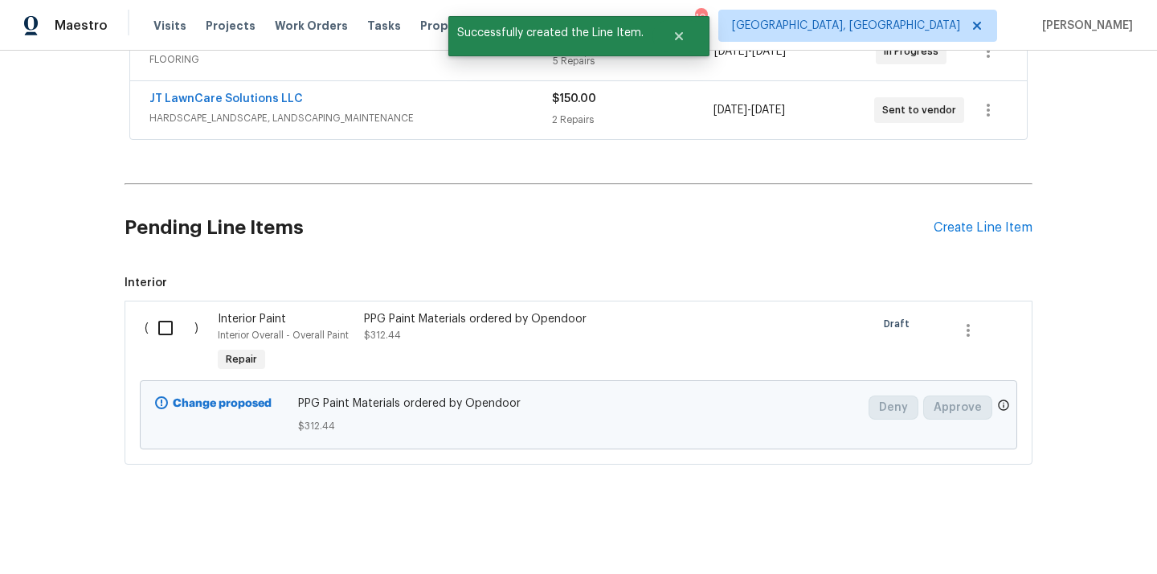
click at [161, 313] on input "checkbox" at bounding box center [172, 328] width 46 height 34
checkbox input "true"
click at [1033, 527] on span "Create Work Order" at bounding box center [1064, 534] width 107 height 20
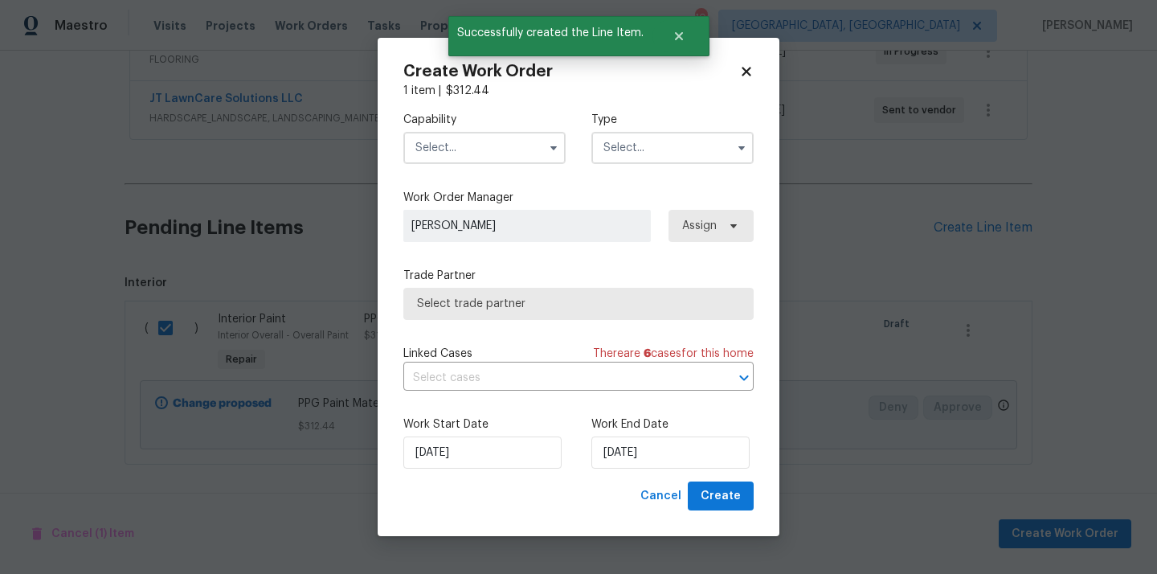
click at [519, 149] on input "text" at bounding box center [484, 148] width 162 height 32
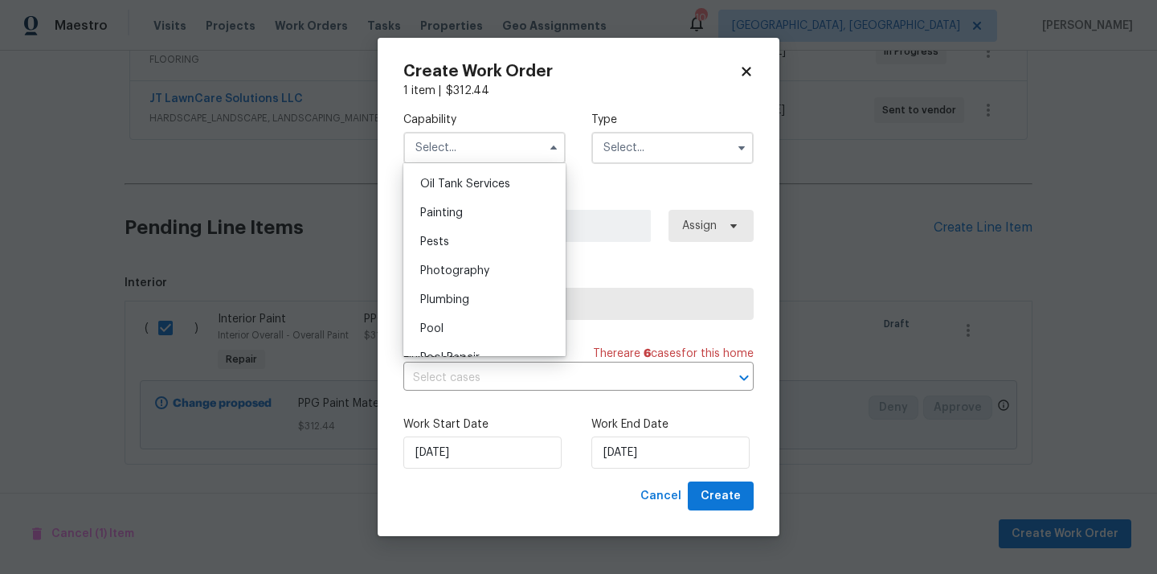
scroll to position [1310, 0]
click at [502, 202] on div "Oil Tank Services" at bounding box center [484, 192] width 154 height 29
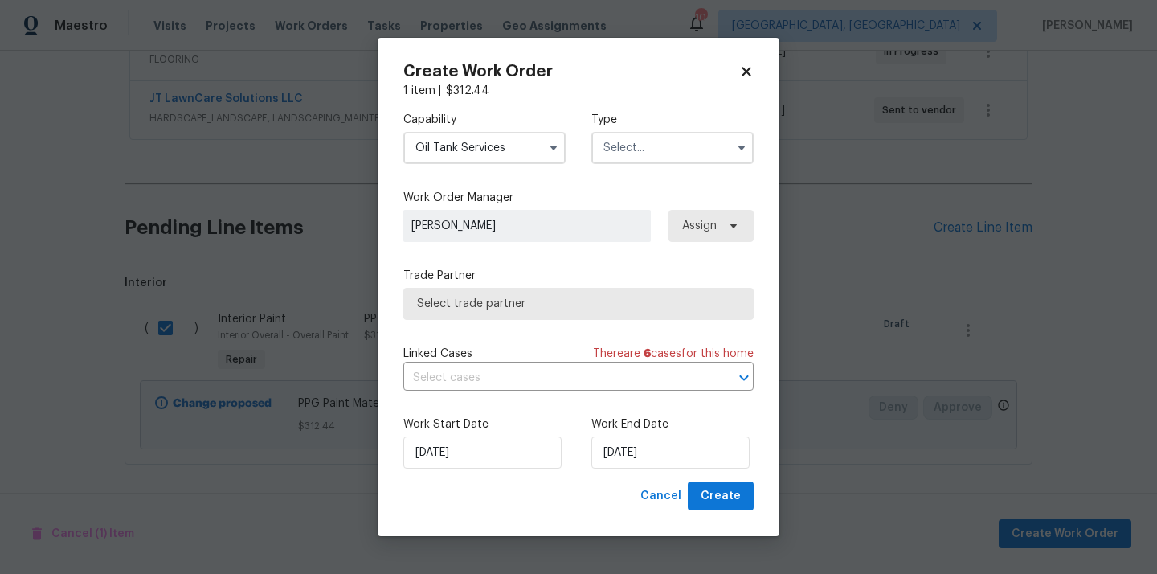
click at [505, 150] on input "Oil Tank Services" at bounding box center [484, 148] width 162 height 32
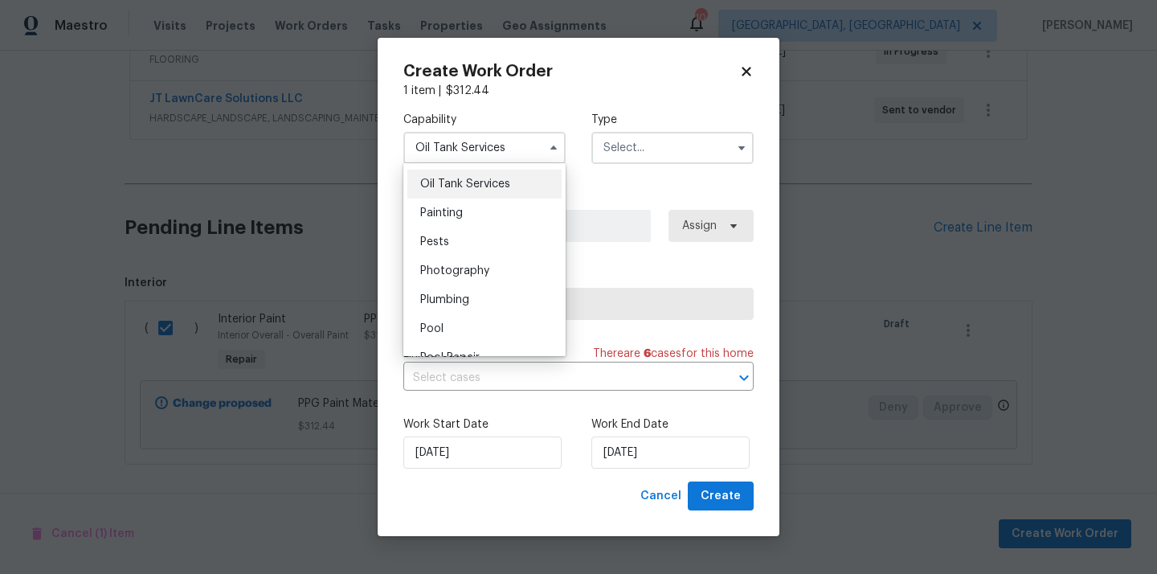
scroll to position [1315, 0]
click at [500, 221] on div "Painting" at bounding box center [484, 216] width 154 height 29
type input "Painting"
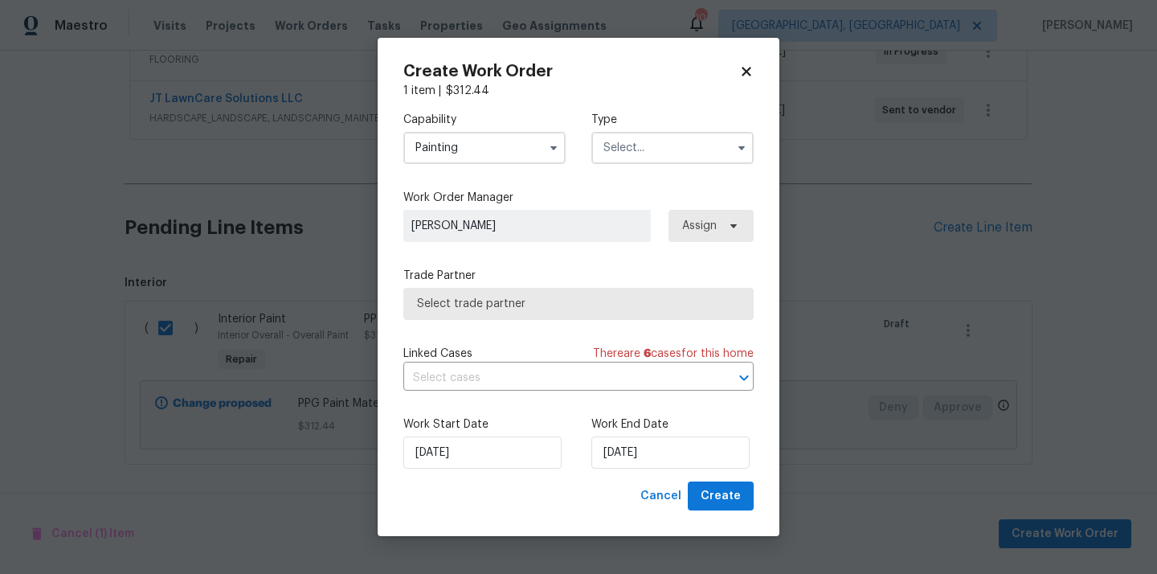
click at [644, 155] on input "text" at bounding box center [672, 148] width 162 height 32
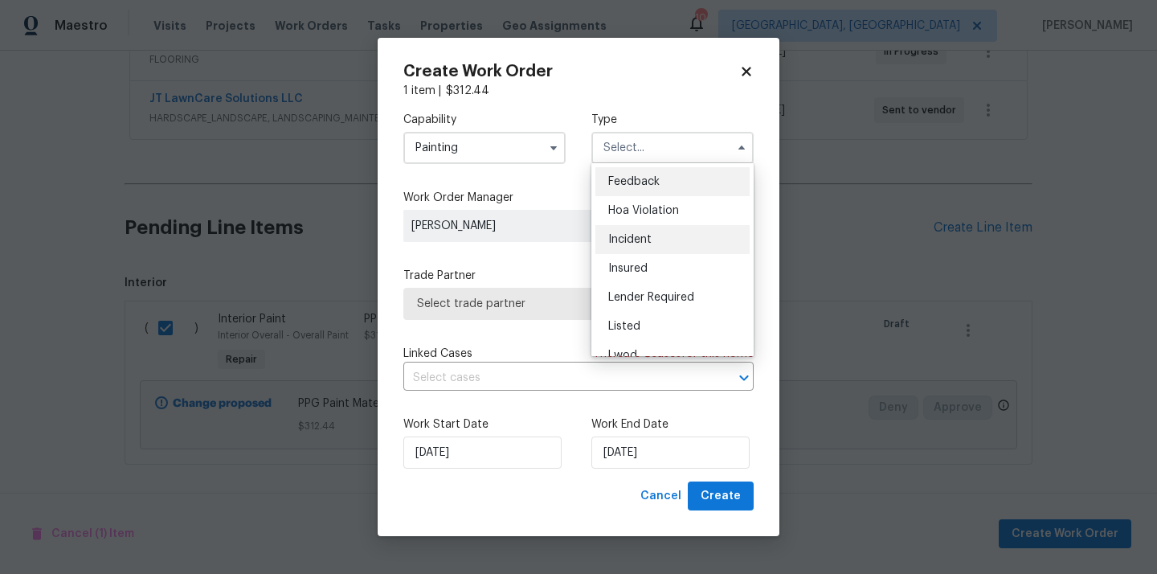
scroll to position [191, 0]
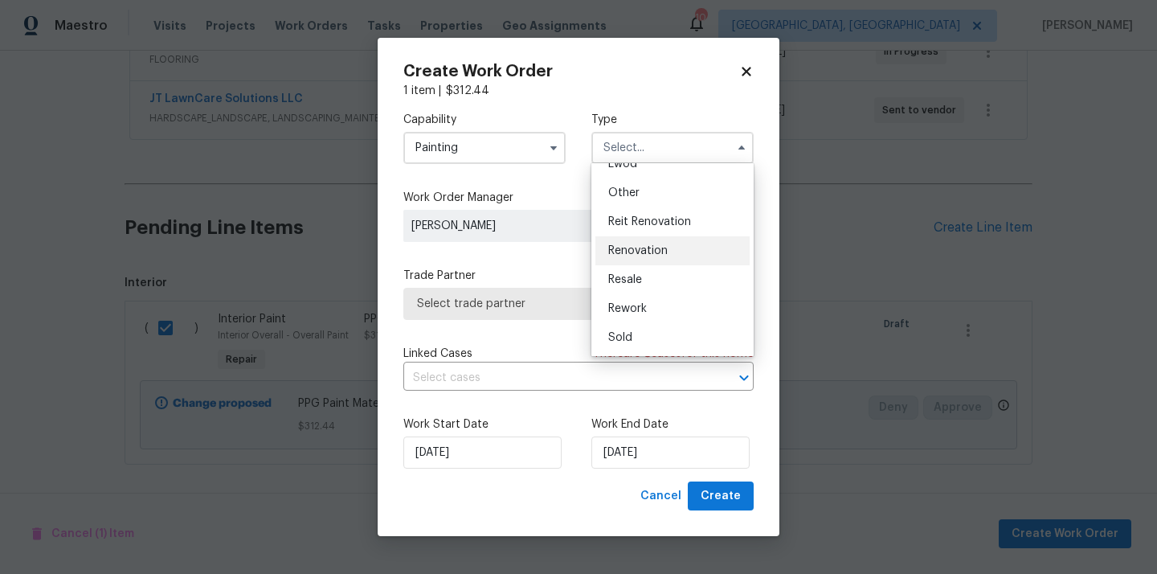
click at [647, 239] on div "Renovation" at bounding box center [672, 250] width 154 height 29
type input "Renovation"
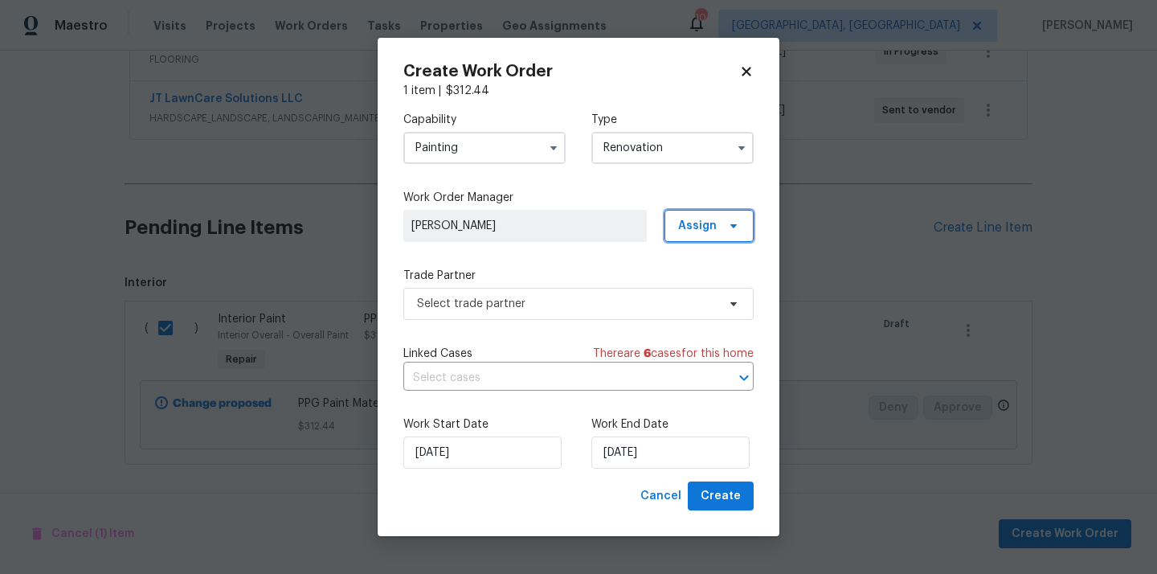
click at [710, 227] on span "Assign" at bounding box center [697, 226] width 39 height 16
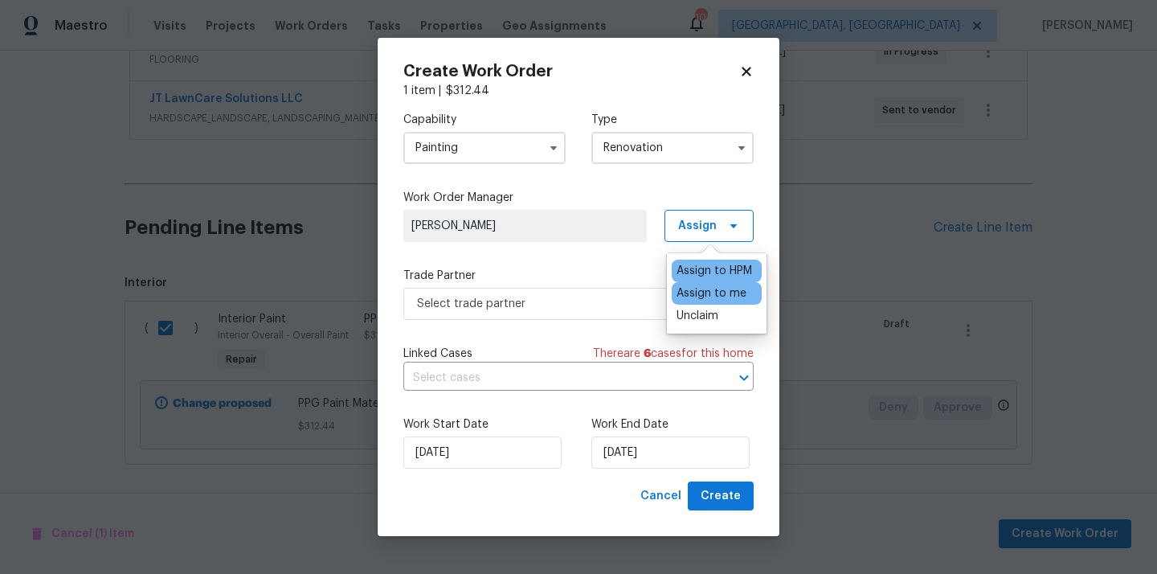
click at [701, 296] on div "Assign to me" at bounding box center [711, 293] width 70 height 16
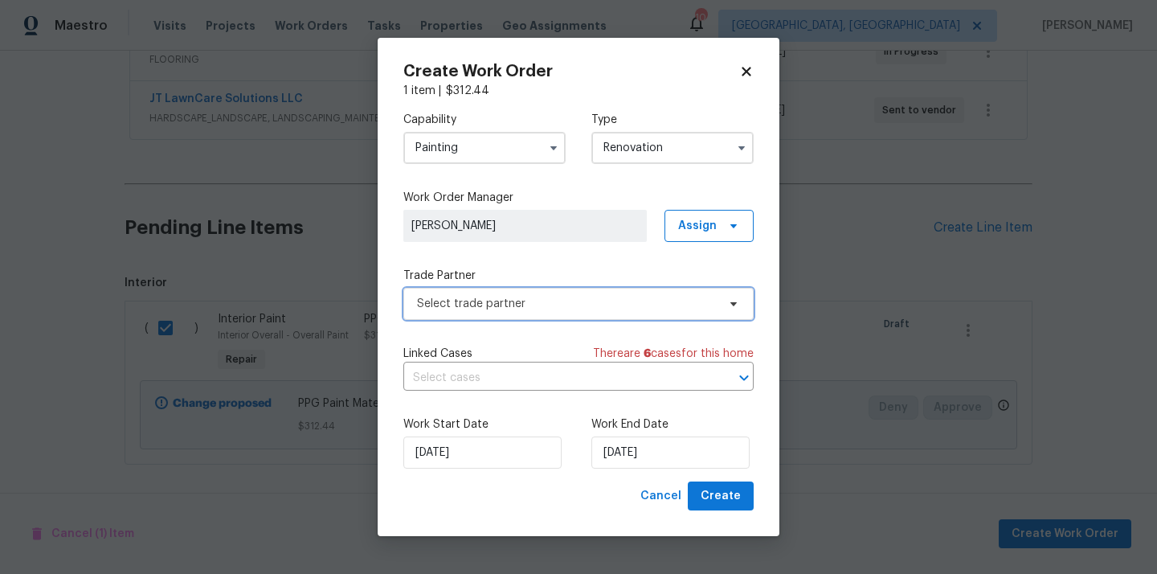
click at [517, 309] on span "Select trade partner" at bounding box center [567, 304] width 300 height 16
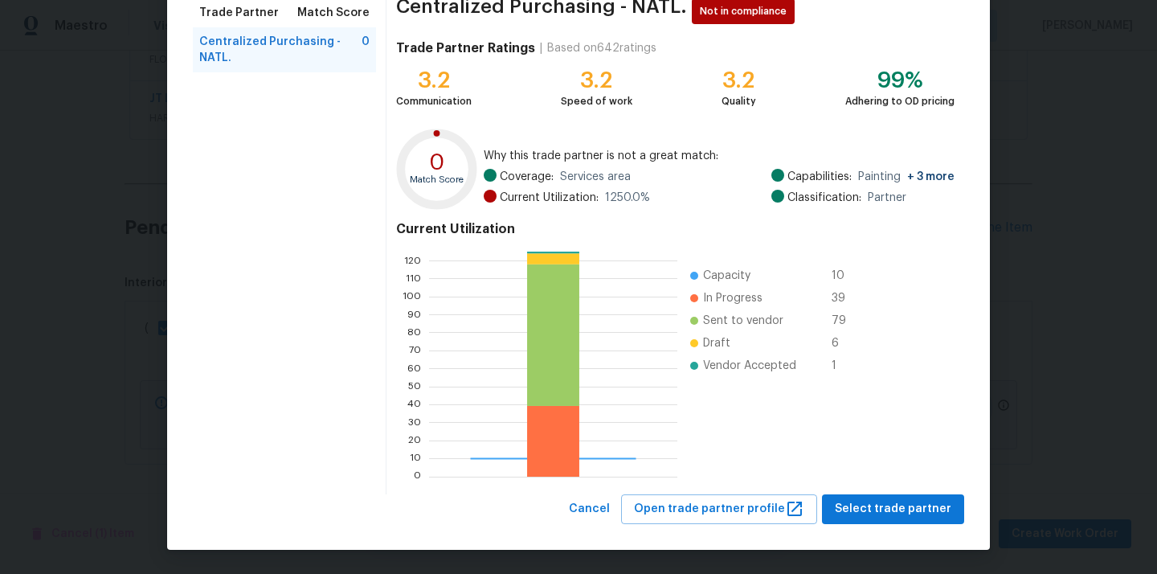
scroll to position [135, 0]
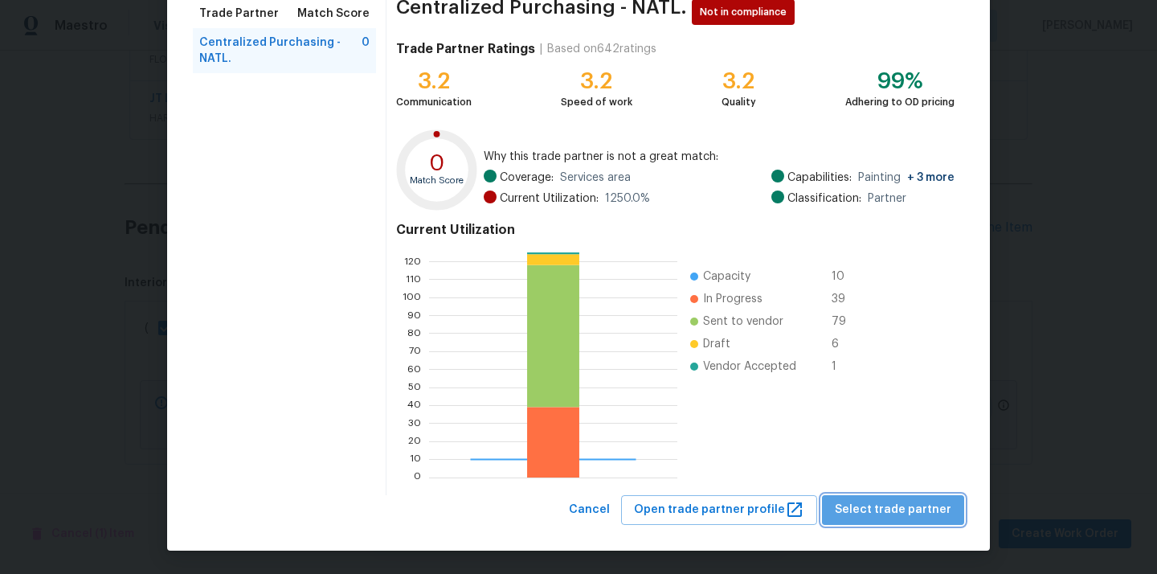
click at [918, 506] on span "Select trade partner" at bounding box center [893, 510] width 116 height 20
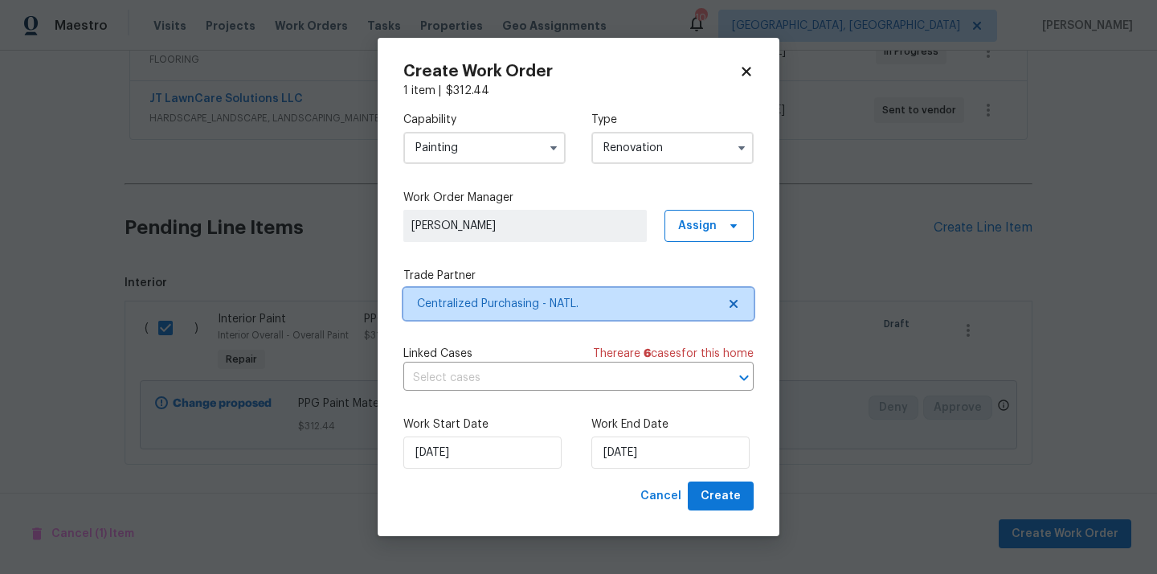
scroll to position [0, 0]
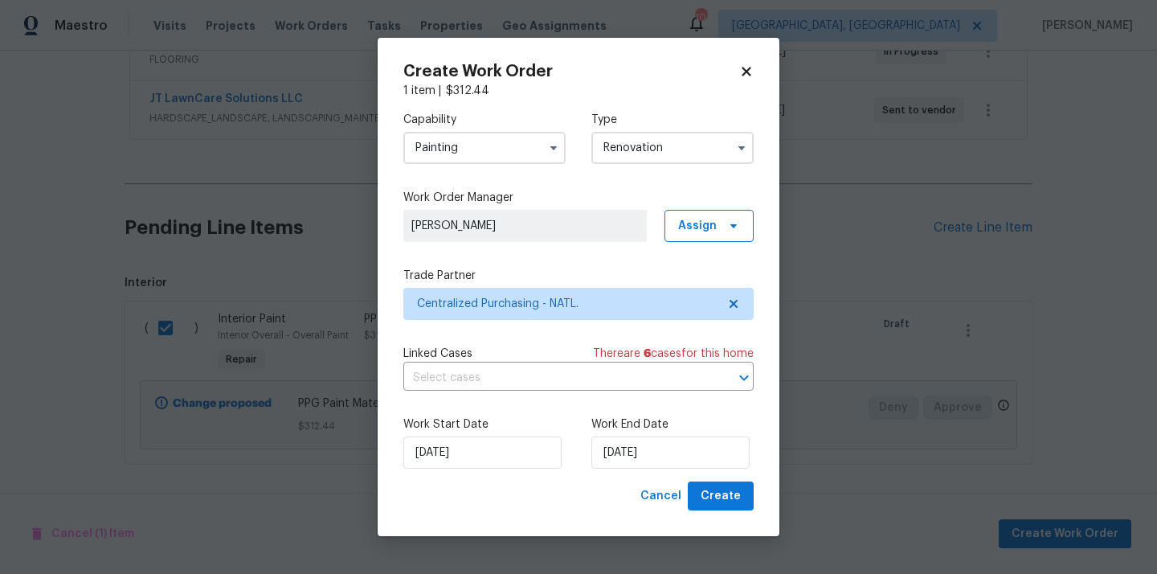
click at [713, 479] on div "Work Start Date 9/30/2025 Work End Date 9/30/2025" at bounding box center [578, 442] width 350 height 78
click at [713, 488] on span "Create" at bounding box center [721, 496] width 40 height 20
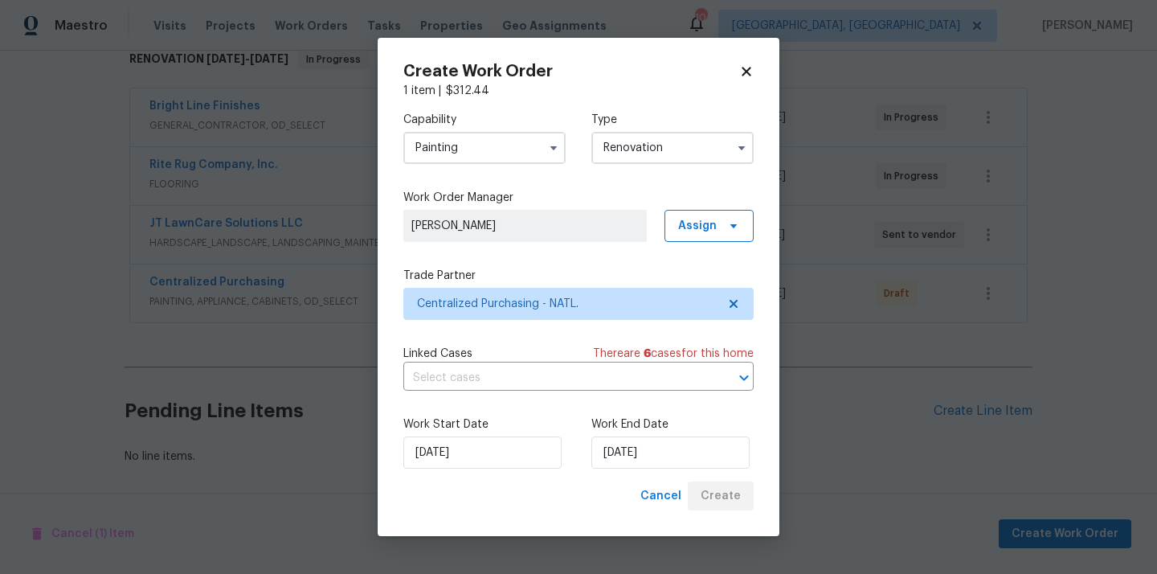
scroll to position [271, 0]
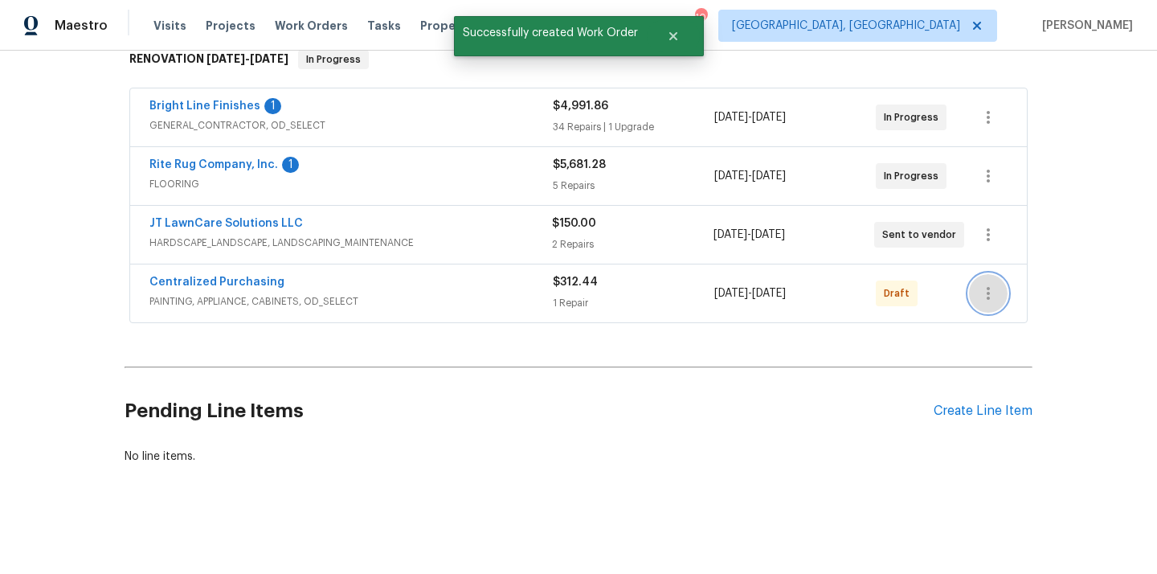
click at [988, 284] on icon "button" at bounding box center [987, 293] width 19 height 19
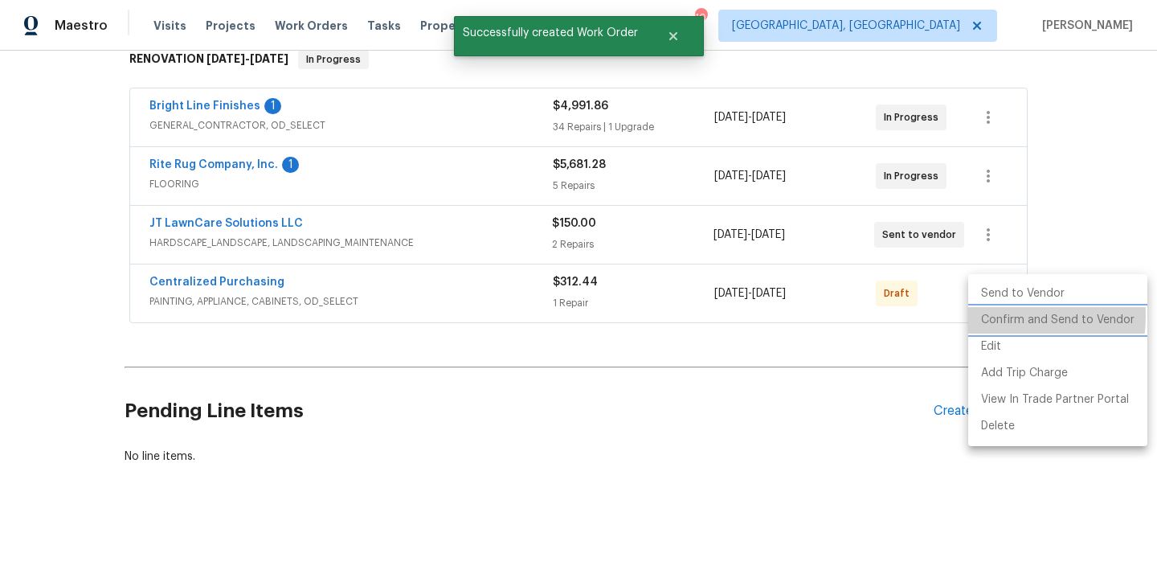
click at [990, 316] on li "Confirm and Send to Vendor" at bounding box center [1057, 320] width 179 height 27
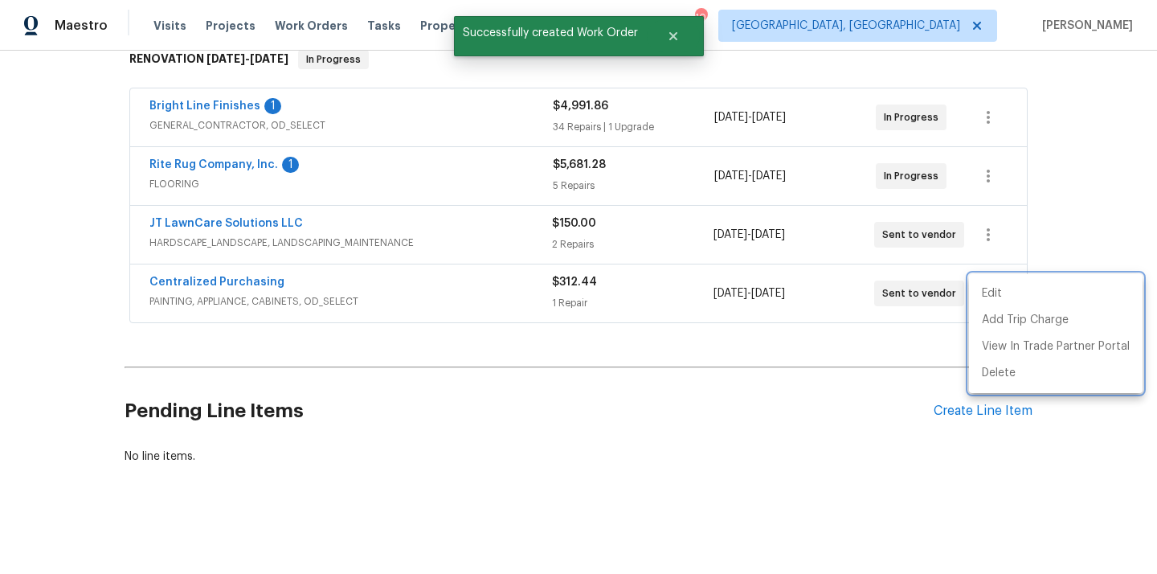
click at [369, 261] on div at bounding box center [578, 287] width 1157 height 574
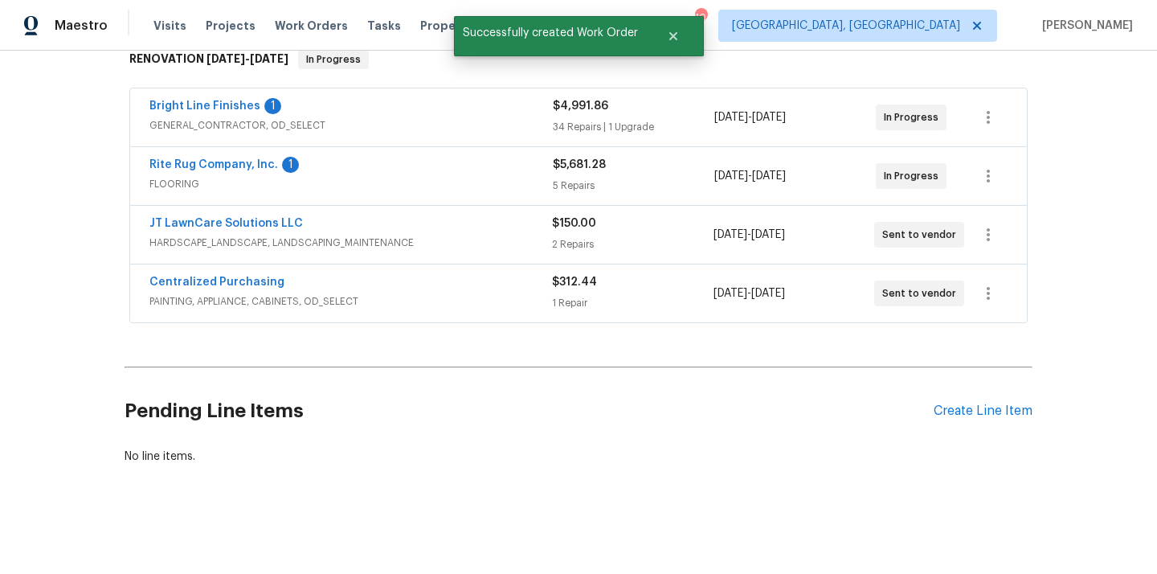
click at [236, 273] on div "Centralized Purchasing PAINTING, APPLIANCE, CABINETS, OD_SELECT $312.44 1 Repai…" at bounding box center [578, 293] width 897 height 58
click at [227, 281] on link "Centralized Purchasing" at bounding box center [216, 281] width 135 height 11
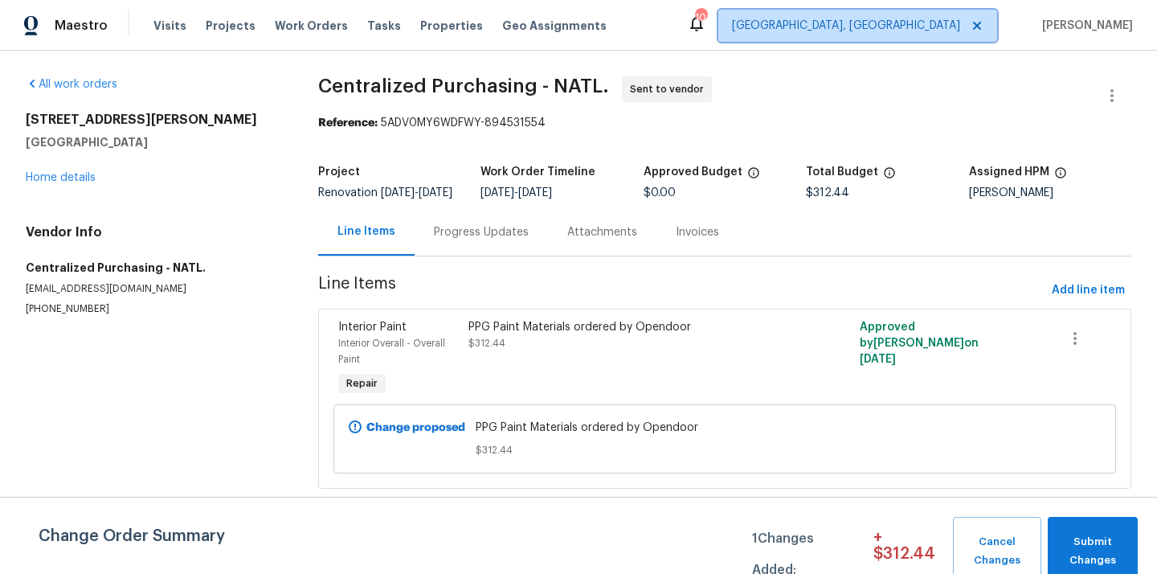
click at [925, 16] on span "Columbus, OH" at bounding box center [857, 26] width 279 height 32
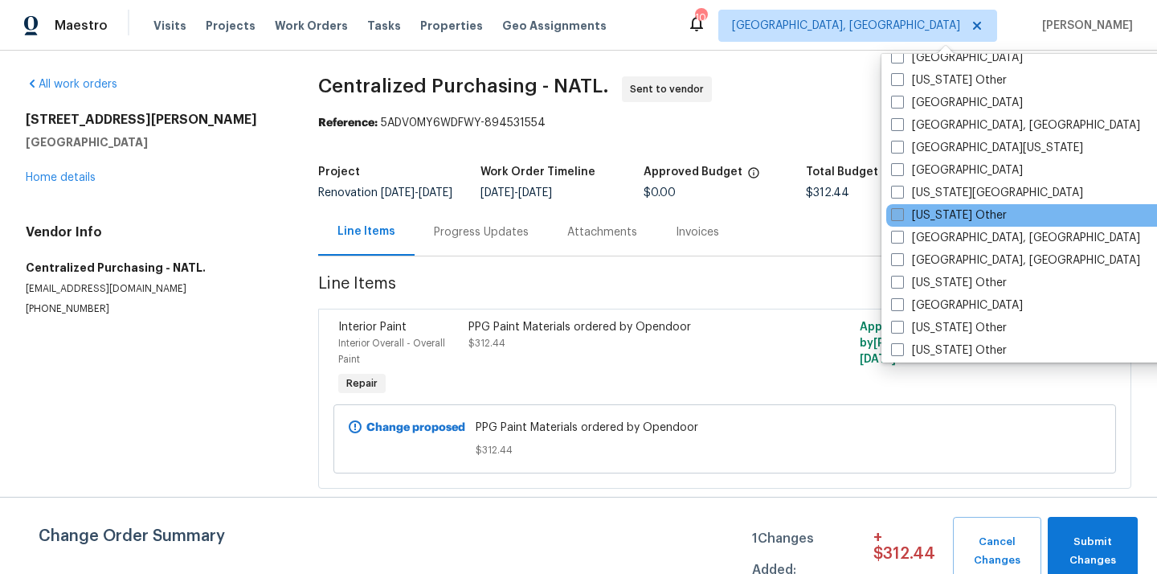
scroll to position [600, 0]
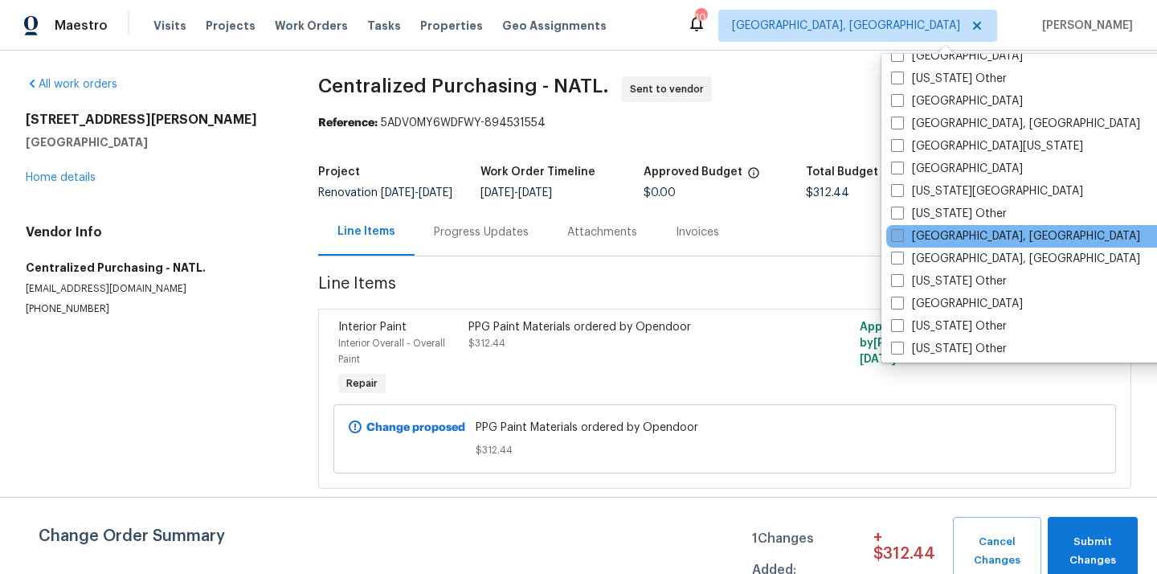
click at [939, 241] on label "Greensboro, NC" at bounding box center [1015, 236] width 249 height 16
click at [901, 239] on input "Greensboro, NC" at bounding box center [896, 233] width 10 height 10
checkbox input "true"
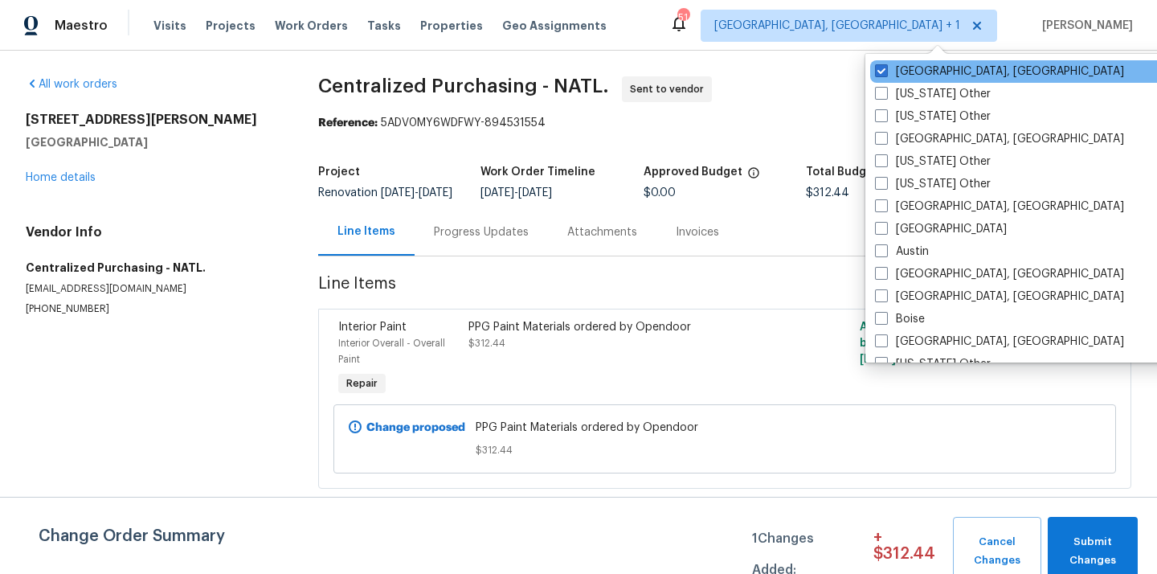
click at [925, 62] on div "Columbus, OH" at bounding box center [1032, 71] width 324 height 22
click at [913, 68] on label "Columbus, OH" at bounding box center [999, 71] width 249 height 16
click at [885, 68] on input "Columbus, OH" at bounding box center [880, 68] width 10 height 10
checkbox input "false"
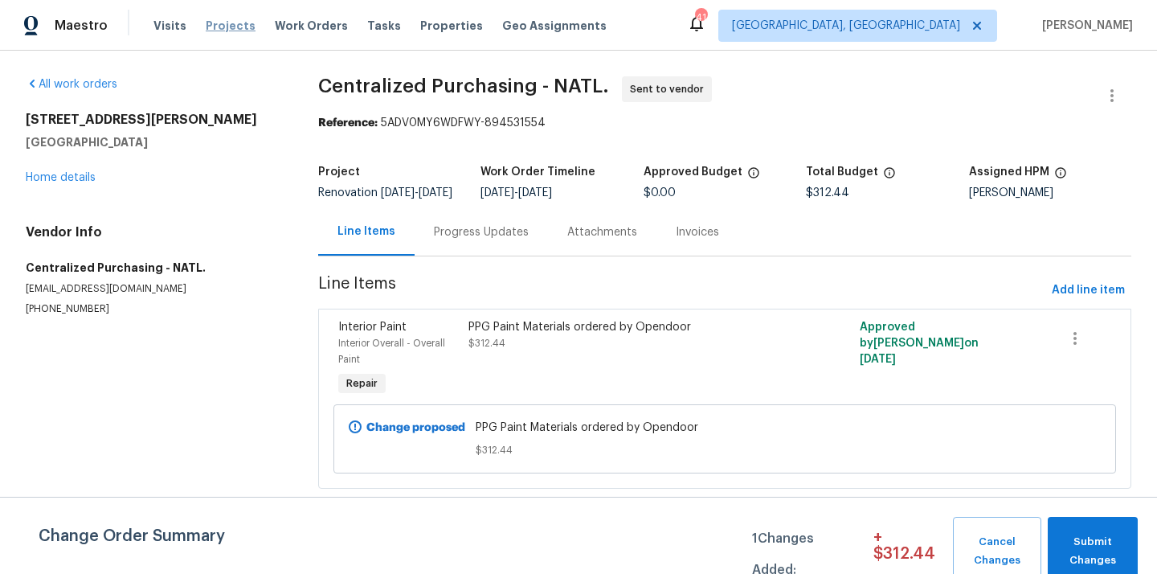
click at [222, 25] on span "Projects" at bounding box center [231, 26] width 50 height 16
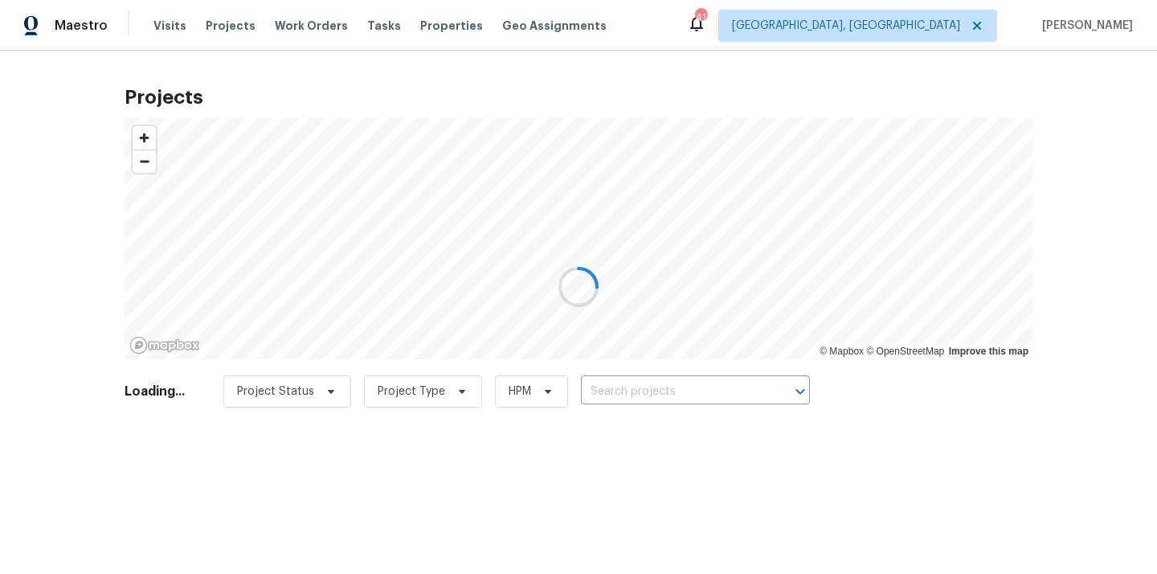
click at [712, 382] on div at bounding box center [578, 287] width 1157 height 574
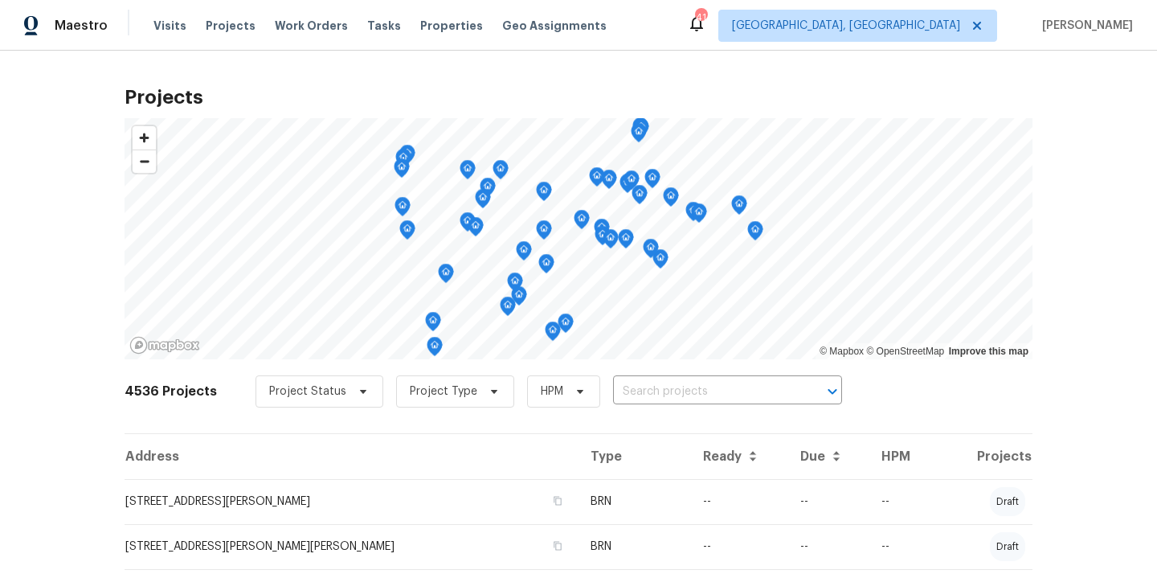
click at [712, 382] on input "text" at bounding box center [705, 391] width 184 height 25
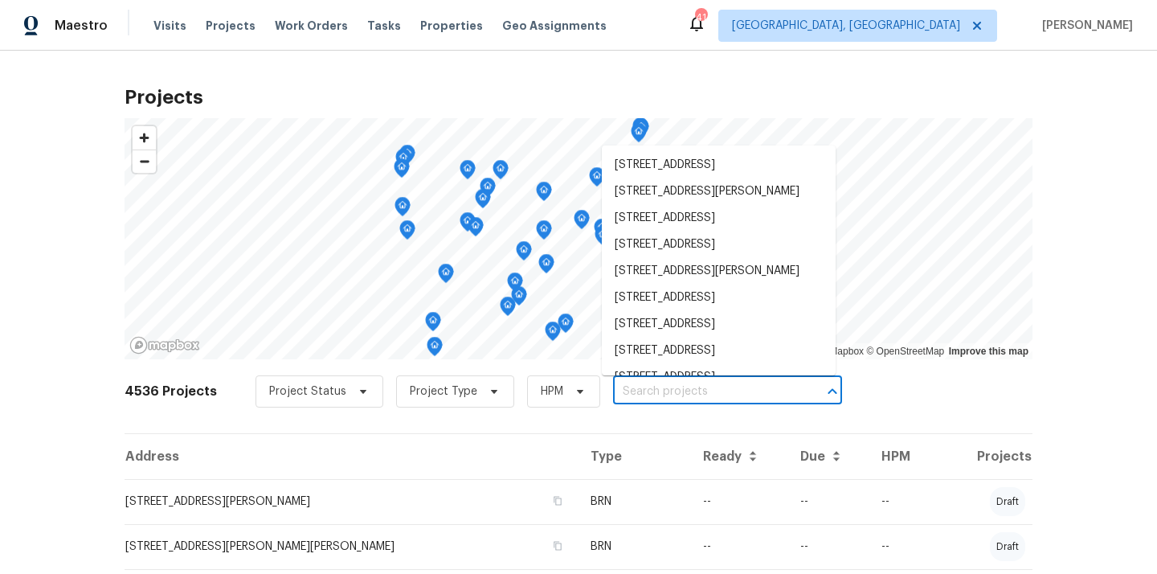
paste input "1042 Ball Park Rd, Thomasville, NC 27360"
type input "1042 Ball Park Rd, Thomasville, NC 27360"
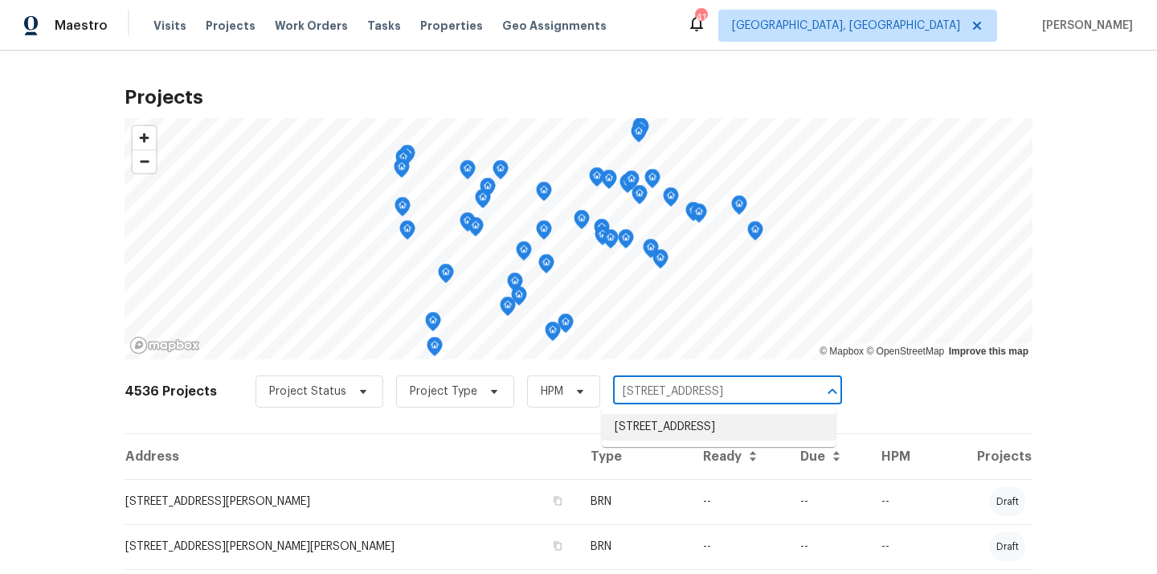
click at [681, 431] on li "1042 Ball Park Rd, Thomasville, NC 27360" at bounding box center [719, 427] width 234 height 27
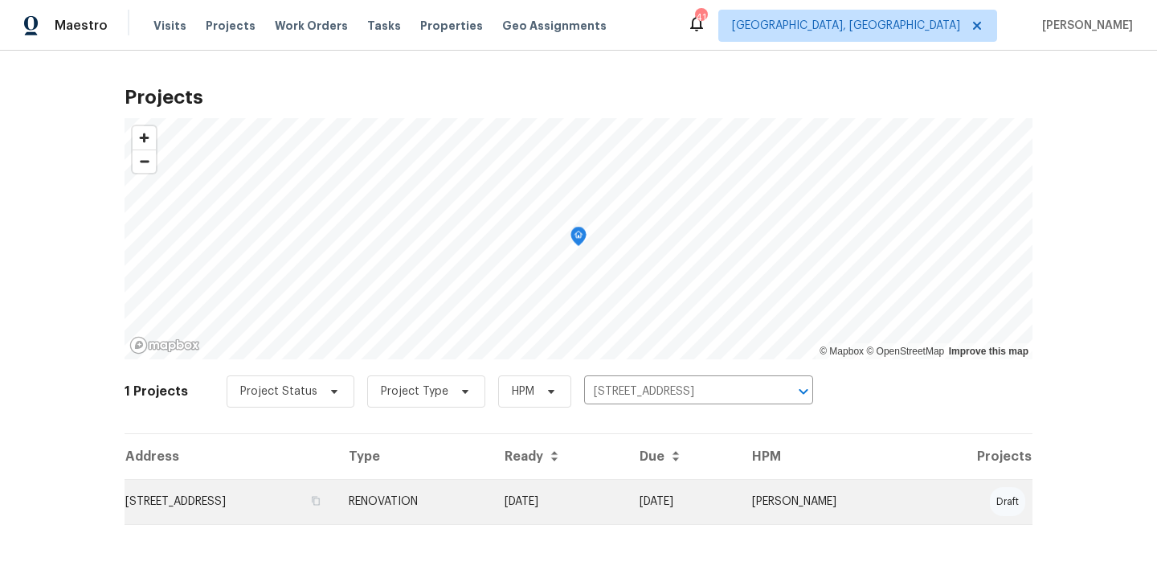
click at [617, 481] on td "10/01/25" at bounding box center [559, 501] width 135 height 45
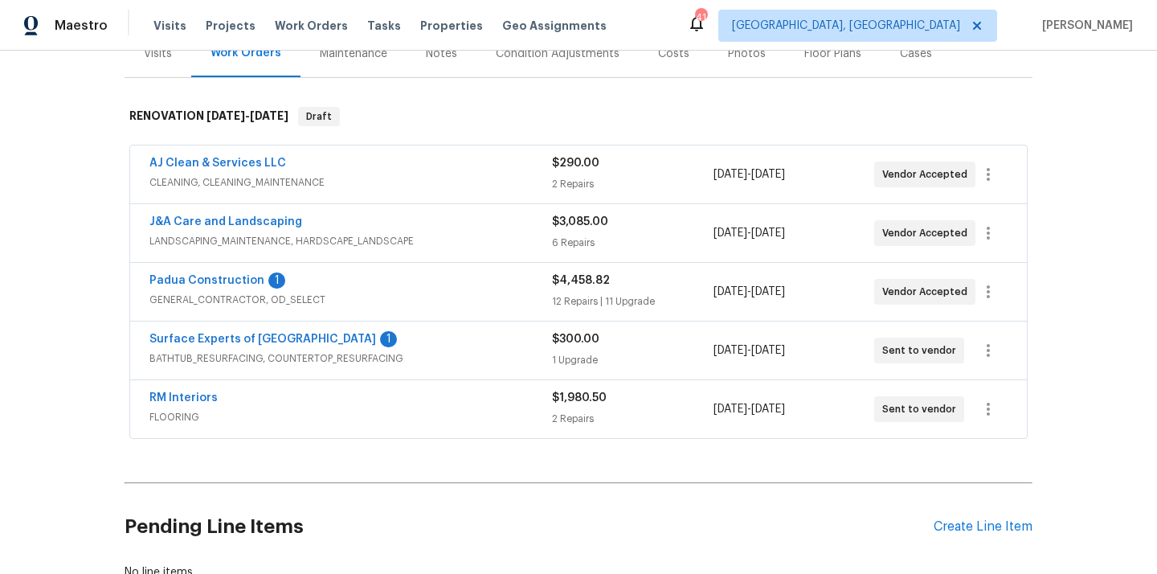
scroll to position [329, 0]
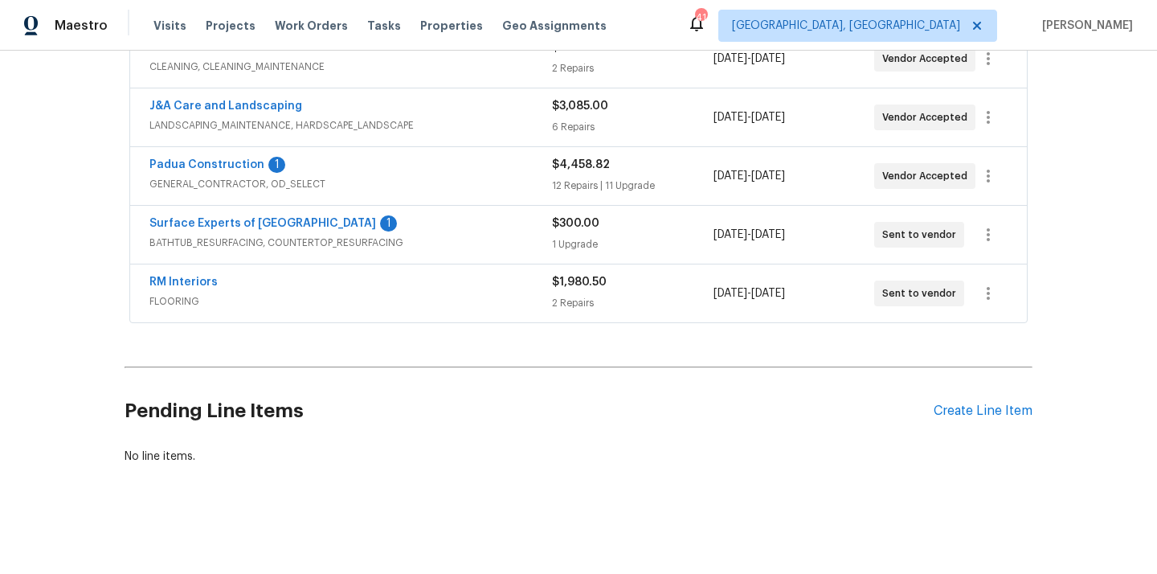
click at [981, 395] on div "Pending Line Items Create Line Item" at bounding box center [579, 411] width 908 height 75
click at [966, 410] on div "Create Line Item" at bounding box center [983, 410] width 99 height 15
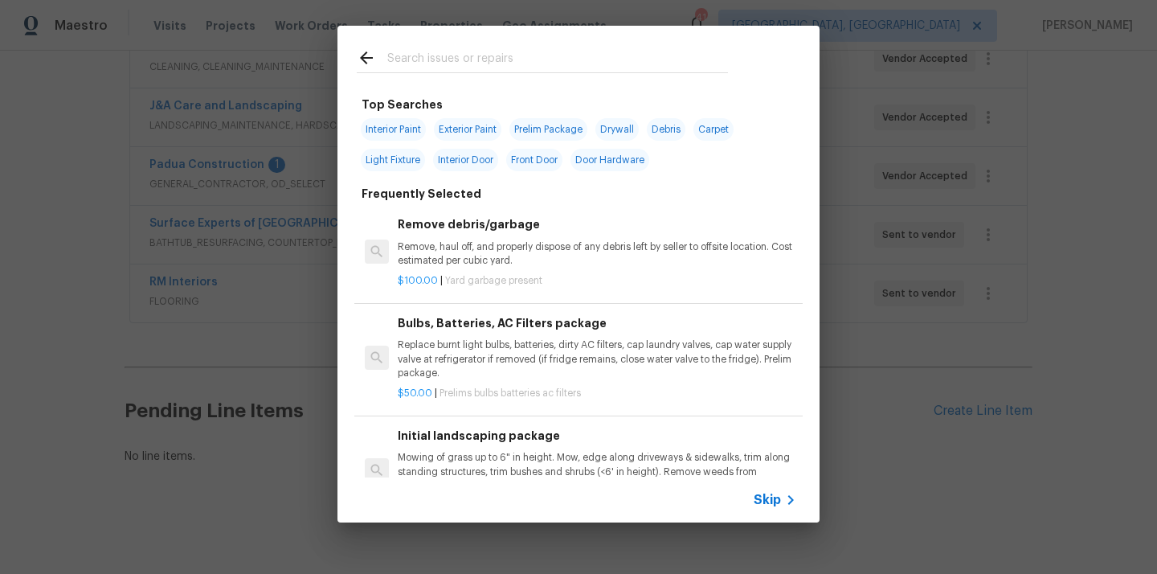
click at [556, 56] on input "text" at bounding box center [557, 60] width 341 height 24
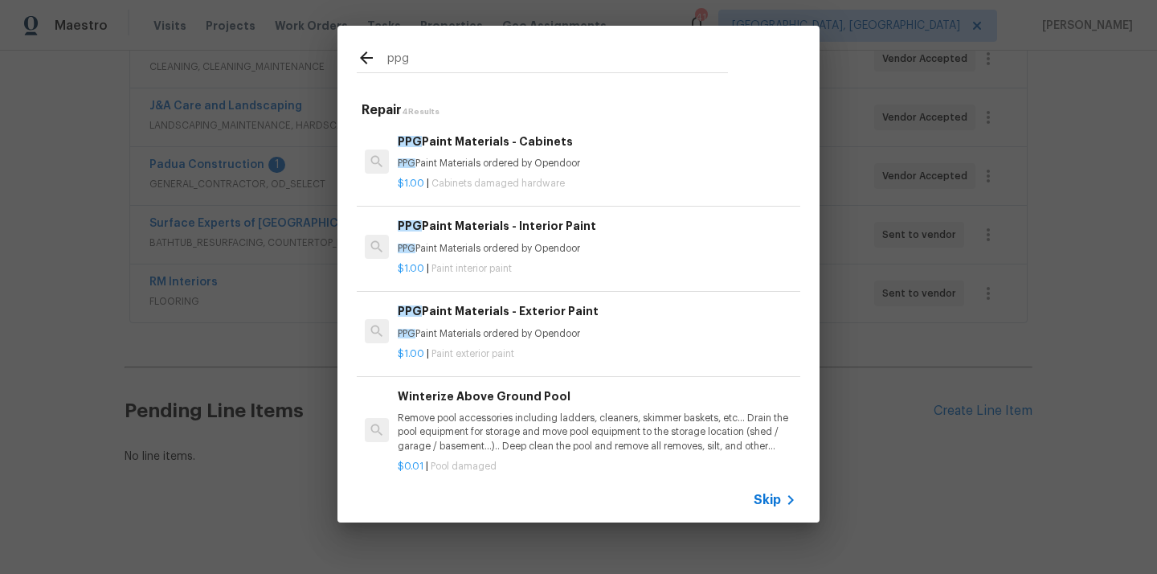
type input "ppg"
click at [527, 165] on p "PPG Paint Materials ordered by Opendoor" at bounding box center [597, 164] width 398 height 14
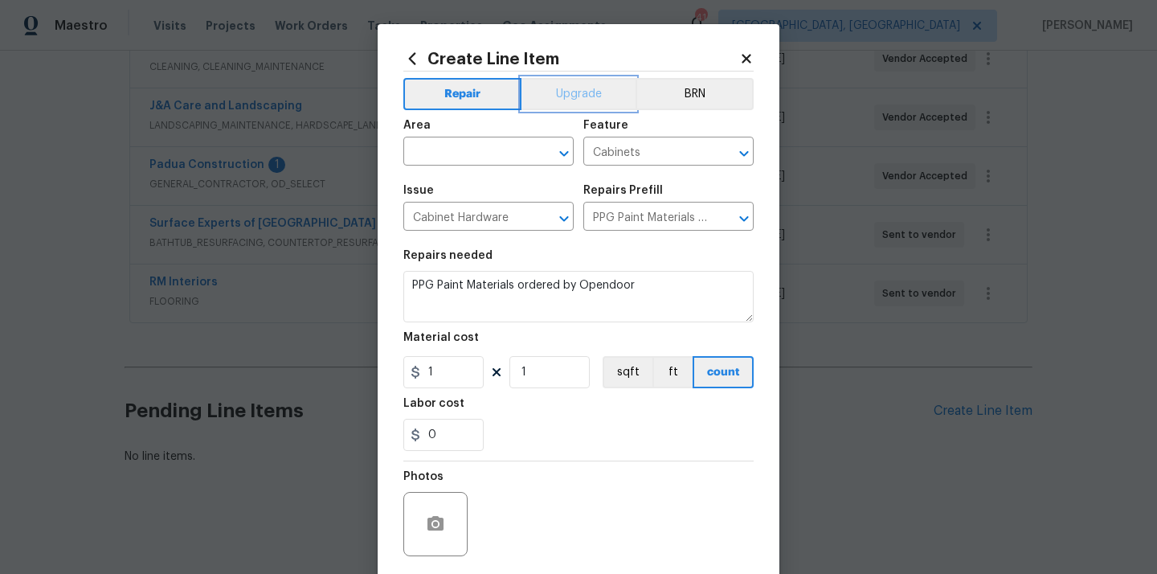
click at [558, 83] on button "Upgrade" at bounding box center [578, 94] width 115 height 32
click at [503, 154] on input "text" at bounding box center [465, 153] width 125 height 25
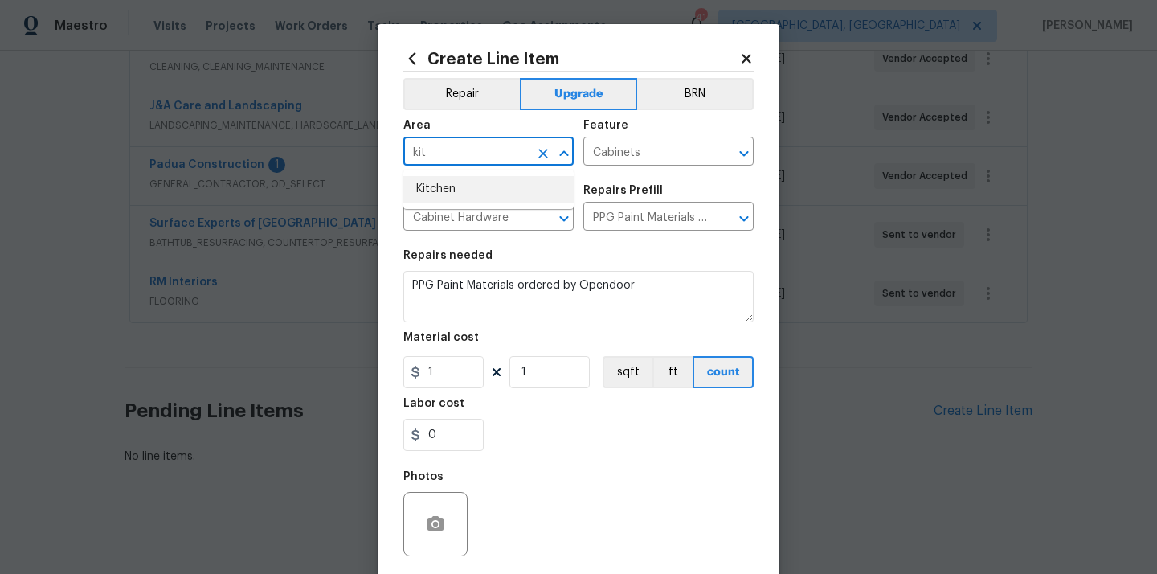
click at [480, 182] on li "Kitchen" at bounding box center [488, 189] width 170 height 27
type input "Kitchen"
drag, startPoint x: 442, startPoint y: 374, endPoint x: 390, endPoint y: 369, distance: 51.6
click at [390, 369] on div "Create Line Item Repair Upgrade BRN Area Kitchen ​ Feature Cabinets ​ Issue Cab…" at bounding box center [579, 345] width 402 height 643
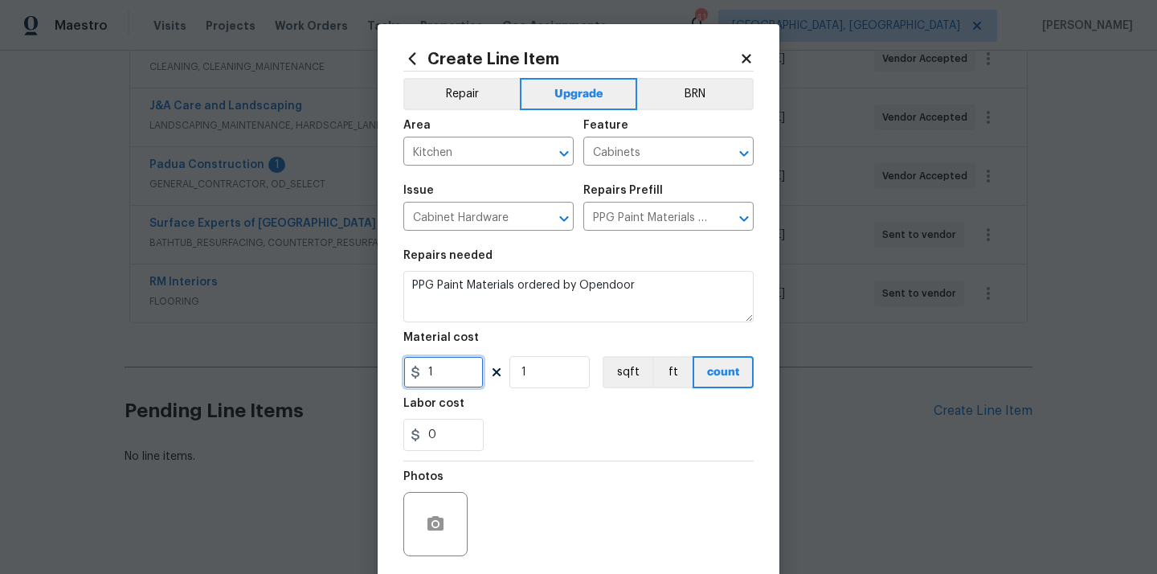
paste input "353.25"
type input "353.25"
click at [531, 417] on div "Labor cost" at bounding box center [578, 408] width 350 height 21
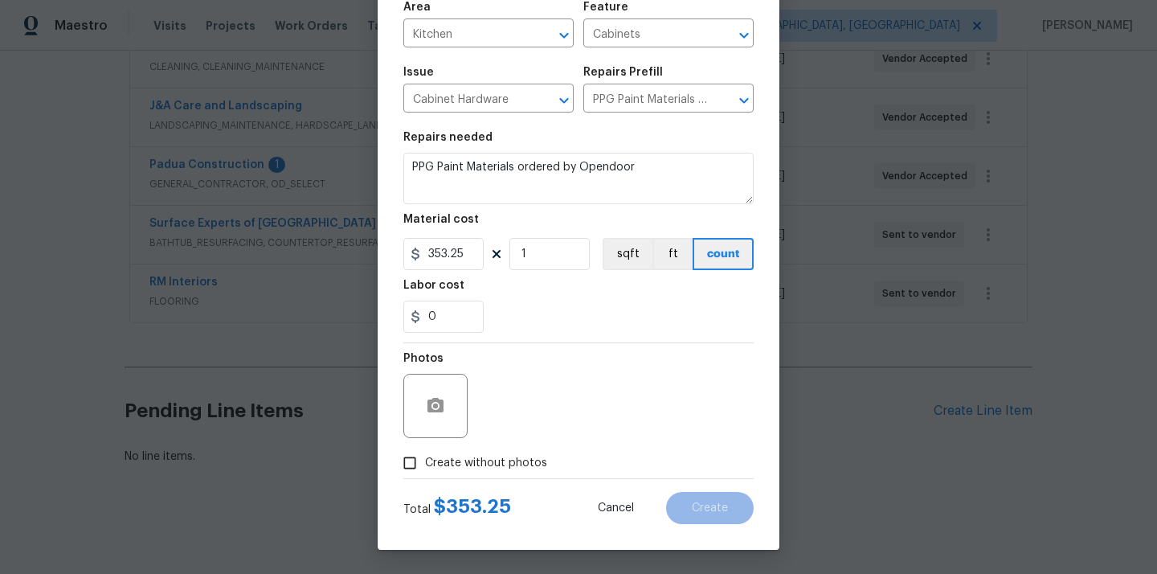
click at [496, 468] on span "Create without photos" at bounding box center [486, 463] width 122 height 17
click at [425, 468] on input "Create without photos" at bounding box center [409, 462] width 31 height 31
checkbox input "true"
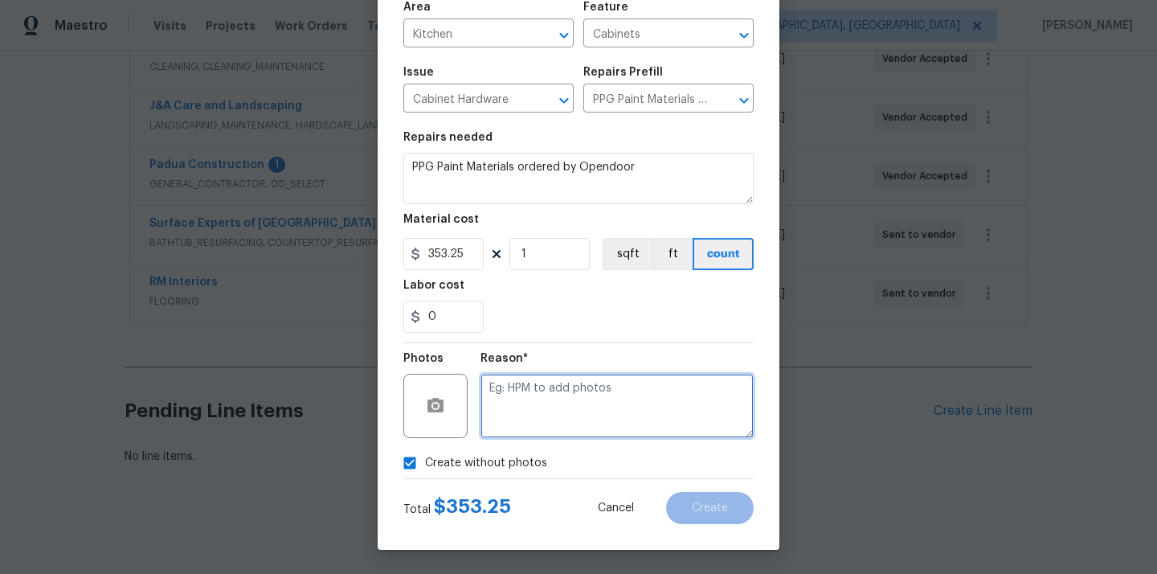
click at [533, 406] on textarea at bounding box center [616, 406] width 273 height 64
type textarea "N/A"
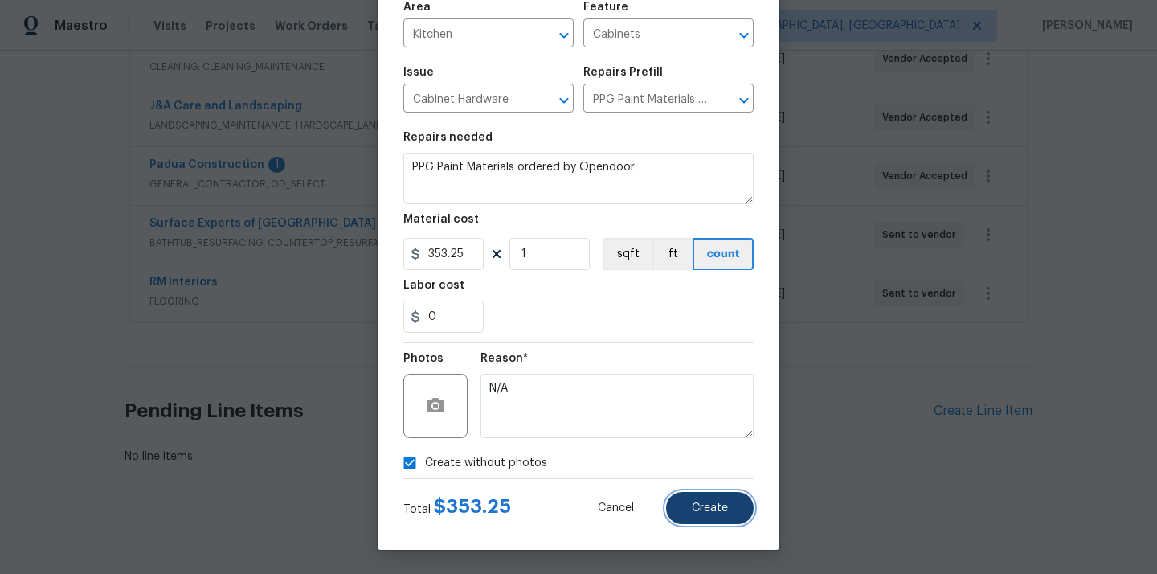
click at [705, 497] on button "Create" at bounding box center [710, 508] width 88 height 32
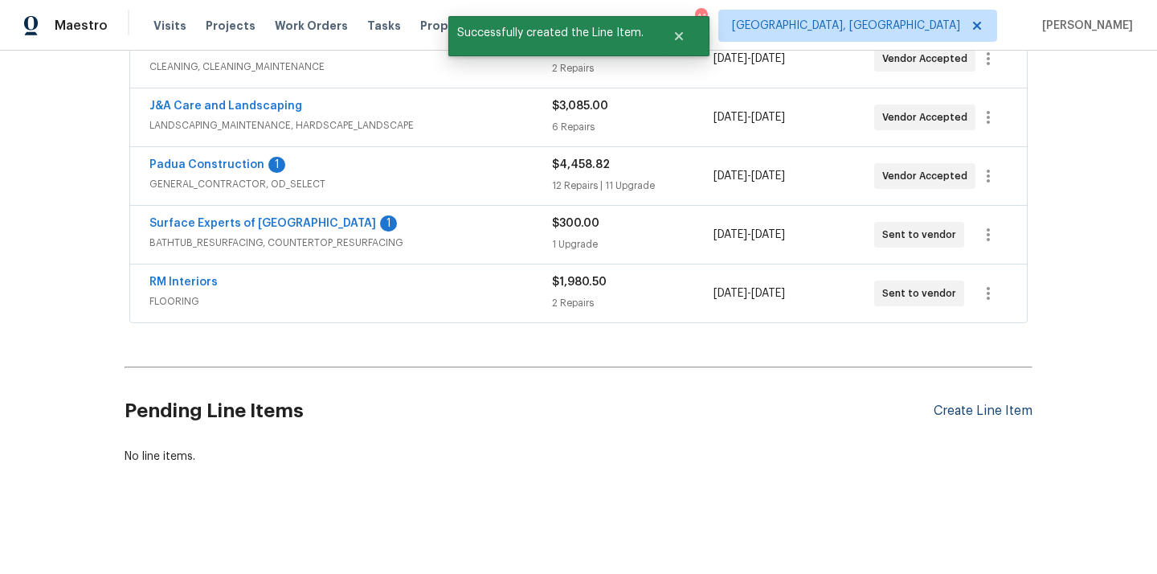
click at [967, 412] on section "Pending Line Items Create Line Item No line items." at bounding box center [579, 419] width 908 height 91
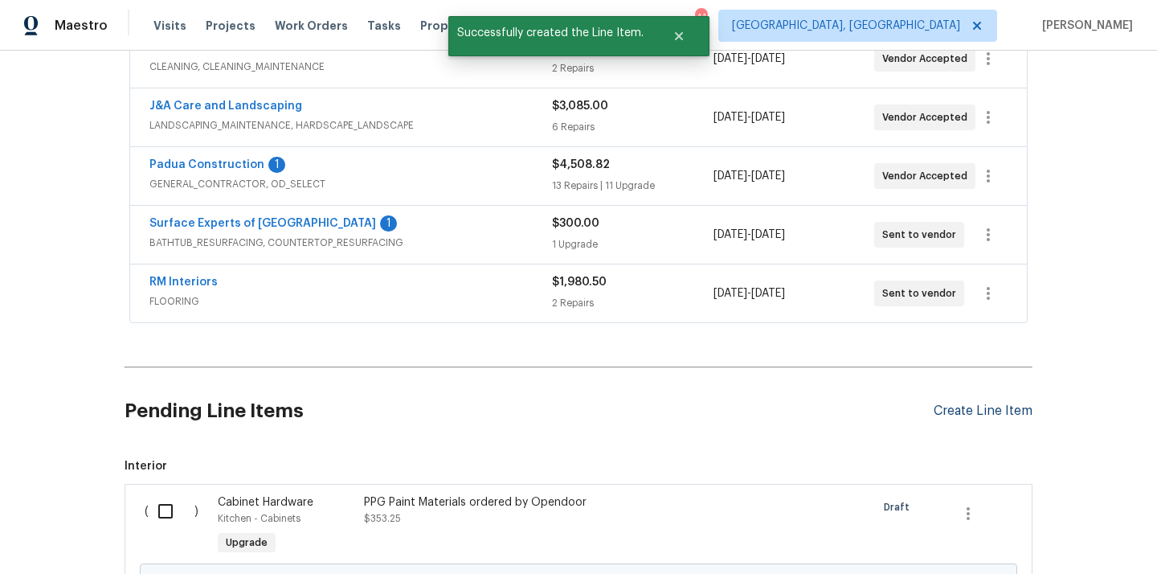
click at [970, 408] on div "Create Line Item" at bounding box center [983, 410] width 99 height 15
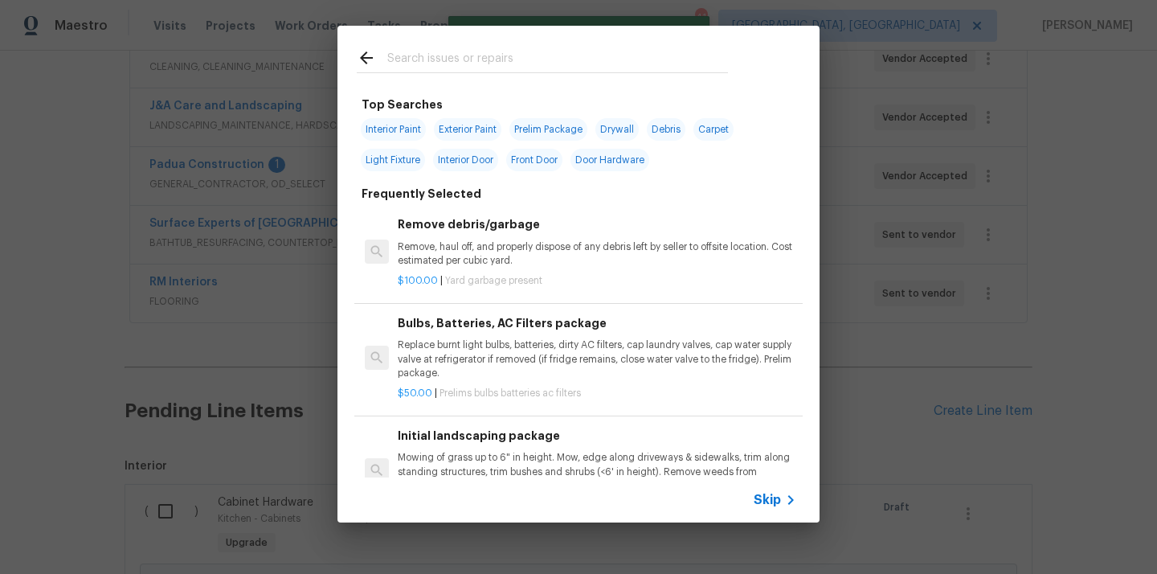
click at [623, 68] on input "text" at bounding box center [557, 60] width 341 height 24
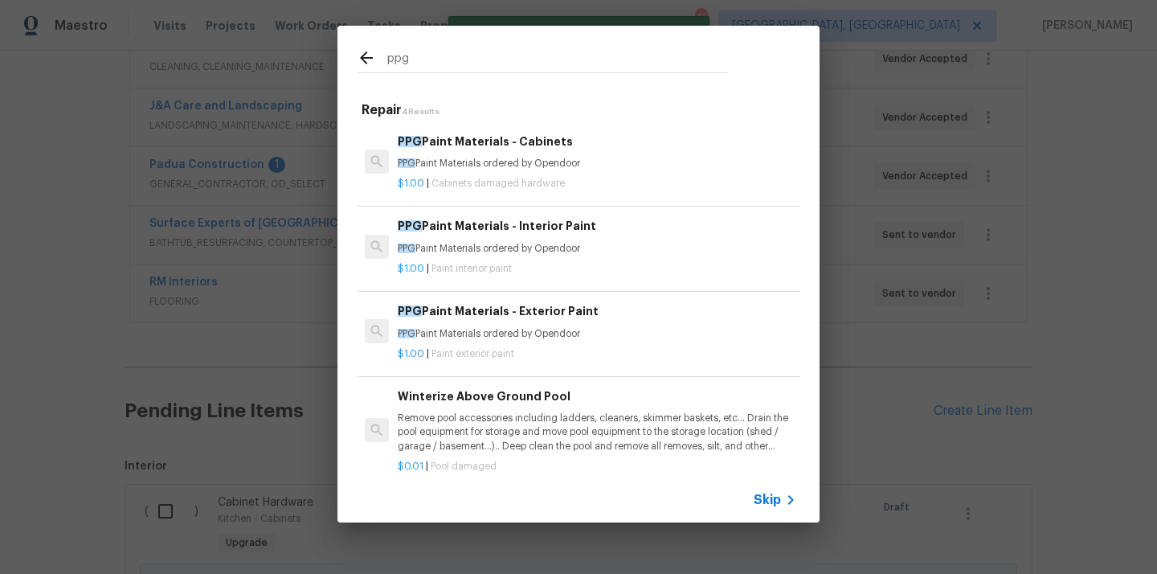
type input "ppg"
click at [584, 243] on p "PPG Paint Materials ordered by Opendoor" at bounding box center [597, 249] width 398 height 14
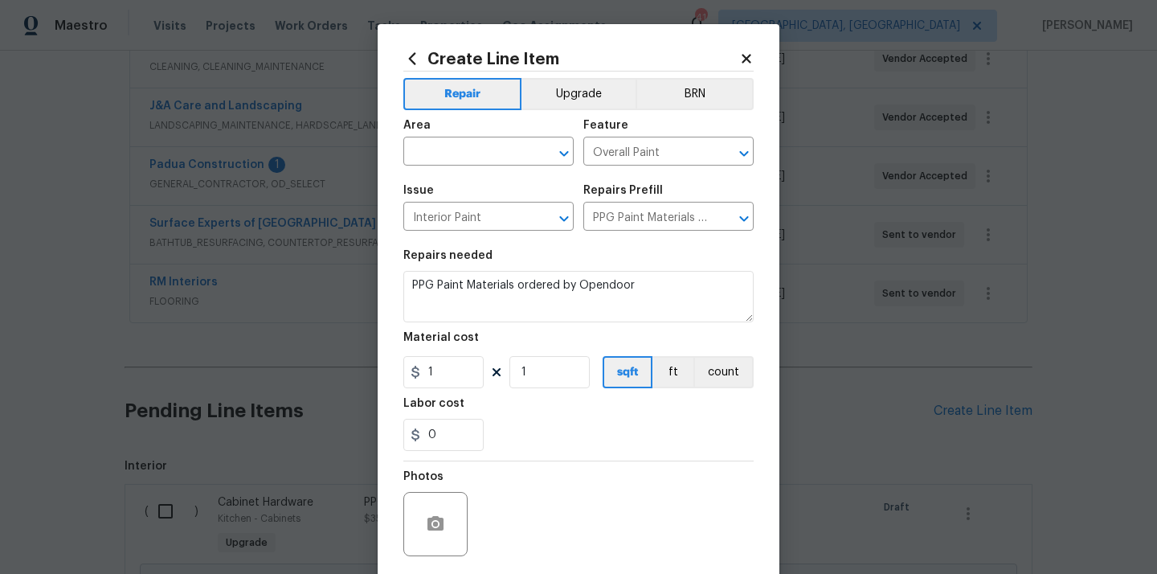
click at [491, 133] on div "Area" at bounding box center [488, 130] width 170 height 21
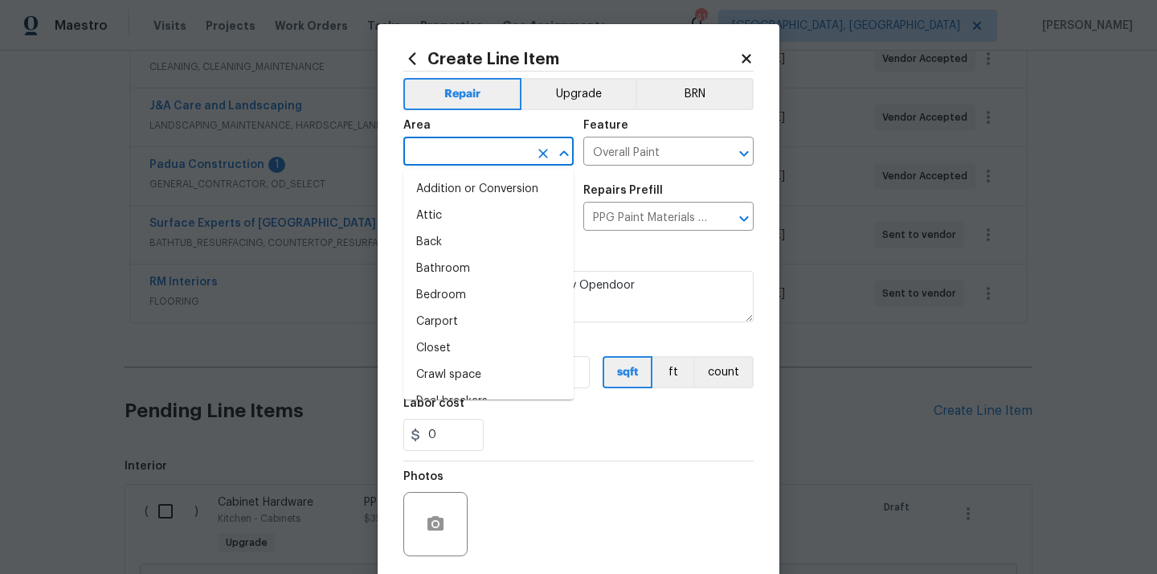
click at [476, 153] on input "text" at bounding box center [465, 153] width 125 height 25
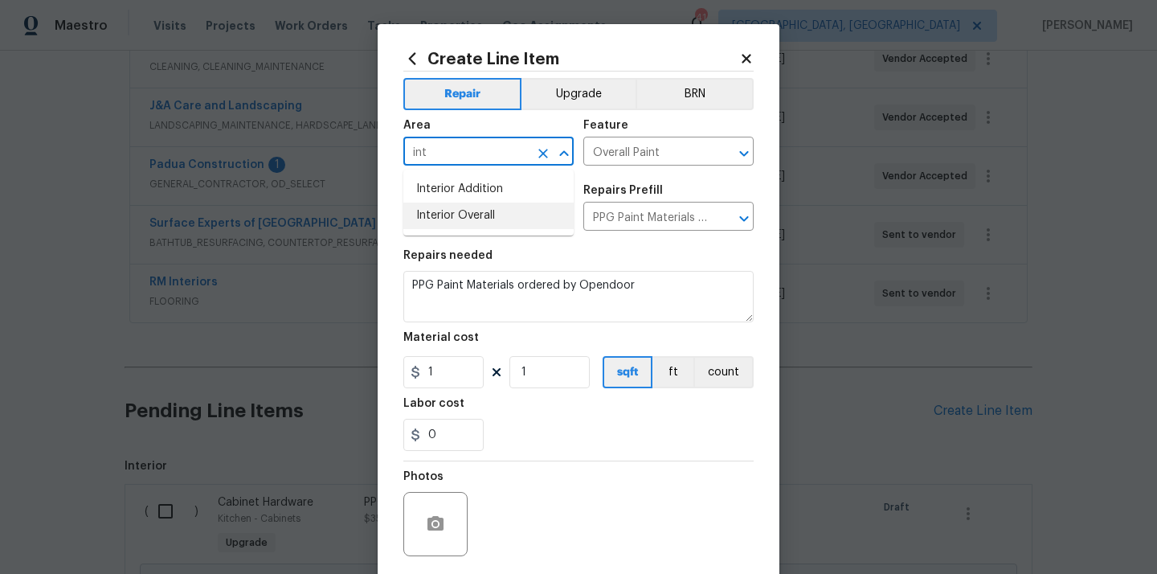
click at [460, 222] on li "Interior Overall" at bounding box center [488, 215] width 170 height 27
type input "Interior Overall"
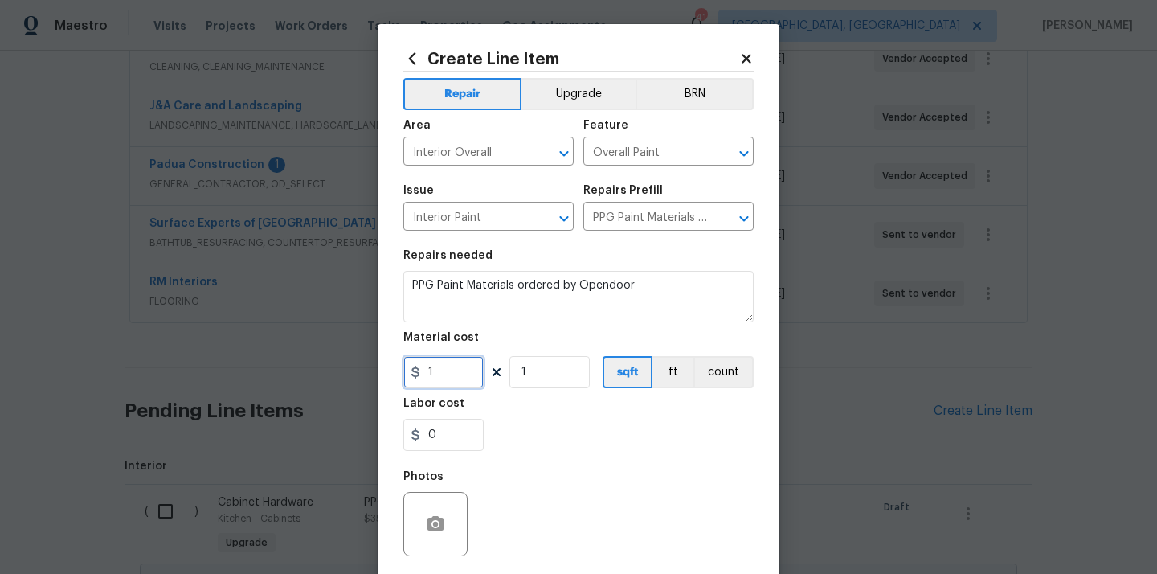
drag, startPoint x: 446, startPoint y: 380, endPoint x: 369, endPoint y: 367, distance: 78.2
click at [369, 367] on div "Create Line Item Repair Upgrade BRN Area Interior Overall ​ Feature Overall Pai…" at bounding box center [578, 287] width 1157 height 574
paste input "397.0"
type input "397.01"
click at [535, 415] on div "Labor cost" at bounding box center [578, 408] width 350 height 21
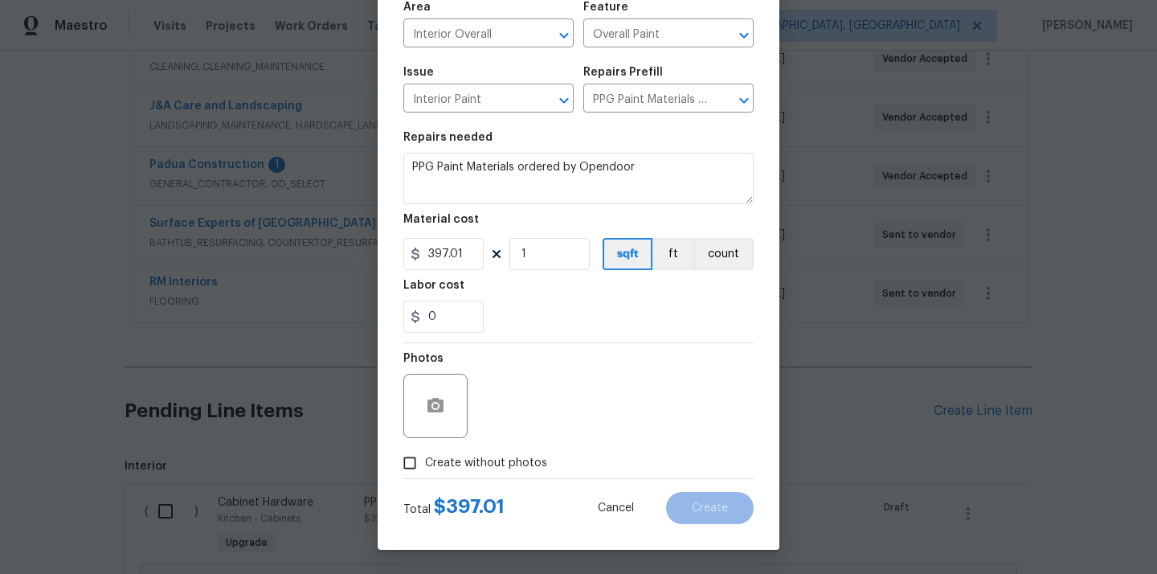
click at [501, 455] on span "Create without photos" at bounding box center [486, 463] width 122 height 17
click at [425, 454] on input "Create without photos" at bounding box center [409, 462] width 31 height 31
checkbox input "true"
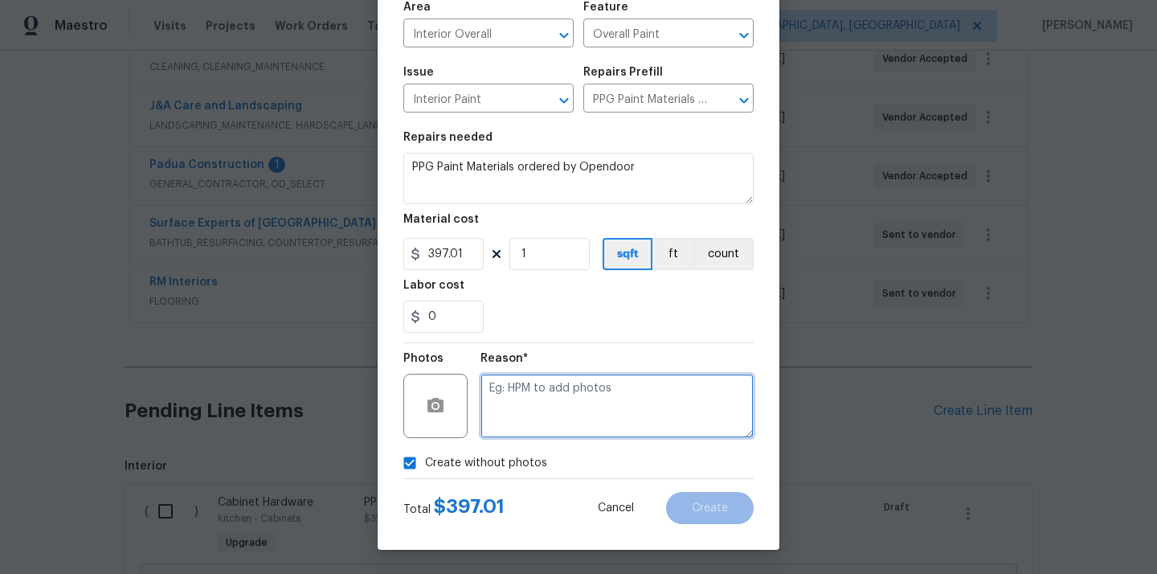
click at [530, 412] on textarea at bounding box center [616, 406] width 273 height 64
type textarea "N/A"
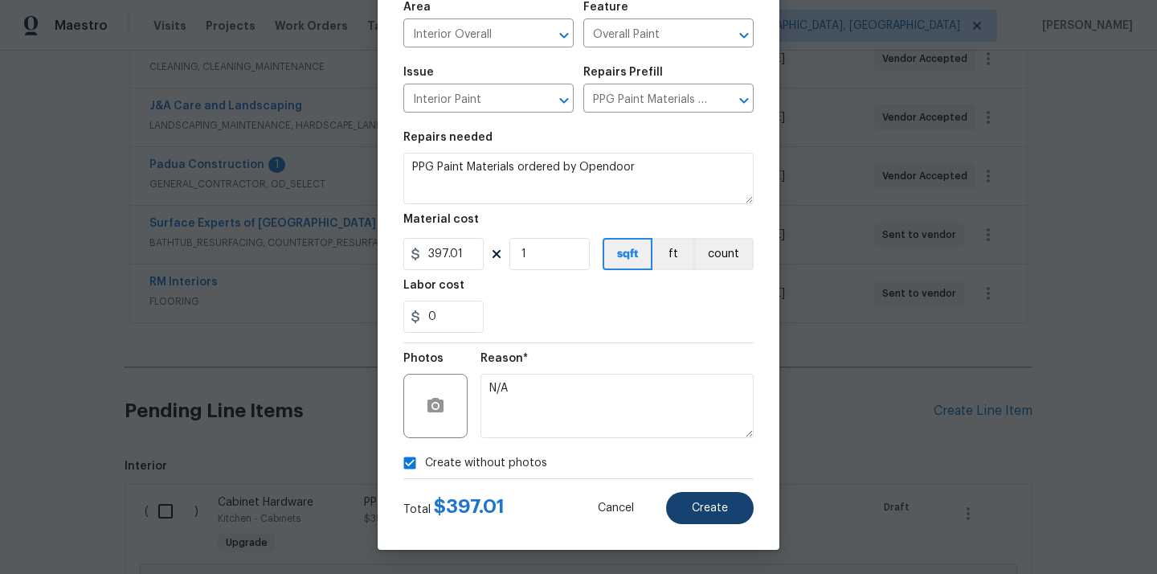
click at [746, 504] on div "Create Line Item Repair Upgrade BRN Area Interior Overall ​ Feature Overall Pai…" at bounding box center [579, 227] width 402 height 643
click at [746, 504] on button "Create" at bounding box center [710, 508] width 88 height 32
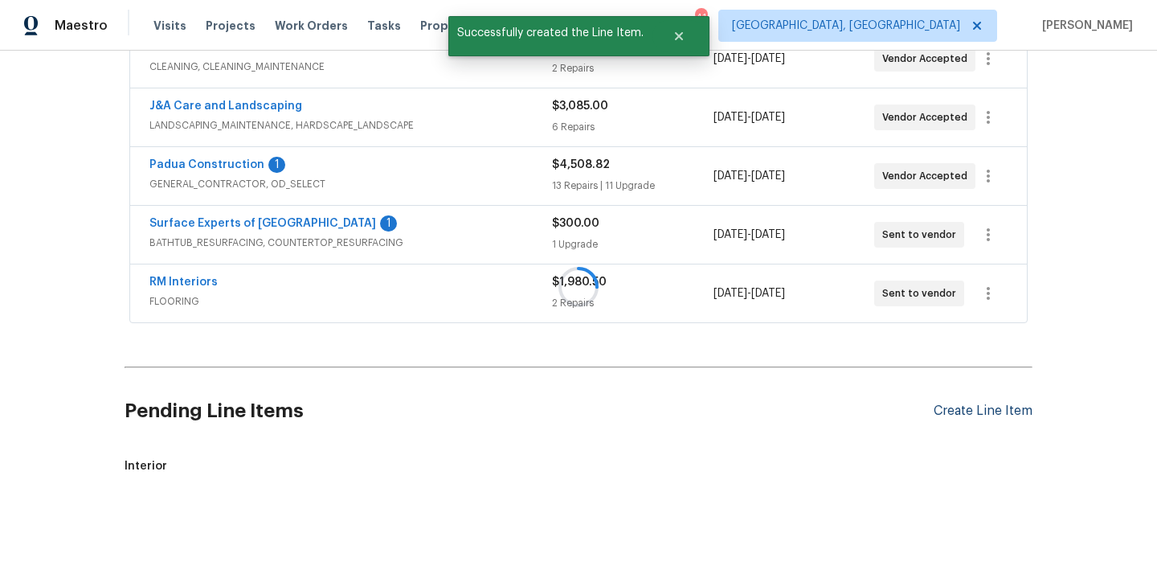
click at [976, 402] on div at bounding box center [578, 287] width 1157 height 574
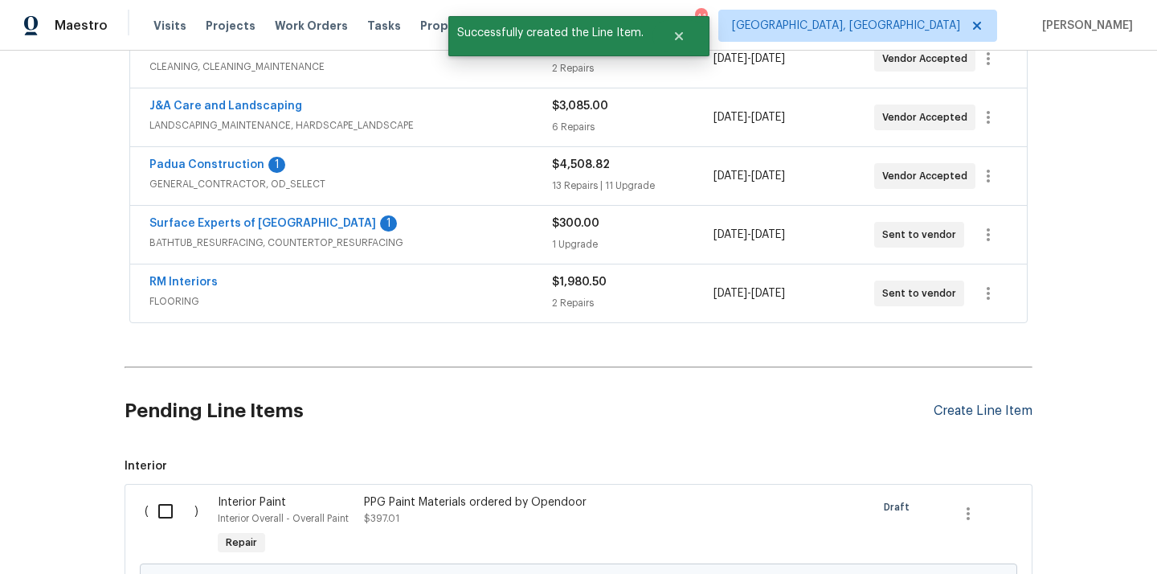
click at [958, 411] on div "Create Line Item" at bounding box center [983, 410] width 99 height 15
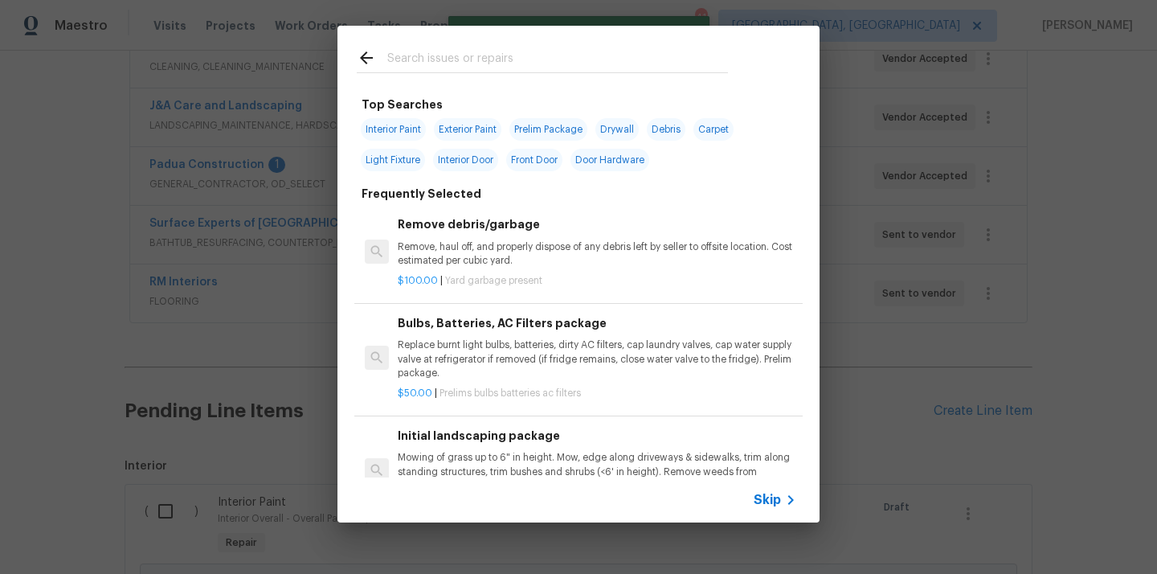
click at [578, 72] on div at bounding box center [542, 72] width 371 height 1
click at [558, 49] on input "text" at bounding box center [557, 60] width 341 height 24
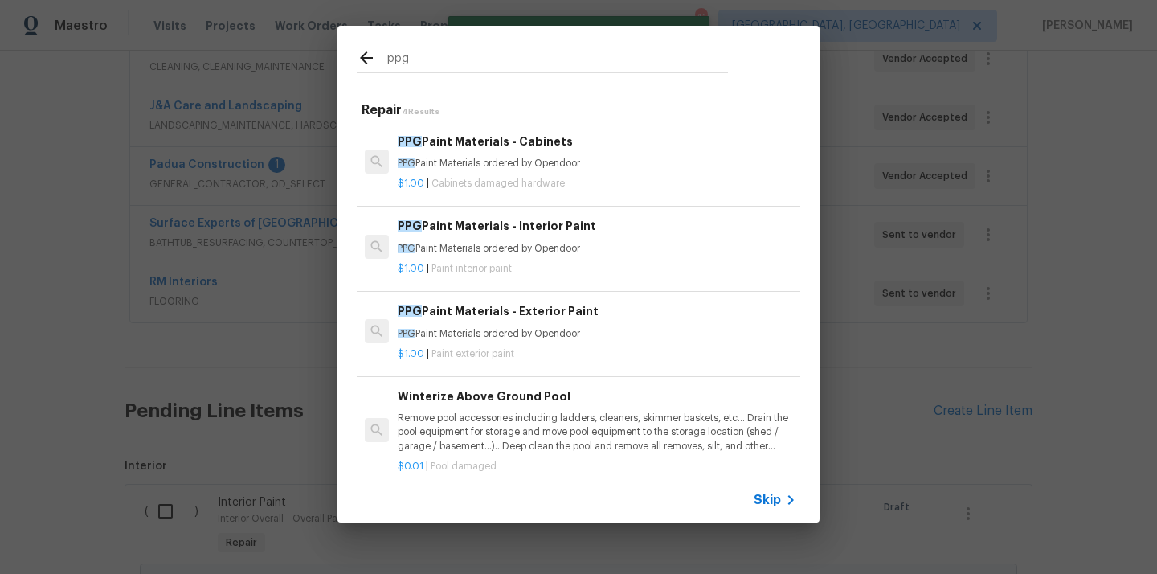
type input "ppg"
click at [527, 317] on h6 "PPG Paint Materials - Exterior Paint" at bounding box center [597, 311] width 398 height 18
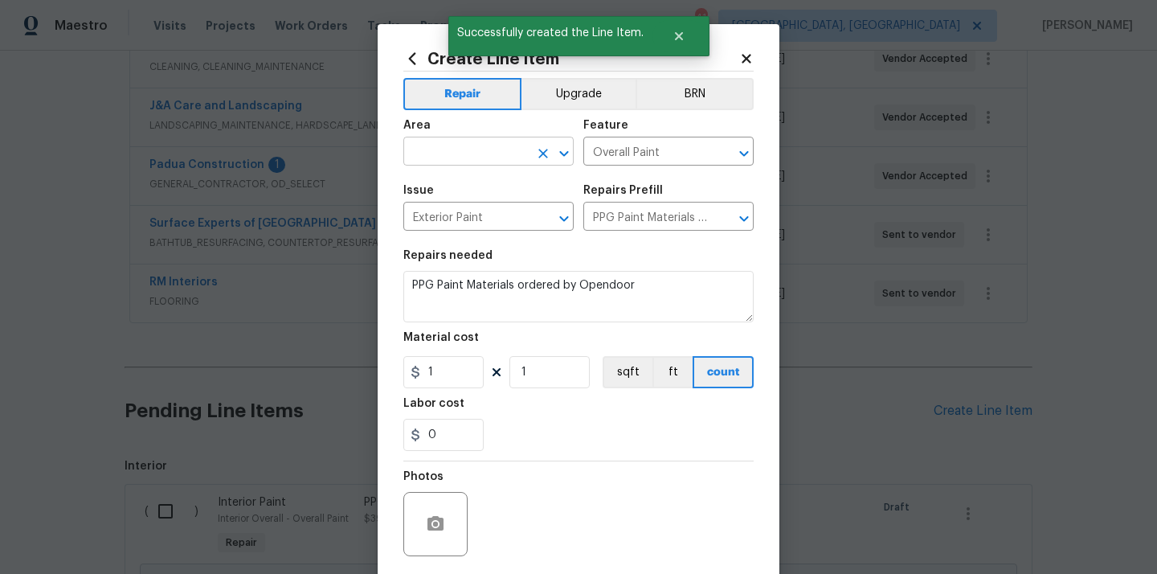
click at [509, 146] on input "text" at bounding box center [465, 153] width 125 height 25
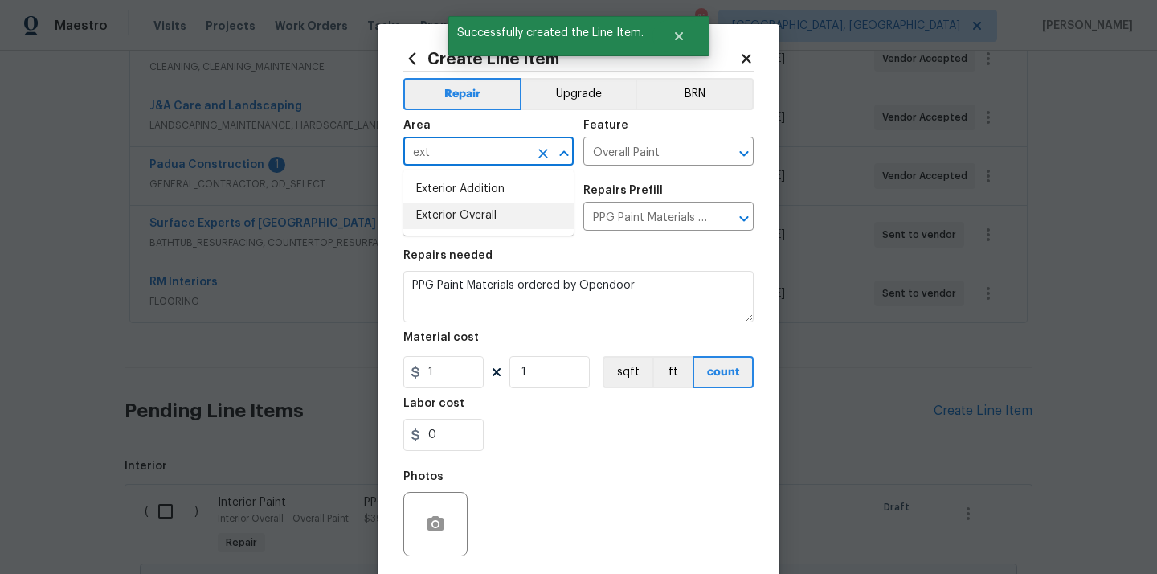
click at [467, 217] on li "Exterior Overall" at bounding box center [488, 215] width 170 height 27
type input "Exterior Overall"
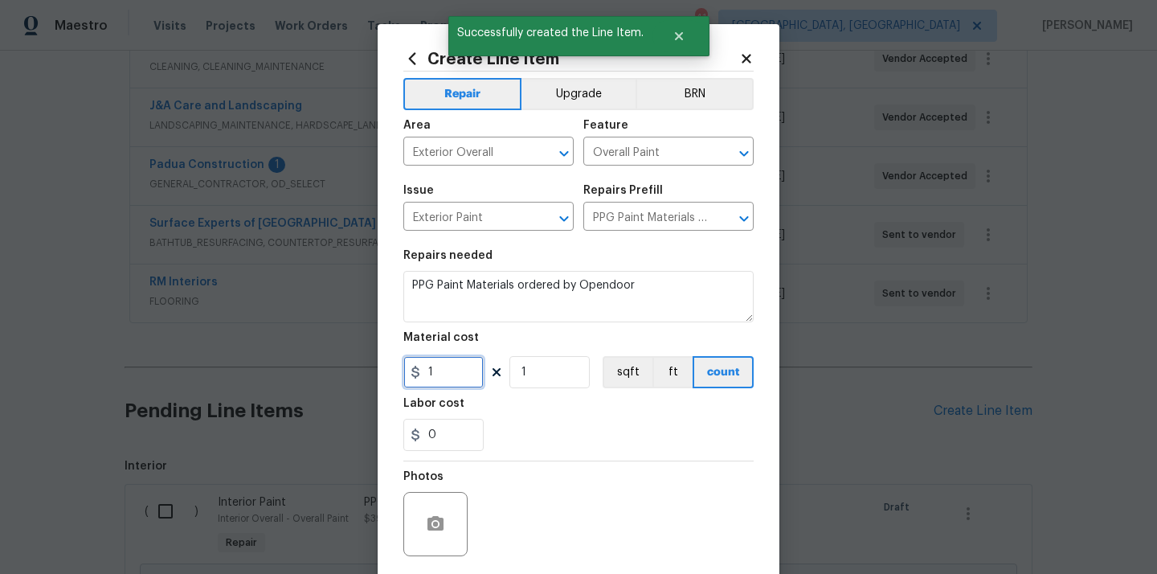
drag, startPoint x: 447, startPoint y: 366, endPoint x: 372, endPoint y: 366, distance: 75.5
click at [372, 366] on div "Create Line Item Repair Upgrade BRN Area Exterior Overall ​ Feature Overall Pai…" at bounding box center [578, 287] width 1157 height 574
paste input "203.26"
type input "203.26"
click at [539, 441] on div "0" at bounding box center [578, 435] width 350 height 32
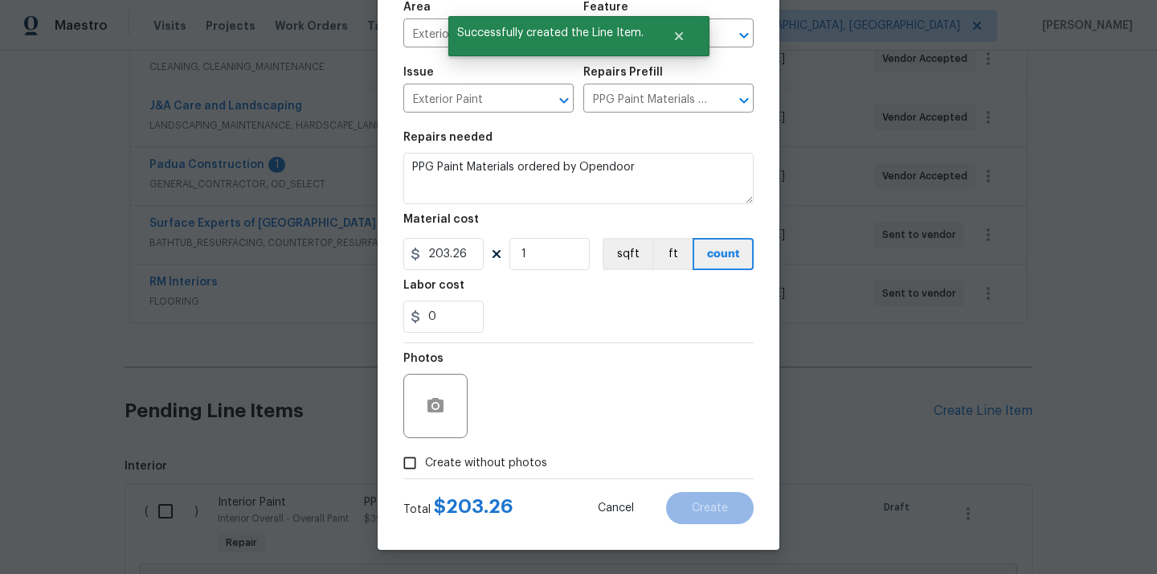
click at [524, 455] on span "Create without photos" at bounding box center [486, 463] width 122 height 17
click at [425, 455] on input "Create without photos" at bounding box center [409, 462] width 31 height 31
checkbox input "true"
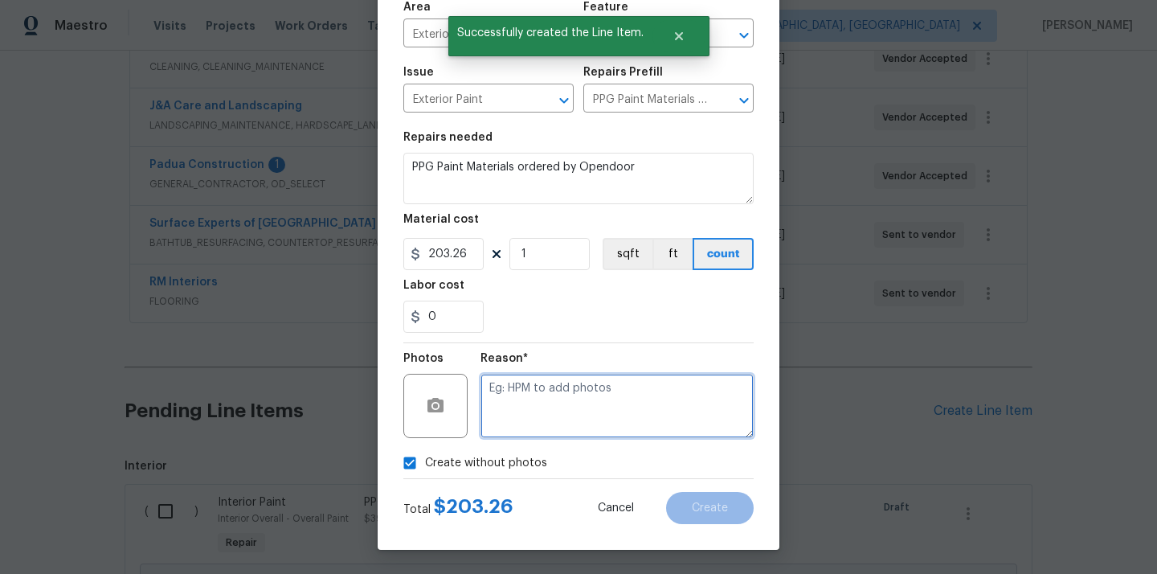
click at [558, 403] on textarea at bounding box center [616, 406] width 273 height 64
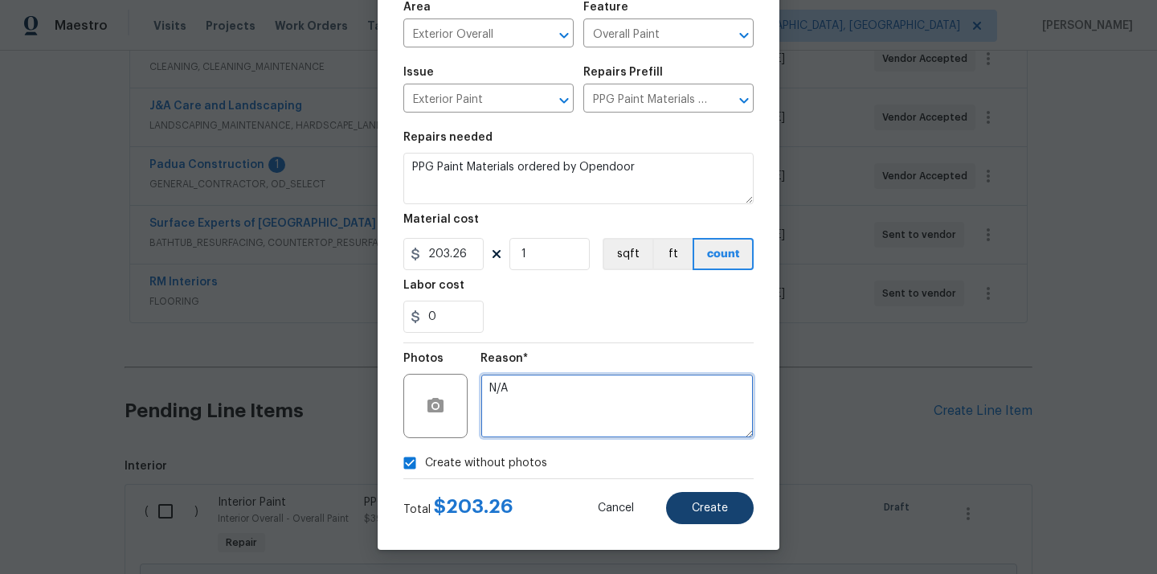
type textarea "N/A"
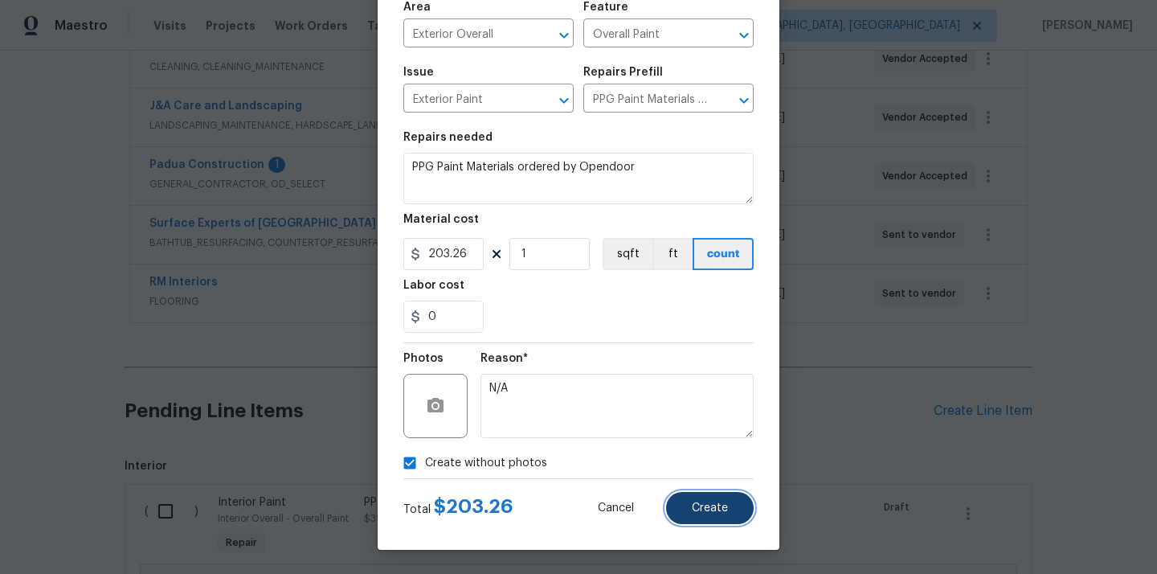
click at [728, 508] on button "Create" at bounding box center [710, 508] width 88 height 32
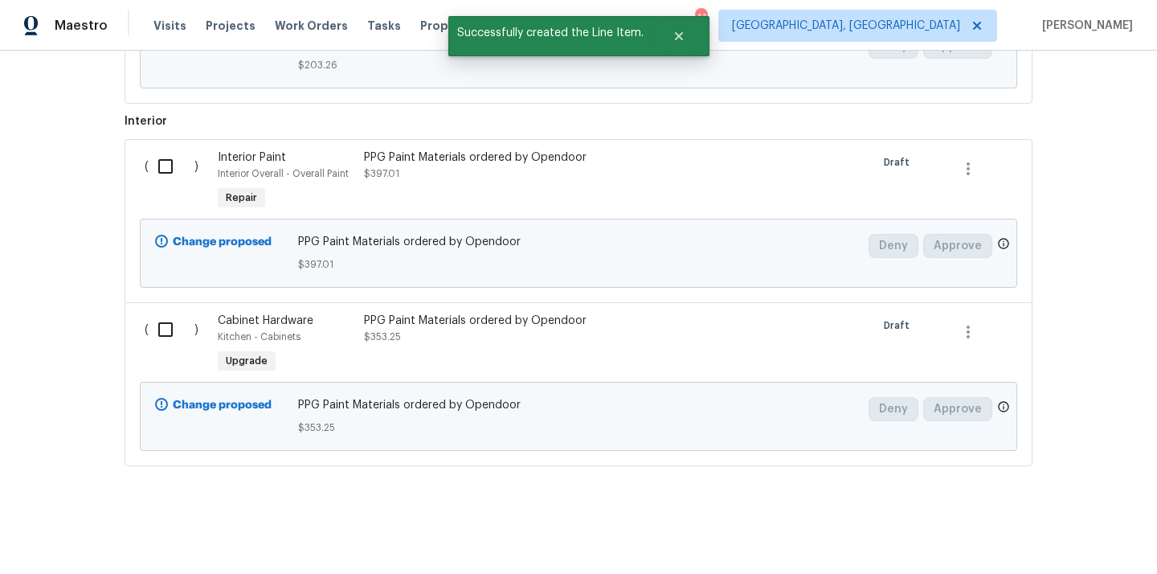
scroll to position [876, 0]
click at [162, 315] on input "checkbox" at bounding box center [172, 328] width 46 height 34
checkbox input "true"
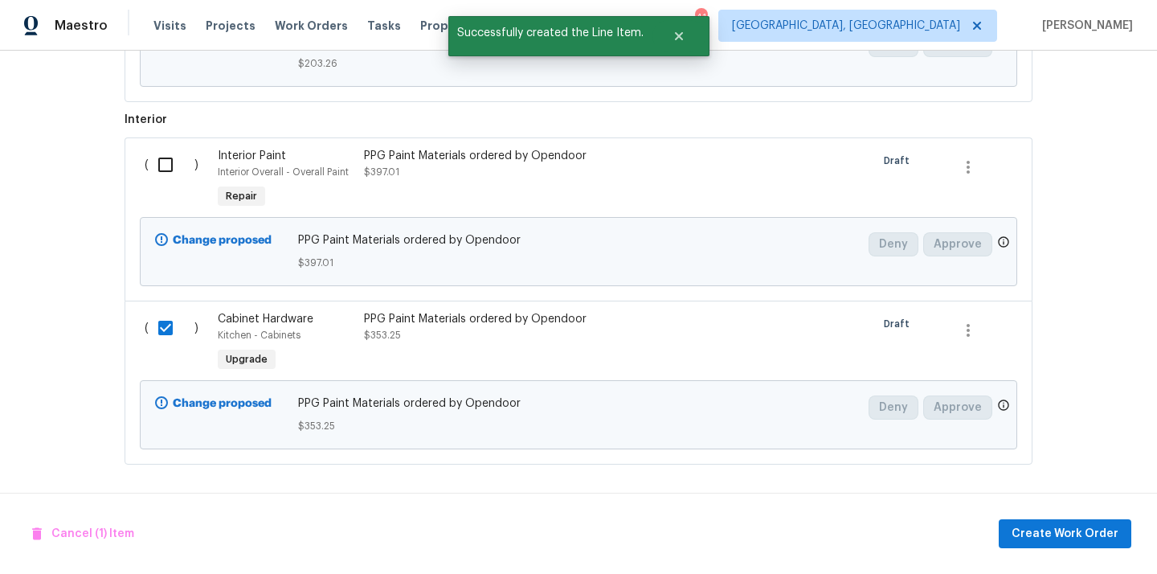
click at [165, 187] on div "( )" at bounding box center [176, 180] width 73 height 74
click at [165, 170] on input "checkbox" at bounding box center [172, 165] width 46 height 34
checkbox input "true"
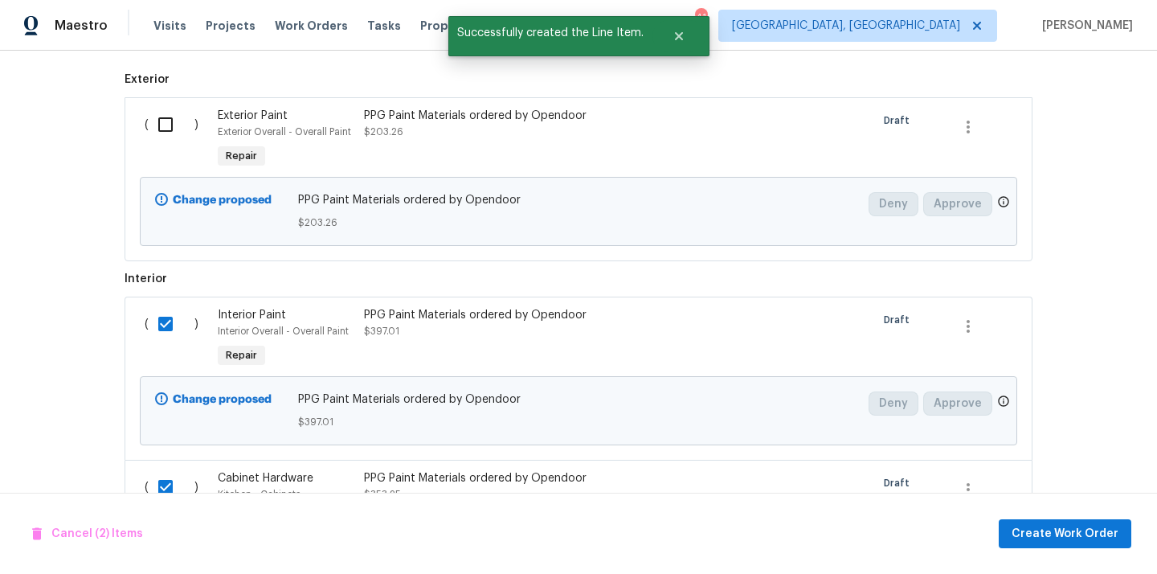
scroll to position [668, 0]
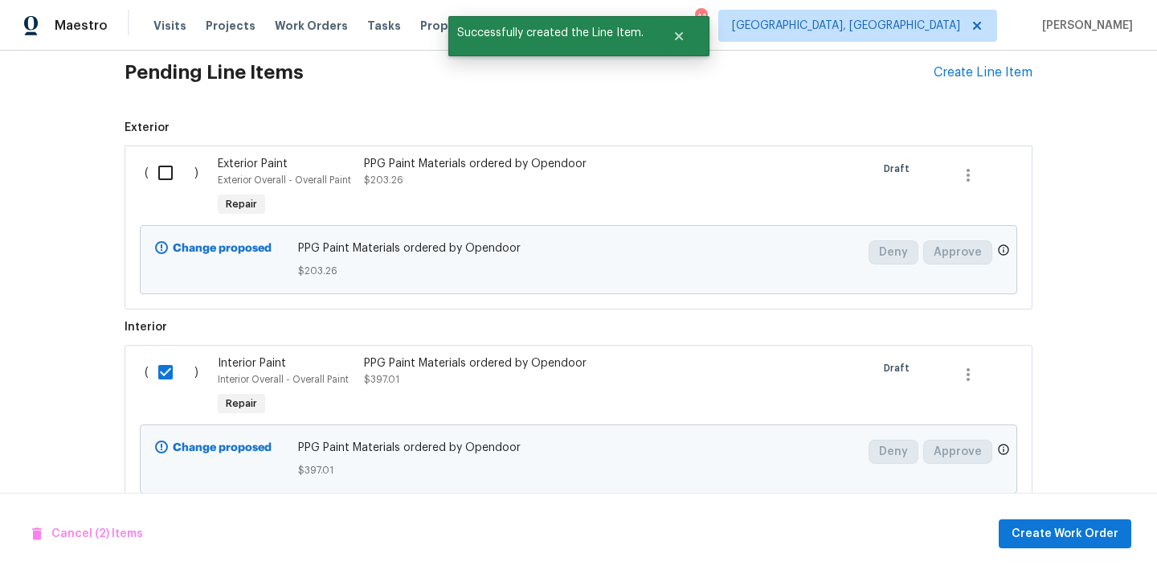
click at [165, 170] on input "checkbox" at bounding box center [172, 173] width 46 height 34
checkbox input "true"
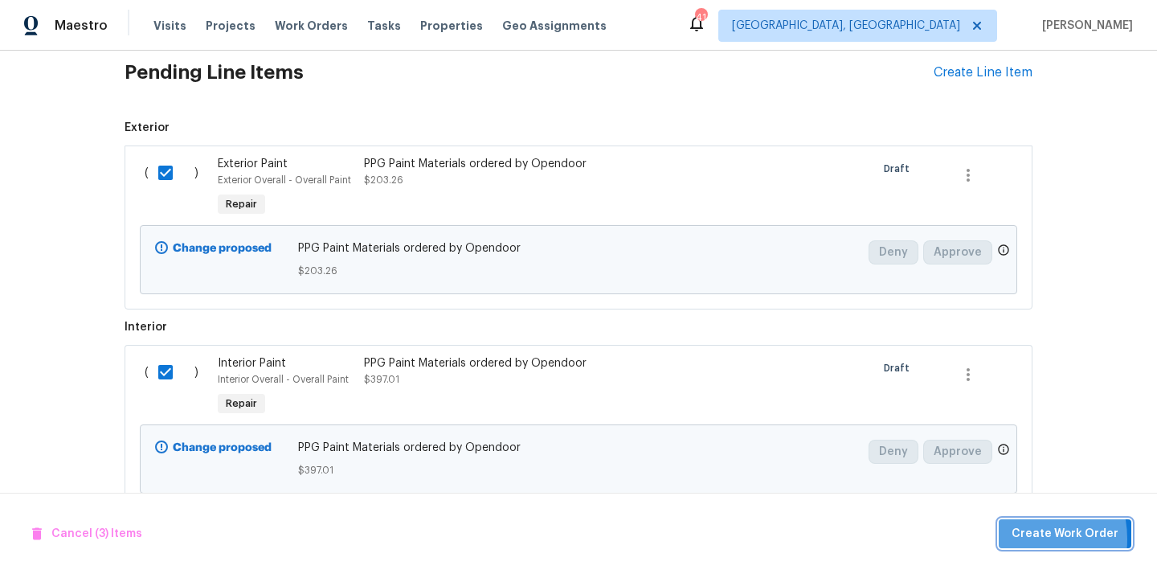
click at [1023, 538] on span "Create Work Order" at bounding box center [1064, 534] width 107 height 20
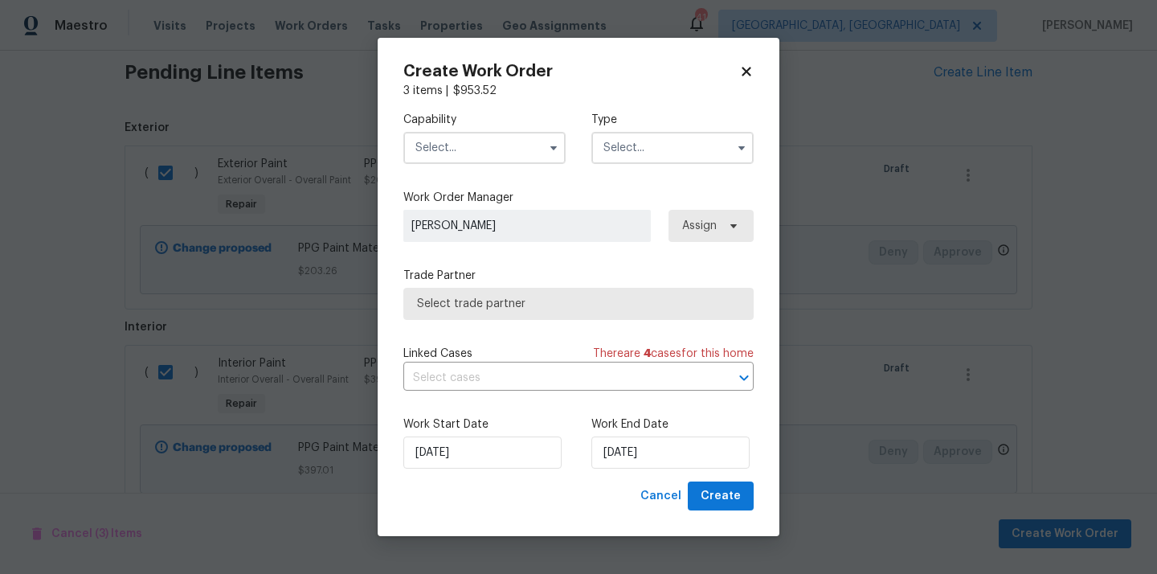
click at [484, 141] on input "text" at bounding box center [484, 148] width 162 height 32
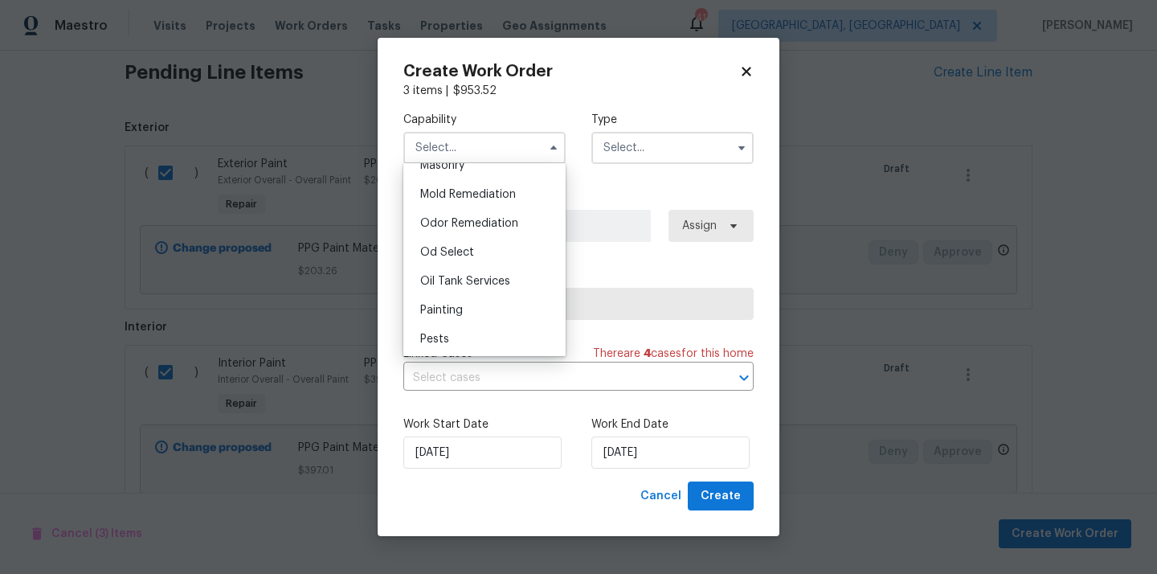
scroll to position [1280, 0]
click at [481, 252] on div "Painting" at bounding box center [484, 251] width 154 height 29
type input "Painting"
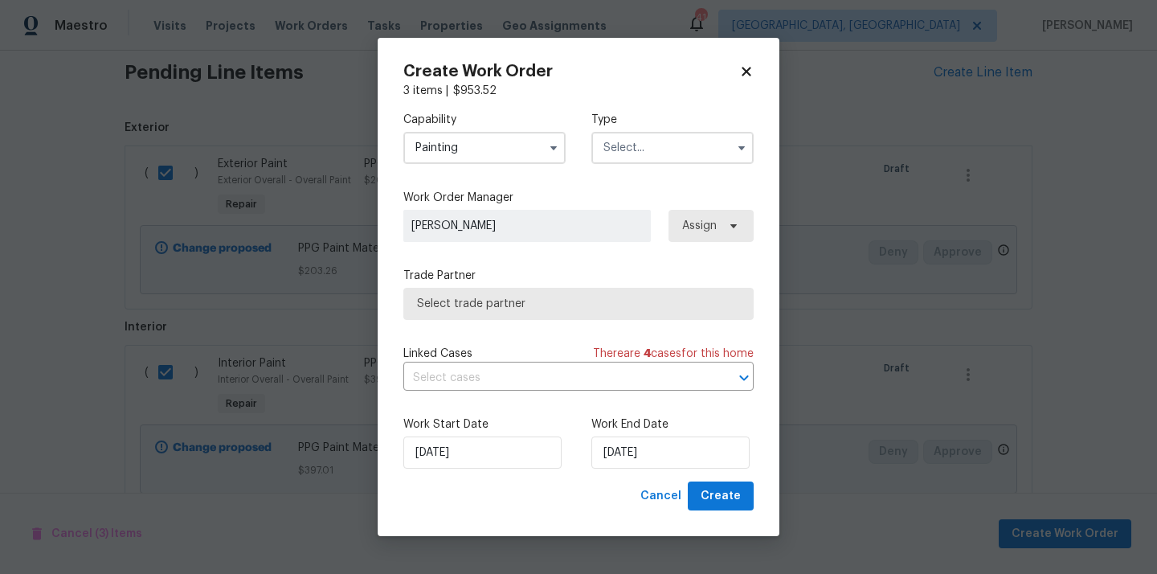
click at [660, 128] on div "Type" at bounding box center [672, 138] width 162 height 52
click at [652, 140] on input "text" at bounding box center [672, 148] width 162 height 32
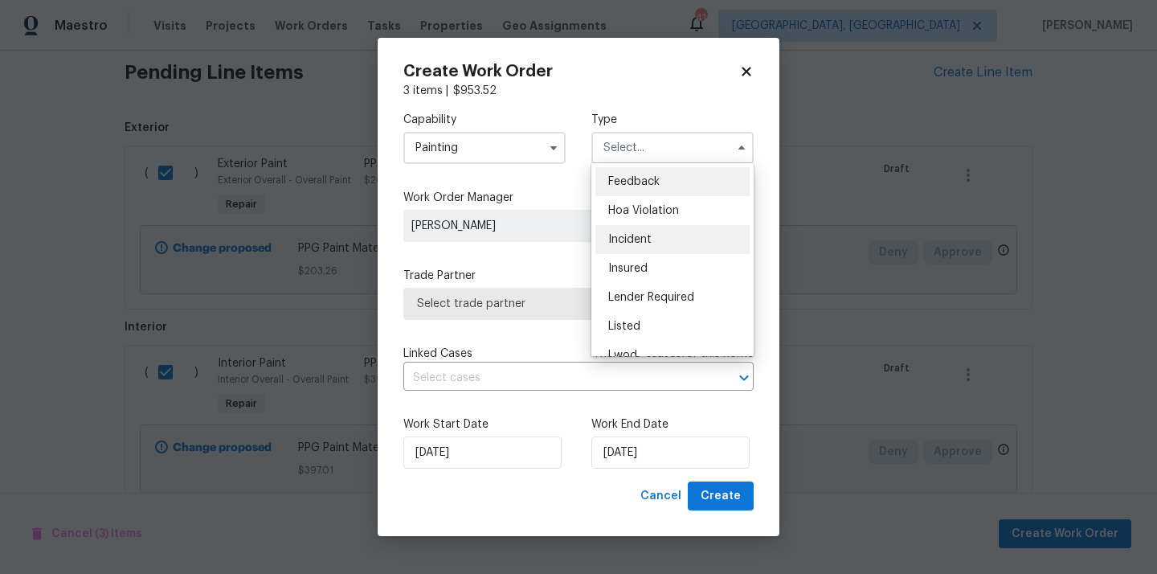
scroll to position [191, 0]
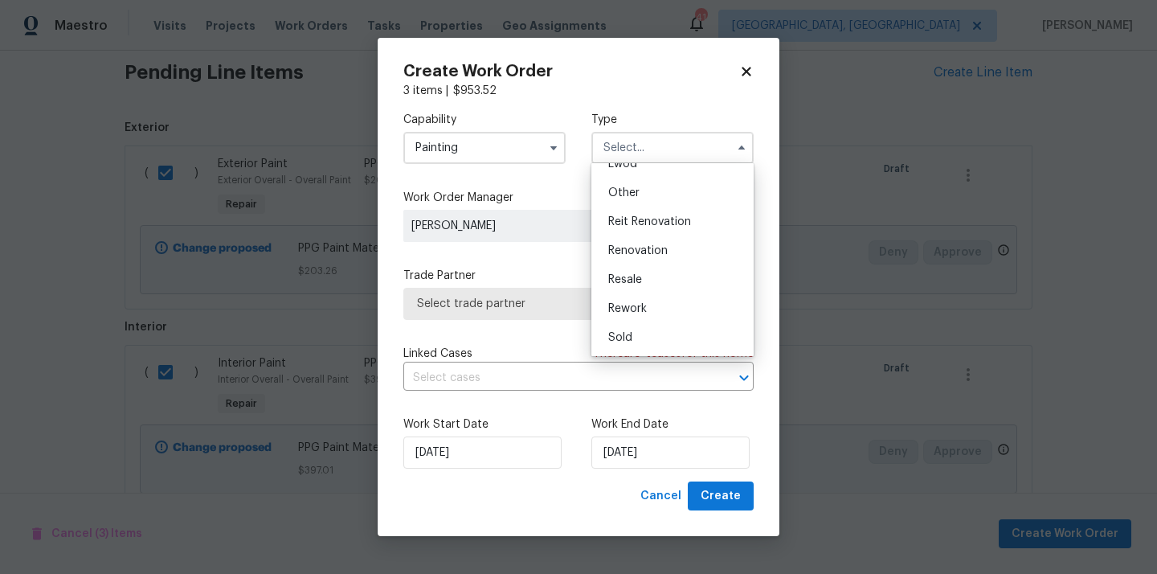
click at [652, 250] on span "Renovation" at bounding box center [637, 250] width 59 height 11
type input "Renovation"
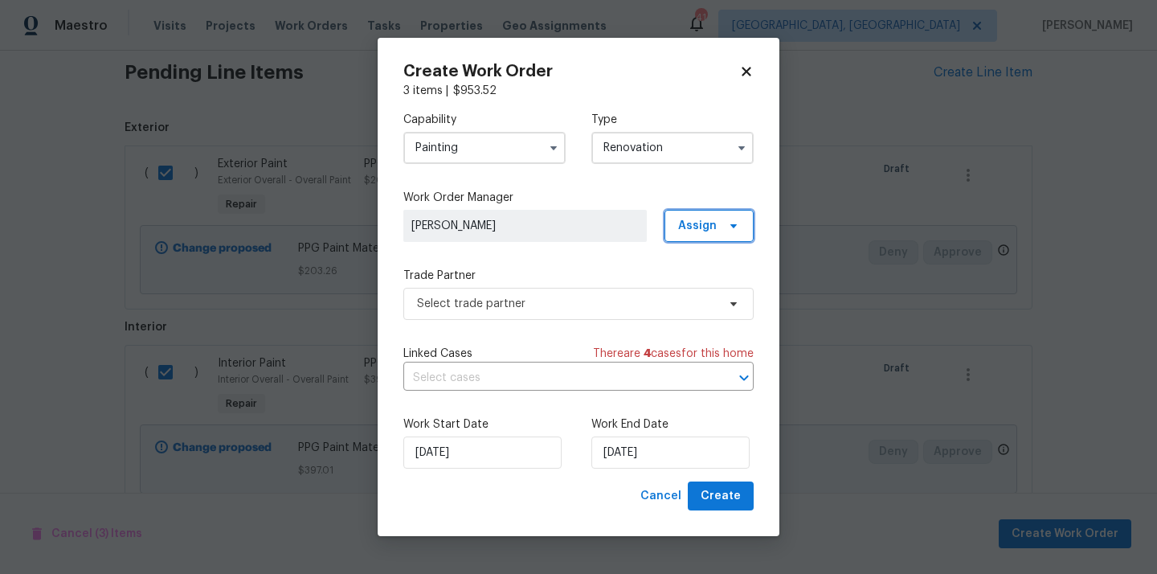
click at [709, 227] on span "Assign" at bounding box center [697, 226] width 39 height 16
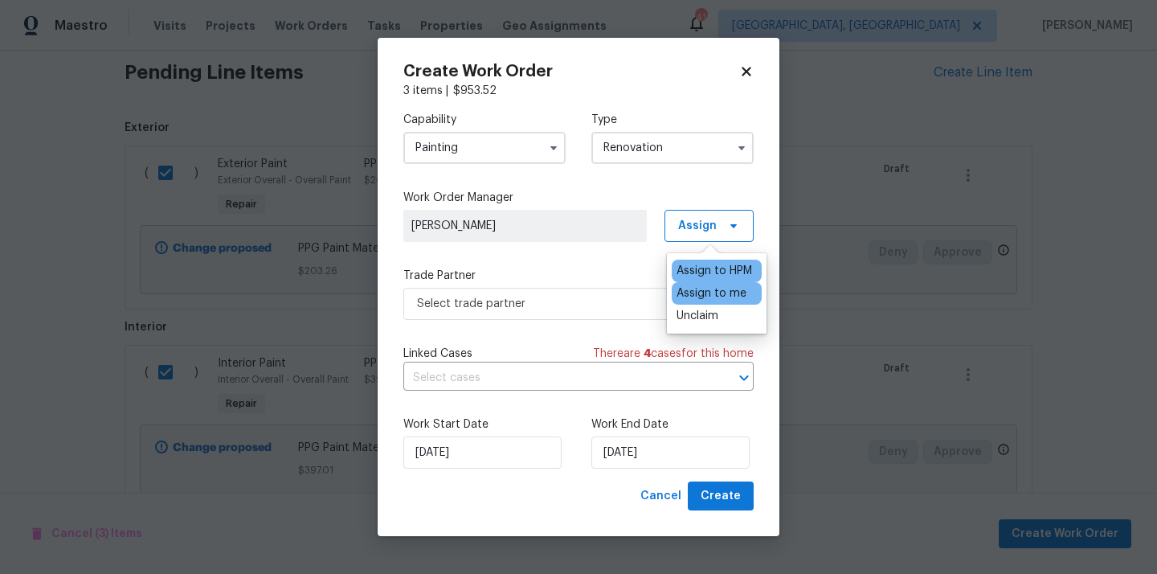
click at [706, 294] on div "Assign to me" at bounding box center [711, 293] width 70 height 16
click at [604, 294] on span "Select trade partner" at bounding box center [578, 304] width 350 height 32
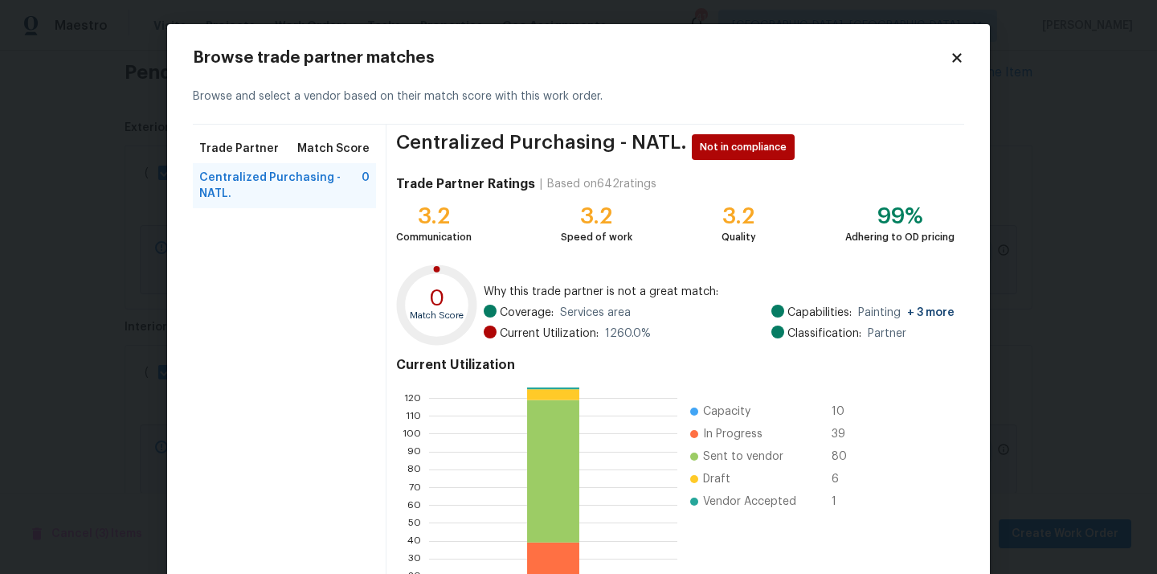
scroll to position [135, 0]
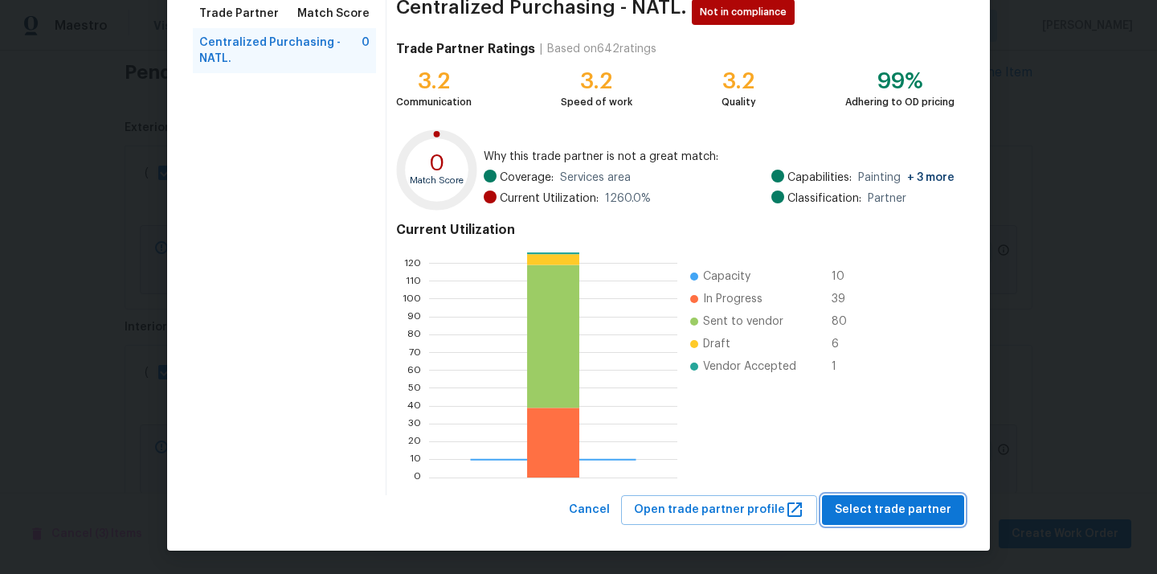
click at [914, 496] on button "Select trade partner" at bounding box center [893, 510] width 142 height 30
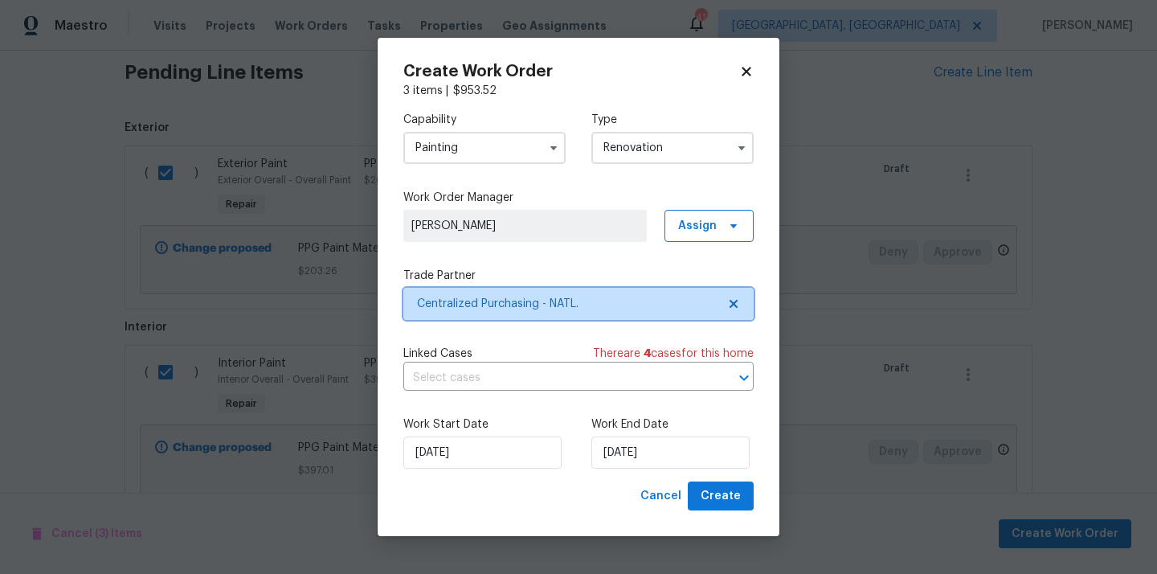
scroll to position [0, 0]
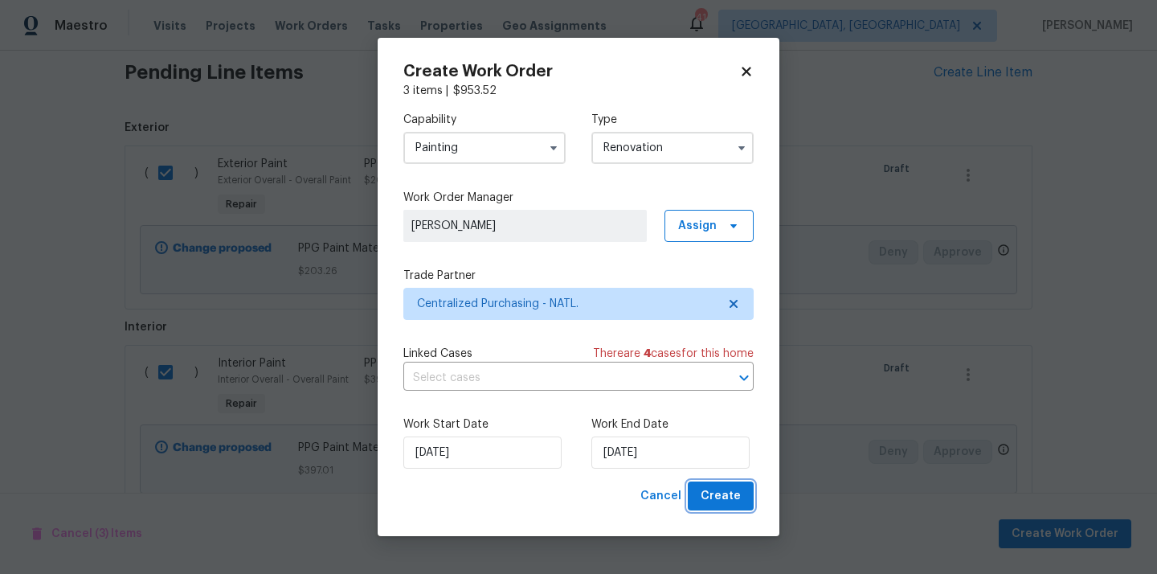
click at [725, 488] on span "Create" at bounding box center [721, 496] width 40 height 20
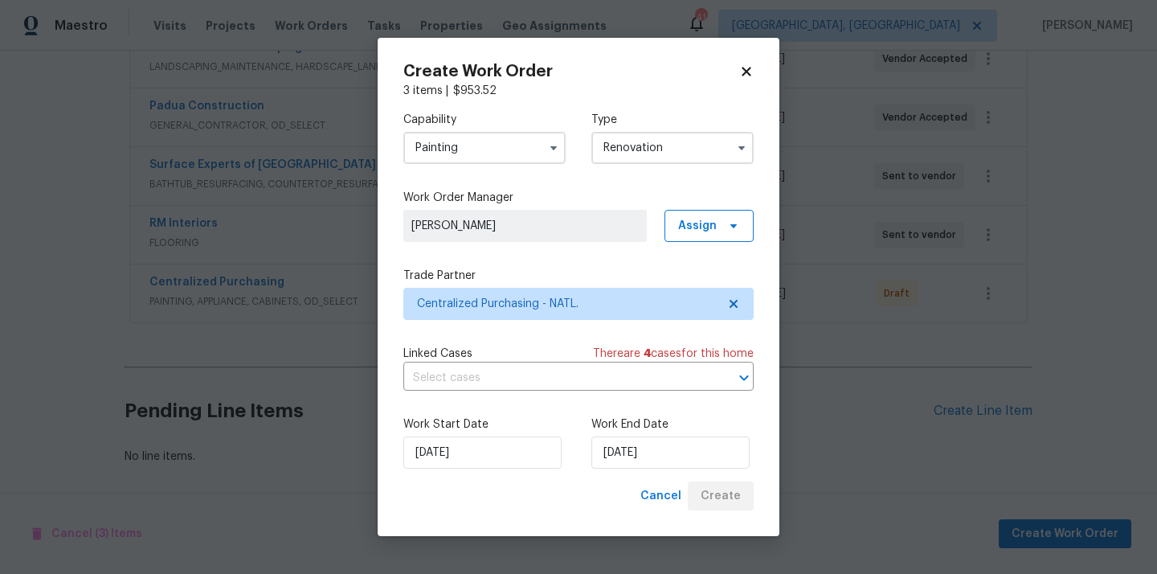
scroll to position [388, 0]
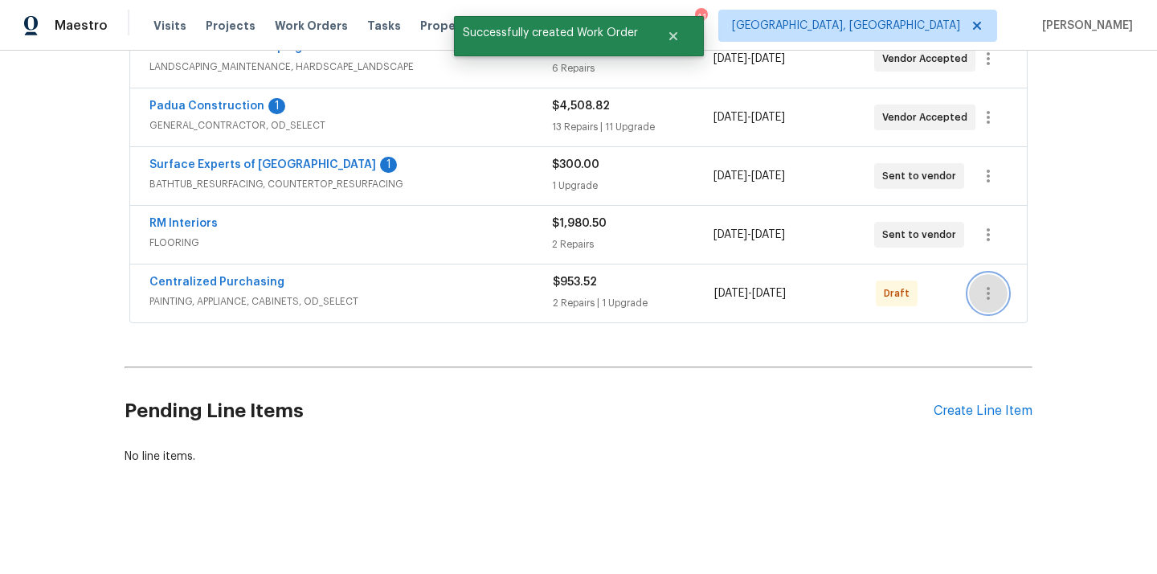
click at [999, 283] on button "button" at bounding box center [988, 293] width 39 height 39
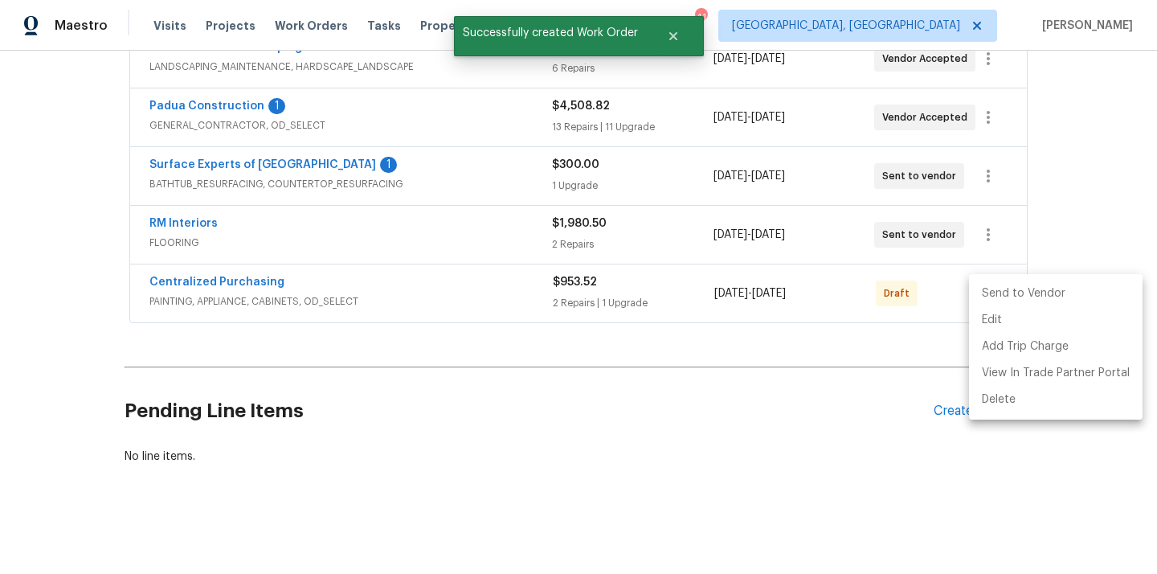
click at [996, 297] on li "Send to Vendor" at bounding box center [1056, 293] width 174 height 27
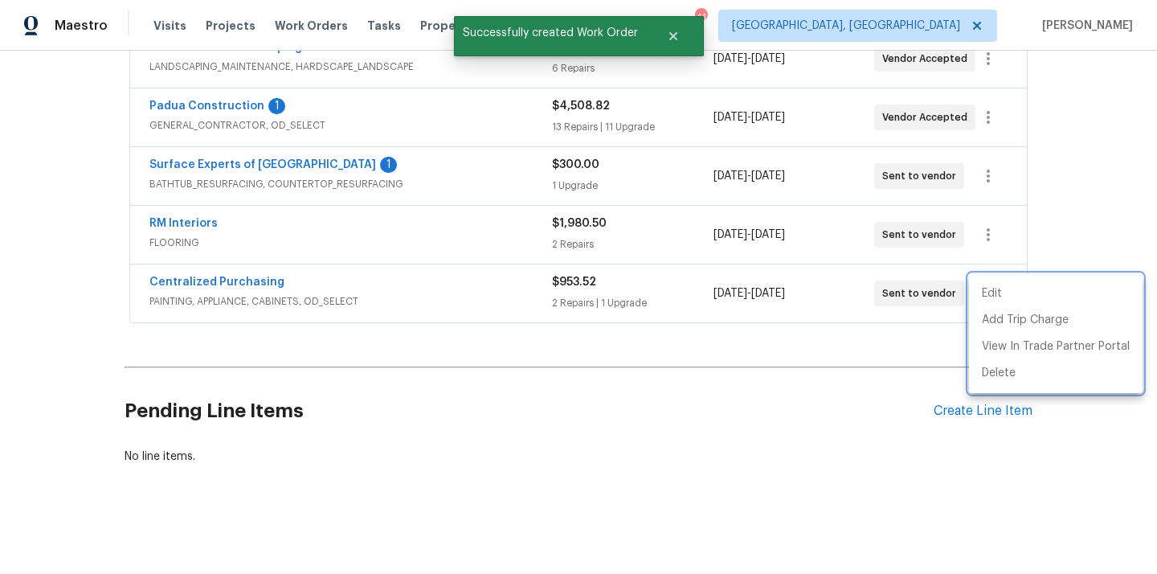
click at [200, 281] on div at bounding box center [578, 287] width 1157 height 574
click at [200, 281] on div "Edit Add Trip Charge View In Trade Partner Portal Delete" at bounding box center [578, 287] width 1157 height 574
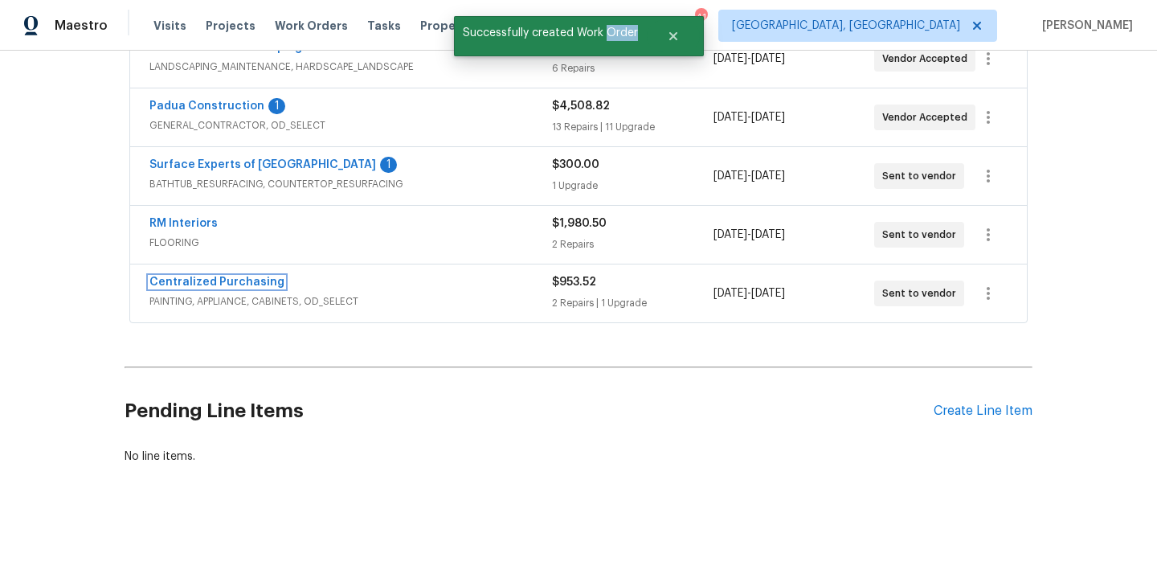
click at [200, 281] on link "Centralized Purchasing" at bounding box center [216, 281] width 135 height 11
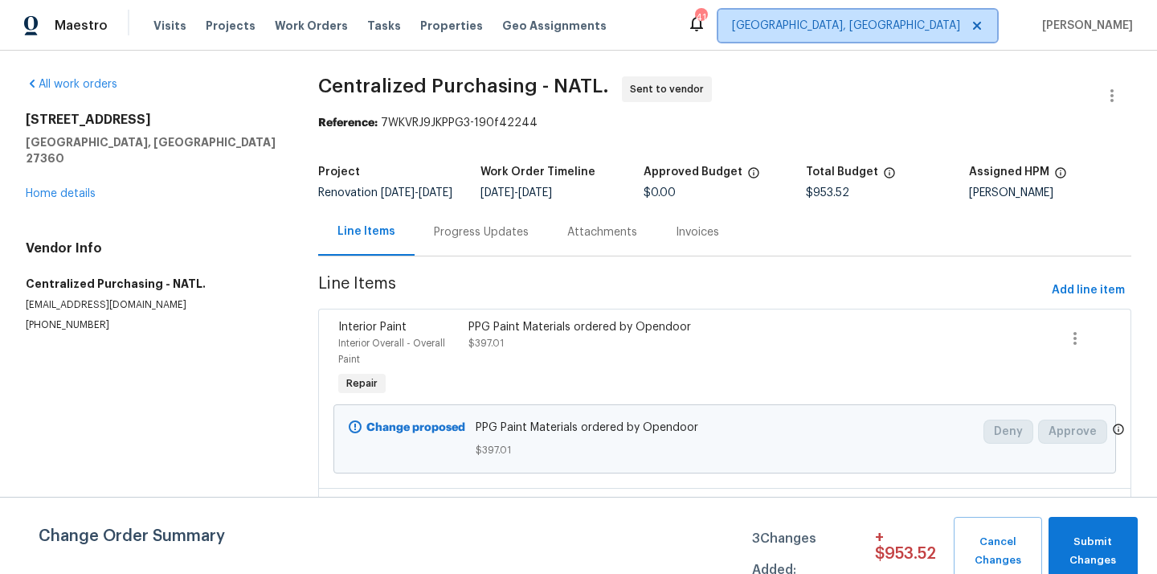
click at [919, 37] on span "Greensboro, NC" at bounding box center [857, 26] width 279 height 32
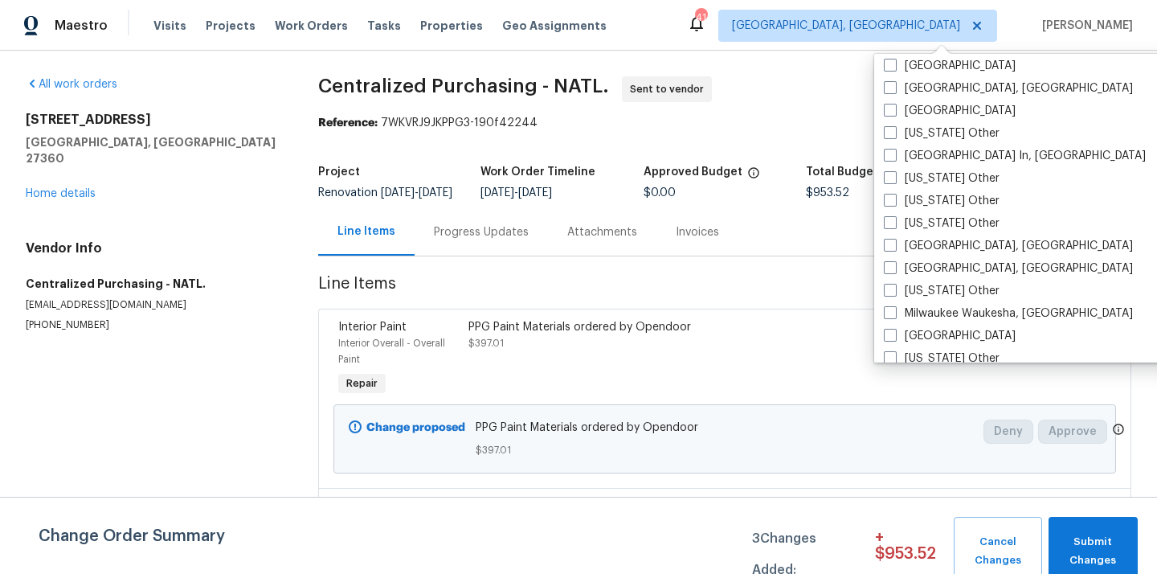
scroll to position [1120, 0]
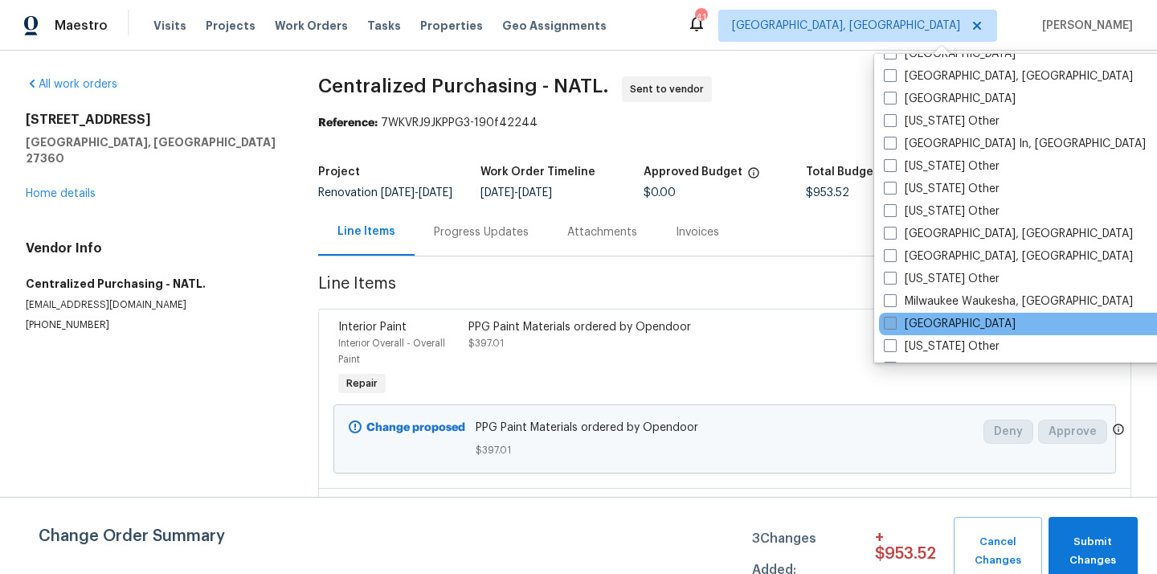
click at [924, 321] on label "Minneapolis" at bounding box center [950, 324] width 132 height 16
click at [894, 321] on input "Minneapolis" at bounding box center [889, 321] width 10 height 10
checkbox input "true"
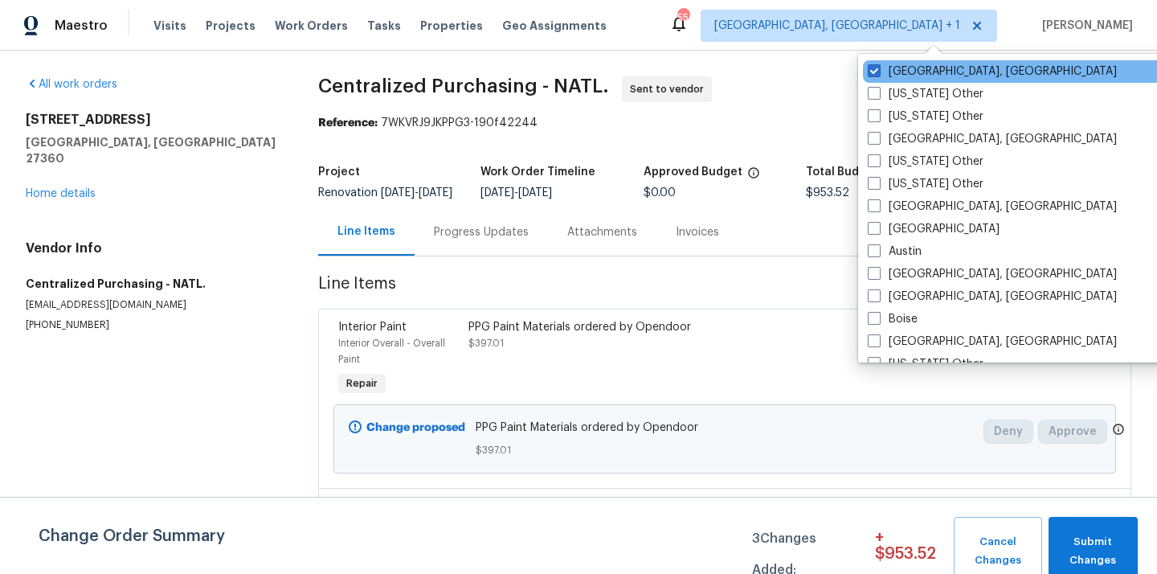
click at [904, 81] on div "Greensboro, NC" at bounding box center [1025, 71] width 324 height 22
click at [901, 72] on label "Greensboro, NC" at bounding box center [992, 71] width 249 height 16
click at [878, 72] on input "Greensboro, NC" at bounding box center [873, 68] width 10 height 10
checkbox input "false"
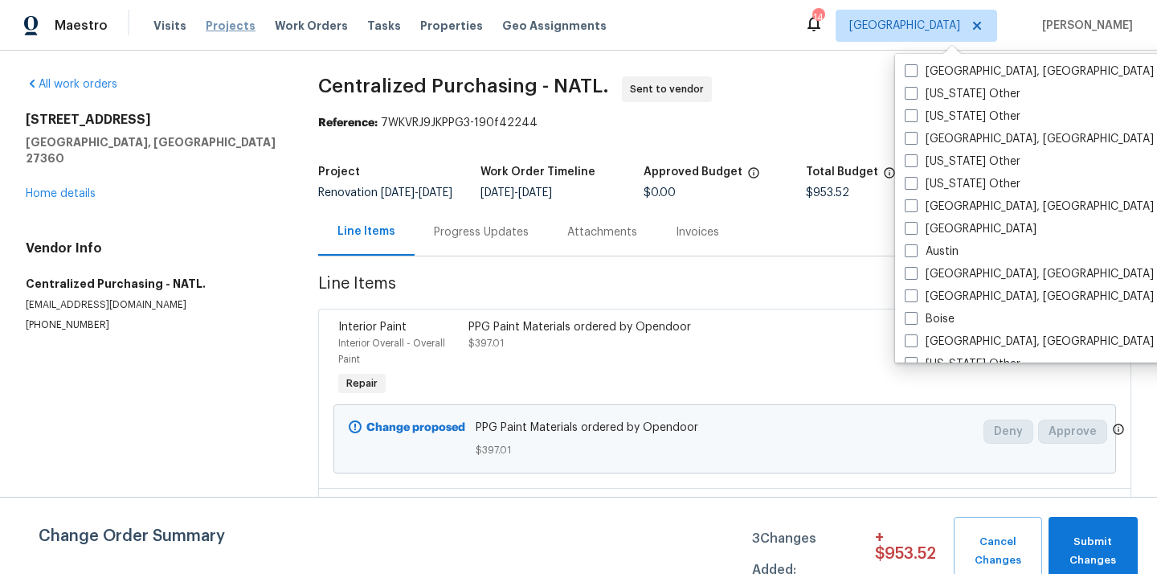
click at [228, 20] on span "Projects" at bounding box center [231, 26] width 50 height 16
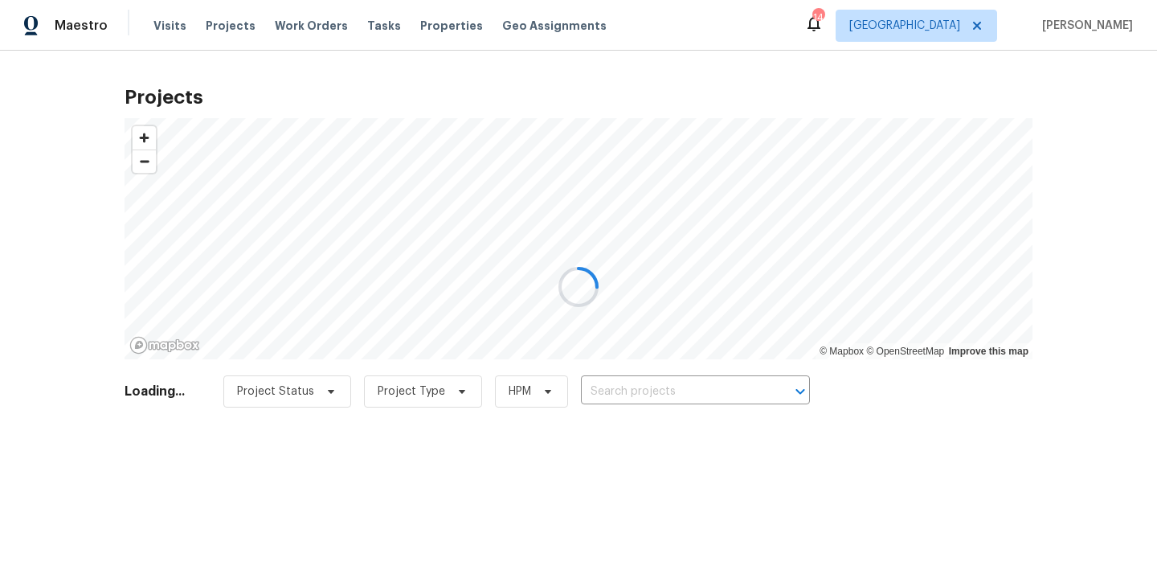
click at [645, 382] on div at bounding box center [578, 287] width 1157 height 574
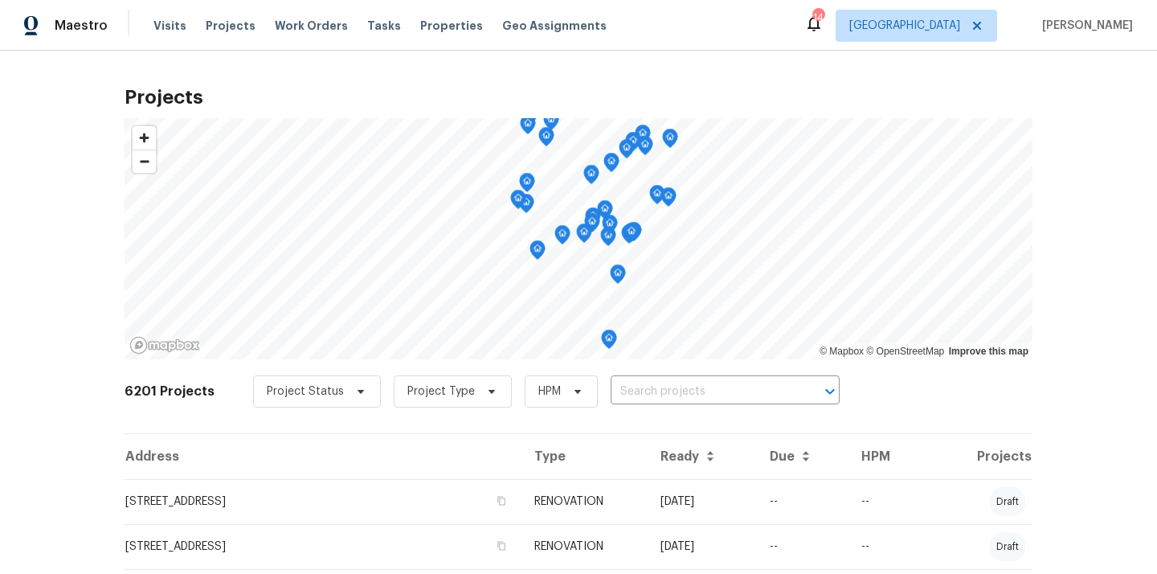
click at [656, 387] on input "text" at bounding box center [703, 391] width 184 height 25
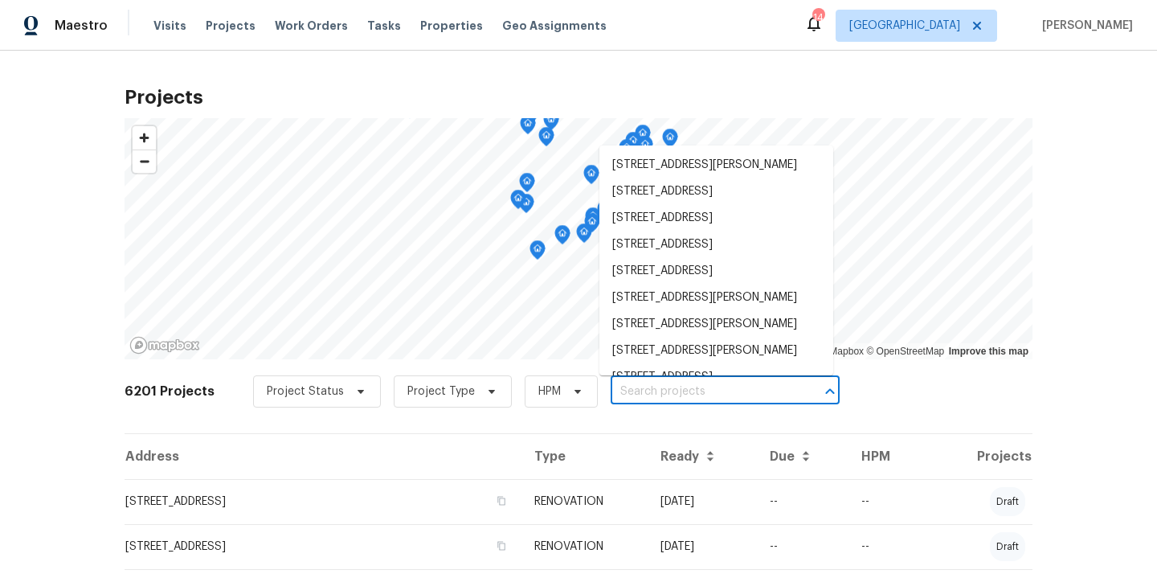
paste input "17176 Mushtown Rd, Prior Lake, MN 55372"
type input "17176 Mushtown Rd, Prior Lake, MN 55372"
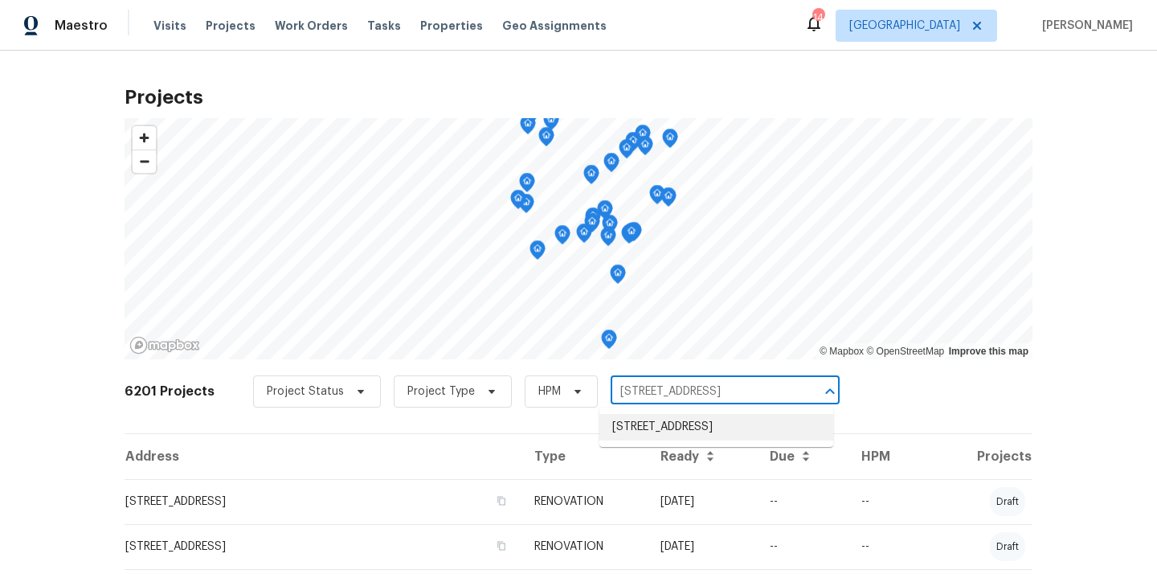
click at [657, 418] on li "17176 Mushtown Rd, Prior Lake, MN 55372" at bounding box center [716, 427] width 234 height 27
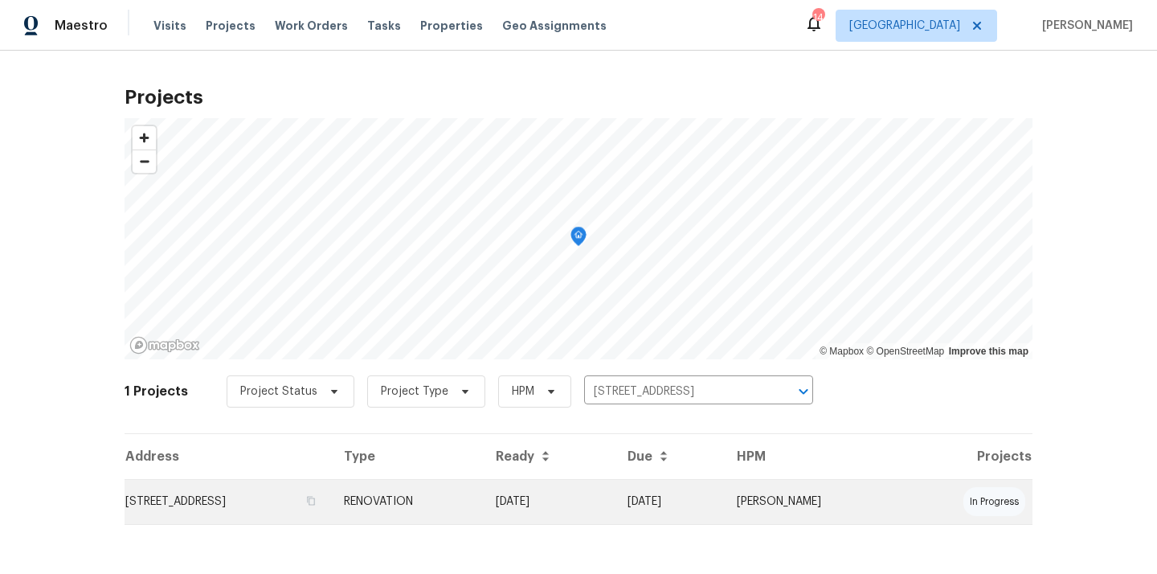
click at [483, 493] on td "RENOVATION" at bounding box center [407, 501] width 152 height 45
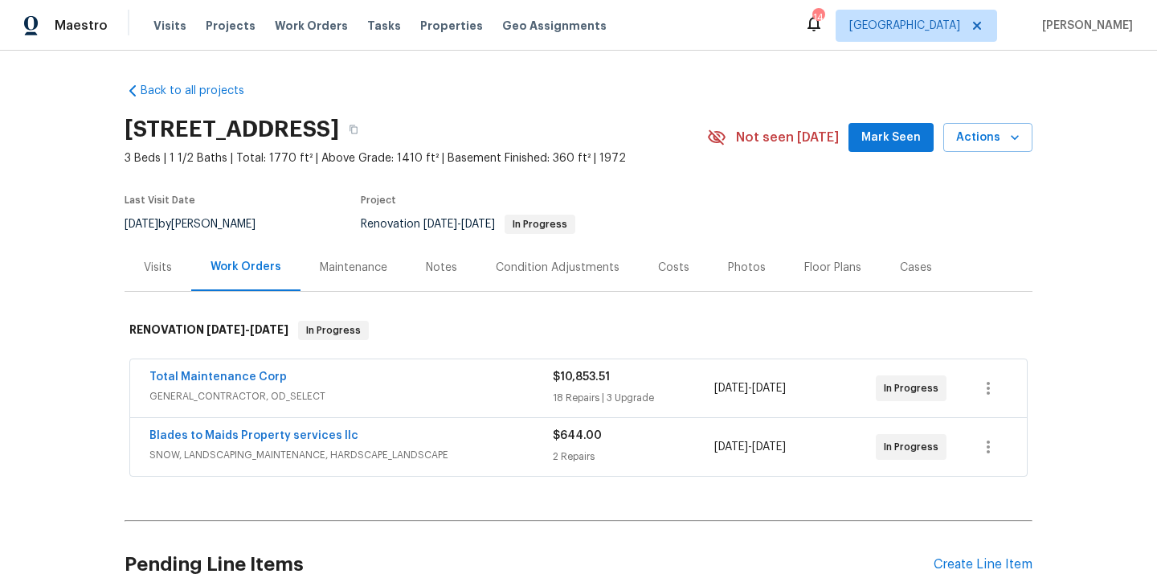
scroll to position [153, 0]
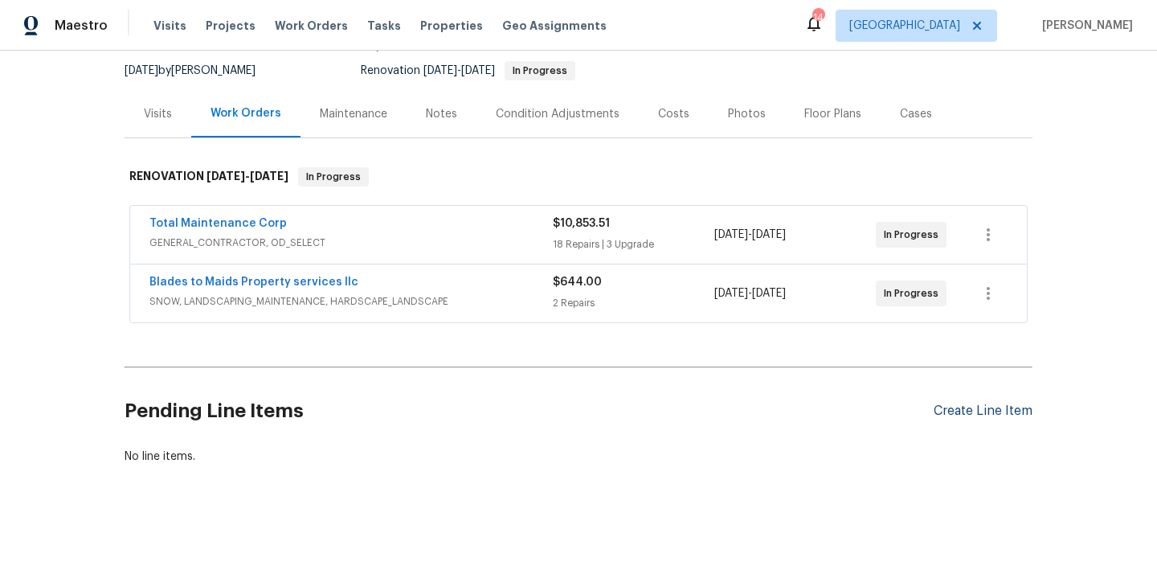
click at [952, 415] on div "Create Line Item" at bounding box center [983, 410] width 99 height 15
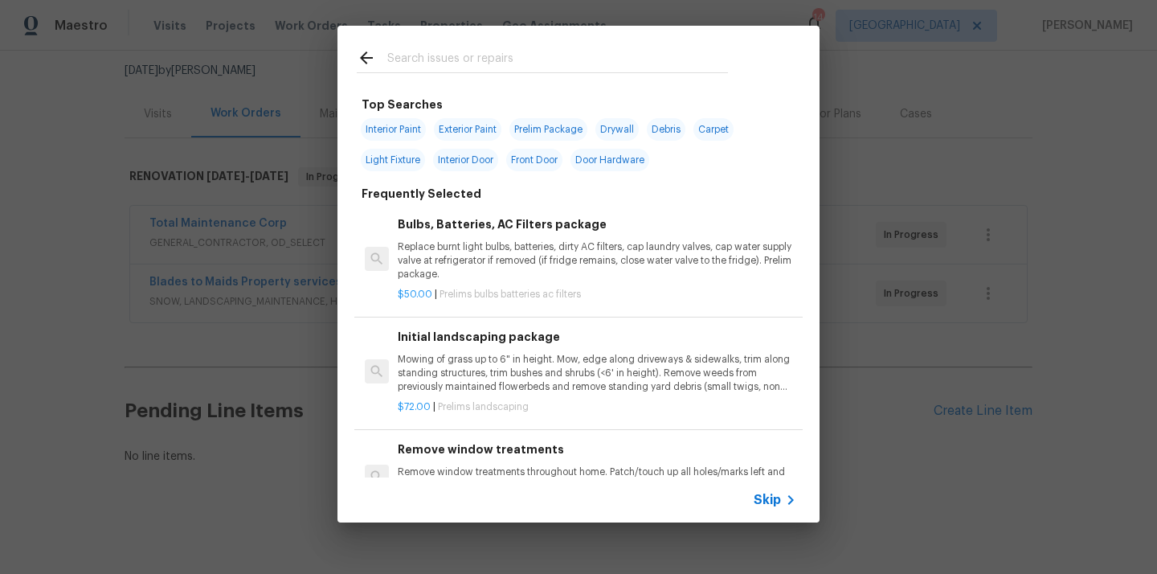
click at [590, 64] on input "text" at bounding box center [557, 60] width 341 height 24
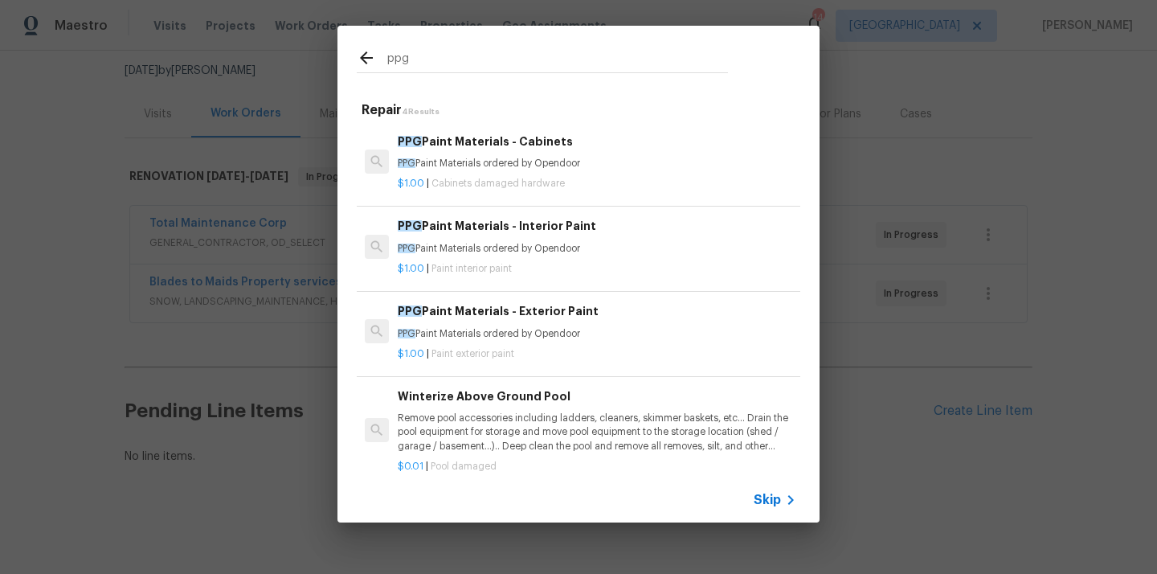
type input "ppg"
click at [533, 231] on h6 "PPG Paint Materials - Interior Paint" at bounding box center [597, 226] width 398 height 18
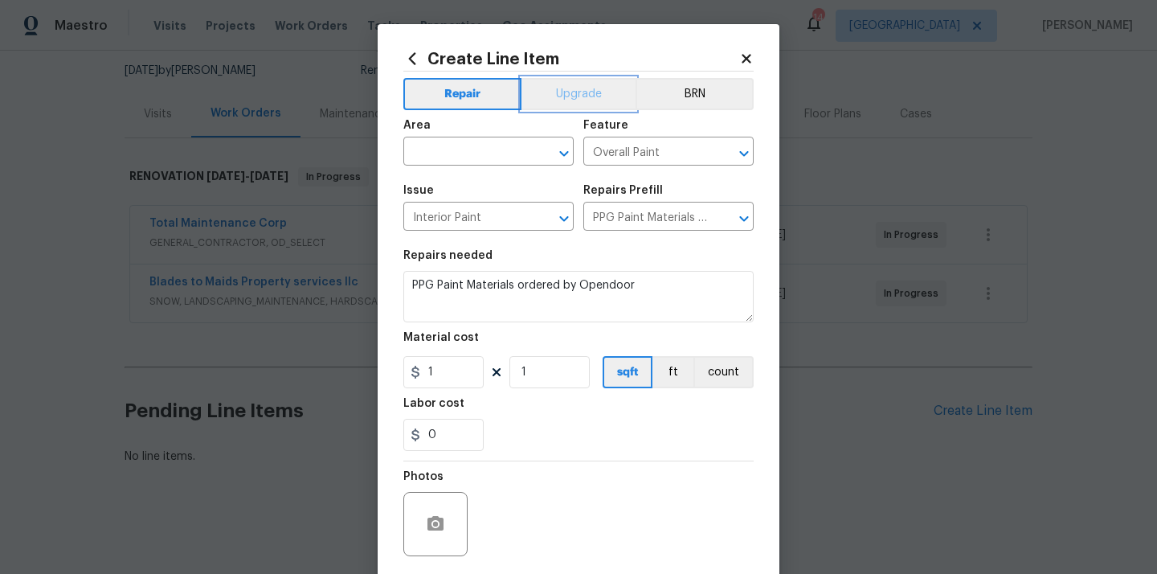
click at [542, 100] on button "Upgrade" at bounding box center [578, 94] width 115 height 32
click at [492, 148] on input "text" at bounding box center [465, 153] width 125 height 25
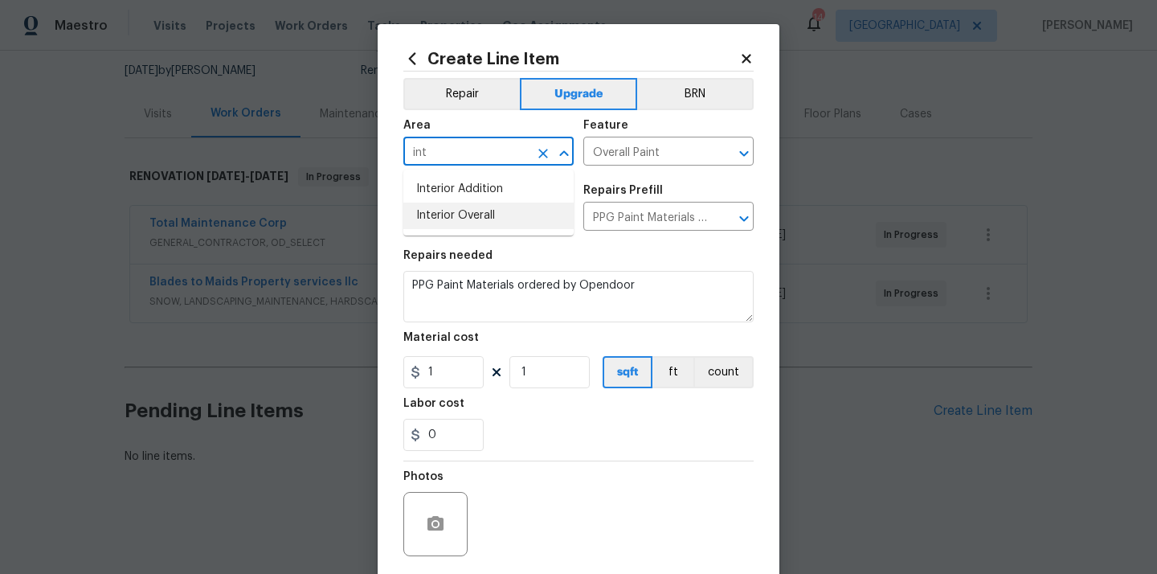
click at [474, 213] on li "Interior Overall" at bounding box center [488, 215] width 170 height 27
type input "Interior Overall"
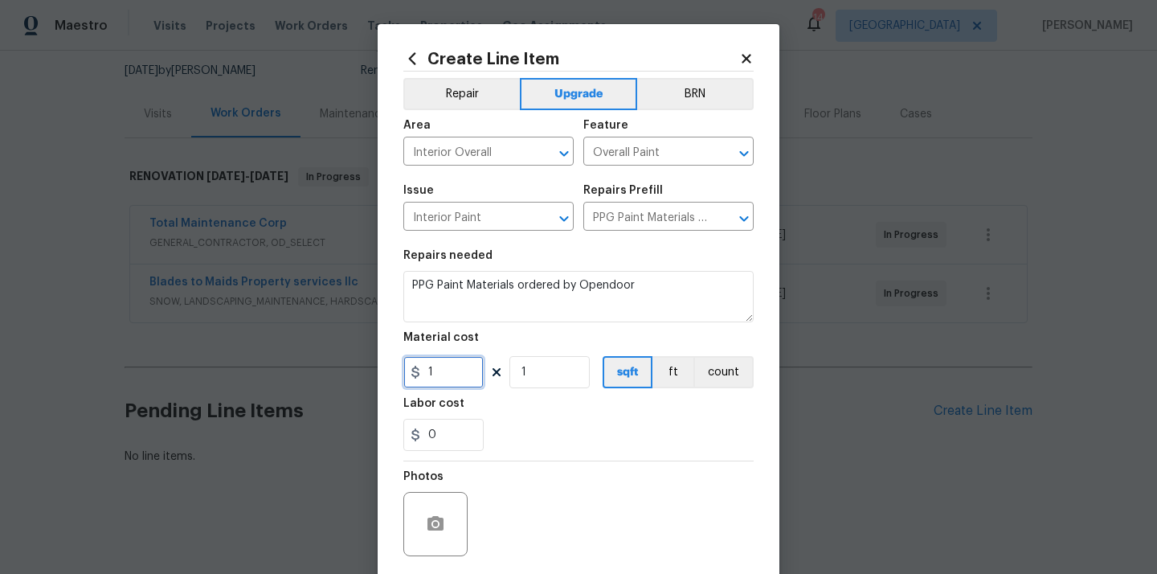
drag, startPoint x: 457, startPoint y: 372, endPoint x: 393, endPoint y: 368, distance: 64.4
click at [393, 368] on div "Create Line Item Repair Upgrade BRN Area Interior Overall ​ Feature Overall Pai…" at bounding box center [579, 345] width 402 height 643
paste input "590.15"
type input "590.15"
click at [554, 431] on div "0" at bounding box center [578, 435] width 350 height 32
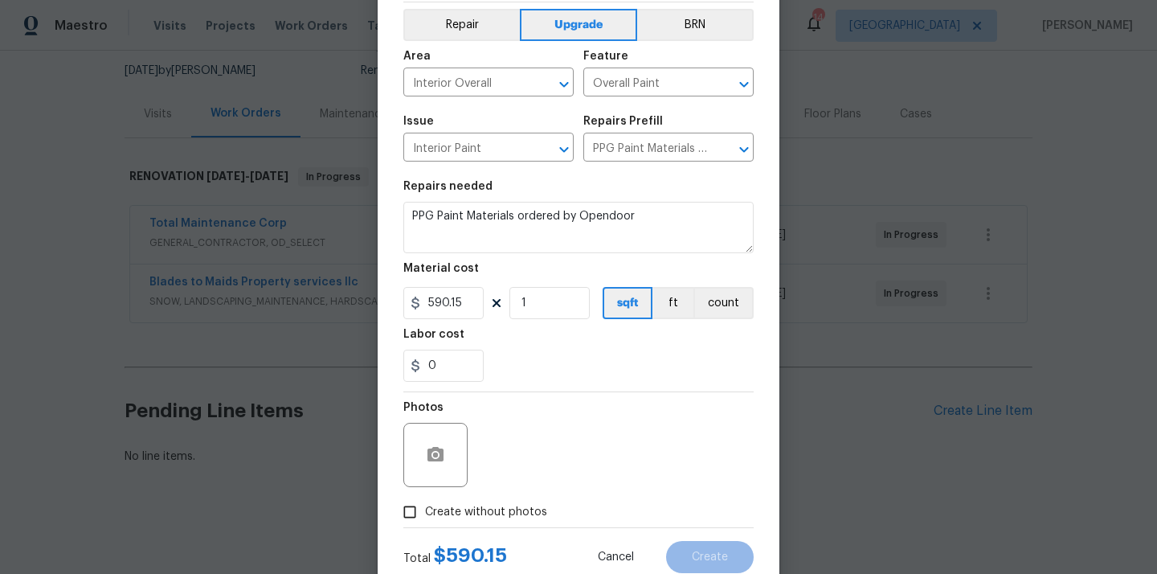
scroll to position [119, 0]
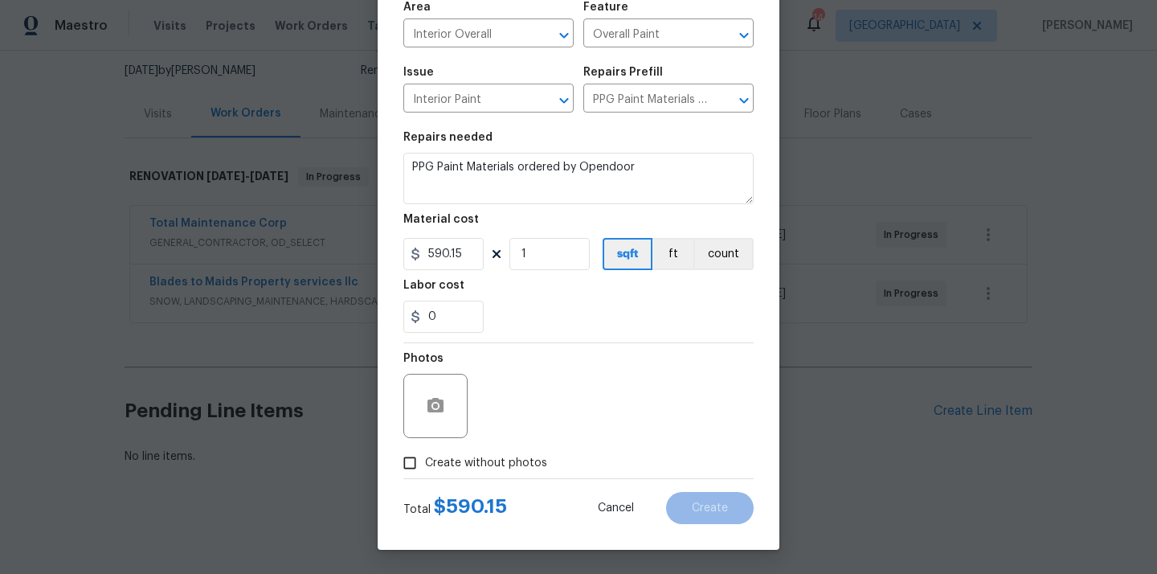
click at [506, 496] on div "Total $ 590.15 Cancel Create" at bounding box center [578, 501] width 350 height 45
click at [506, 479] on div "Total $ 590.15 Cancel Create" at bounding box center [578, 501] width 350 height 45
click at [508, 456] on span "Create without photos" at bounding box center [486, 463] width 122 height 17
click at [425, 456] on input "Create without photos" at bounding box center [409, 462] width 31 height 31
checkbox input "true"
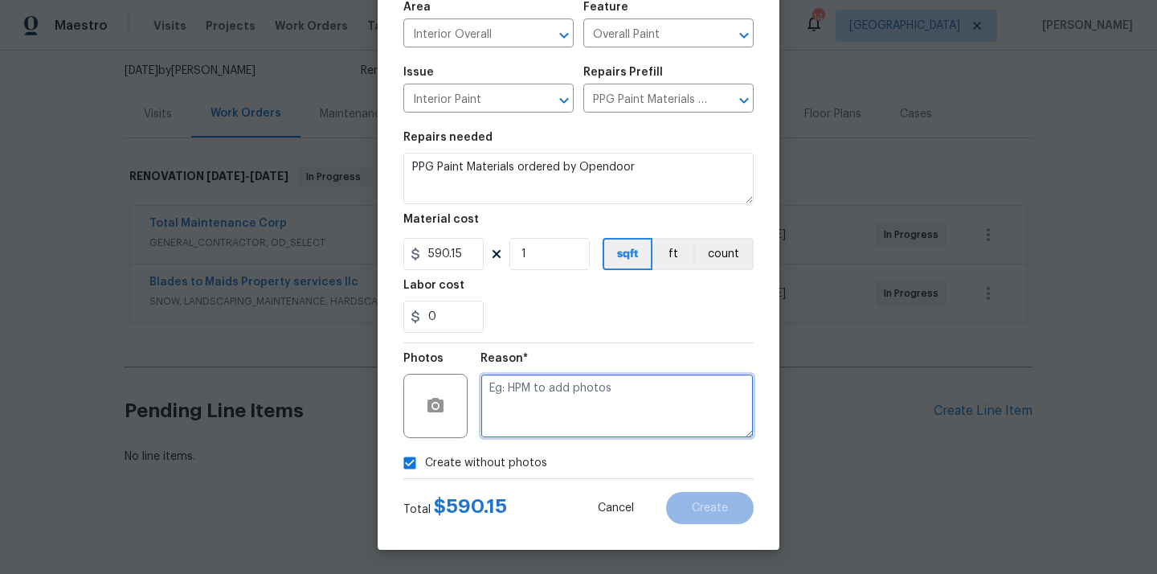
click at [525, 415] on textarea at bounding box center [616, 406] width 273 height 64
type textarea "N/A"
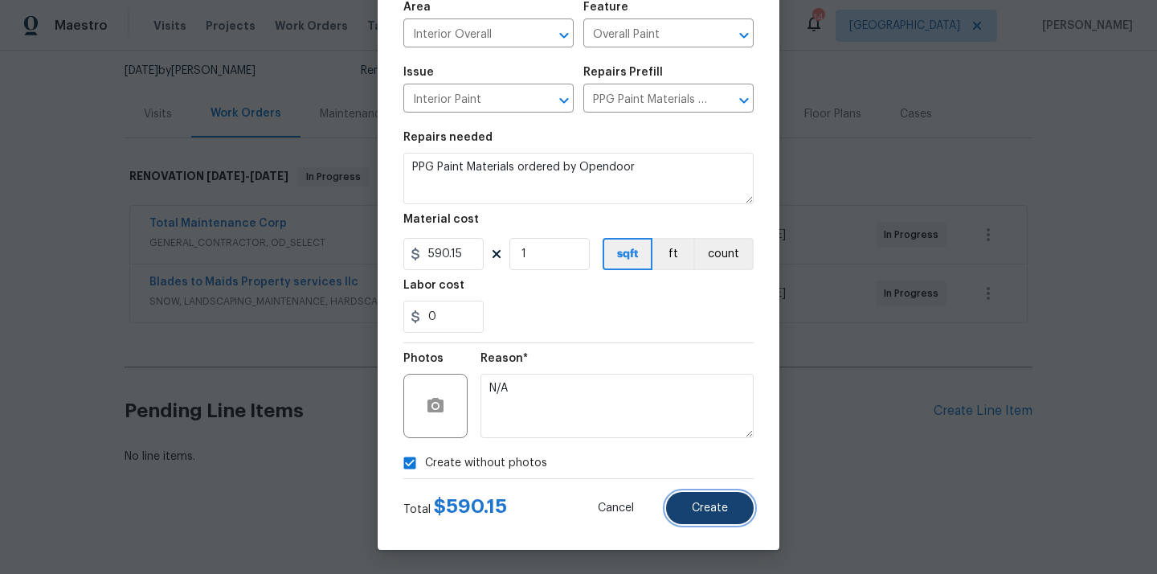
click at [697, 507] on span "Create" at bounding box center [710, 508] width 36 height 12
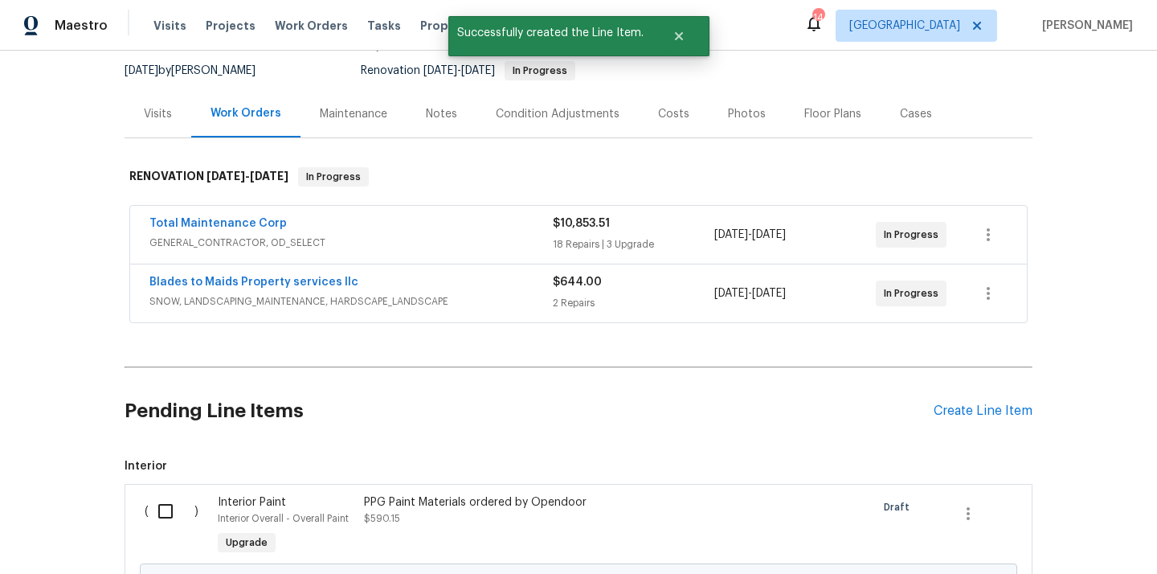
scroll to position [337, 0]
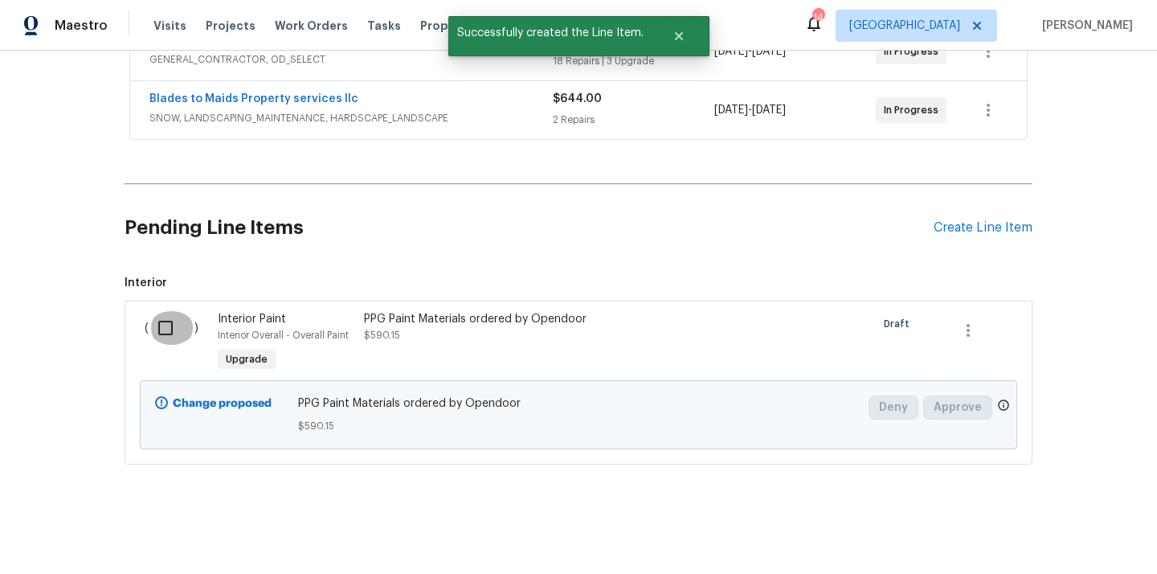
click at [173, 317] on input "checkbox" at bounding box center [172, 328] width 46 height 34
checkbox input "true"
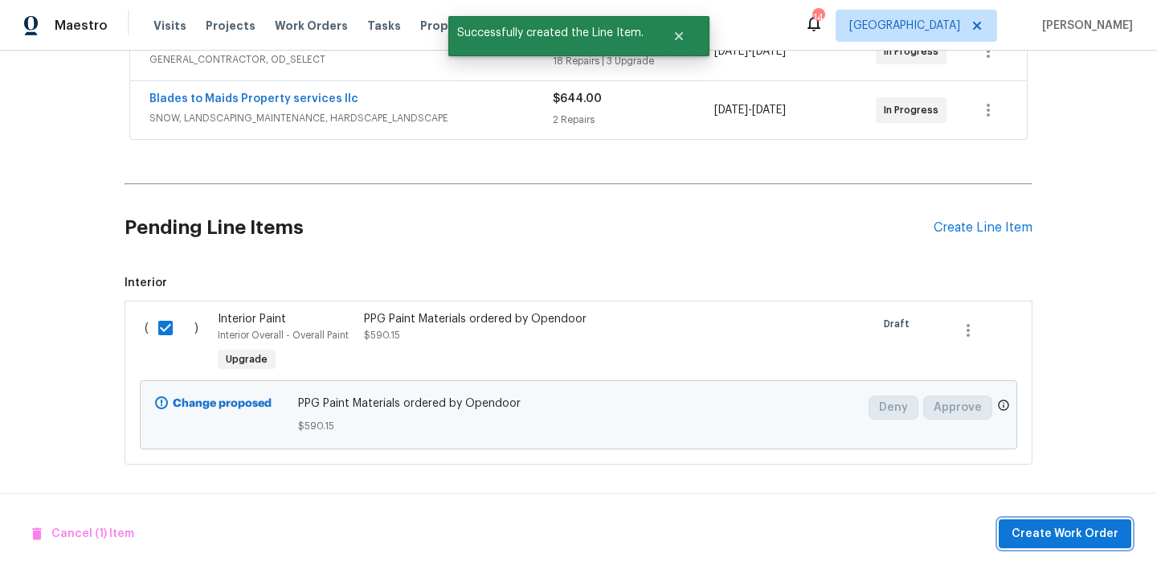
click at [1036, 541] on span "Create Work Order" at bounding box center [1064, 534] width 107 height 20
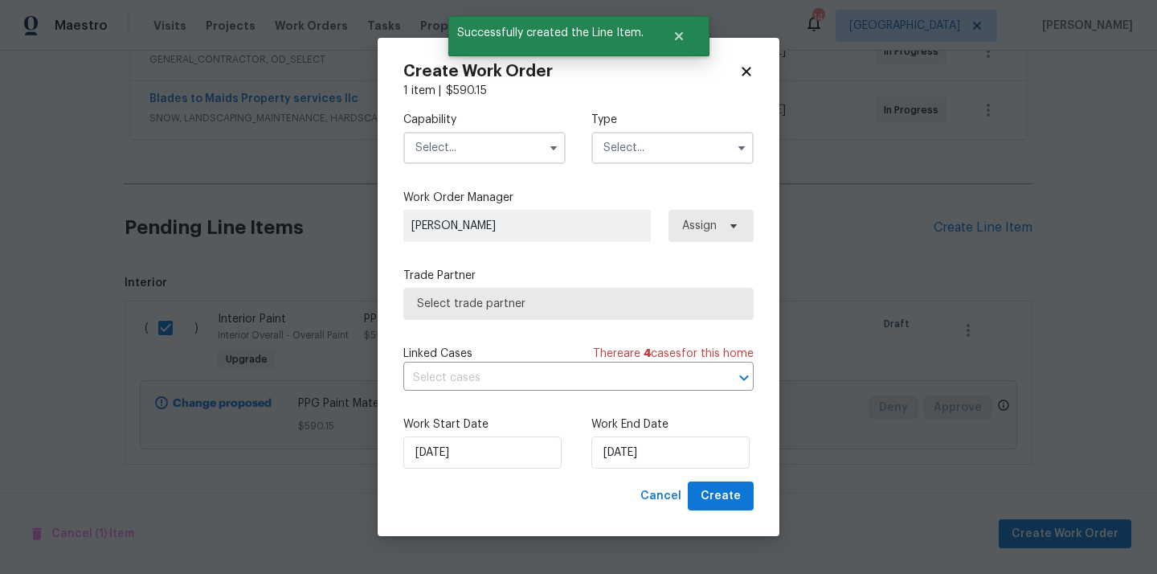
click at [497, 133] on input "text" at bounding box center [484, 148] width 162 height 32
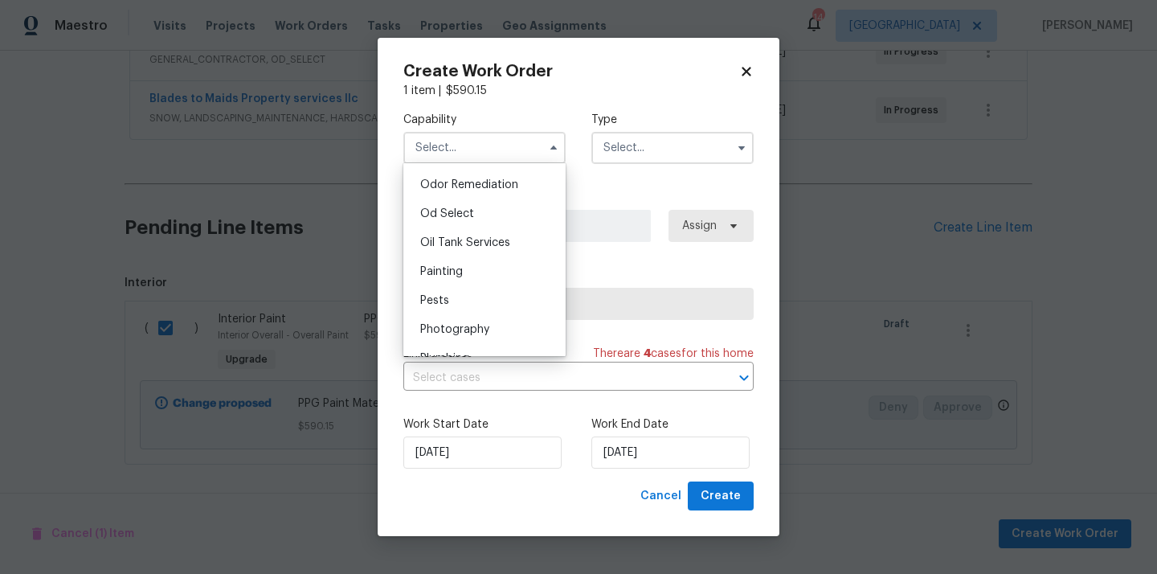
scroll to position [1261, 0]
click at [488, 277] on div "Painting" at bounding box center [484, 269] width 154 height 29
type input "Painting"
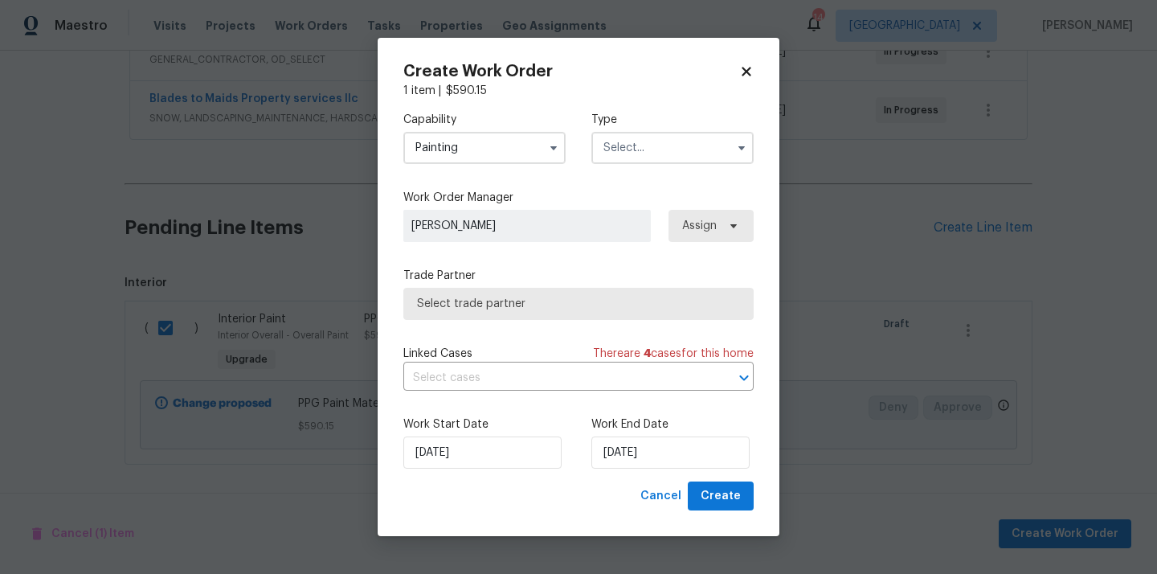
click at [652, 145] on input "text" at bounding box center [672, 148] width 162 height 32
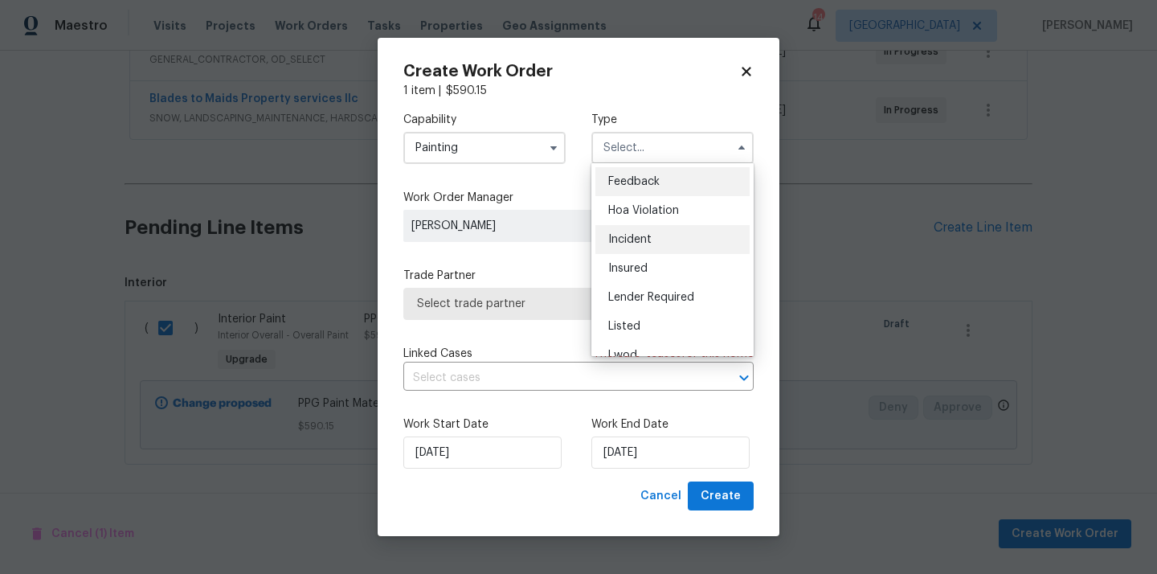
scroll to position [191, 0]
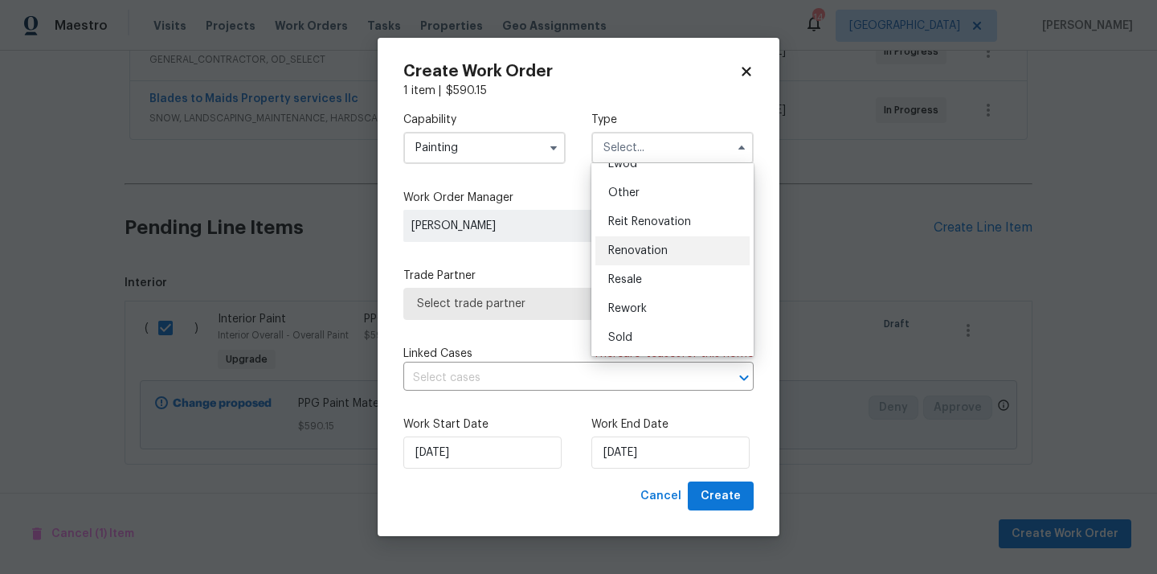
click at [652, 251] on span "Renovation" at bounding box center [637, 250] width 59 height 11
type input "Renovation"
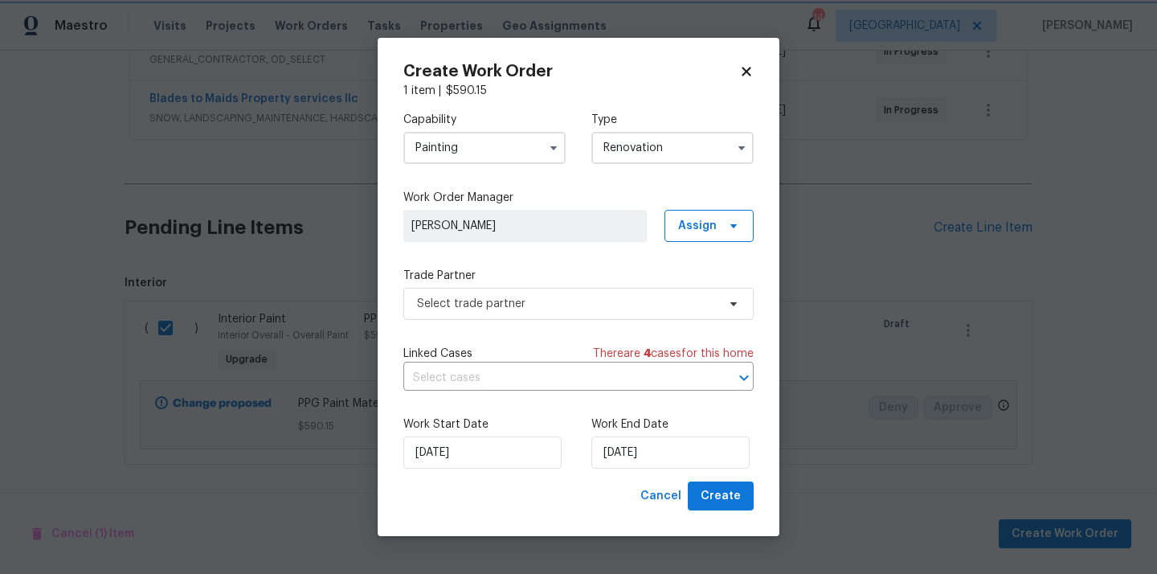
scroll to position [0, 0]
click at [697, 216] on span "Assign" at bounding box center [708, 226] width 89 height 32
click at [715, 291] on div "Assign to me" at bounding box center [711, 293] width 70 height 16
click at [614, 321] on div "Capability Painting Type Renovation Work Order Manager Tim Hochradel Assign Tra…" at bounding box center [578, 290] width 350 height 382
click at [612, 319] on div "Capability Painting Type Renovation Work Order Manager Tim Hochradel Assign Tra…" at bounding box center [578, 290] width 350 height 382
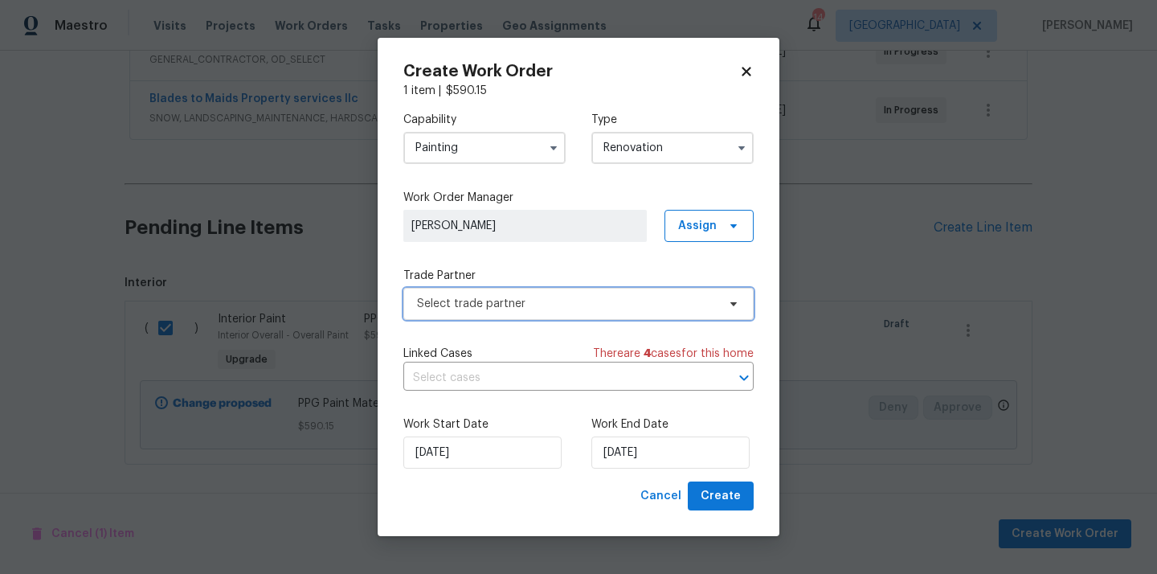
click at [609, 313] on span "Select trade partner" at bounding box center [578, 304] width 350 height 32
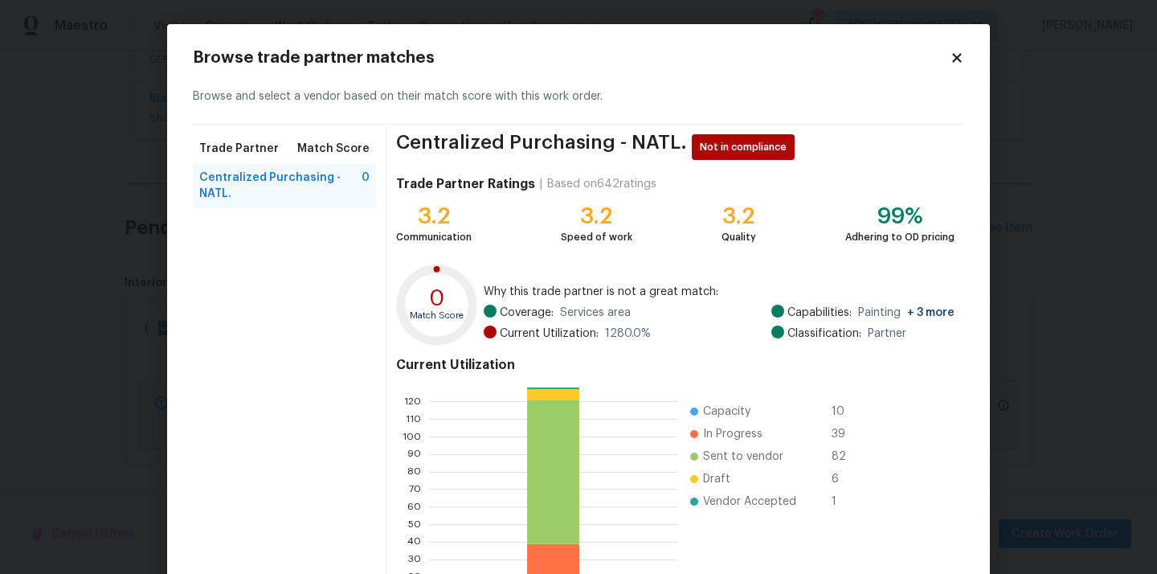
scroll to position [135, 0]
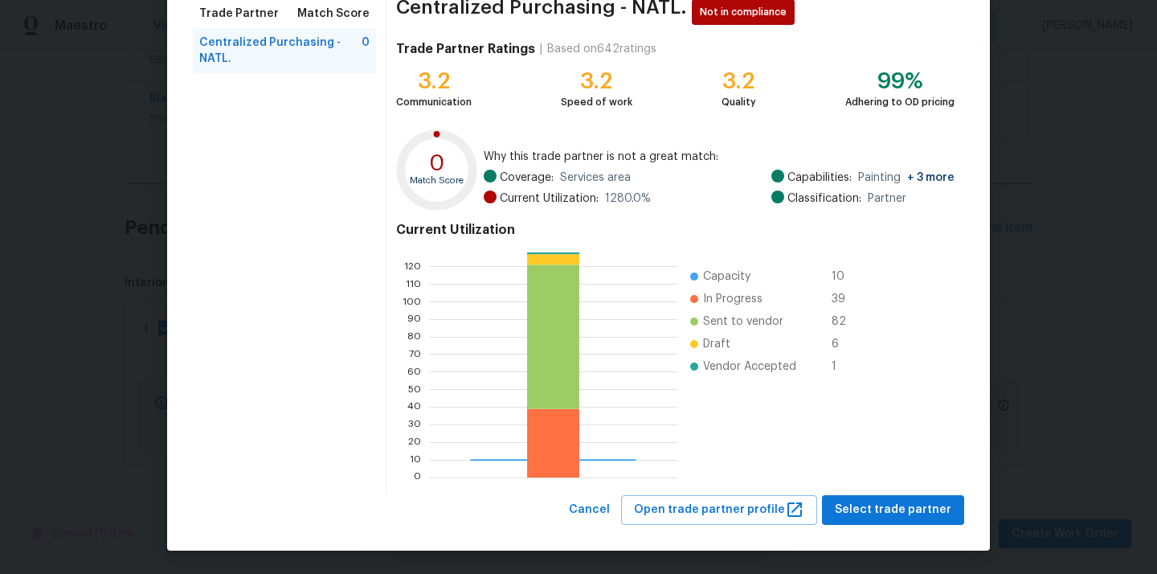
click at [882, 537] on div "Browse trade partner matches Browse and select a vendor based on their match sc…" at bounding box center [578, 219] width 823 height 661
click at [874, 498] on button "Select trade partner" at bounding box center [893, 510] width 142 height 30
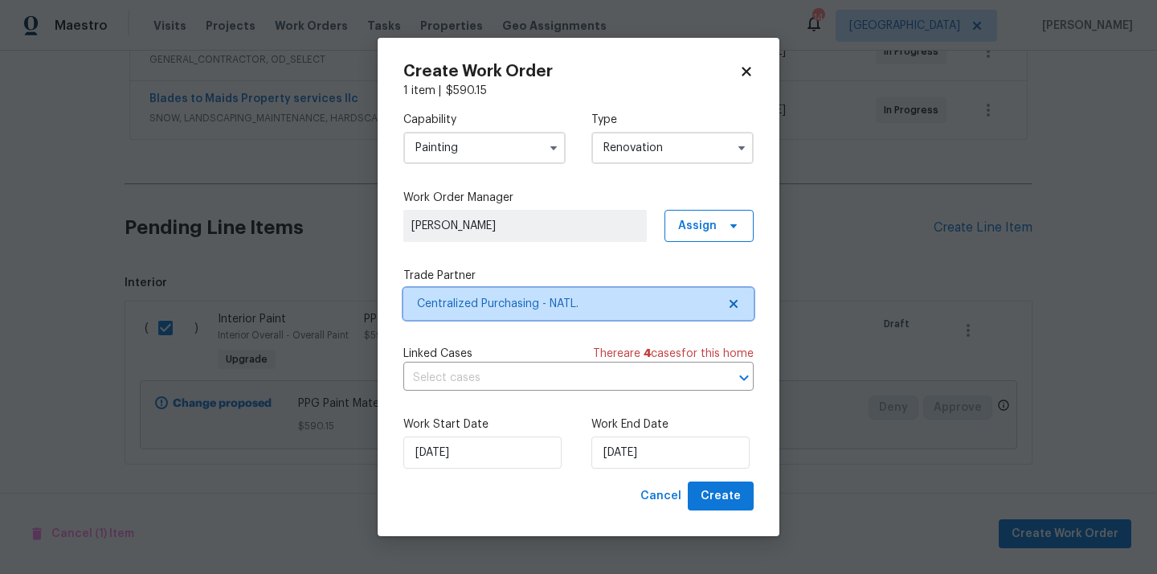
scroll to position [0, 0]
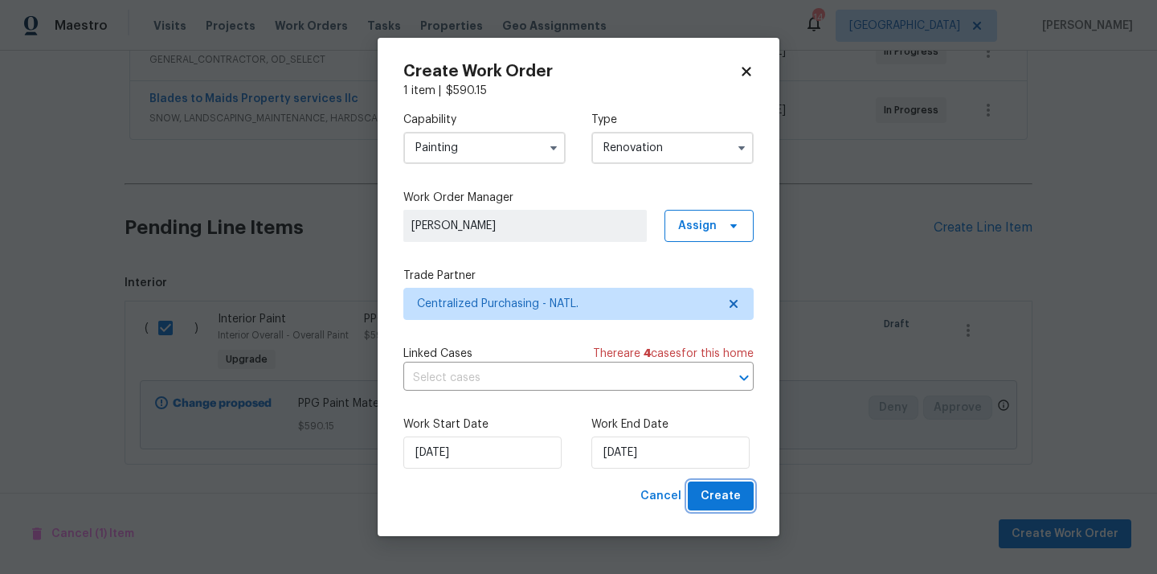
click at [732, 501] on span "Create" at bounding box center [721, 496] width 40 height 20
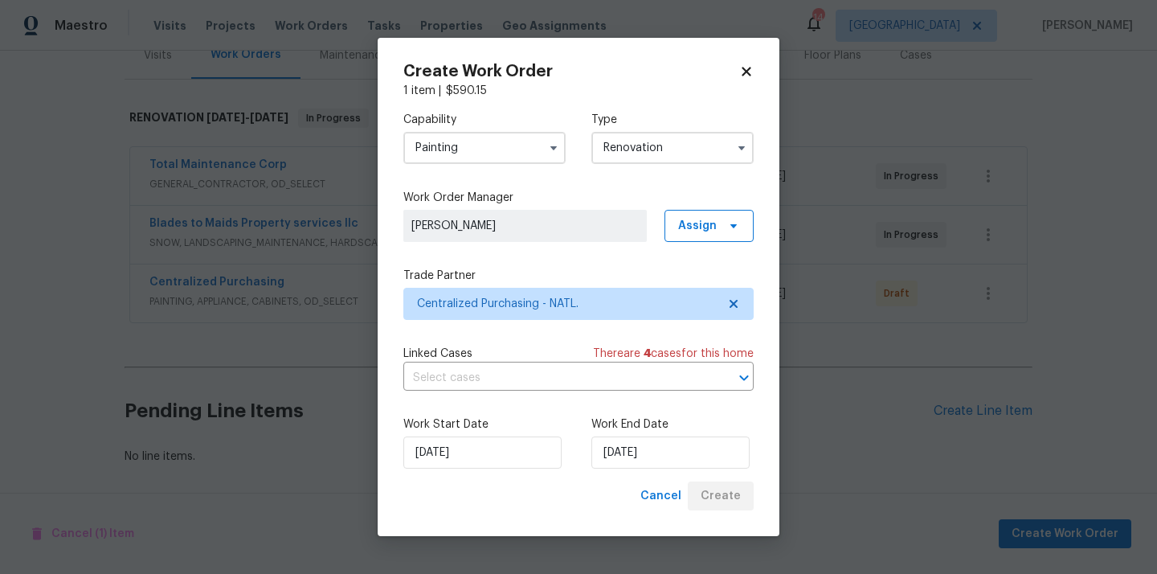
scroll to position [212, 0]
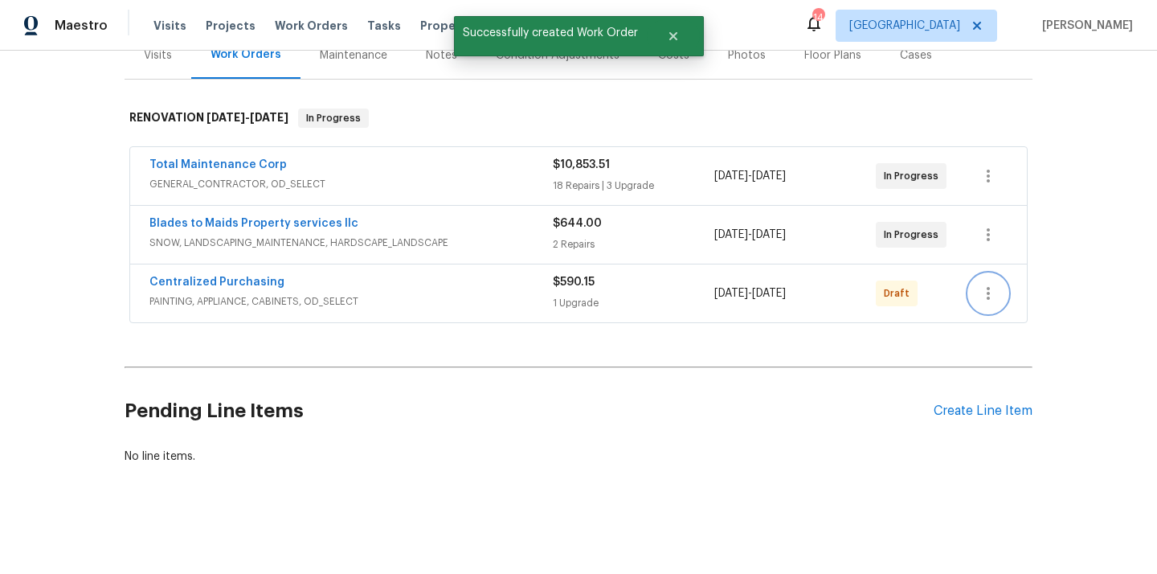
click at [999, 281] on button "button" at bounding box center [988, 293] width 39 height 39
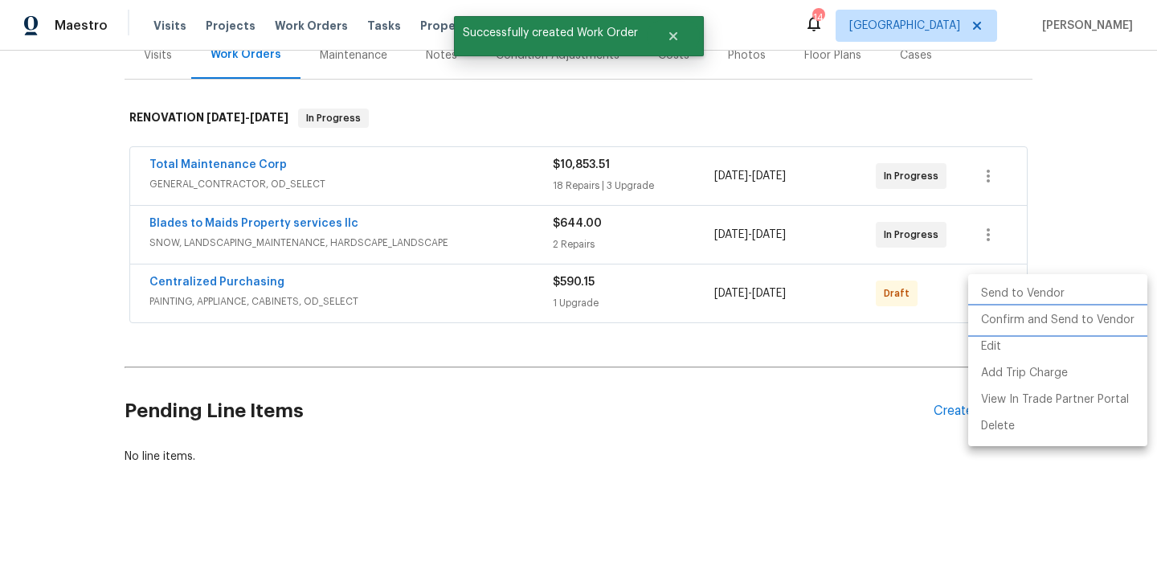
click at [994, 323] on li "Confirm and Send to Vendor" at bounding box center [1057, 320] width 179 height 27
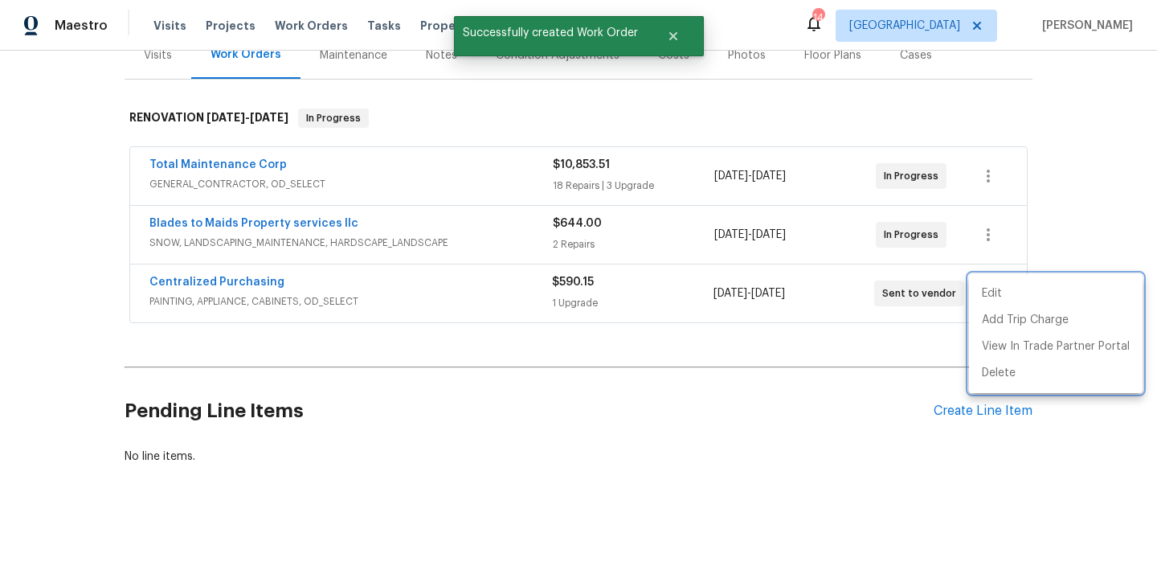
click at [474, 307] on div at bounding box center [578, 287] width 1157 height 574
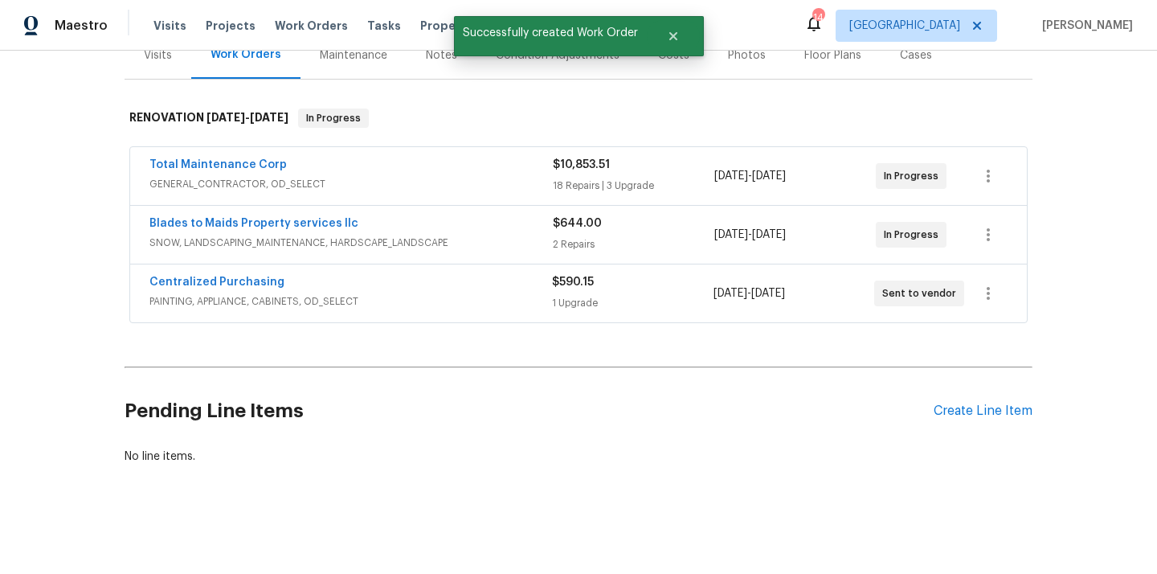
click at [254, 275] on span "Centralized Purchasing" at bounding box center [216, 282] width 135 height 16
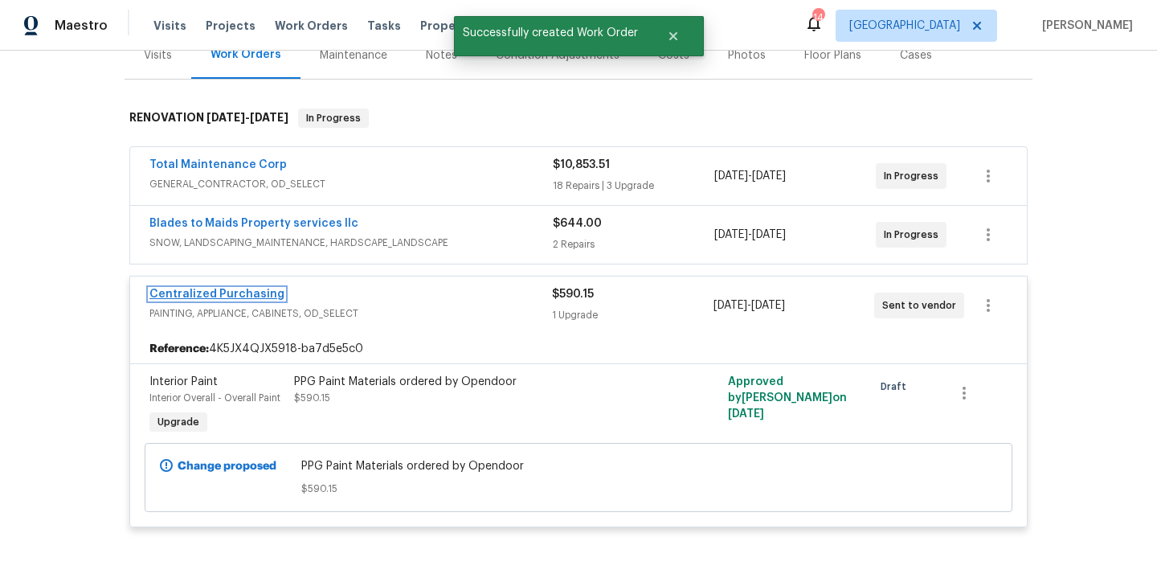
click at [233, 292] on link "Centralized Purchasing" at bounding box center [216, 293] width 135 height 11
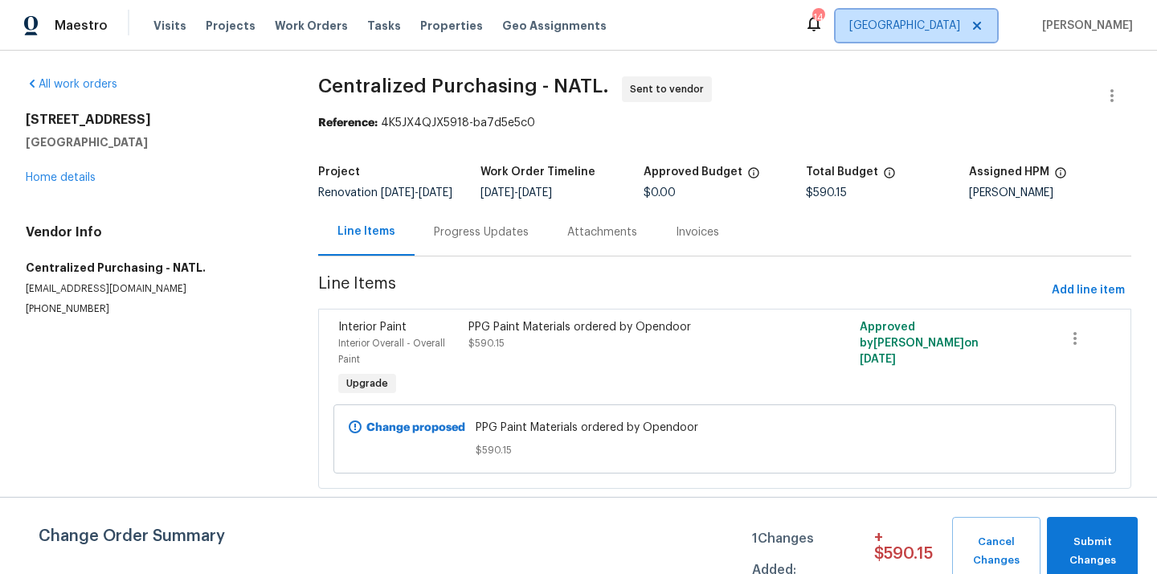
click at [938, 21] on span "Minneapolis" at bounding box center [904, 26] width 111 height 16
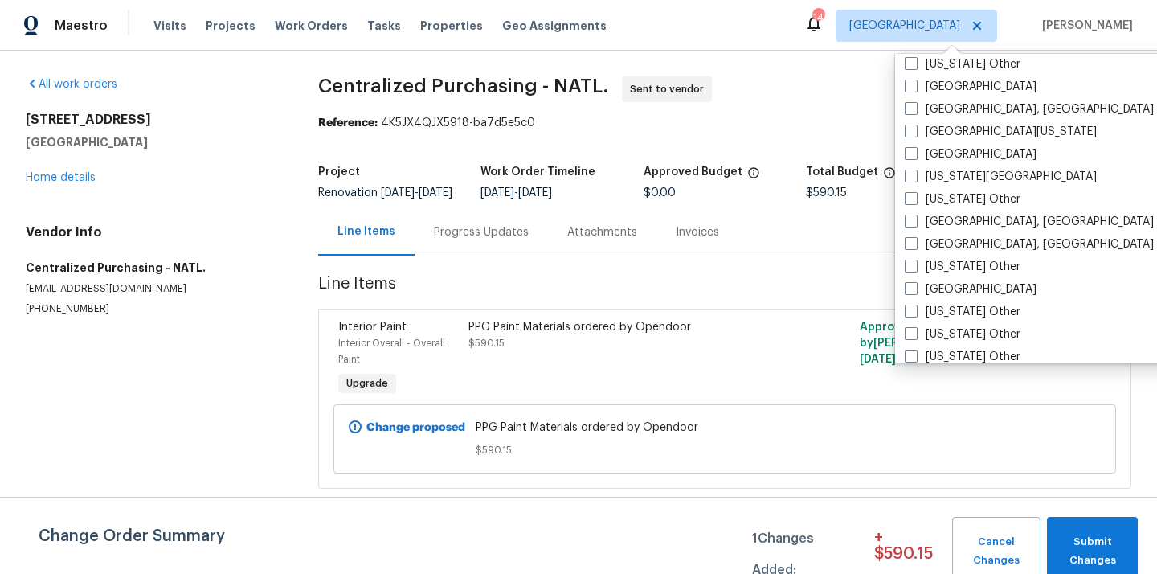
scroll to position [940, 0]
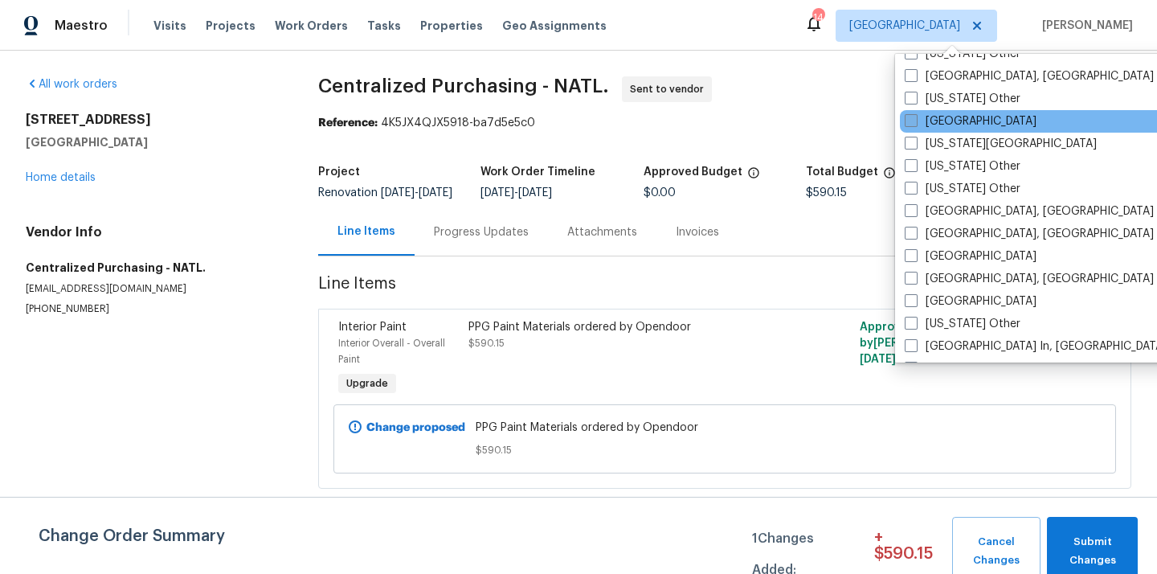
click at [943, 120] on label "[GEOGRAPHIC_DATA]" at bounding box center [971, 121] width 132 height 16
click at [915, 120] on input "[GEOGRAPHIC_DATA]" at bounding box center [910, 118] width 10 height 10
checkbox input "true"
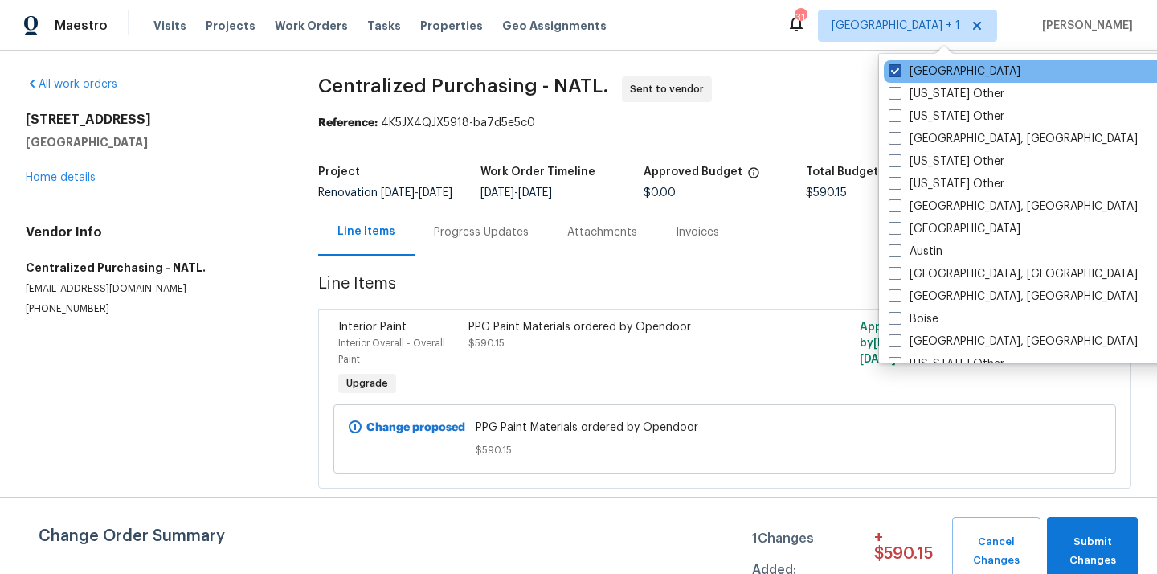
click at [920, 78] on label "Minneapolis" at bounding box center [955, 71] width 132 height 16
click at [899, 74] on input "Minneapolis" at bounding box center [894, 68] width 10 height 10
checkbox input "false"
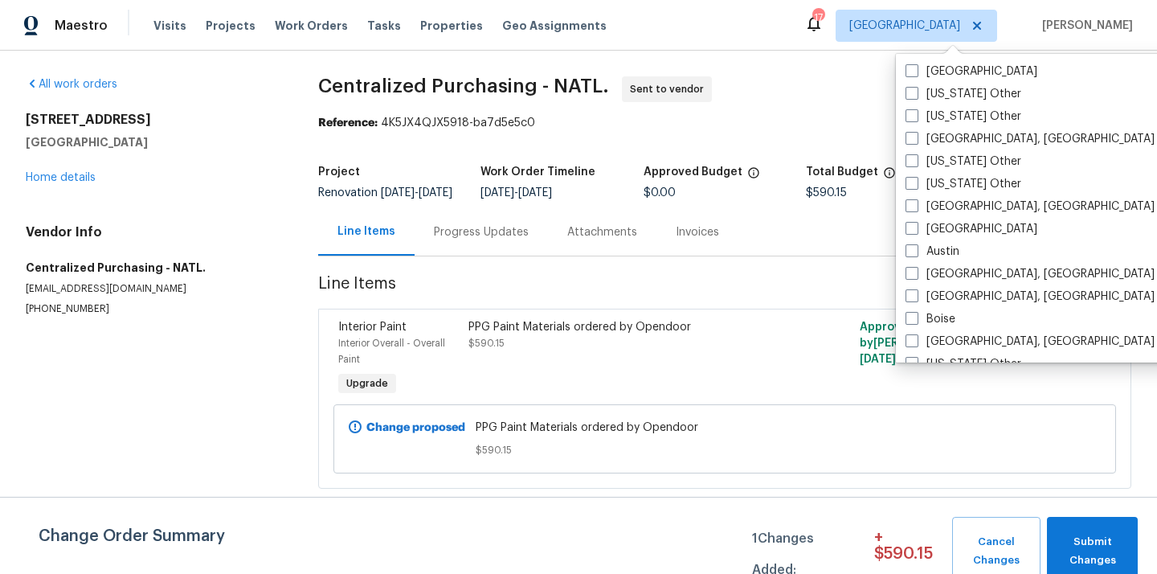
click at [223, 13] on div "Visits Projects Work Orders Tasks Properties Geo Assignments" at bounding box center [389, 26] width 472 height 32
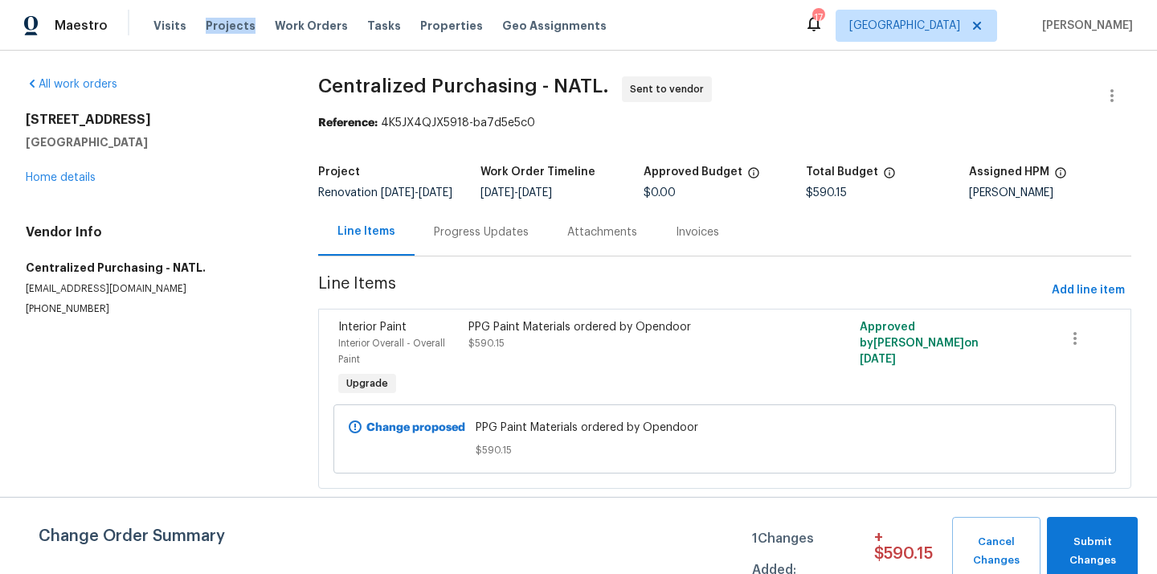
click at [223, 14] on div "Visits Projects Work Orders Tasks Properties Geo Assignments" at bounding box center [389, 26] width 472 height 32
click at [220, 21] on span "Projects" at bounding box center [231, 26] width 50 height 16
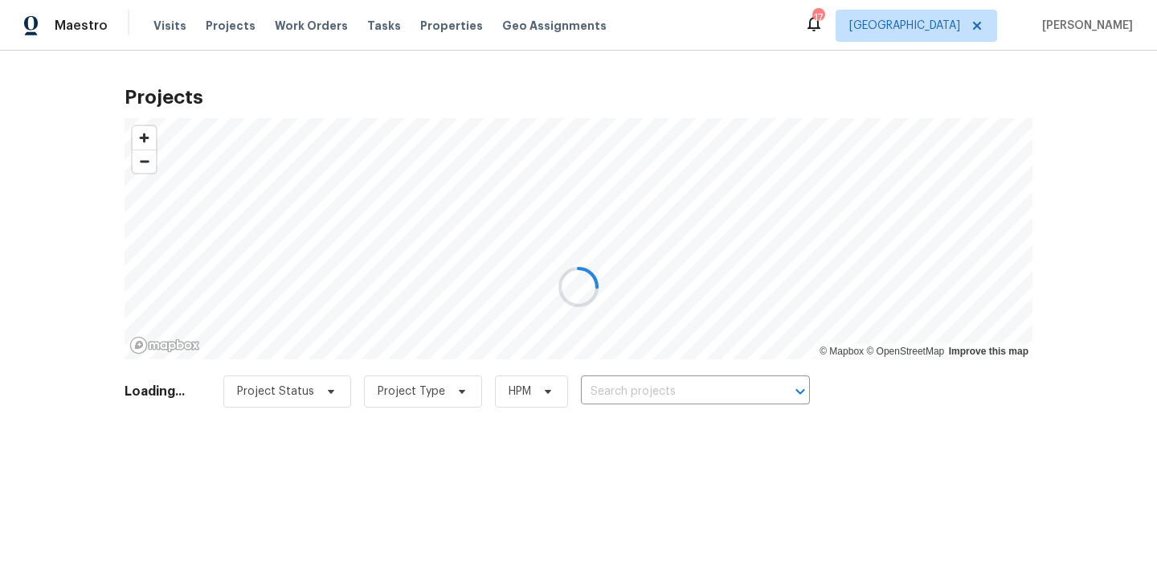
click at [703, 394] on div at bounding box center [578, 287] width 1157 height 574
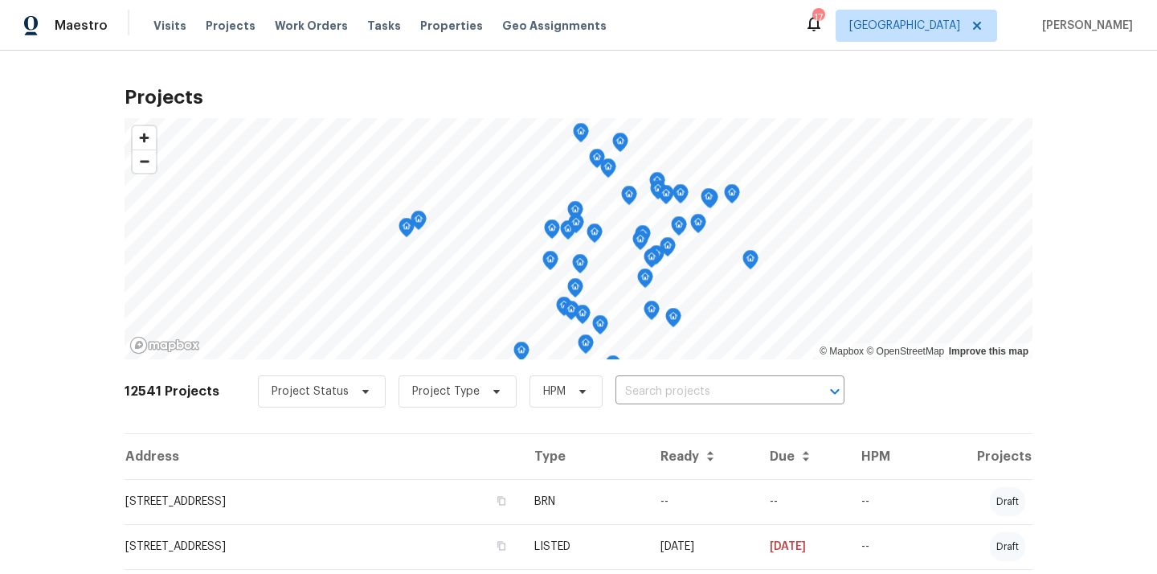
click at [703, 394] on input "text" at bounding box center [707, 391] width 184 height 25
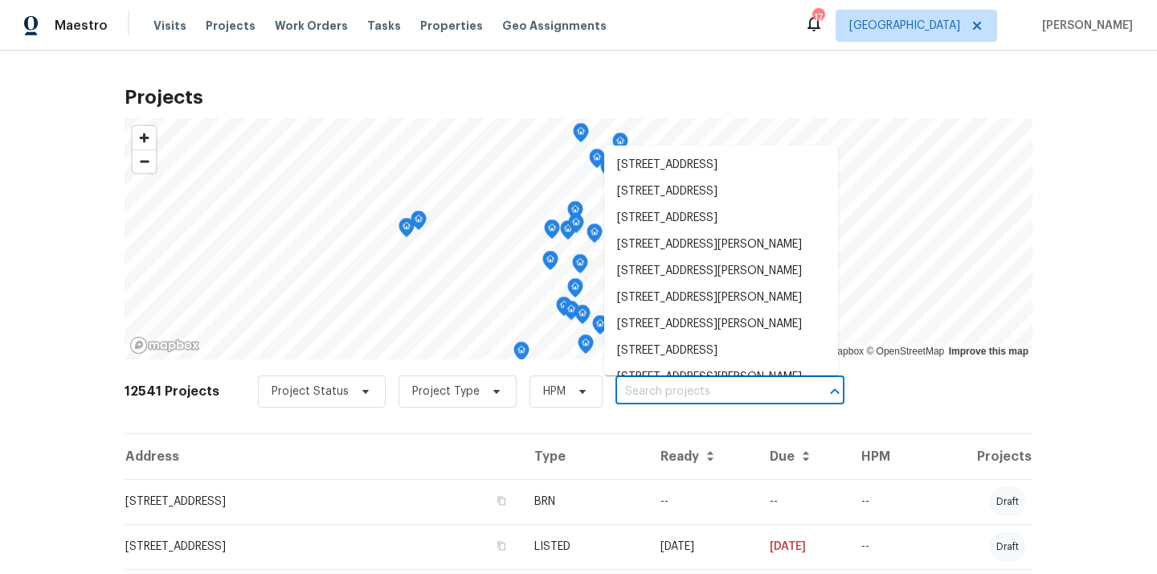
paste input "11562 W Ride Dr, Jacksonville, FL 32223"
type input "11562 W Ride Dr, Jacksonville, FL 32223"
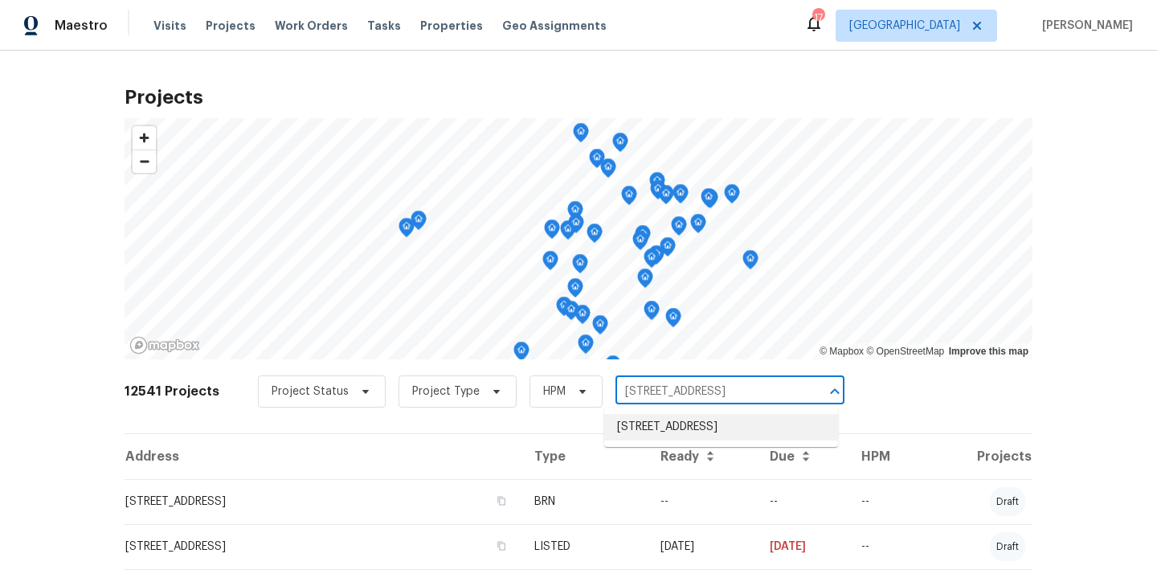
click at [681, 427] on li "11562 W Ride Dr, Jacksonville, FL 32223" at bounding box center [721, 427] width 234 height 27
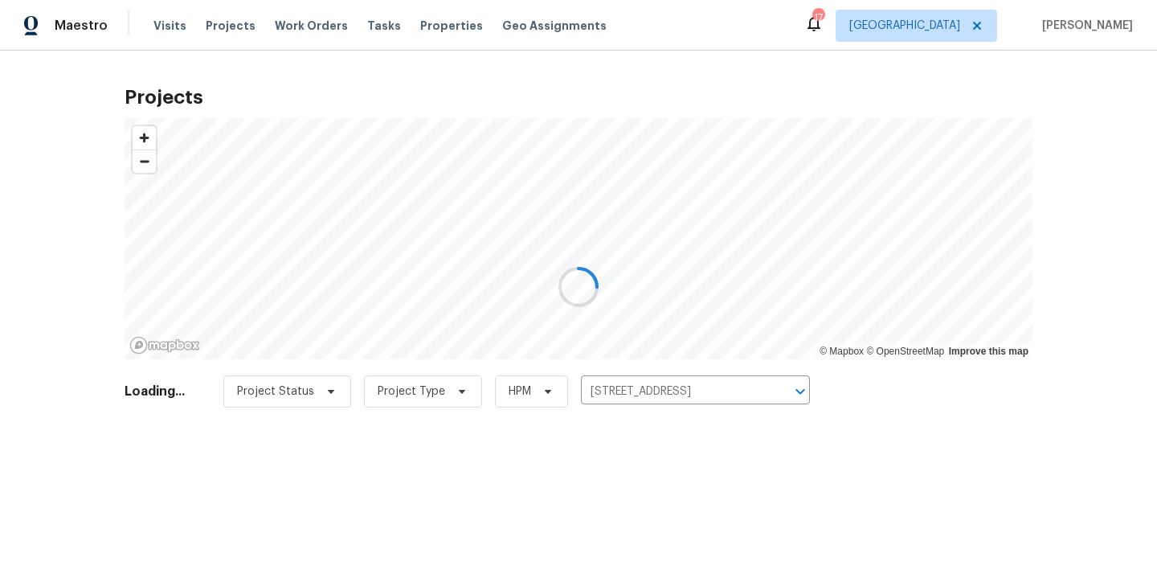
click at [325, 469] on div at bounding box center [578, 287] width 1157 height 574
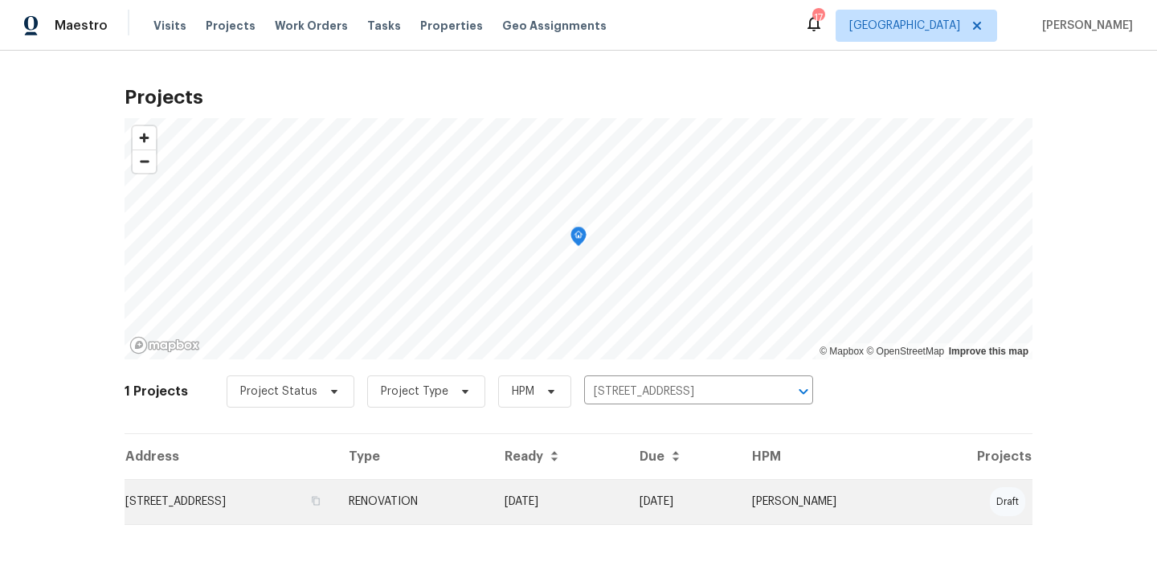
click at [312, 481] on td "11562 W Ride Dr, Jacksonville, FL 32223" at bounding box center [230, 501] width 211 height 45
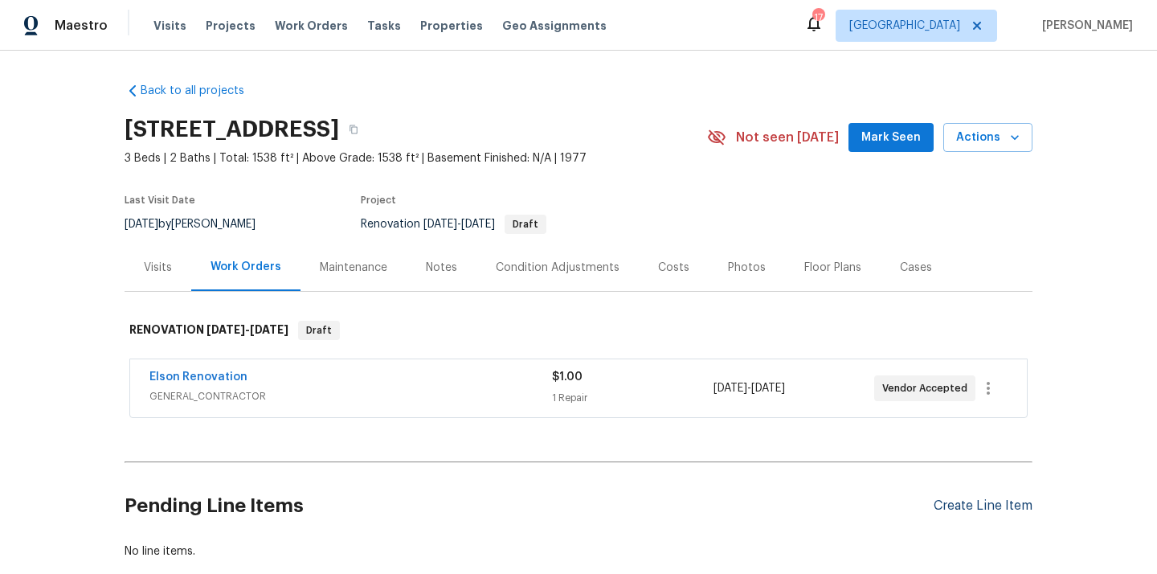
click at [950, 513] on div "Create Line Item" at bounding box center [983, 505] width 99 height 15
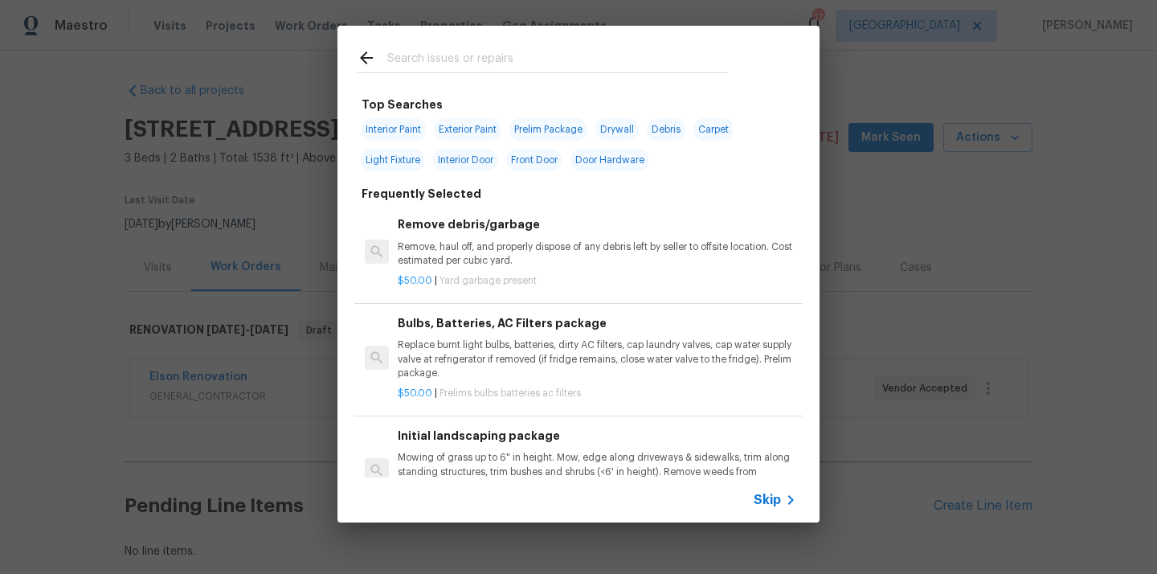
click at [586, 70] on input "text" at bounding box center [557, 60] width 341 height 24
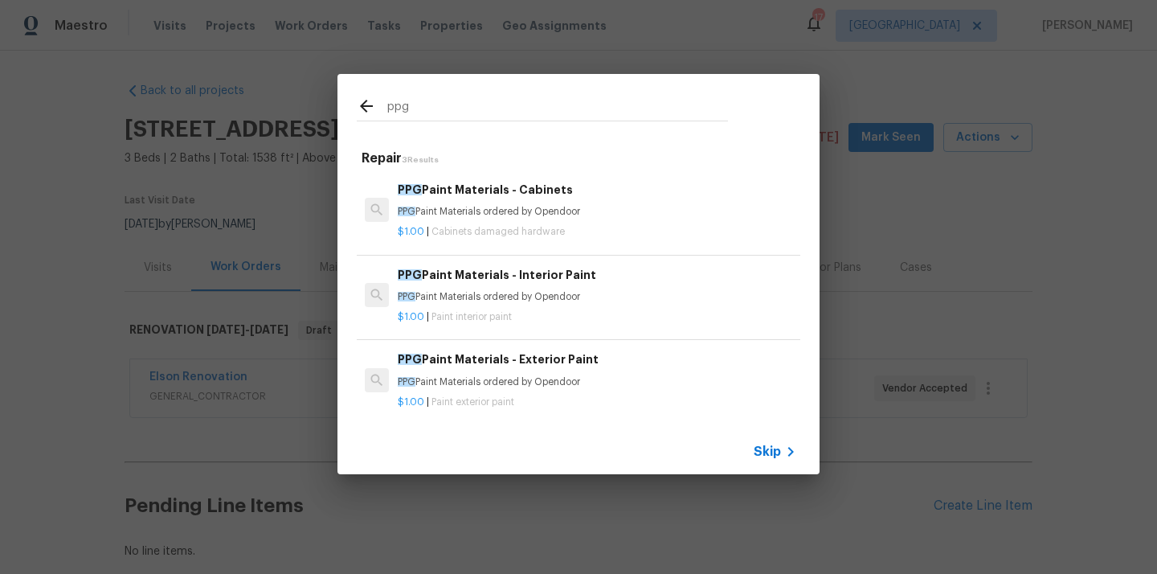
type input "ppg"
click at [545, 300] on p "PPG Paint Materials ordered by Opendoor" at bounding box center [597, 297] width 398 height 14
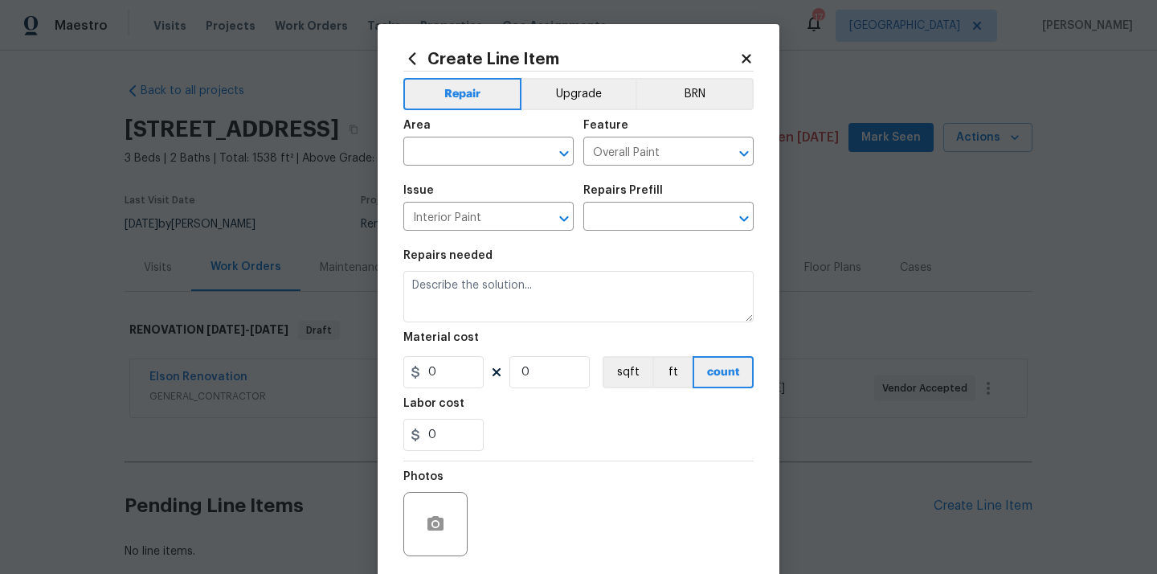
type input "PPG Paint Materials - Interior Paint $1.00"
type textarea "PPG Paint Materials ordered by Opendoor"
type input "1"
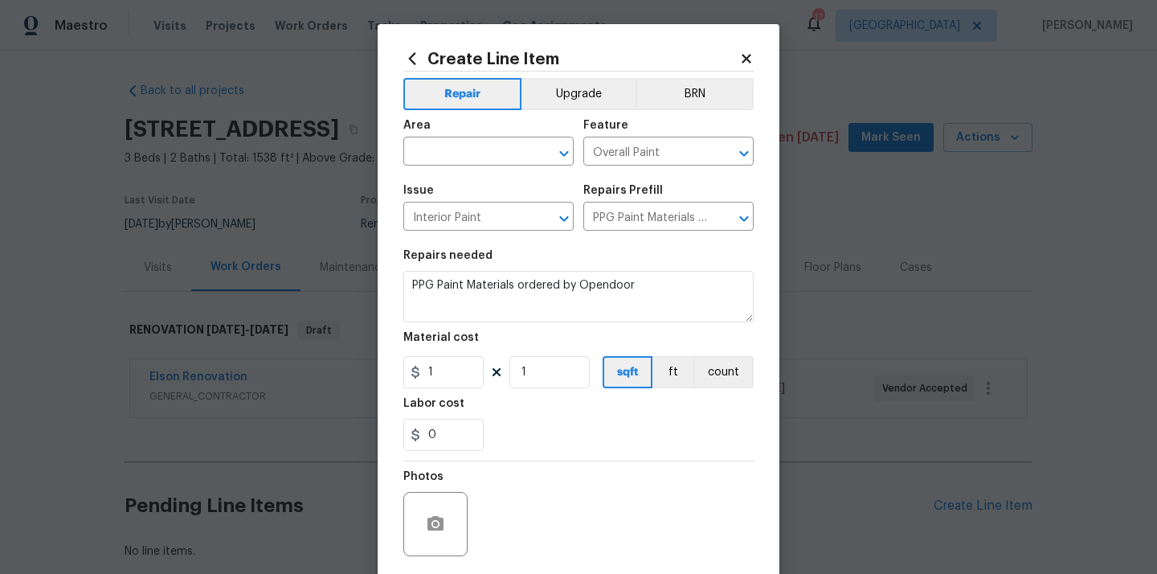
click at [476, 138] on div "Area" at bounding box center [488, 130] width 170 height 21
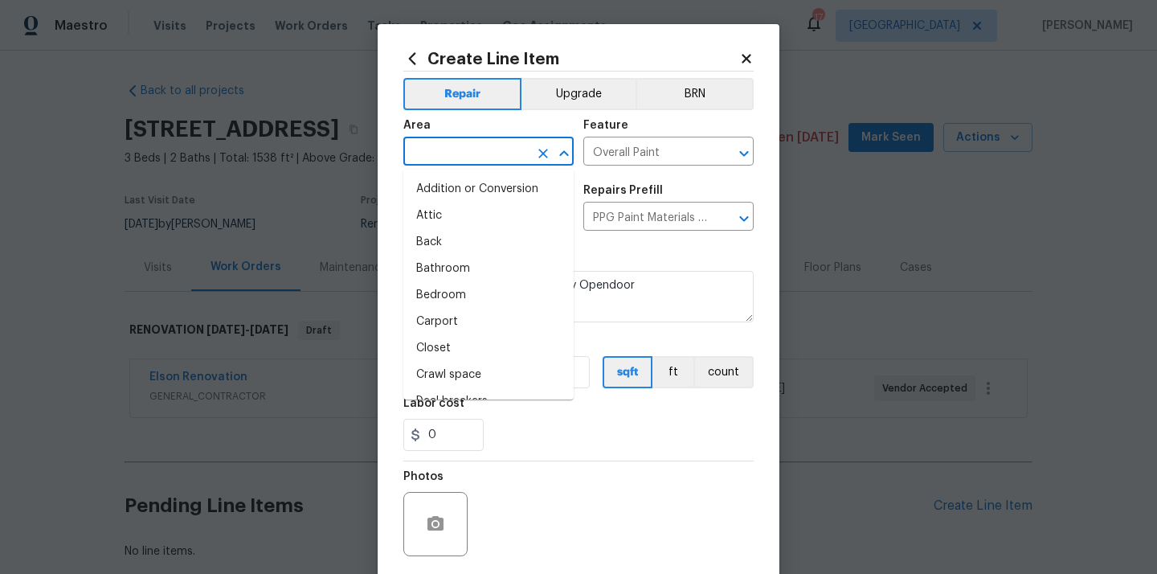
click at [467, 148] on input "text" at bounding box center [465, 153] width 125 height 25
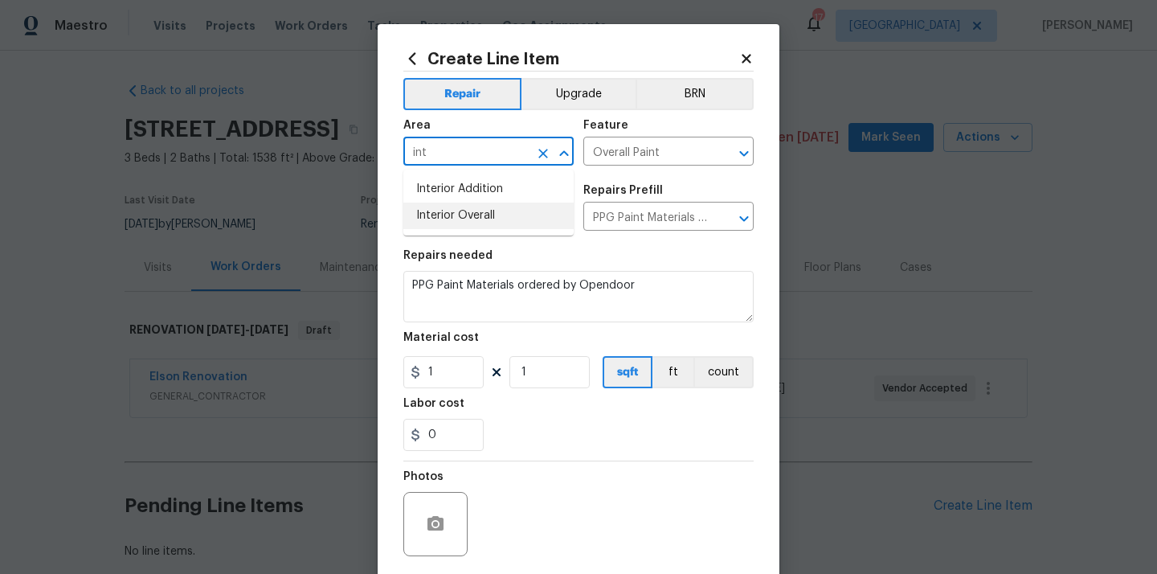
click at [449, 219] on li "Interior Overall" at bounding box center [488, 215] width 170 height 27
type input "Interior Overall"
drag, startPoint x: 443, startPoint y: 370, endPoint x: 392, endPoint y: 370, distance: 51.4
click at [392, 370] on div "Create Line Item Repair Upgrade BRN Area Interior Overall ​ Feature Overall Pai…" at bounding box center [579, 345] width 402 height 643
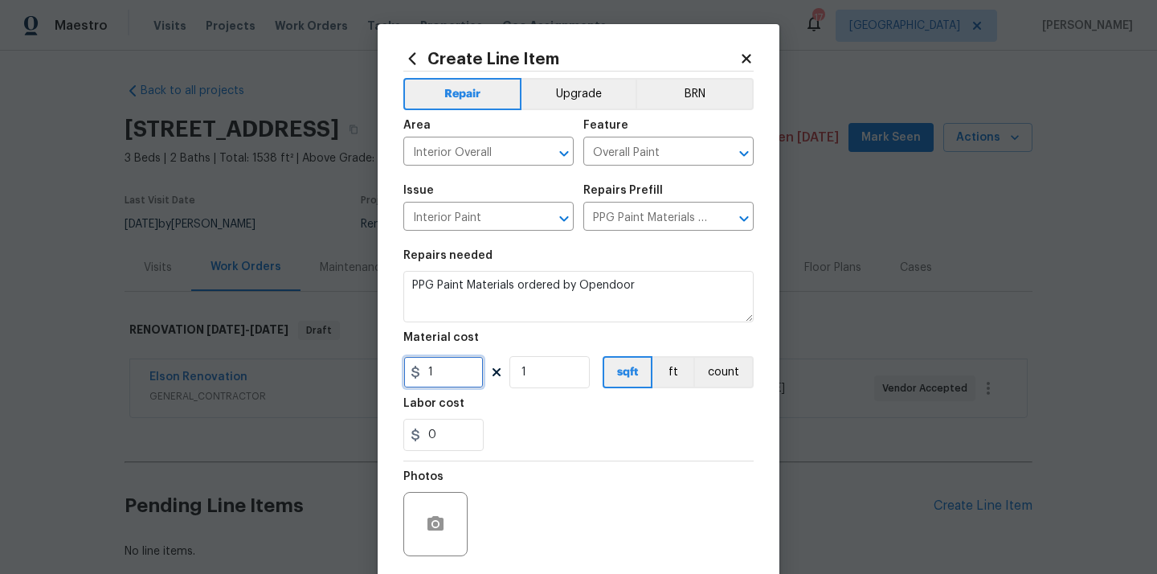
paste input "435.66"
type input "435.66"
click at [594, 444] on div "0" at bounding box center [578, 435] width 350 height 32
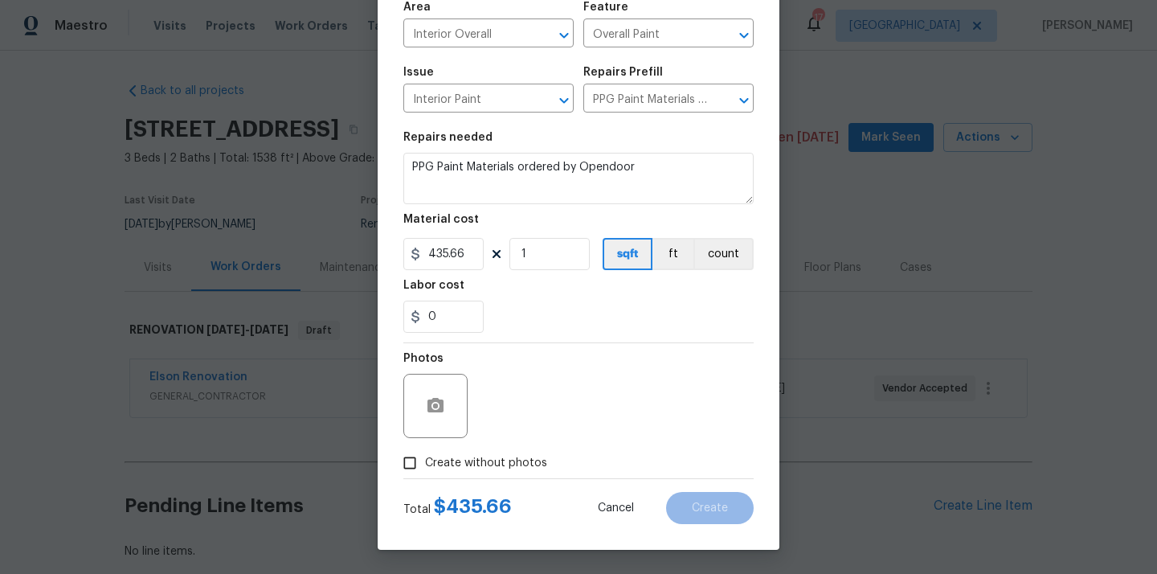
click at [524, 451] on label "Create without photos" at bounding box center [470, 462] width 153 height 31
click at [425, 451] on input "Create without photos" at bounding box center [409, 462] width 31 height 31
checkbox input "true"
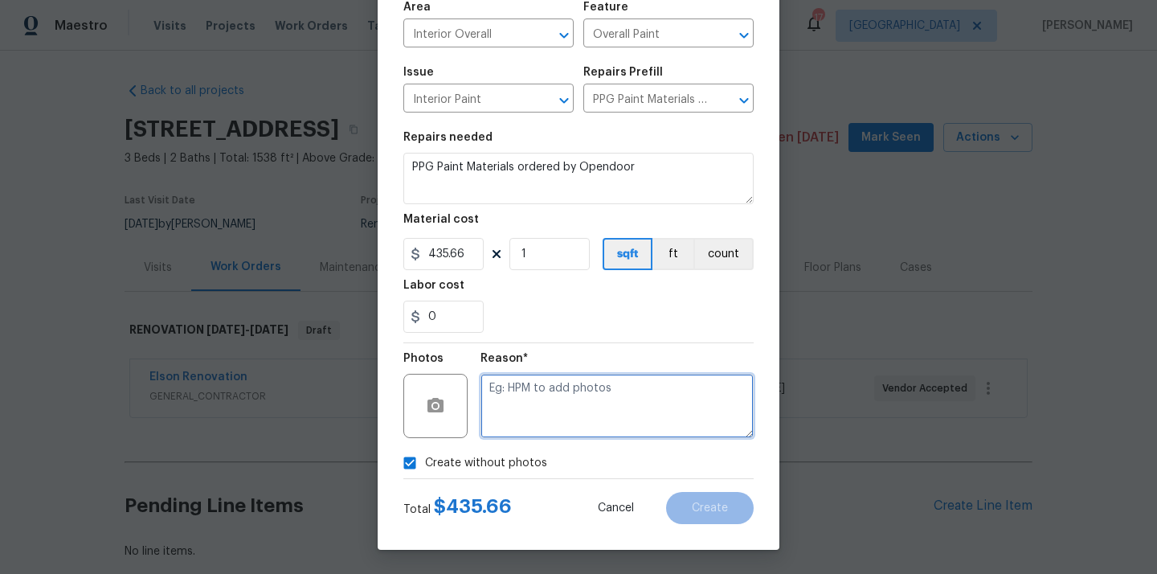
click at [542, 398] on textarea at bounding box center [616, 406] width 273 height 64
type textarea "N/A"
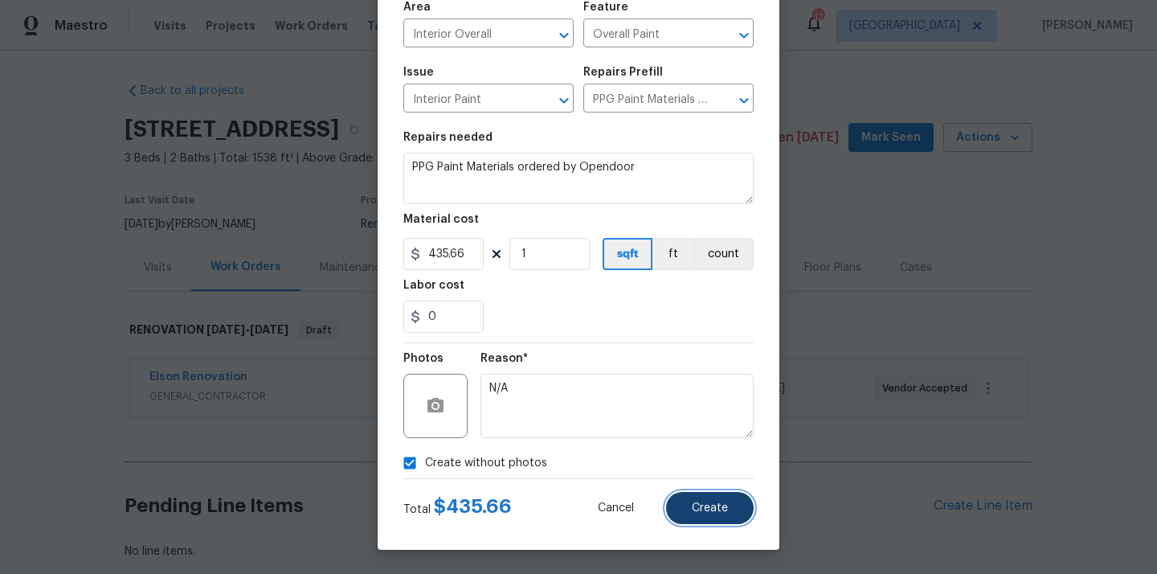
click at [704, 499] on button "Create" at bounding box center [710, 508] width 88 height 32
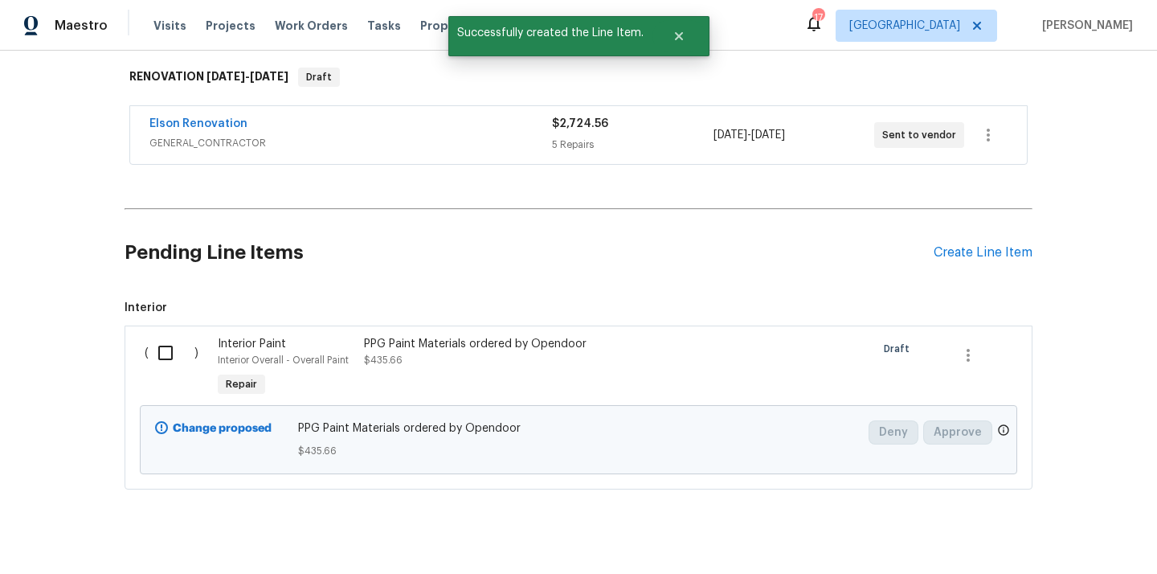
scroll to position [278, 0]
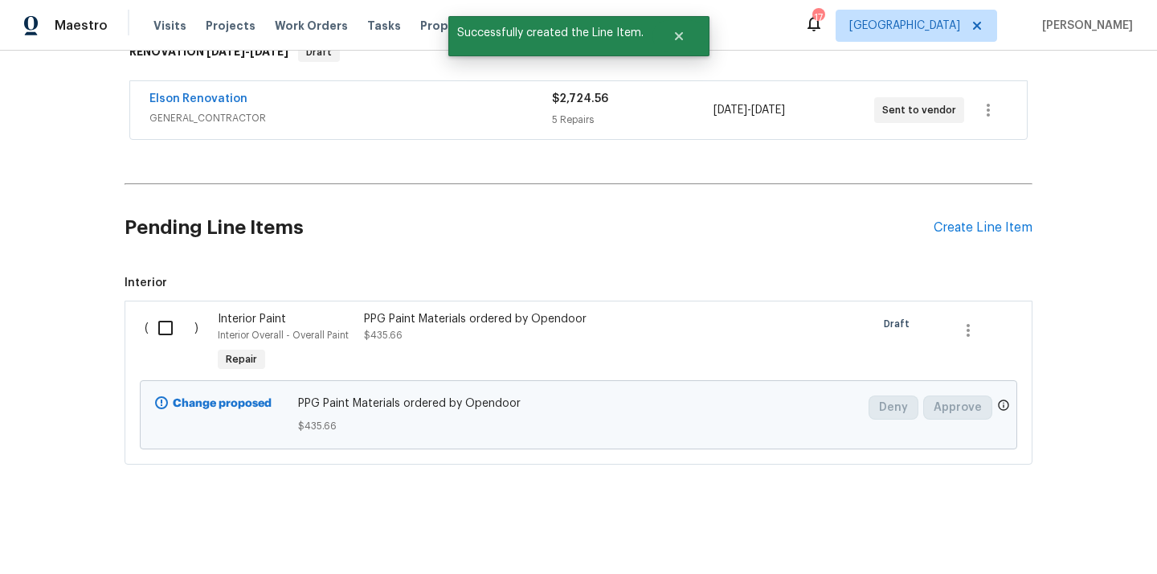
click at [166, 332] on input "checkbox" at bounding box center [172, 328] width 46 height 34
checkbox input "true"
click at [1037, 529] on span "Create Work Order" at bounding box center [1064, 534] width 107 height 20
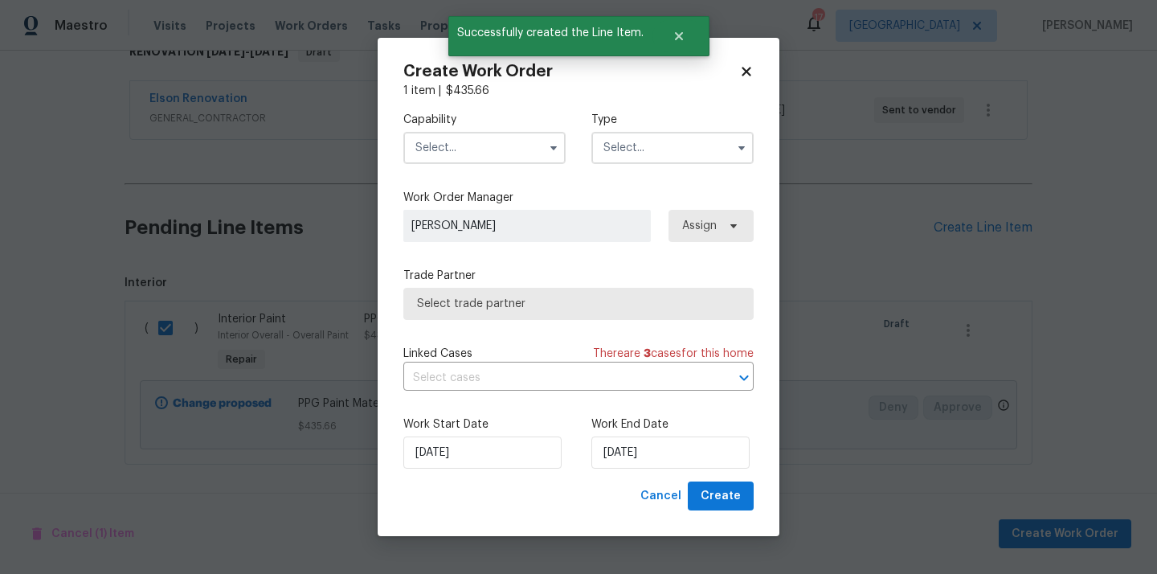
click at [474, 133] on input "text" at bounding box center [484, 148] width 162 height 32
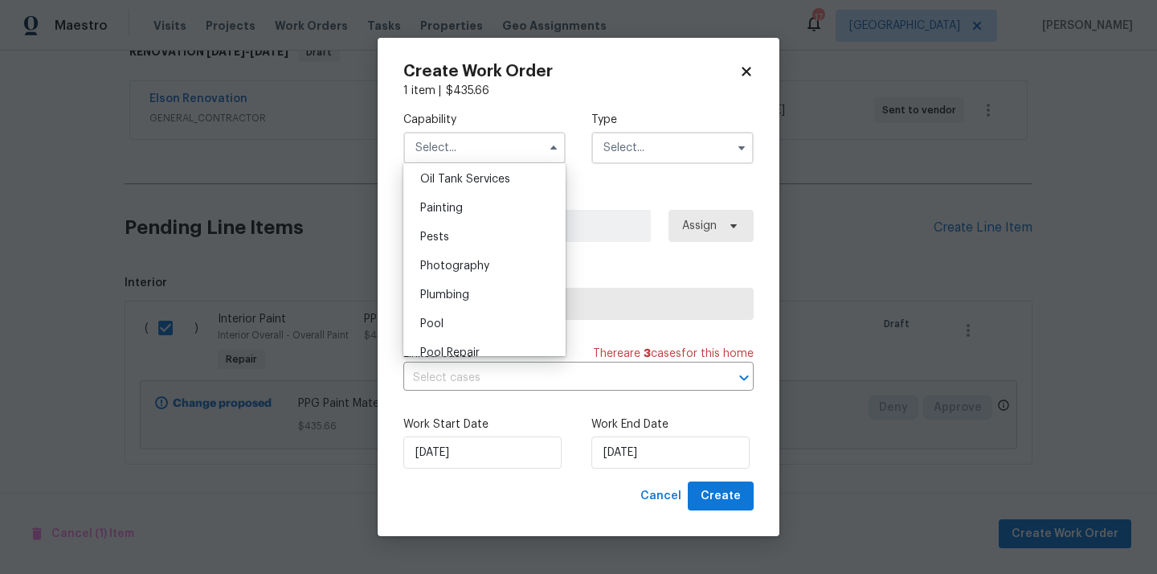
scroll to position [1307, 0]
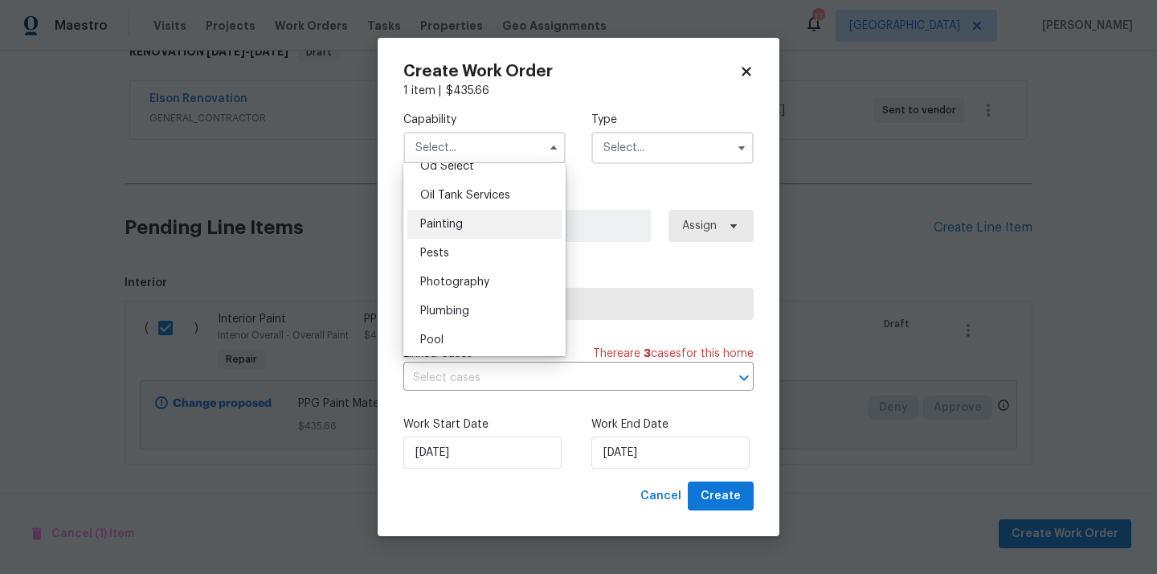
click at [471, 226] on div "Painting" at bounding box center [484, 224] width 154 height 29
type input "Painting"
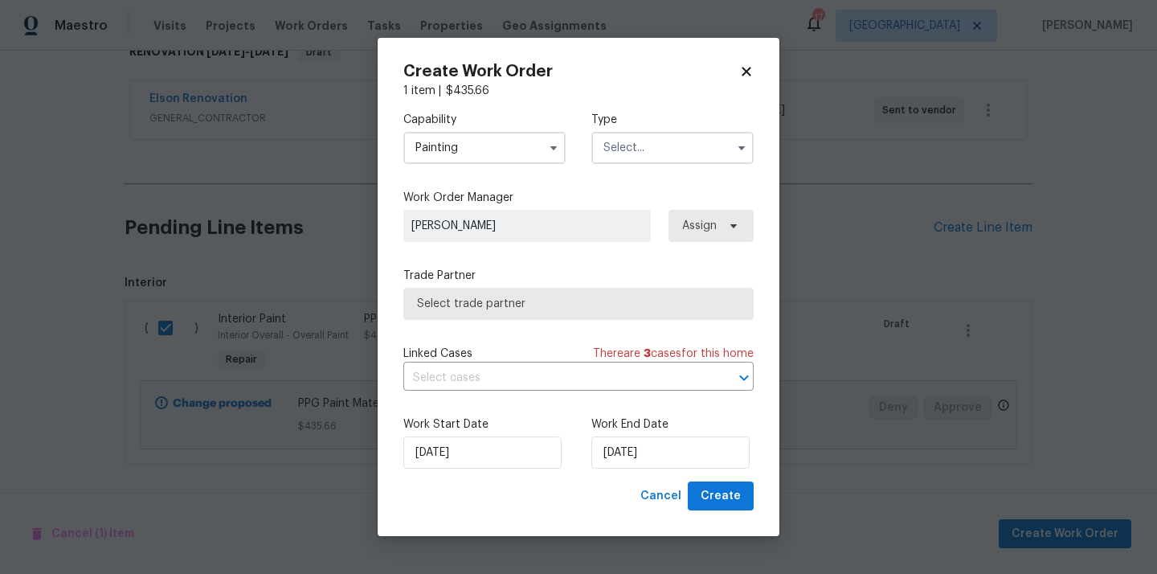
click at [680, 135] on input "text" at bounding box center [672, 148] width 162 height 32
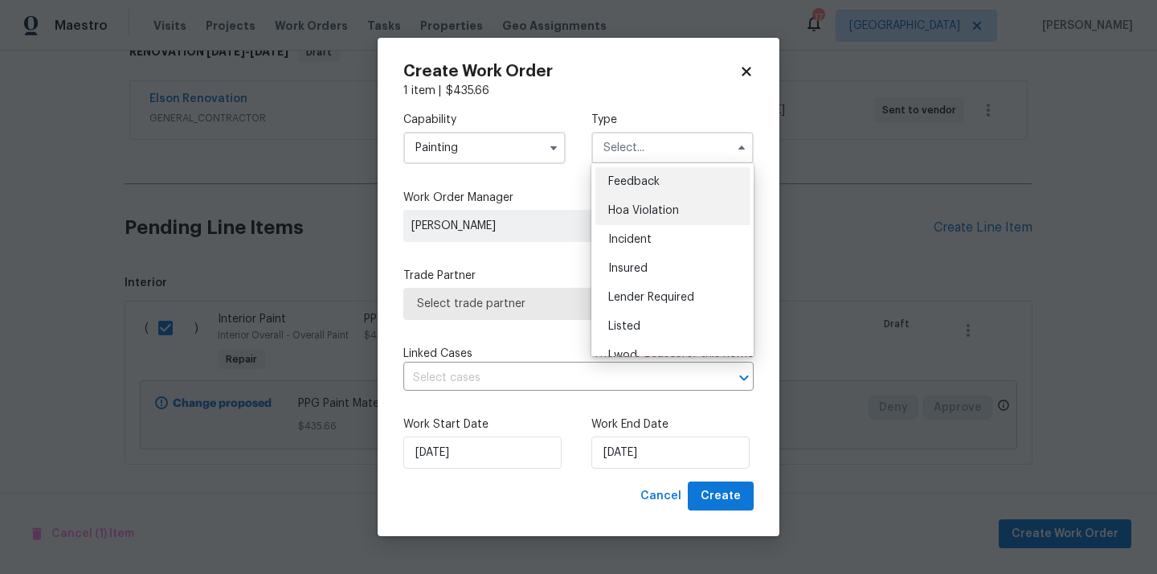
scroll to position [191, 0]
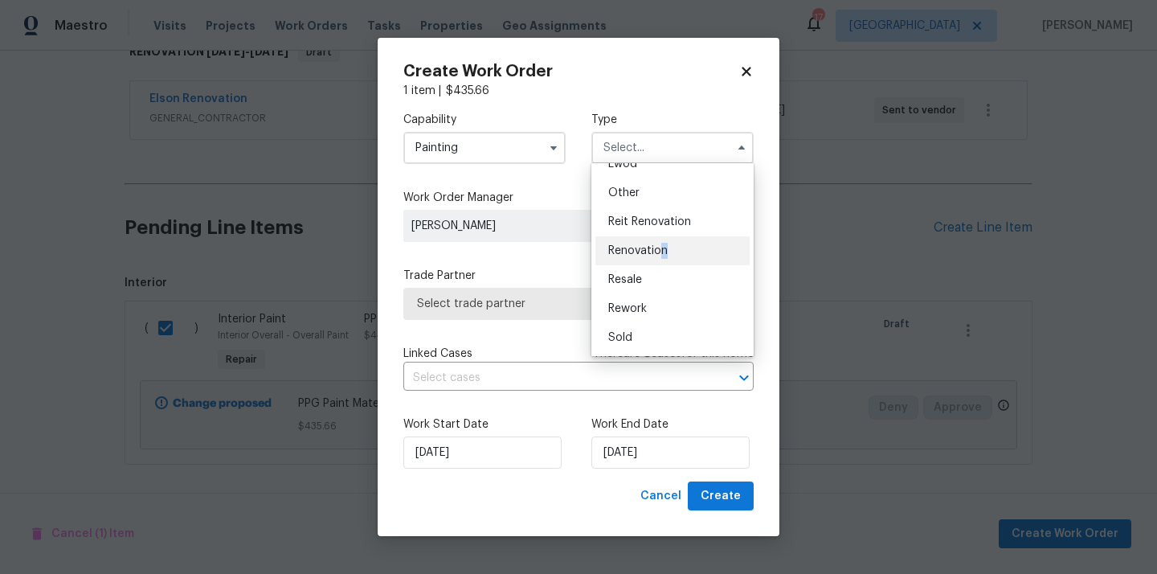
drag, startPoint x: 662, startPoint y: 264, endPoint x: 664, endPoint y: 254, distance: 10.6
click at [664, 254] on ul "Feedback Hoa Violation Incident Insured Lender Required Listed Lwod Other Reit …" at bounding box center [672, 259] width 162 height 193
click at [664, 254] on span "Renovation" at bounding box center [637, 250] width 59 height 11
type input "Renovation"
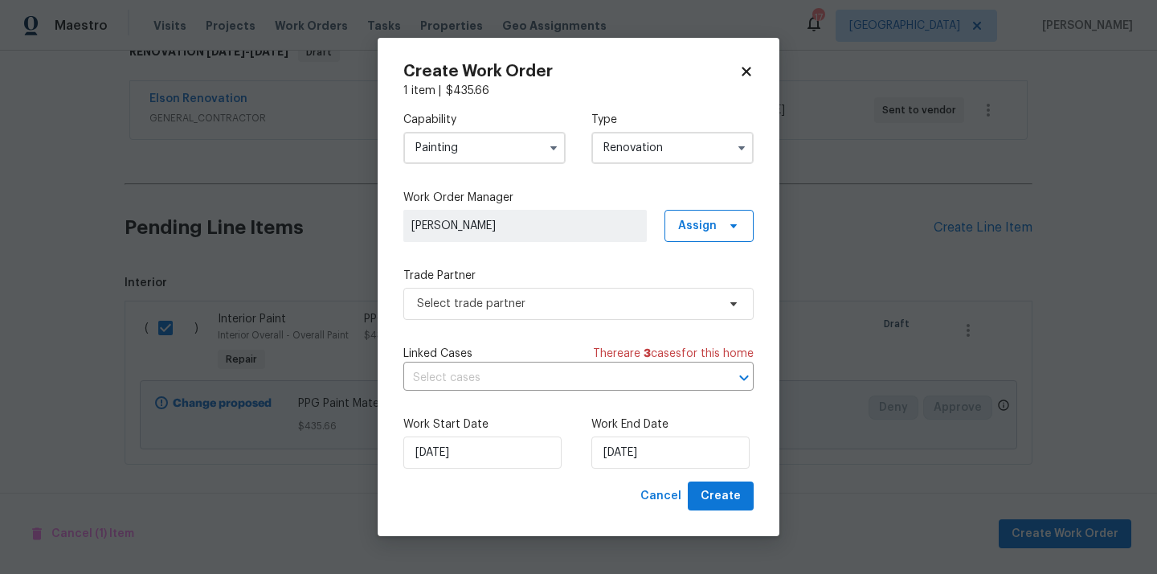
click at [698, 243] on div "Capability Painting Type Renovation Work Order Manager William Sparks Assign Tr…" at bounding box center [578, 290] width 350 height 382
click at [698, 229] on span "Assign" at bounding box center [697, 226] width 39 height 16
click at [692, 287] on div "Assign to me" at bounding box center [711, 293] width 70 height 16
click at [560, 282] on label "Trade Partner" at bounding box center [578, 276] width 350 height 16
click at [545, 300] on span "Select trade partner" at bounding box center [567, 304] width 300 height 16
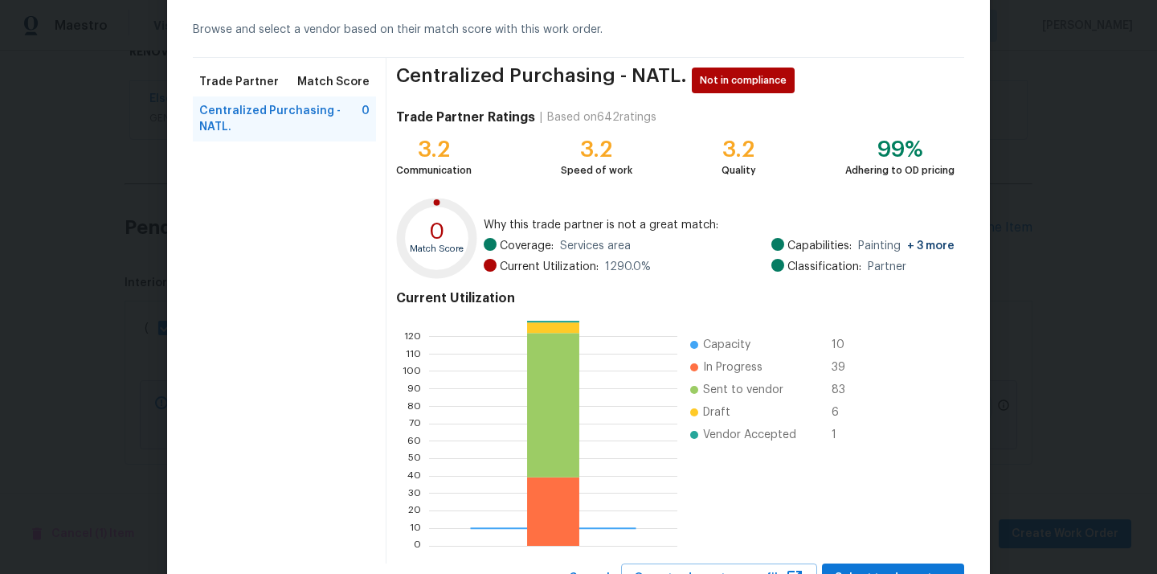
scroll to position [135, 0]
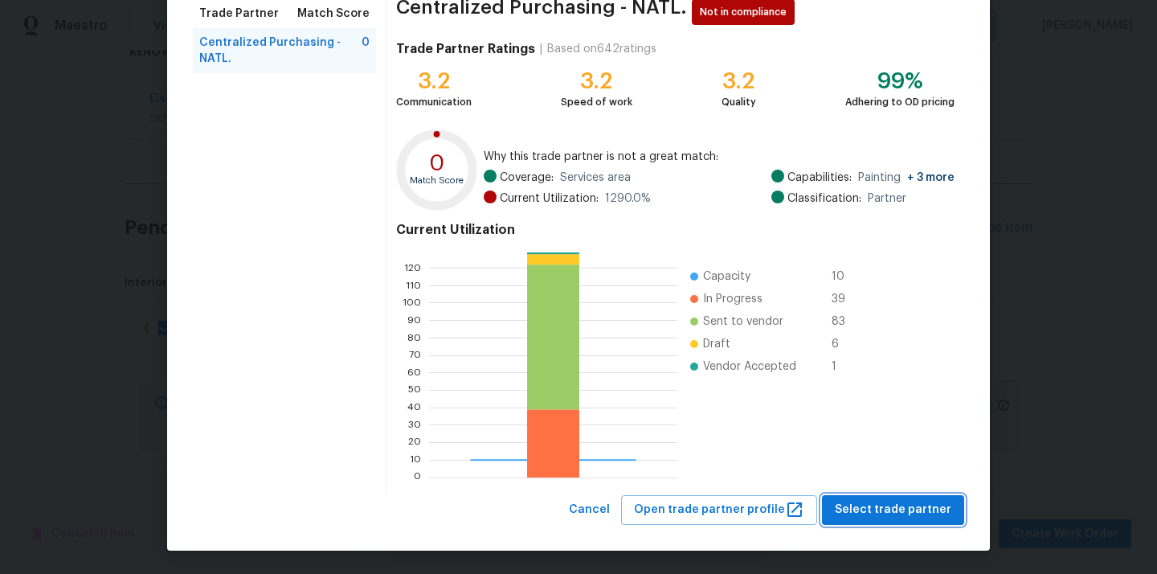
click at [868, 495] on button "Select trade partner" at bounding box center [893, 510] width 142 height 30
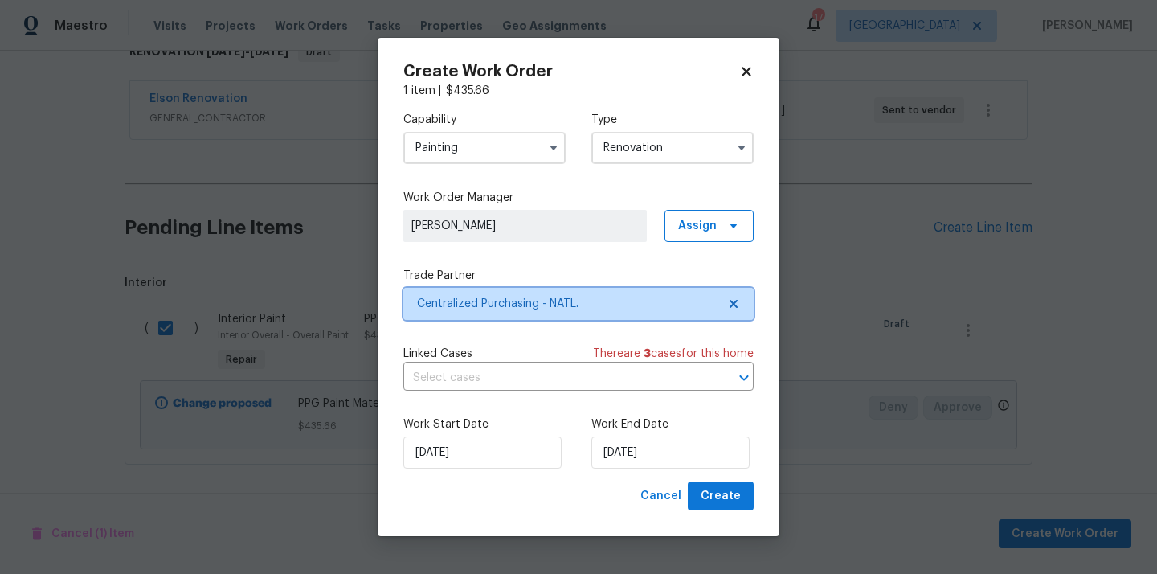
scroll to position [0, 0]
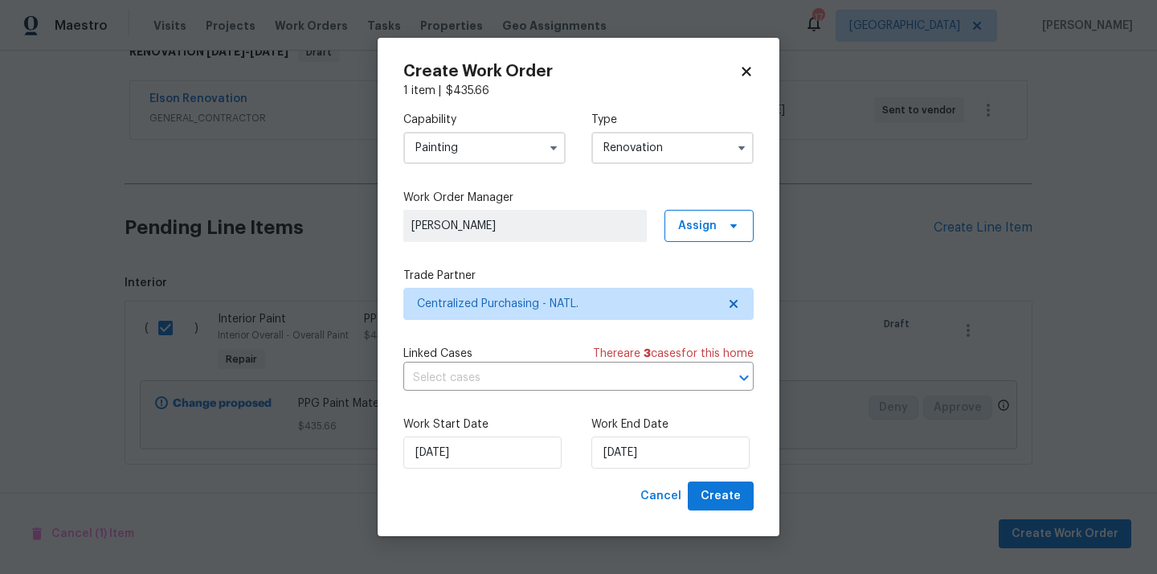
click at [690, 480] on div "Work Start Date 10/1/2025 Work End Date 10/1/2025" at bounding box center [578, 442] width 350 height 78
click at [720, 490] on span "Create" at bounding box center [721, 496] width 40 height 20
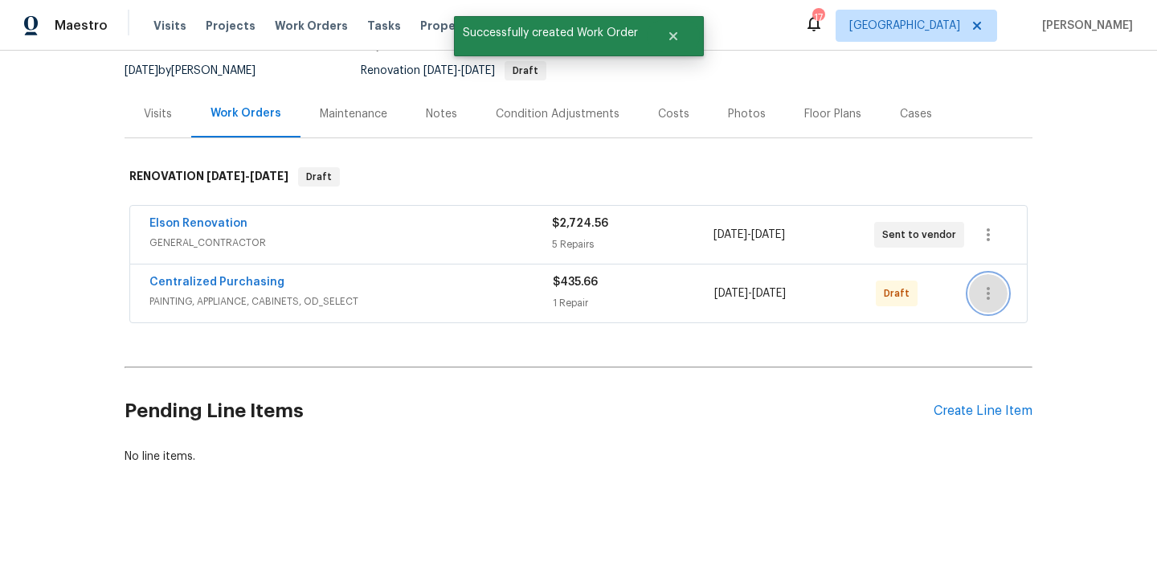
click at [996, 287] on icon "button" at bounding box center [987, 293] width 19 height 19
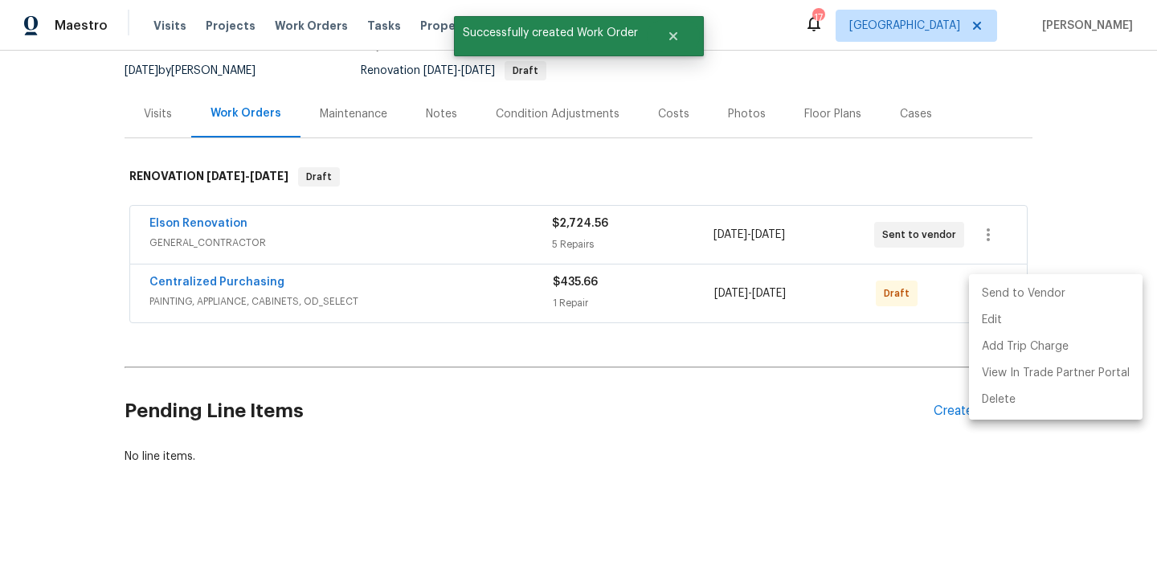
click at [997, 298] on li "Send to Vendor" at bounding box center [1056, 293] width 174 height 27
click at [355, 290] on div at bounding box center [578, 287] width 1157 height 574
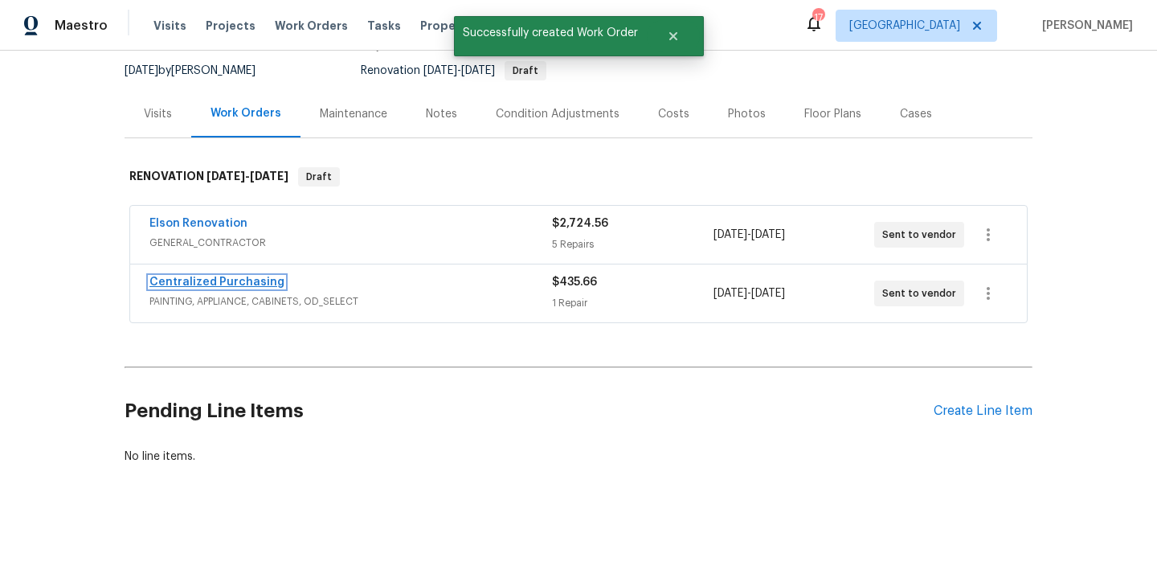
click at [214, 280] on link "Centralized Purchasing" at bounding box center [216, 281] width 135 height 11
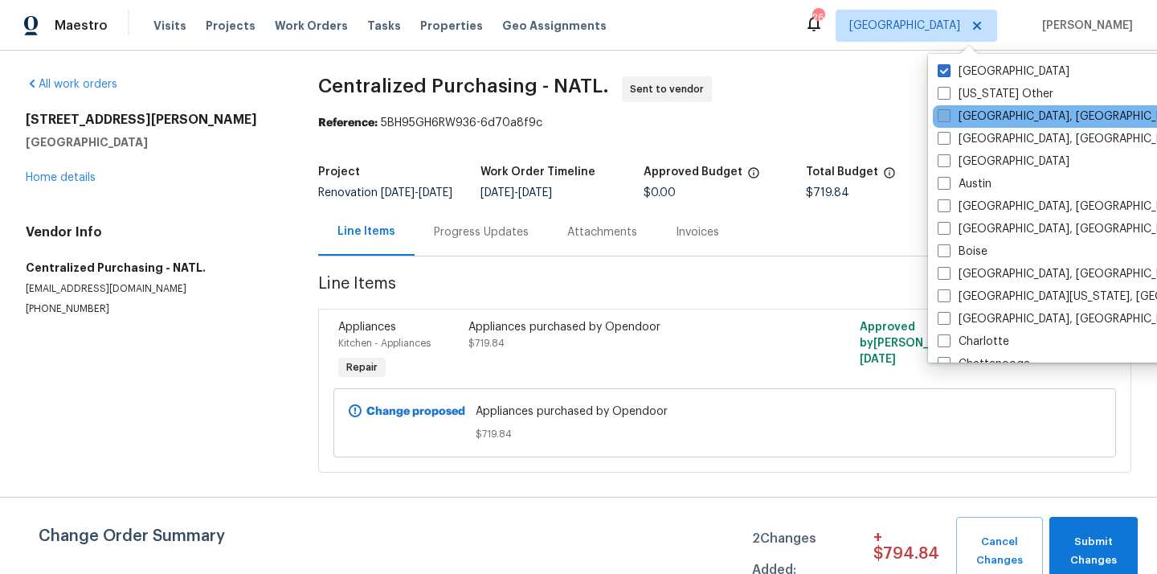
click at [966, 117] on label "[GEOGRAPHIC_DATA], [GEOGRAPHIC_DATA]" at bounding box center [1062, 116] width 249 height 16
click at [948, 117] on input "[GEOGRAPHIC_DATA], [GEOGRAPHIC_DATA]" at bounding box center [943, 113] width 10 height 10
checkbox input "true"
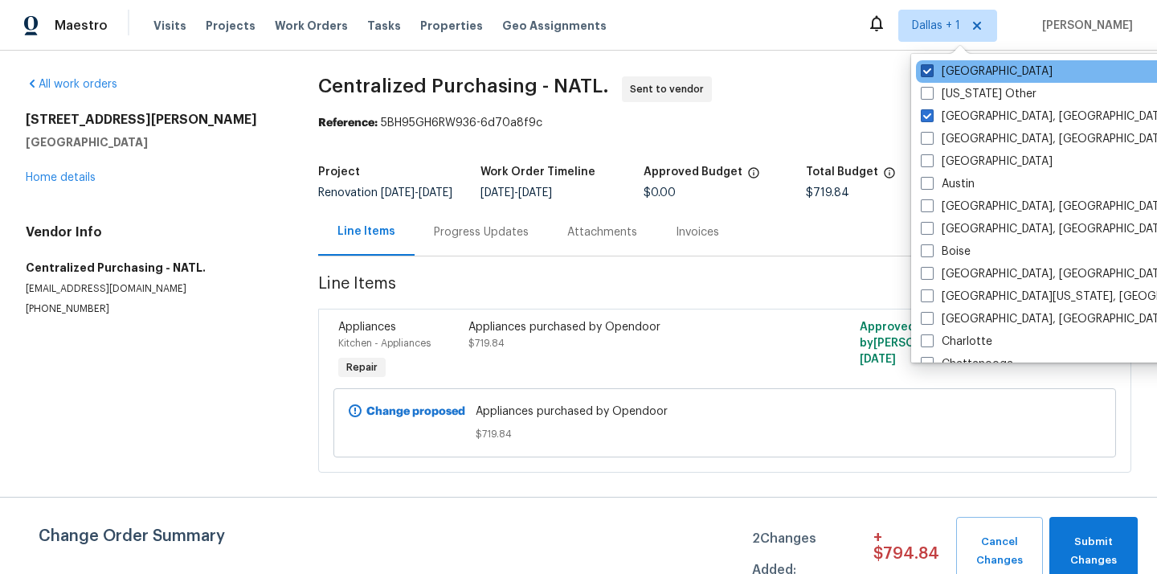
click at [946, 66] on label "[GEOGRAPHIC_DATA]" at bounding box center [987, 71] width 132 height 16
click at [931, 66] on input "[GEOGRAPHIC_DATA]" at bounding box center [926, 68] width 10 height 10
checkbox input "false"
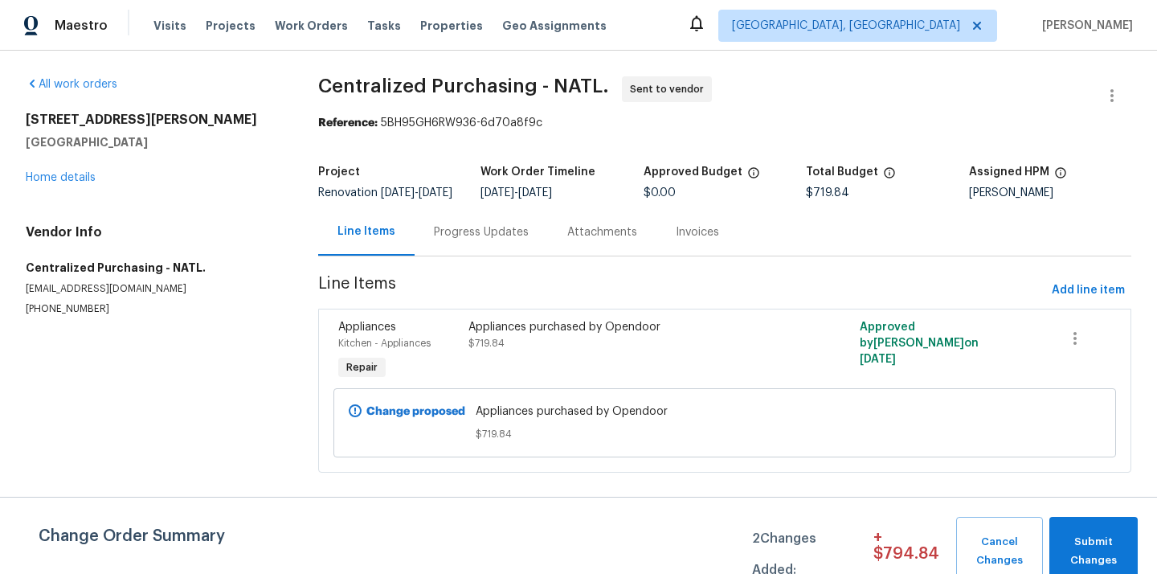
click at [217, 34] on div "Visits Projects Work Orders Tasks Properties Geo Assignments" at bounding box center [389, 26] width 472 height 32
click at [216, 24] on span "Projects" at bounding box center [231, 26] width 50 height 16
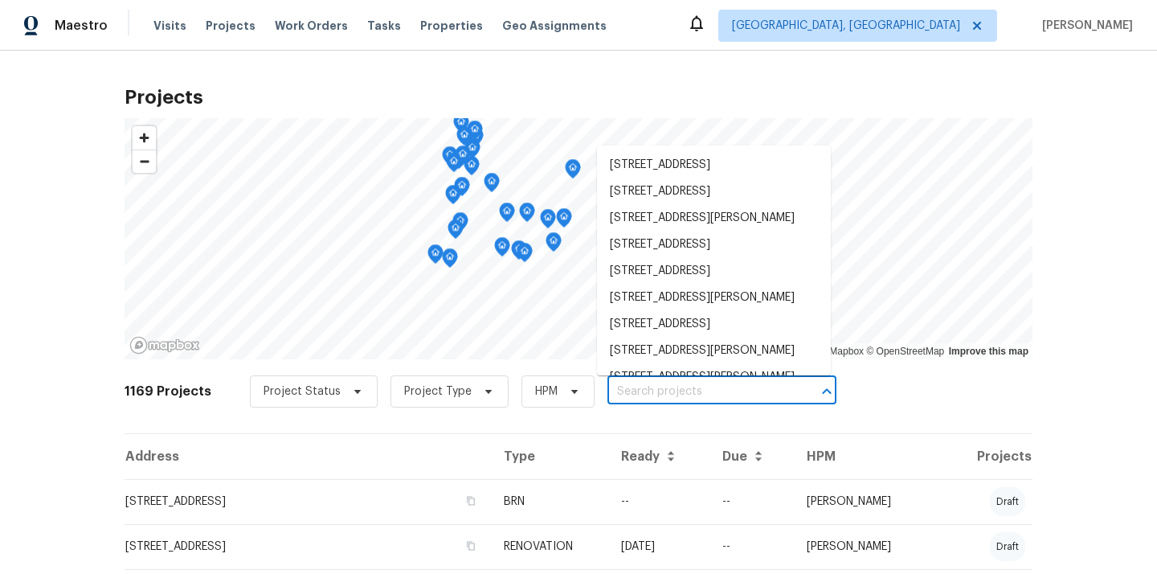
click at [672, 382] on input "text" at bounding box center [699, 391] width 184 height 25
paste input "11632 Copper Ave NE Albuquerque NM 87123"
type input "11632 Copper Ave NE Albuquerque NM 87123"
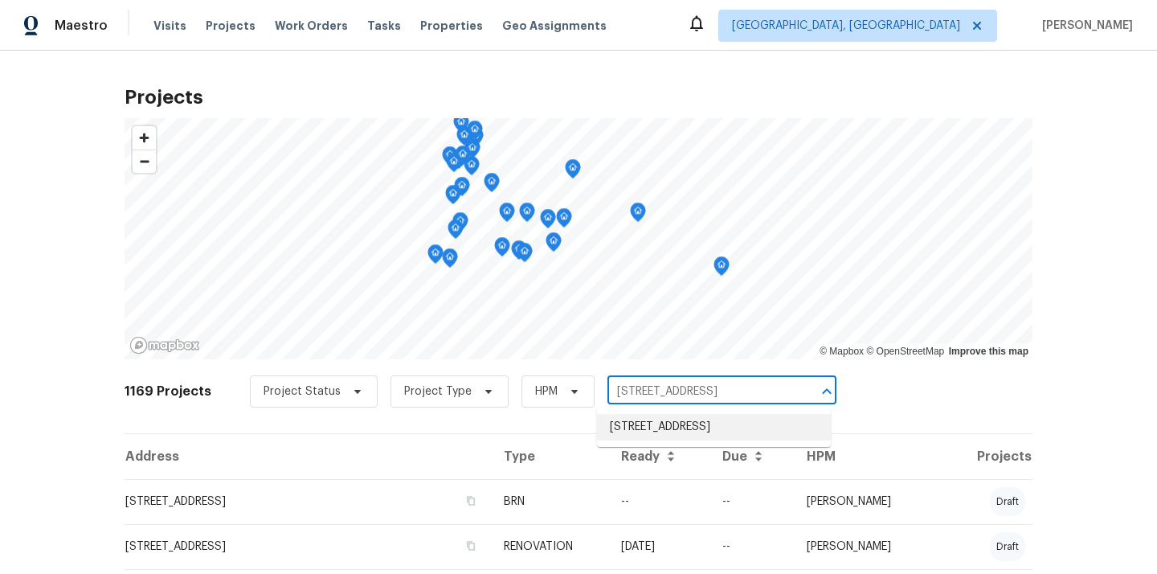
click at [671, 430] on li "11632 Copper Ave NE, Albuquerque, NM 87123" at bounding box center [714, 427] width 234 height 27
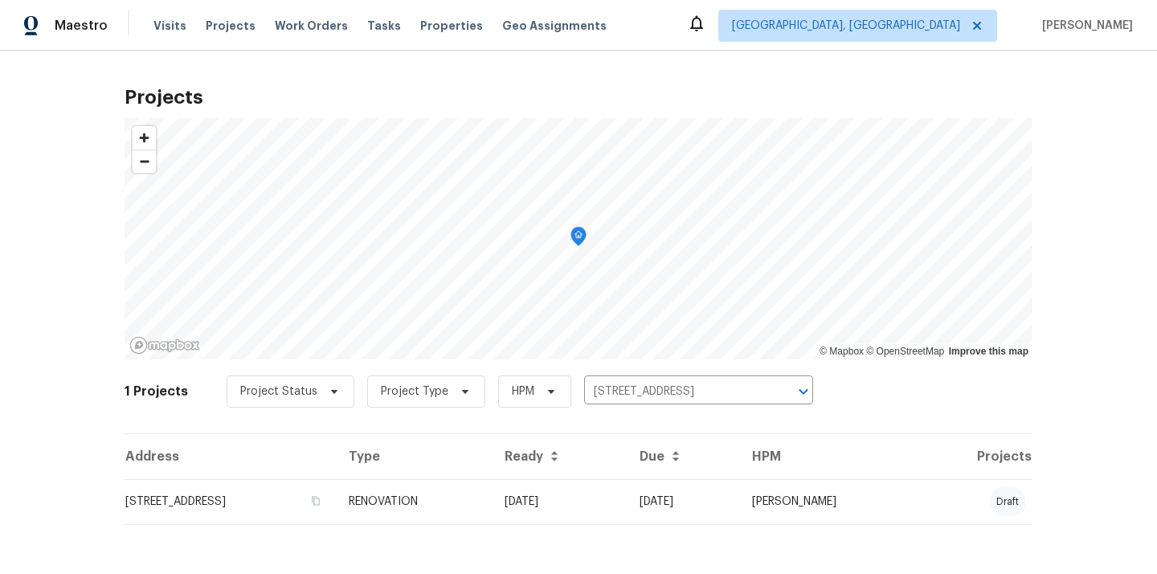
click at [336, 495] on td "11632 Copper Ave NE, Albuquerque, NM 87123" at bounding box center [230, 501] width 211 height 45
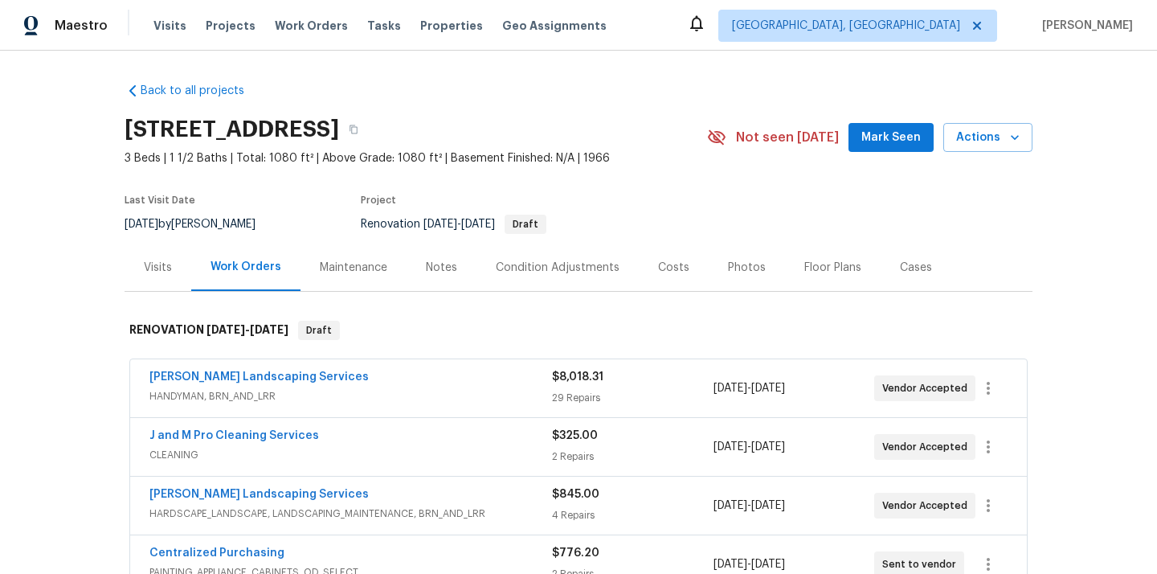
click at [339, 137] on h2 "11632 Copper Ave NE, Albuquerque, NM 87123" at bounding box center [232, 129] width 214 height 16
copy h2 "87123"
click at [150, 259] on div "Visits" at bounding box center [158, 267] width 28 height 16
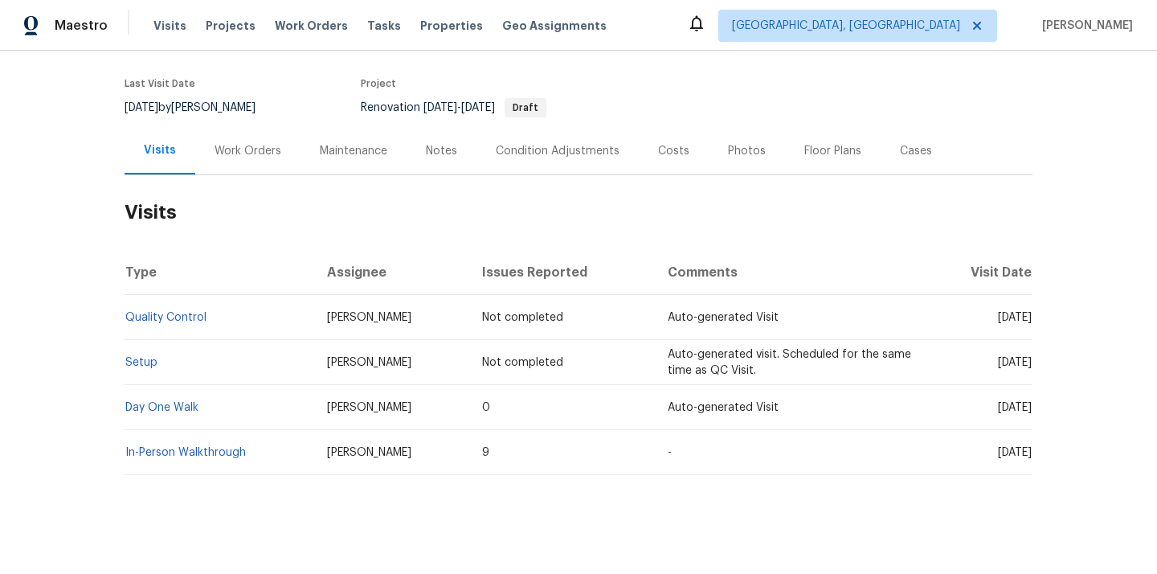
scroll to position [127, 0]
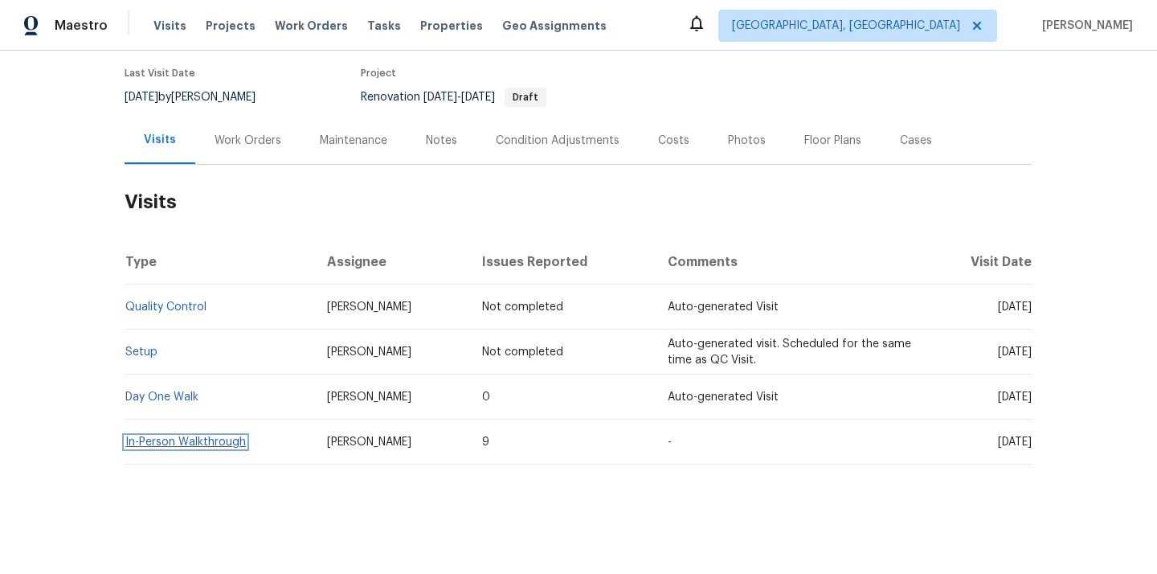
click at [180, 439] on link "In-Person Walkthrough" at bounding box center [185, 441] width 121 height 11
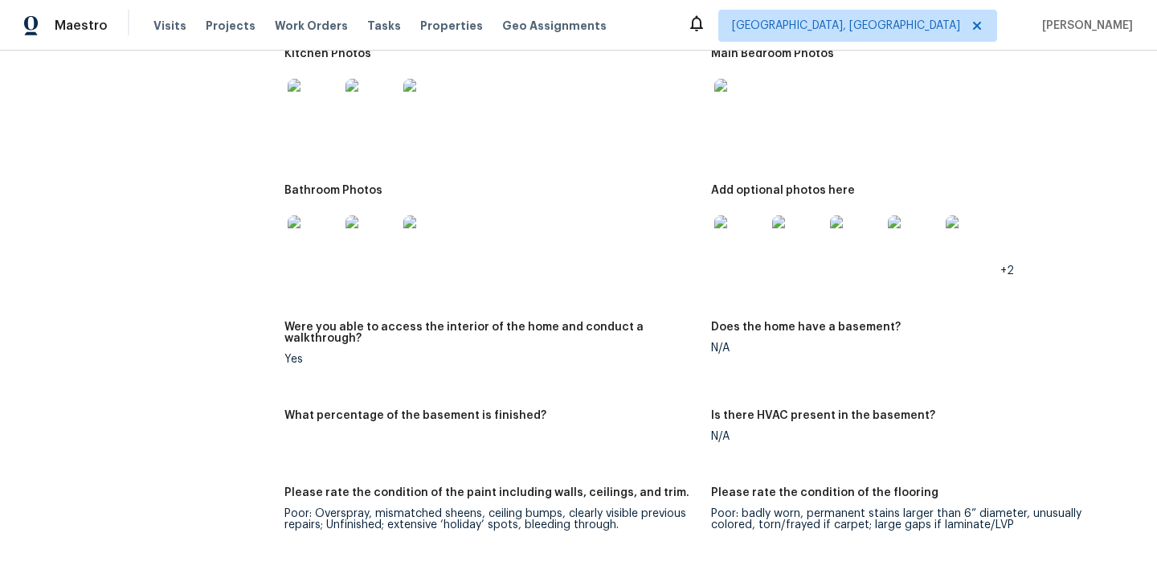
scroll to position [1678, 0]
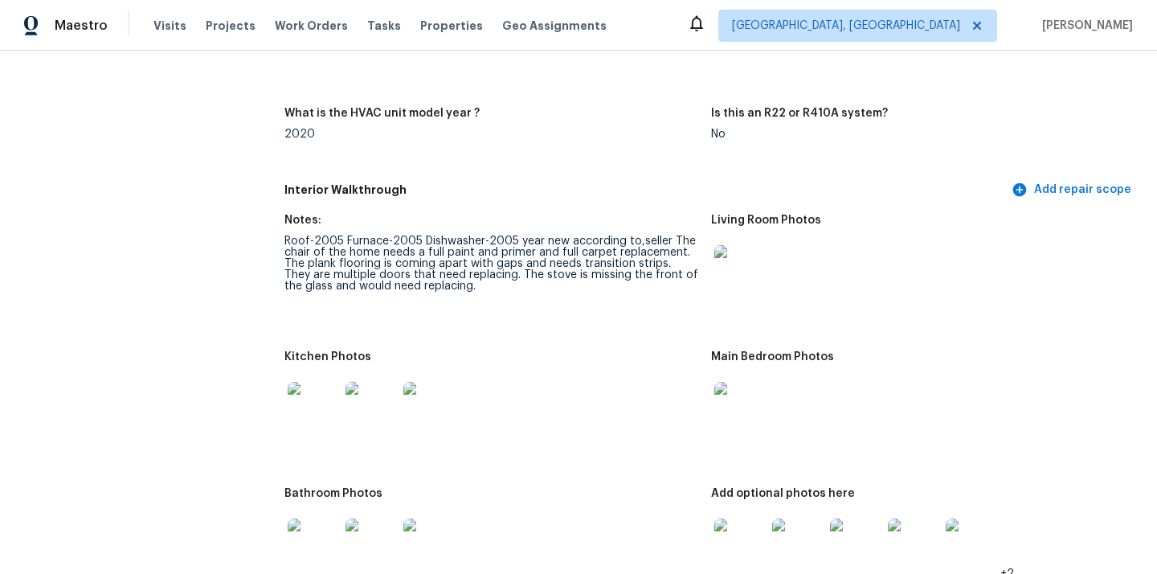
click at [313, 402] on img at bounding box center [313, 407] width 51 height 51
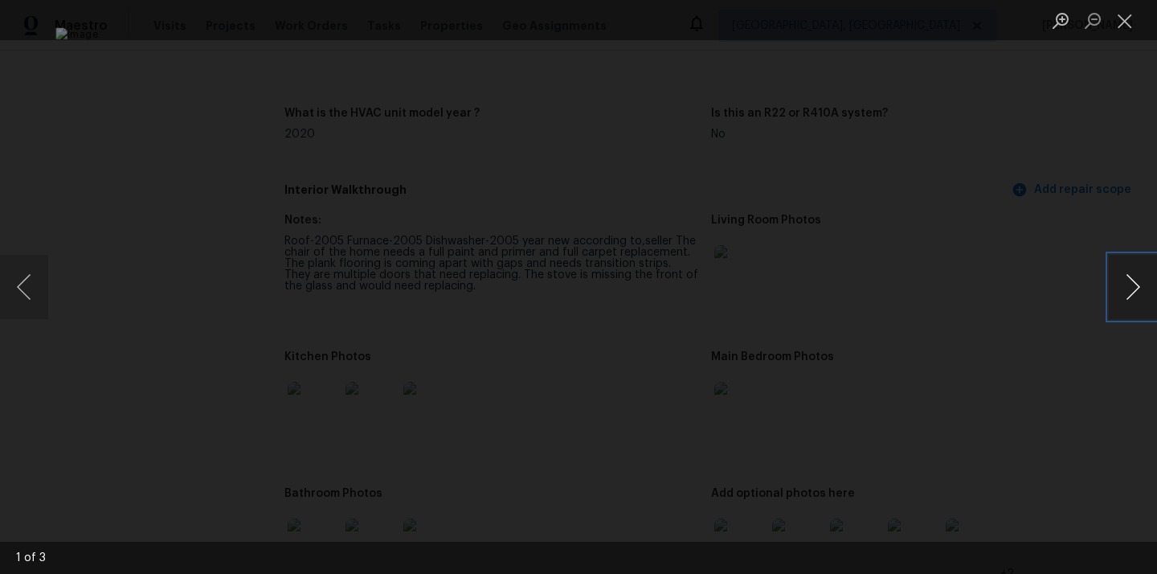
click at [1141, 288] on button "Next image" at bounding box center [1133, 287] width 48 height 64
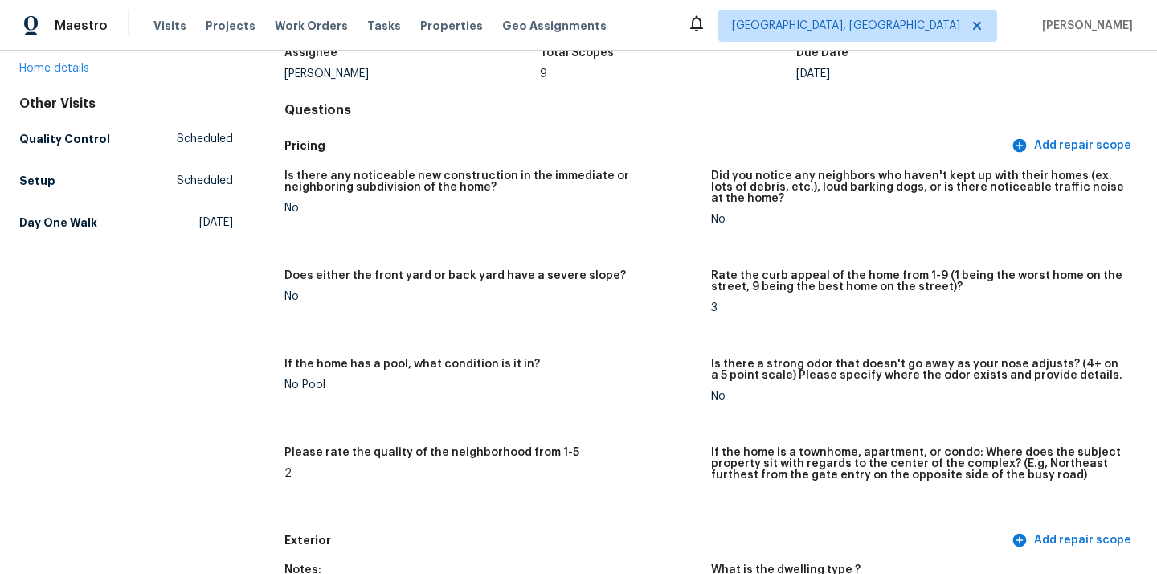
scroll to position [0, 0]
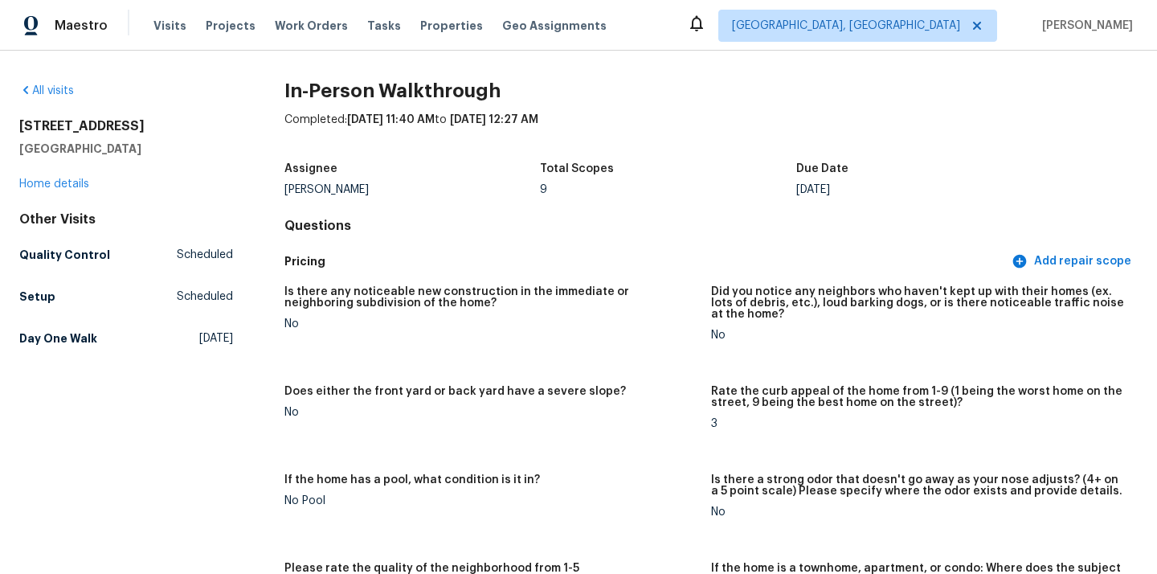
click at [59, 177] on div "11632 Copper Ave NE Albuquerque, NM 87123 Home details" at bounding box center [126, 155] width 214 height 74
click at [56, 181] on link "Home details" at bounding box center [54, 183] width 70 height 11
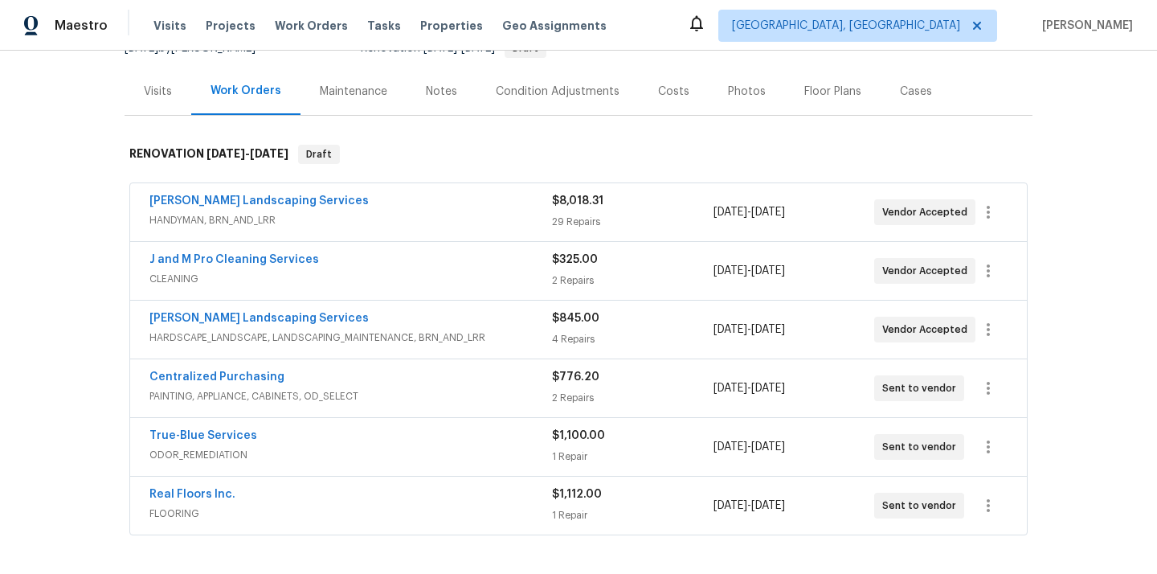
scroll to position [280, 0]
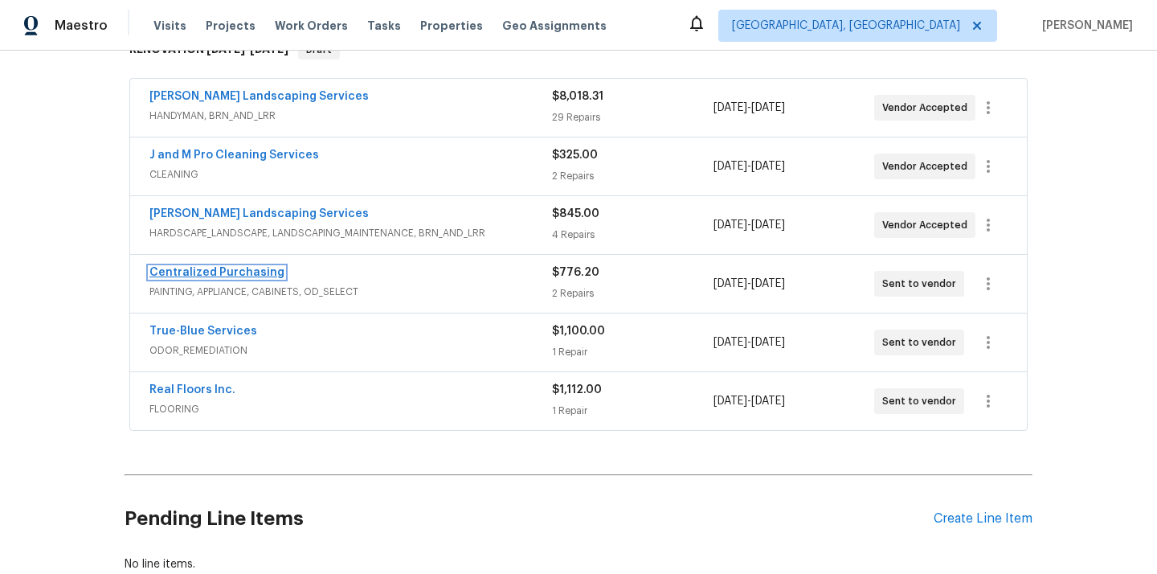
click at [238, 269] on link "Centralized Purchasing" at bounding box center [216, 272] width 135 height 11
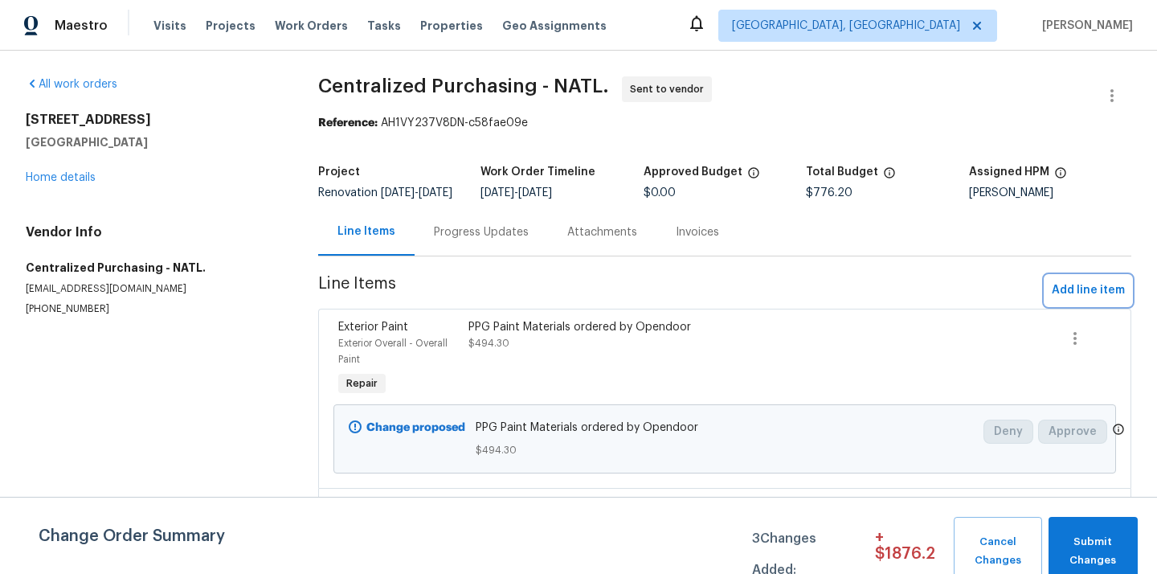
click at [1095, 300] on span "Add line item" at bounding box center [1088, 290] width 73 height 20
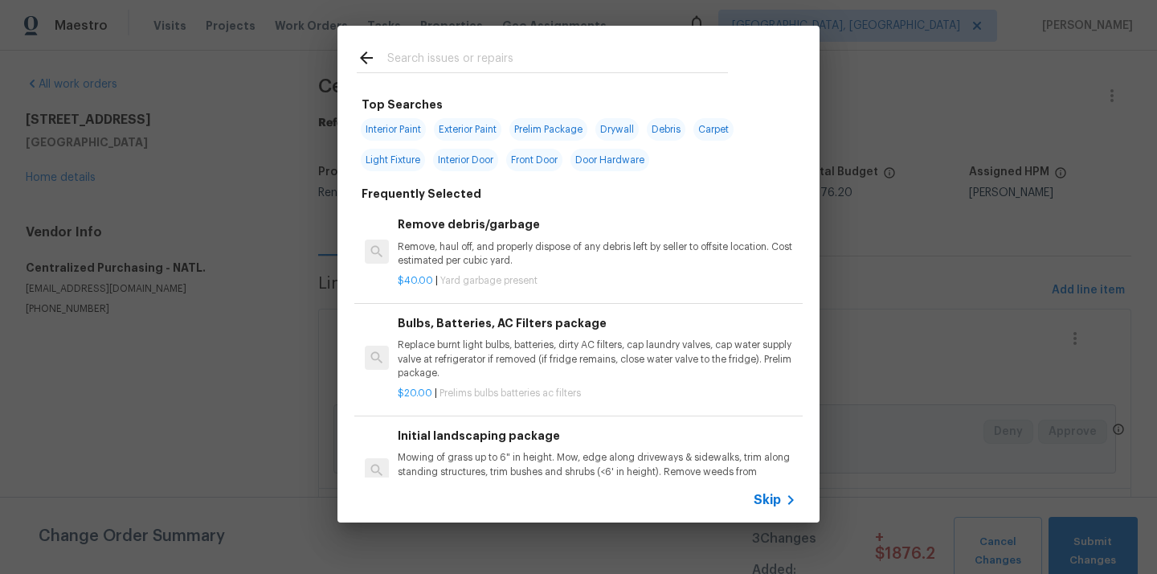
click at [637, 51] on input "text" at bounding box center [557, 60] width 341 height 24
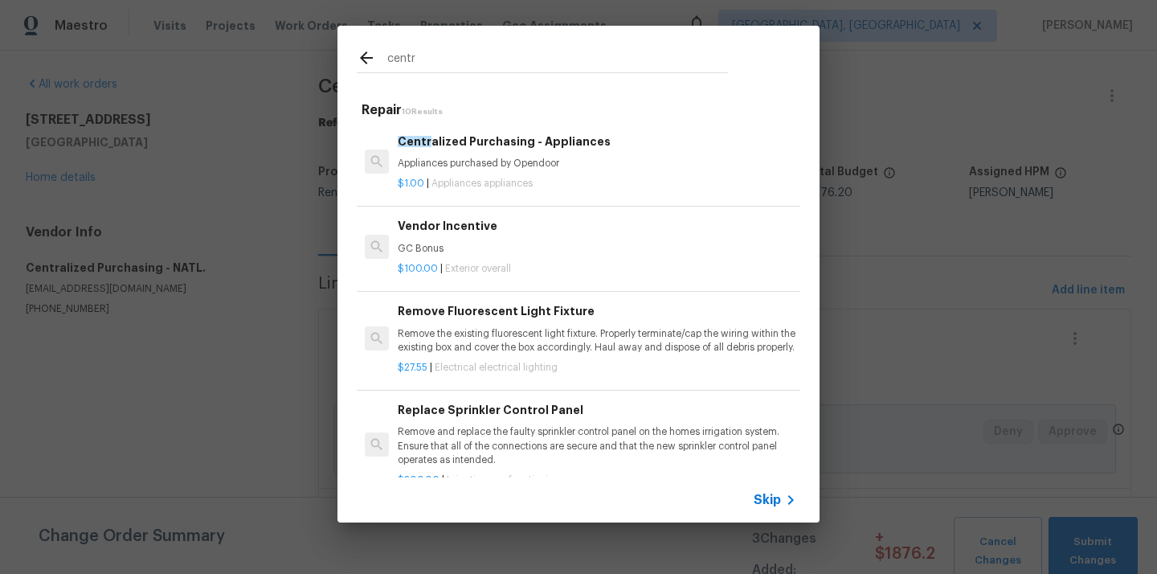
type input "centr"
click at [525, 161] on p "Appliances purchased by Opendoor" at bounding box center [597, 164] width 398 height 14
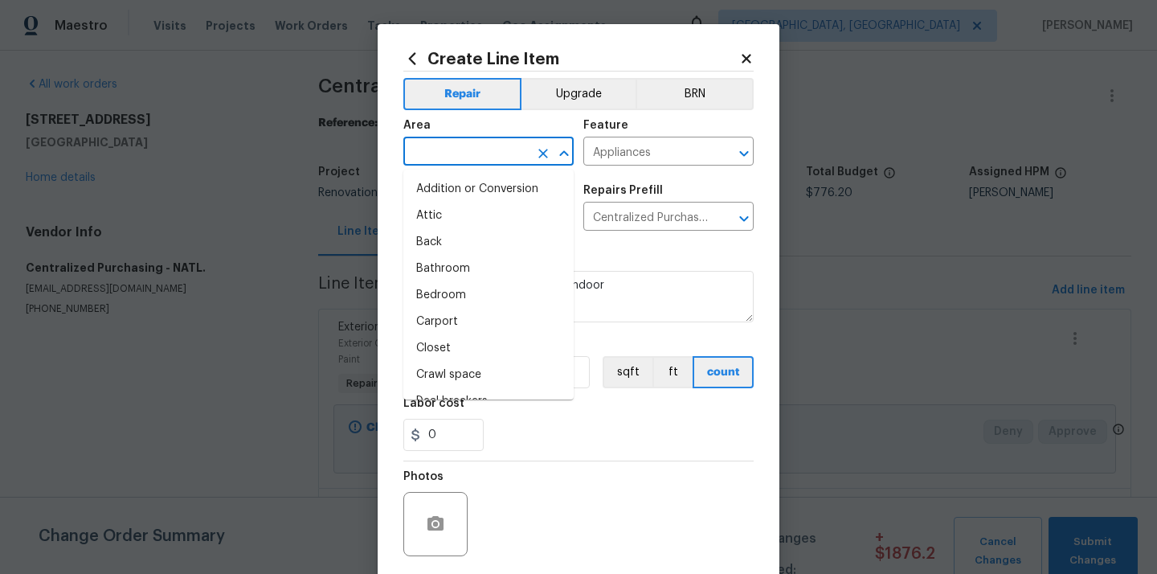
click at [502, 151] on input "text" at bounding box center [465, 153] width 125 height 25
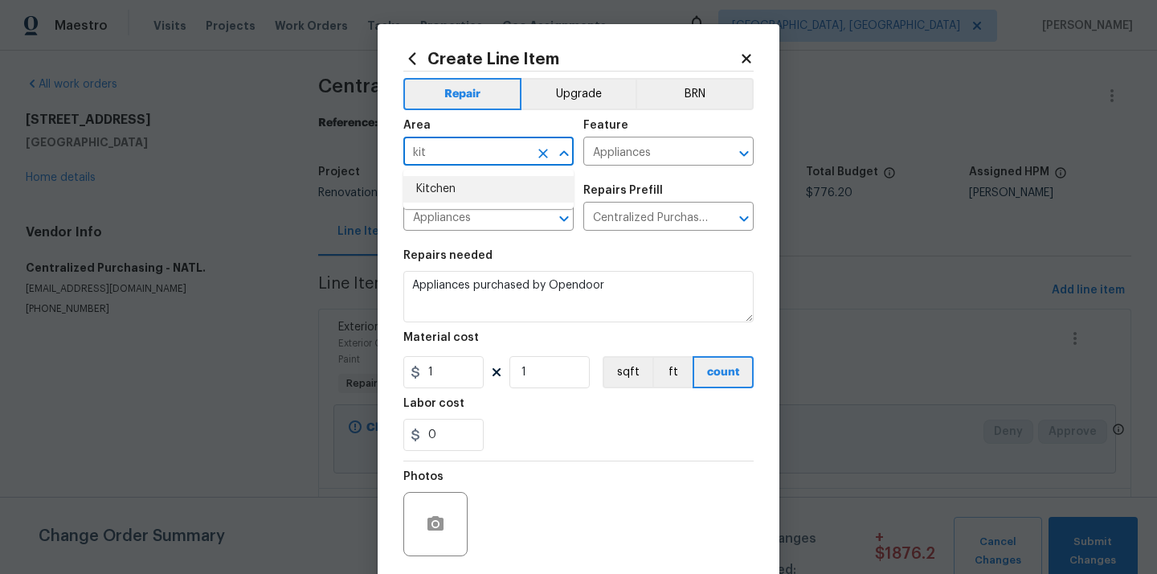
click at [469, 184] on li "Kitchen" at bounding box center [488, 189] width 170 height 27
type input "Kitchen"
drag, startPoint x: 445, startPoint y: 373, endPoint x: 396, endPoint y: 372, distance: 49.0
click at [398, 372] on div "Create Line Item Repair Upgrade BRN Area Kitchen ​ Feature Appliances ​ Issue A…" at bounding box center [579, 345] width 402 height 643
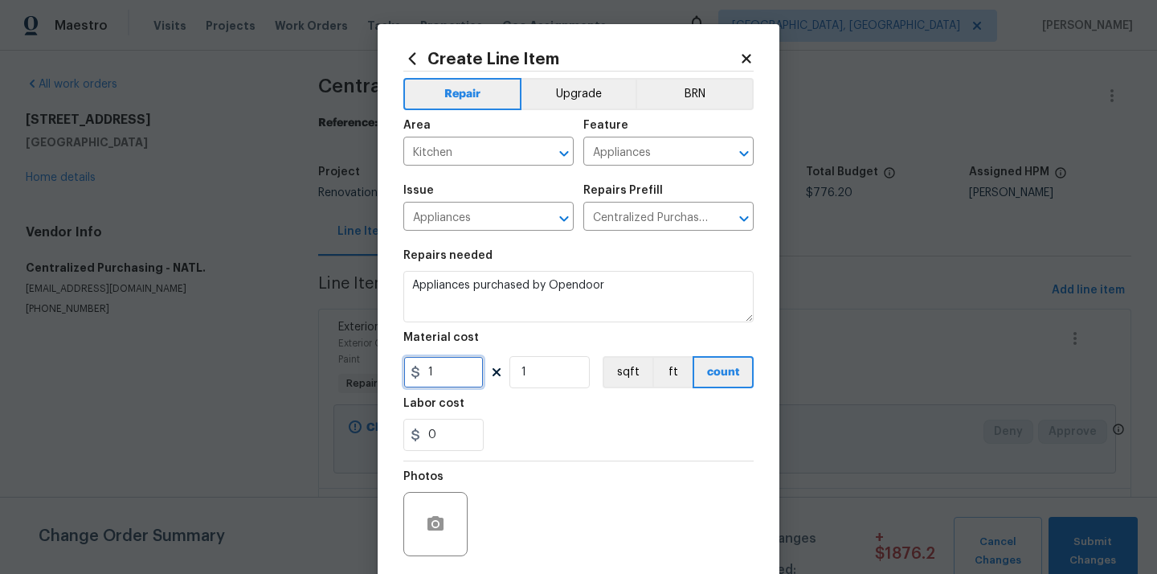
paste input "171.83"
type input "1171.83"
click at [594, 439] on div "0" at bounding box center [578, 435] width 350 height 32
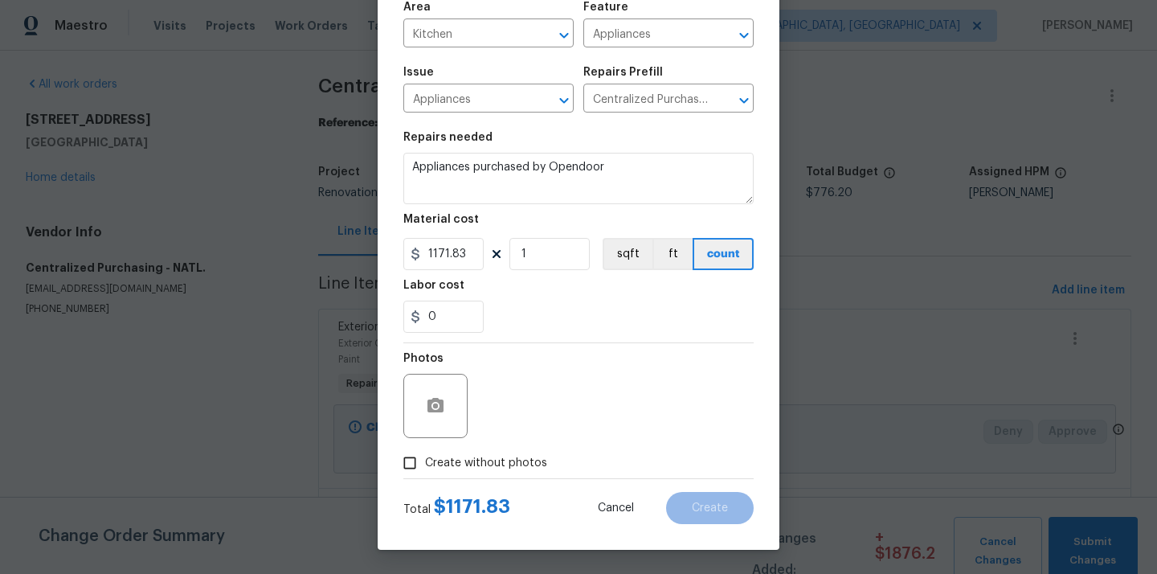
click at [515, 465] on span "Create without photos" at bounding box center [486, 463] width 122 height 17
click at [425, 465] on input "Create without photos" at bounding box center [409, 462] width 31 height 31
checkbox input "true"
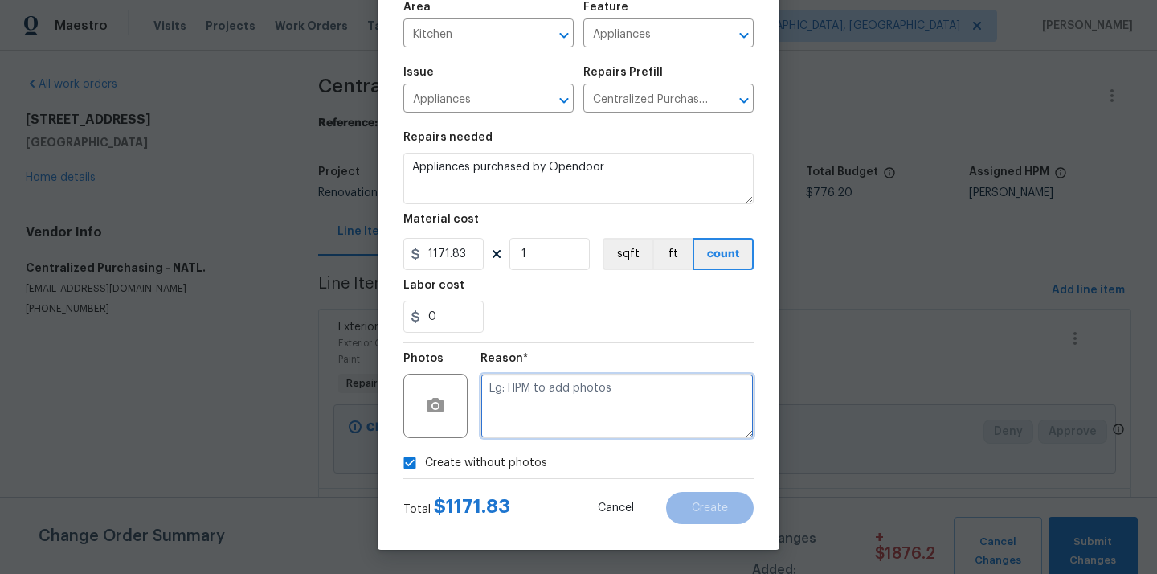
click at [549, 407] on textarea at bounding box center [616, 406] width 273 height 64
type textarea "N/A"
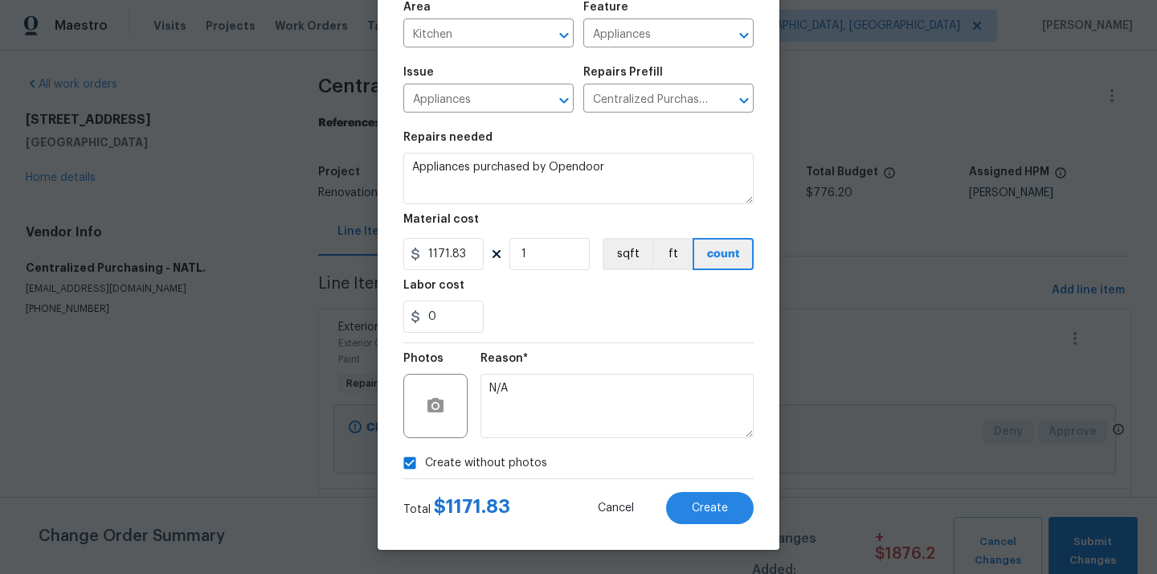
click at [706, 489] on div "Total $ 1171.83 Cancel Create" at bounding box center [578, 501] width 350 height 45
click at [703, 497] on button "Create" at bounding box center [710, 508] width 88 height 32
